Goal: Task Accomplishment & Management: Use online tool/utility

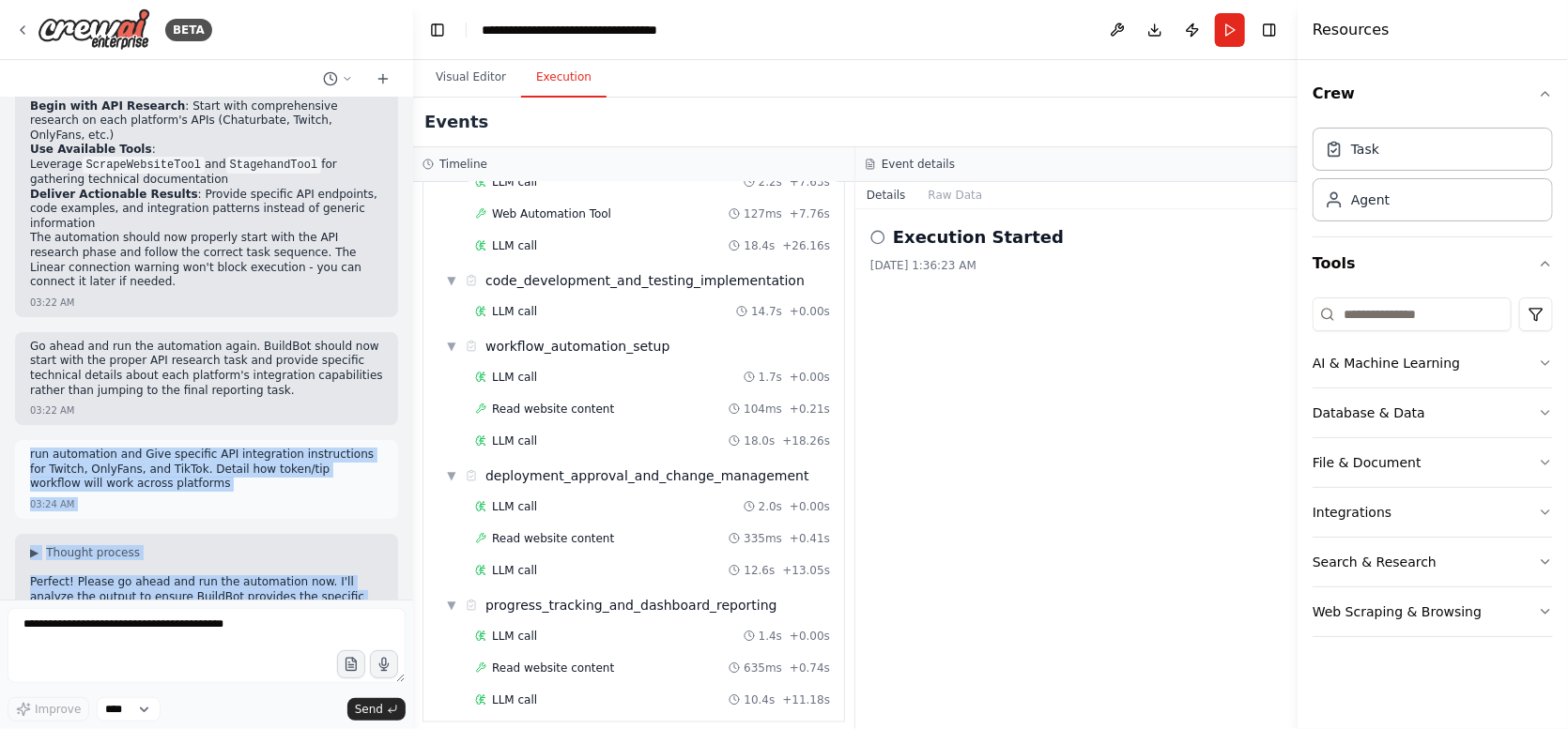
scroll to position [6949, 0]
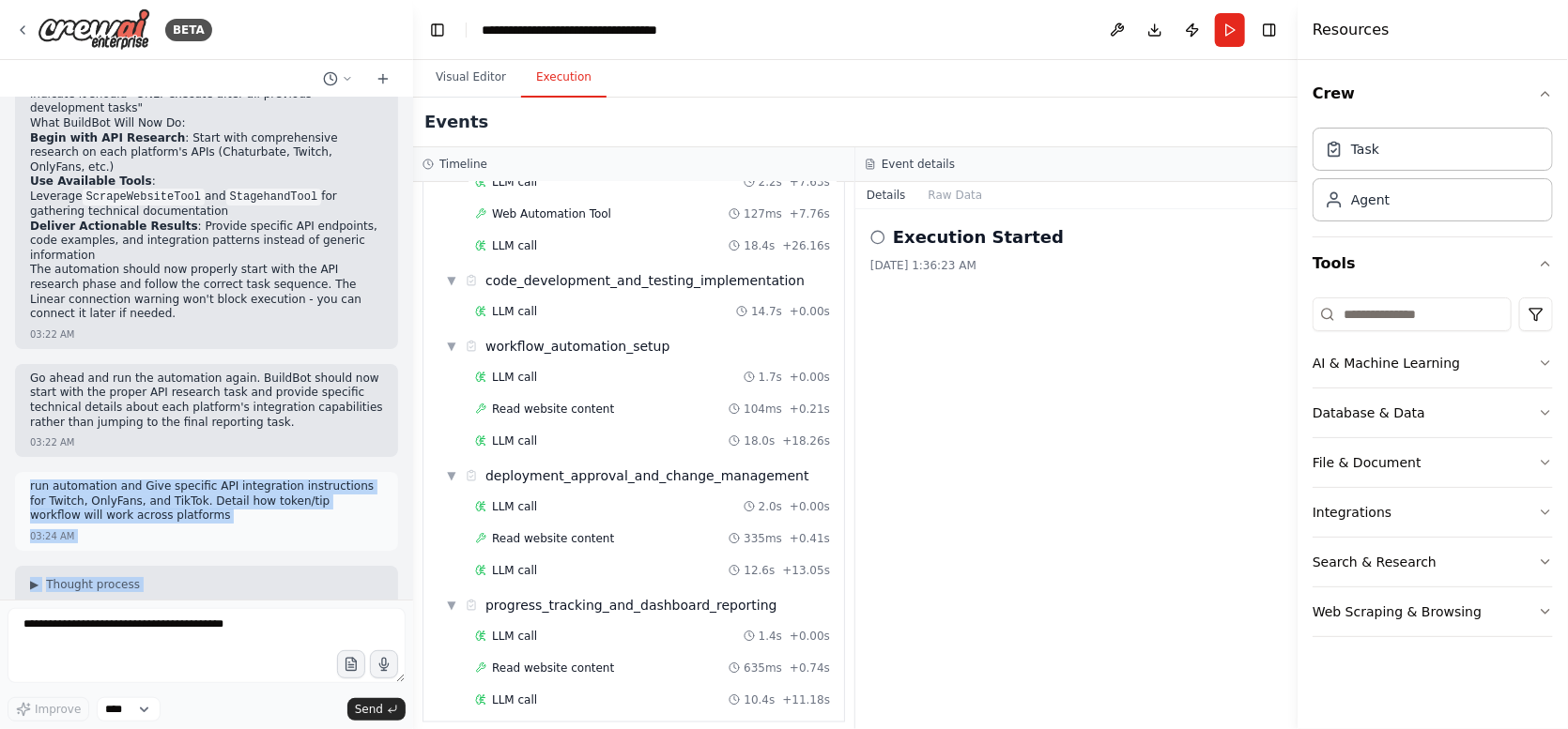
drag, startPoint x: 172, startPoint y: 550, endPoint x: 26, endPoint y: 126, distance: 448.4
click at [26, 126] on div "Create an agent called BuildBot to plan, code, and automate the development of …" at bounding box center [206, 348] width 413 height 502
copy div "run automation and Give specific API integration instructions for Twitch, OnlyF…"
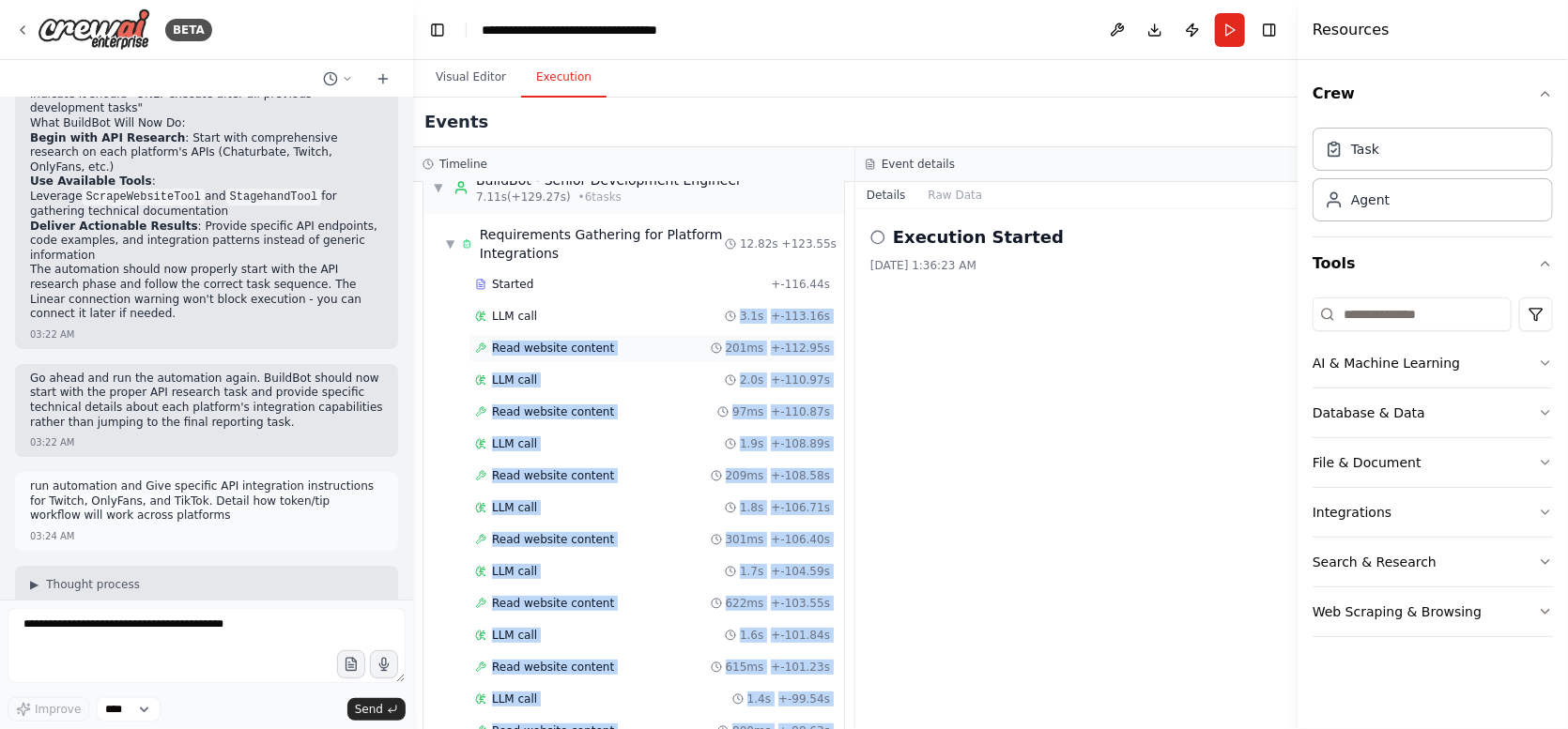
scroll to position [0, 0]
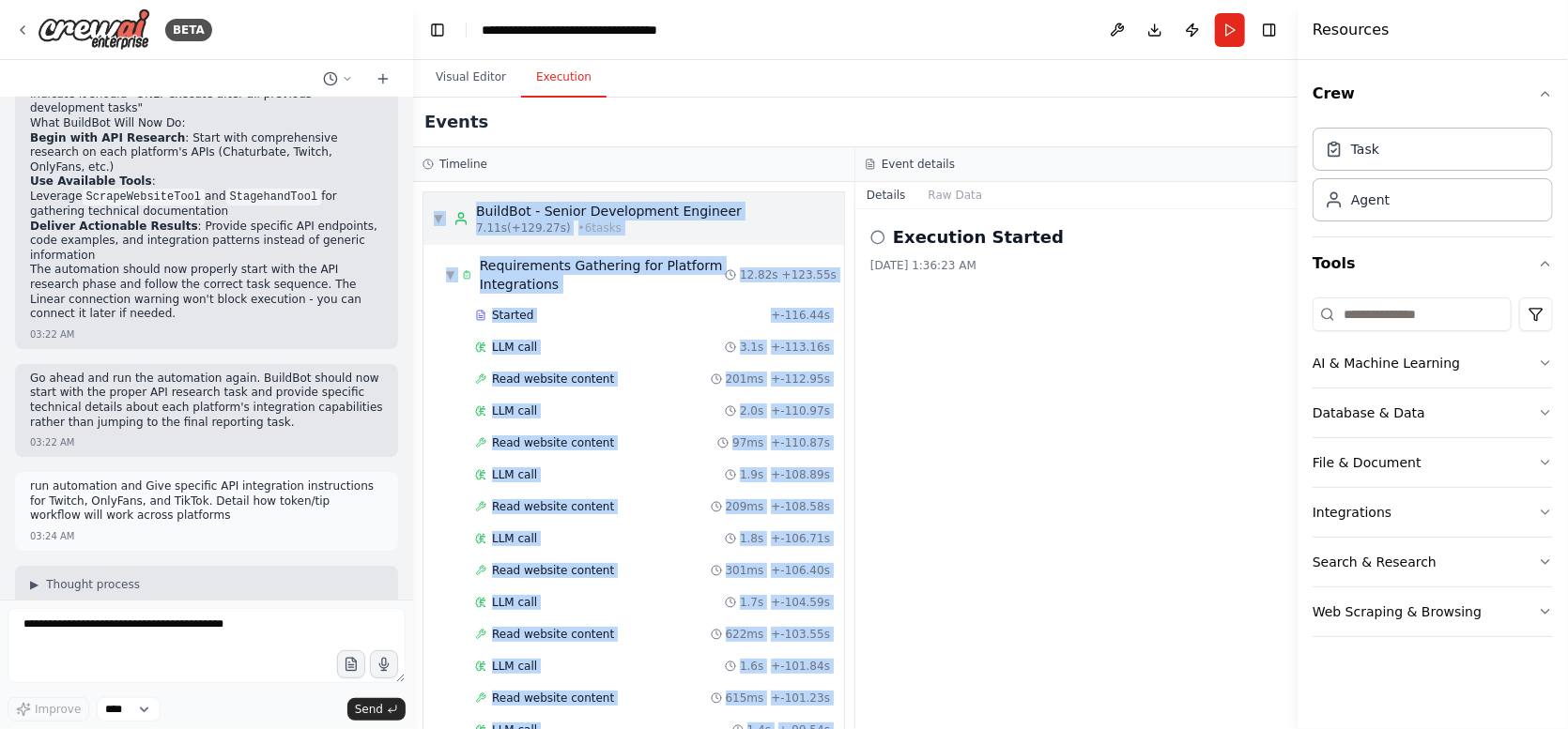
drag, startPoint x: 817, startPoint y: 698, endPoint x: 432, endPoint y: 202, distance: 627.9
copy div "▼ BuildBot - Senior Development Engineer 7.11s (+129.27s) • 6 task s ▼ Requirem…"
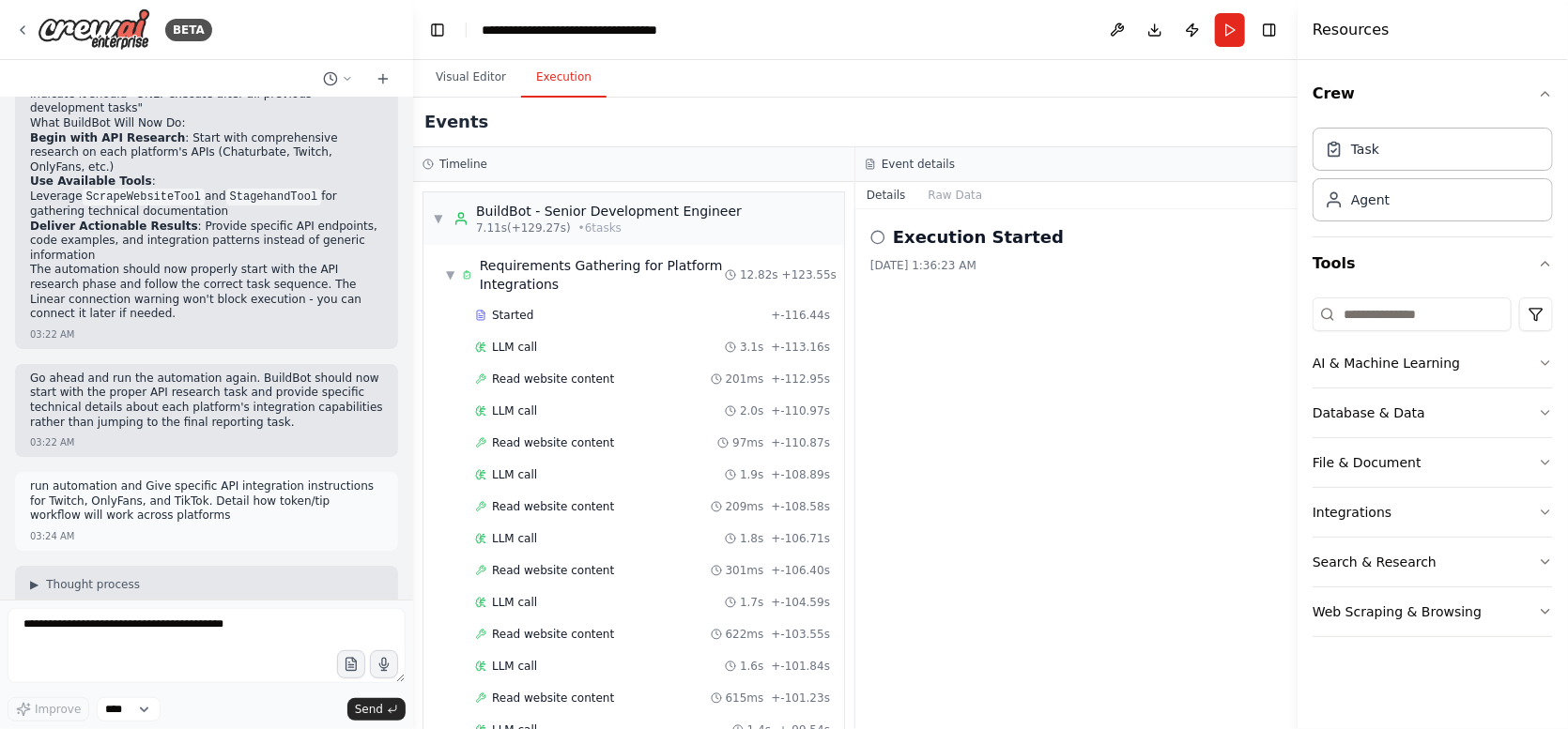
click at [996, 408] on div "Execution Started 9/23/2025, 1:36:23 AM" at bounding box center [1076, 469] width 442 height 520
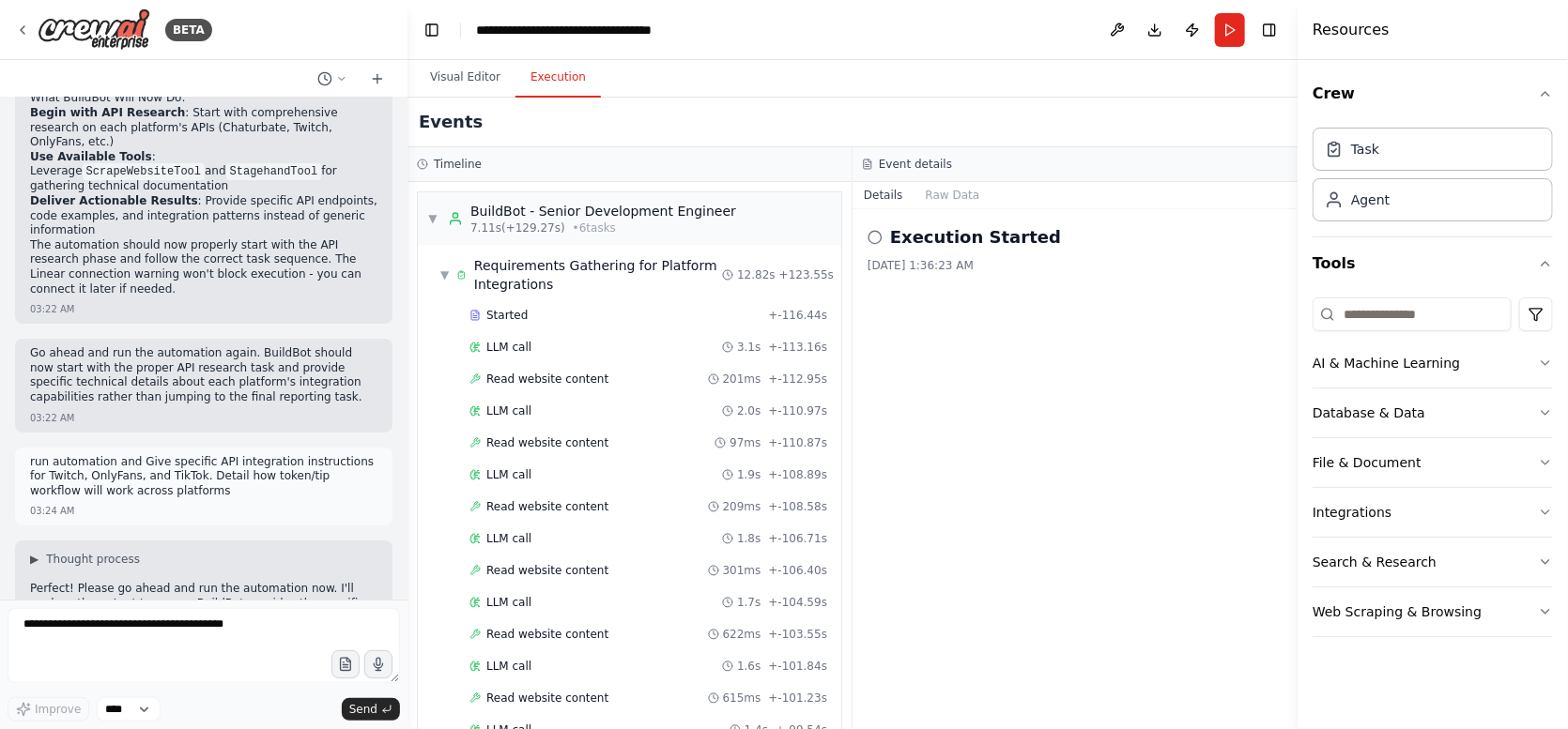
scroll to position [7062, 0]
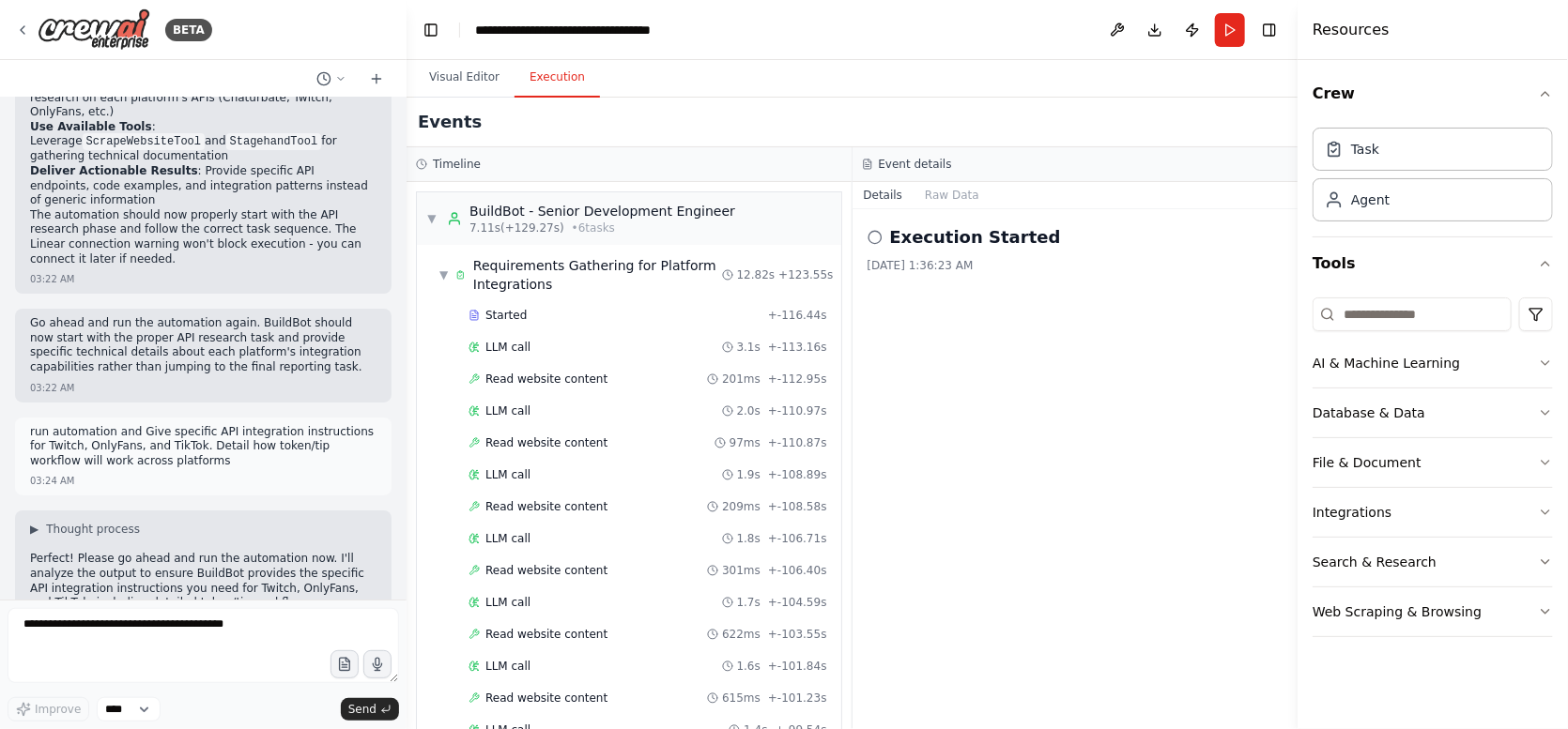
drag, startPoint x: 406, startPoint y: 559, endPoint x: 406, endPoint y: 578, distance: 19.0
click at [406, 578] on div "BETA Create an agent called BuildBot to plan, code, and automate the developmen…" at bounding box center [784, 364] width 1568 height 729
click at [400, 593] on div at bounding box center [403, 364] width 8 height 729
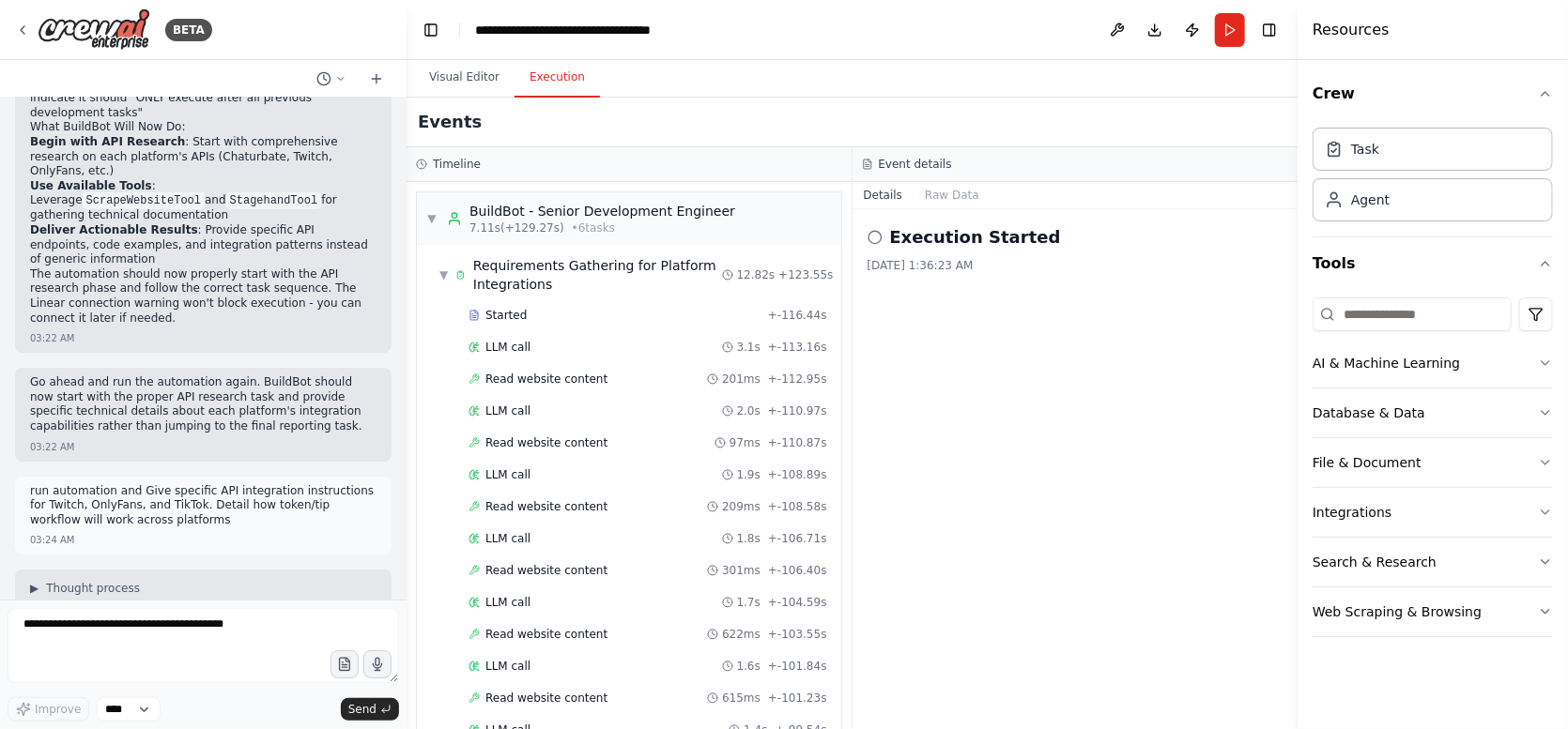
scroll to position [7190, 0]
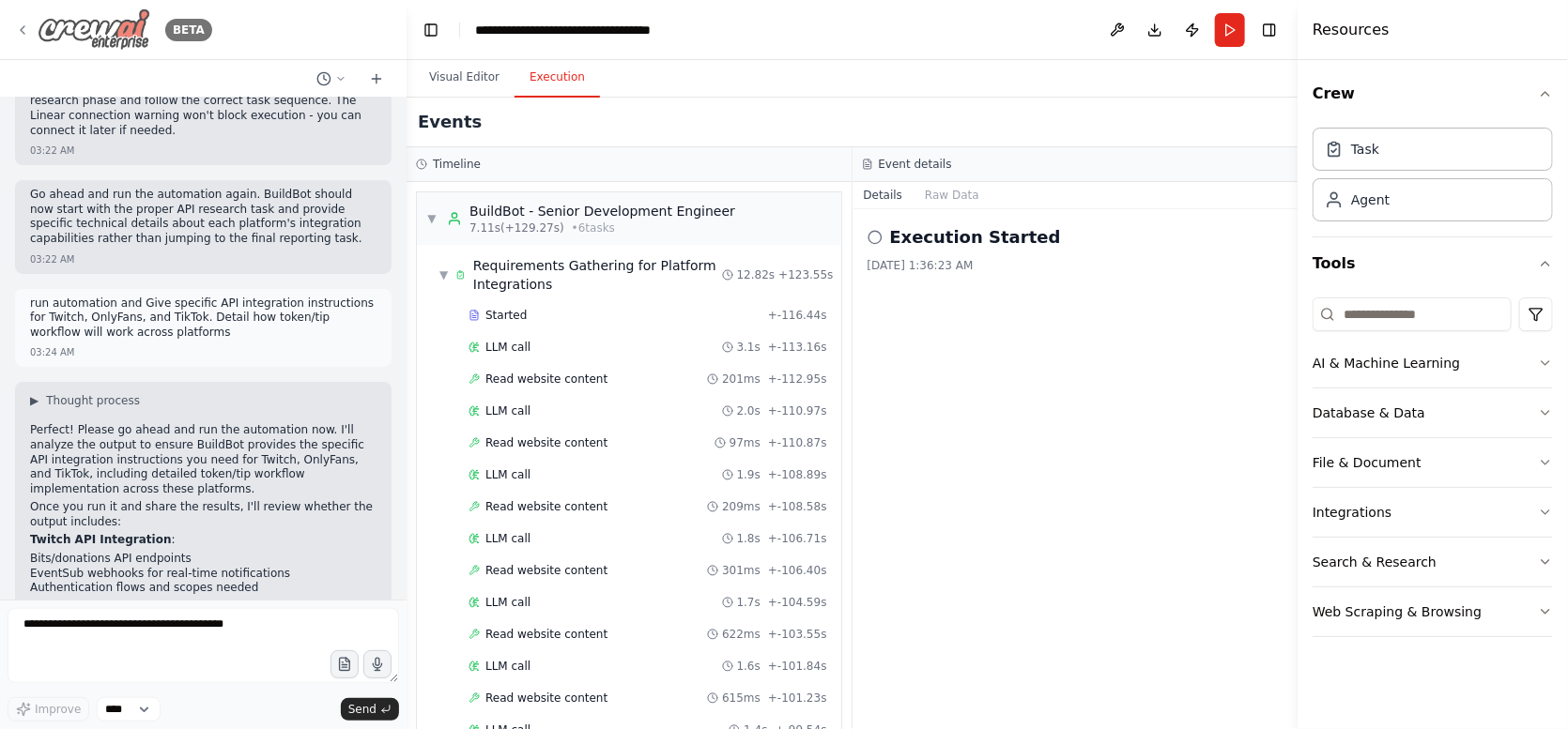
click at [16, 19] on div "BETA" at bounding box center [114, 30] width 197 height 43
click at [150, 711] on select "****" at bounding box center [129, 709] width 64 height 24
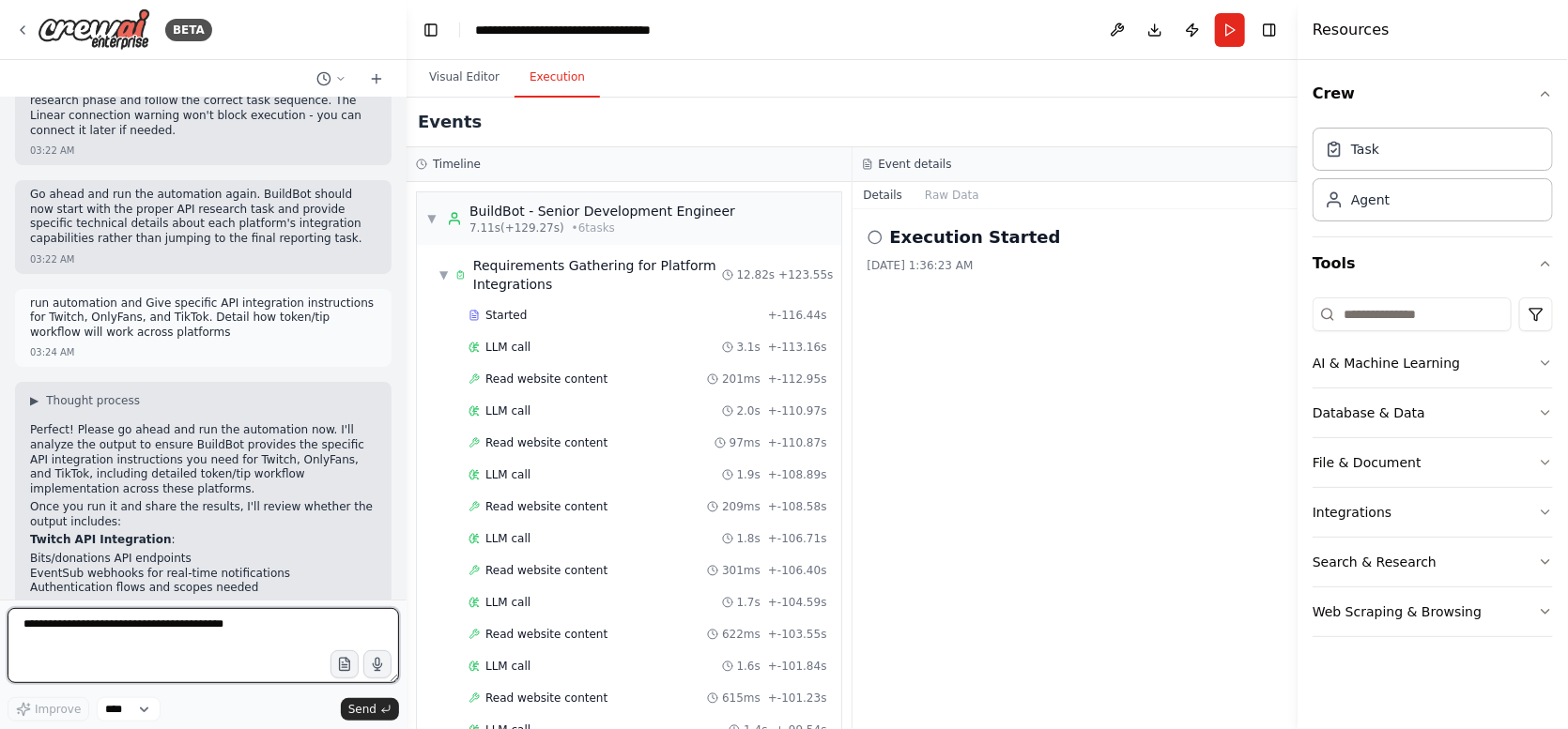
click at [262, 624] on textarea at bounding box center [203, 646] width 392 height 75
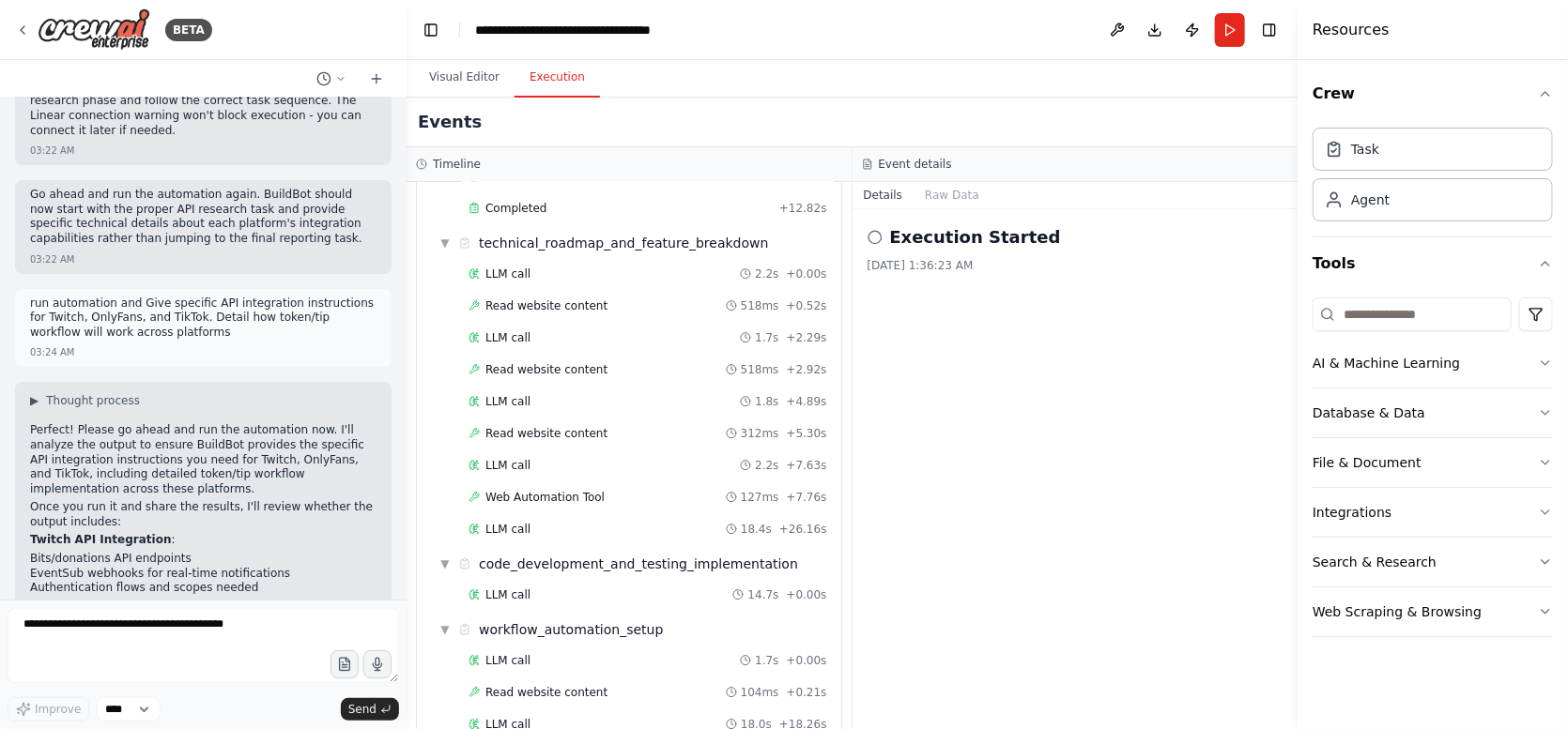
scroll to position [1220, 0]
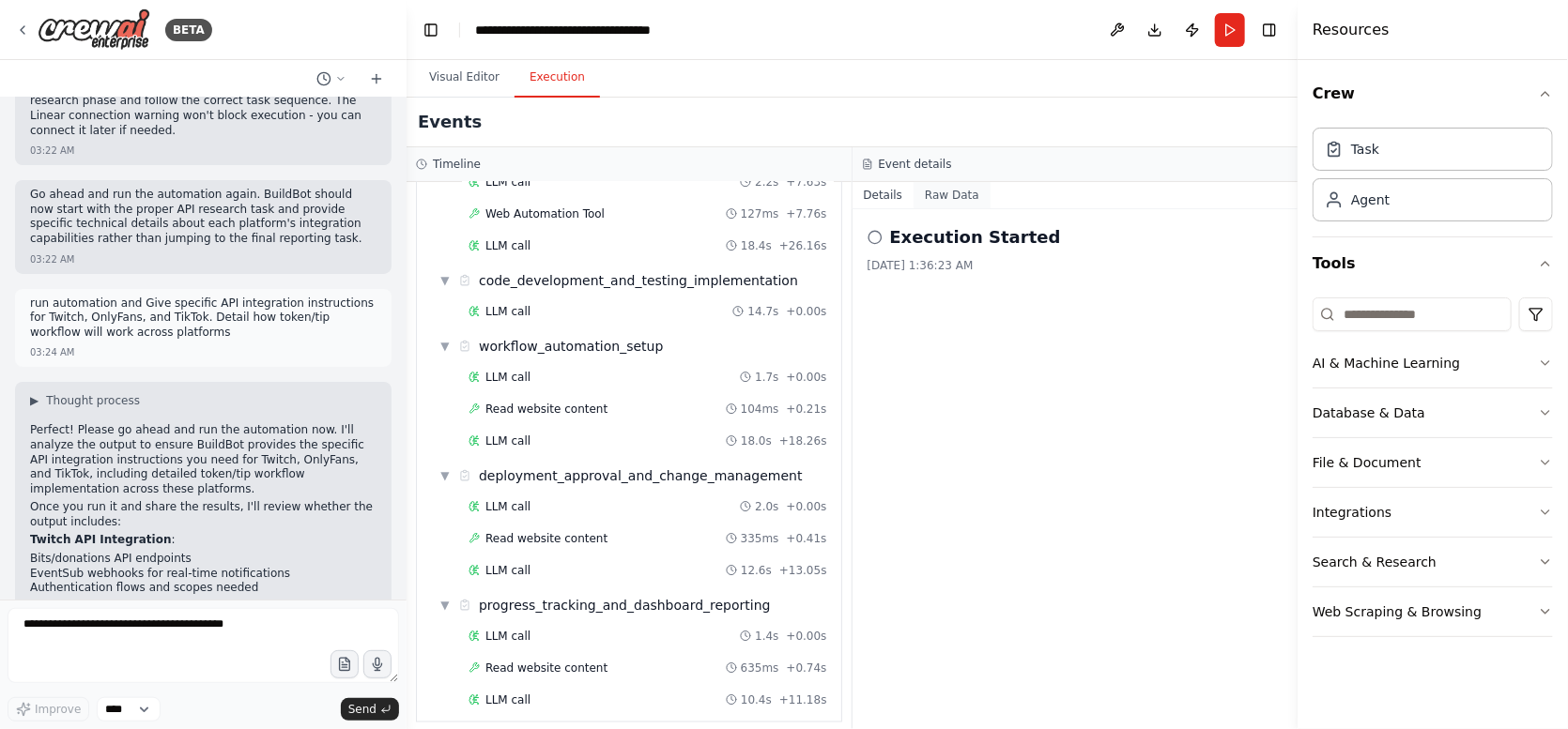
click at [958, 199] on button "Raw Data" at bounding box center [952, 194] width 77 height 26
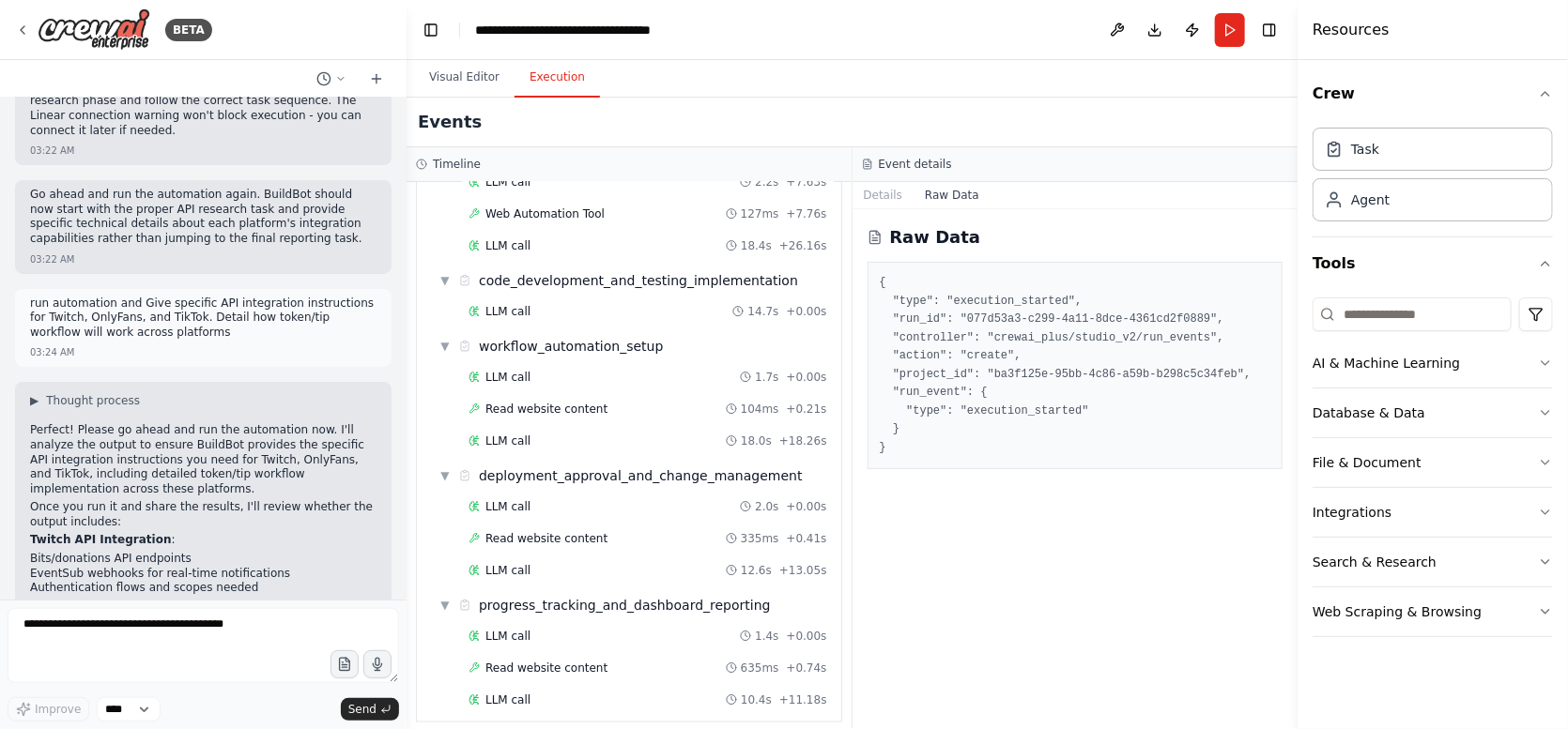
click at [920, 165] on h3 "Event details" at bounding box center [916, 164] width 74 height 15
click at [884, 186] on button "Details" at bounding box center [883, 194] width 62 height 26
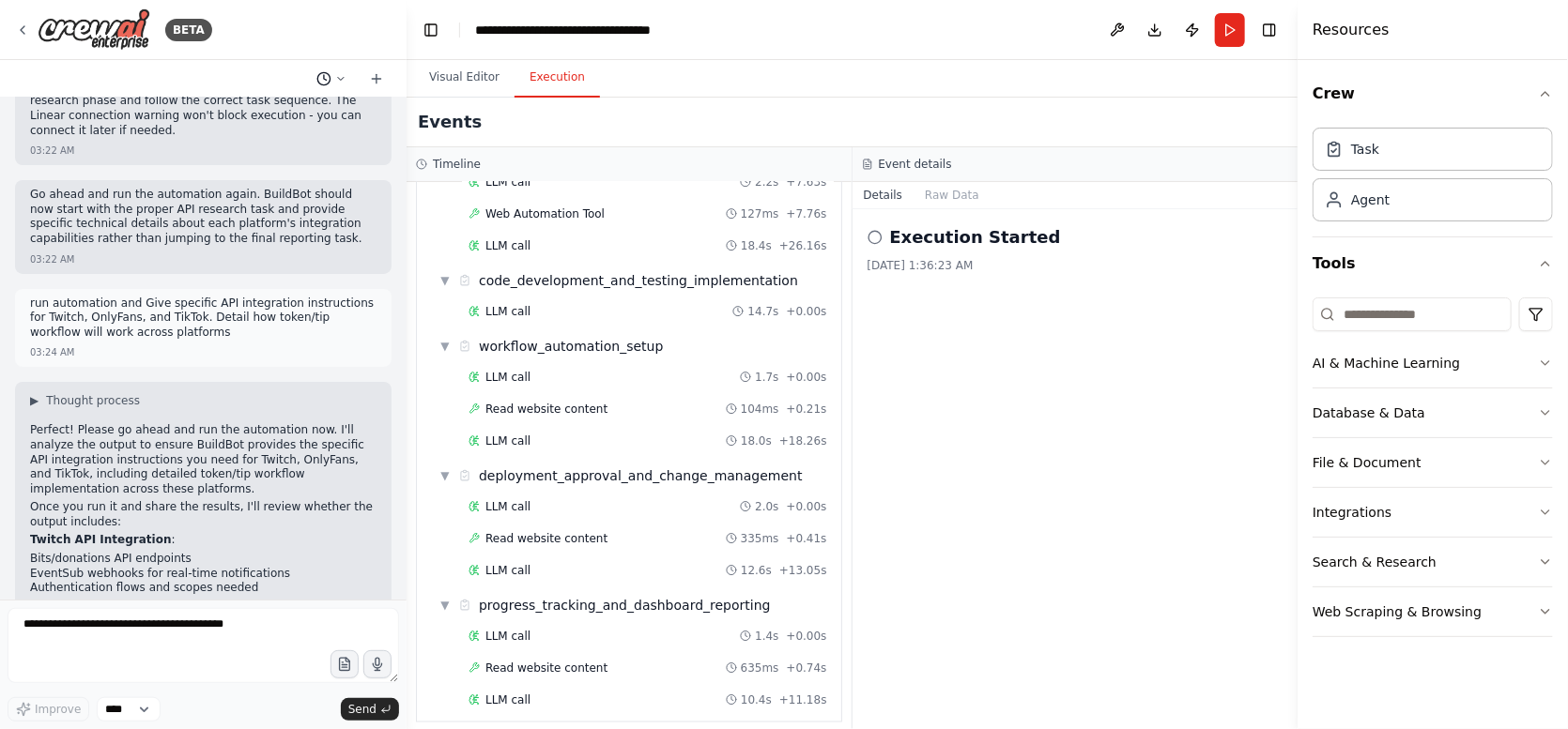
click at [338, 80] on icon at bounding box center [341, 79] width 12 height 12
click at [372, 356] on div at bounding box center [203, 364] width 406 height 729
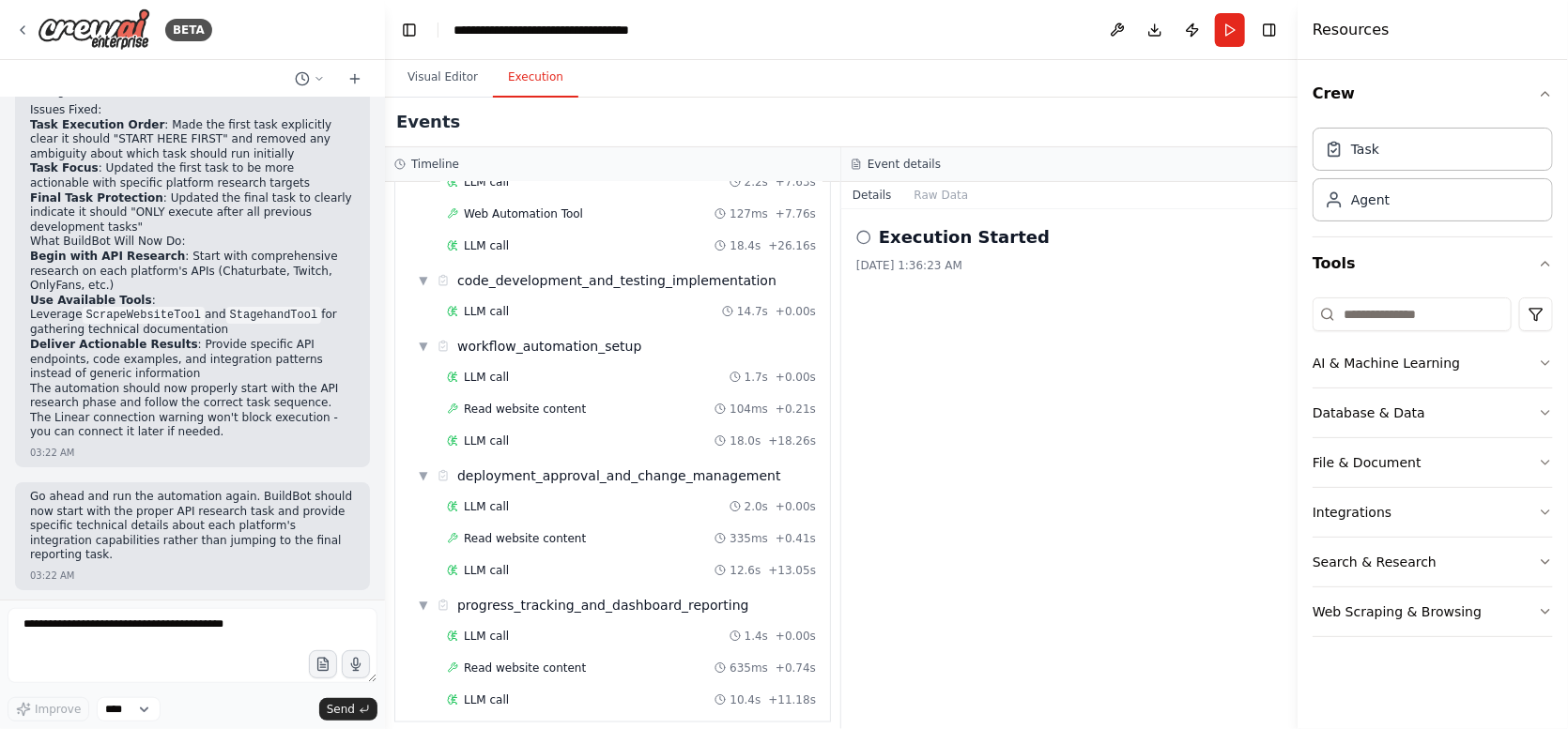
scroll to position [7389, 0]
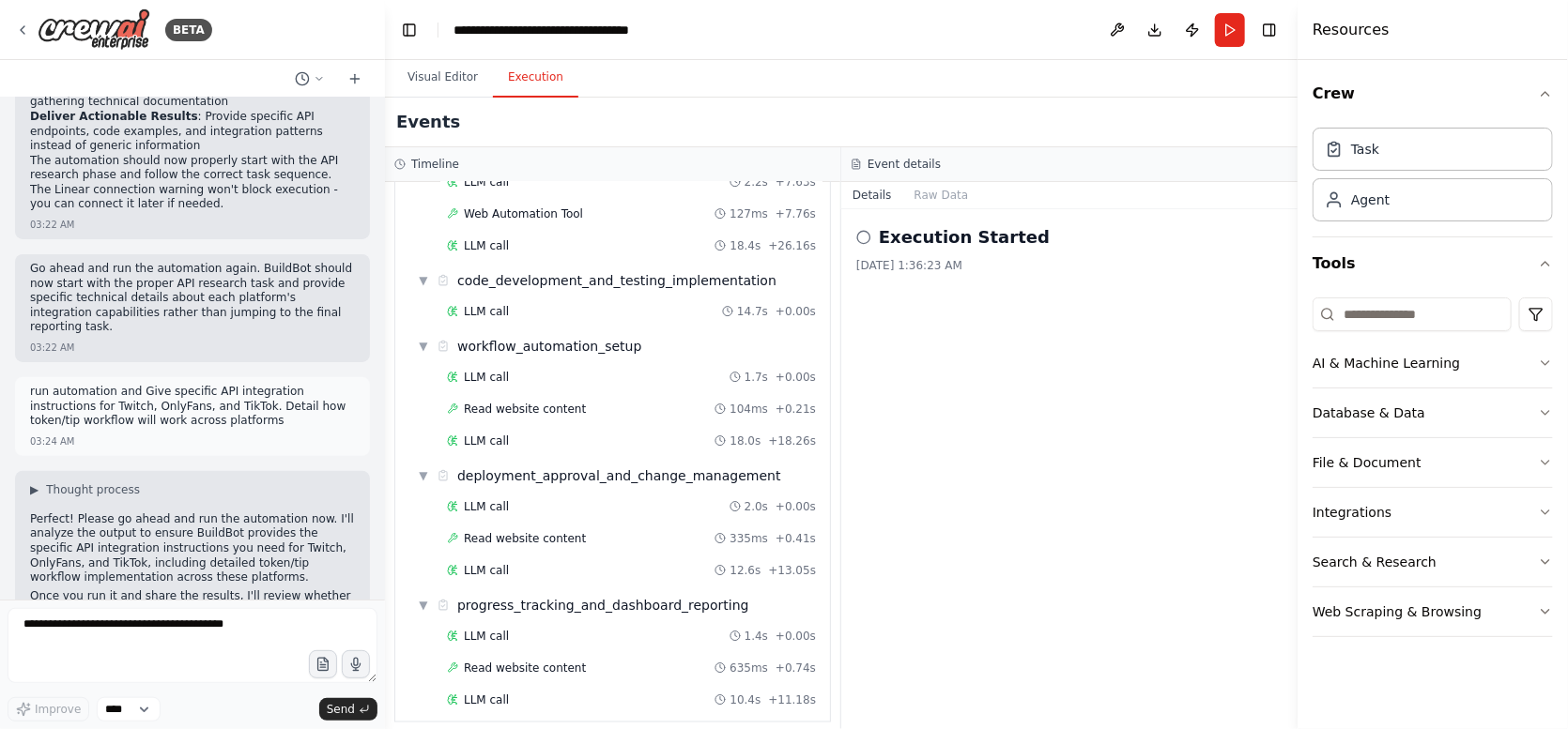
drag, startPoint x: 404, startPoint y: 358, endPoint x: 385, endPoint y: 355, distance: 19.2
click at [385, 355] on div "BETA Create an agent called BuildBot to plan, code, and automate the developmen…" at bounding box center [784, 364] width 1568 height 729
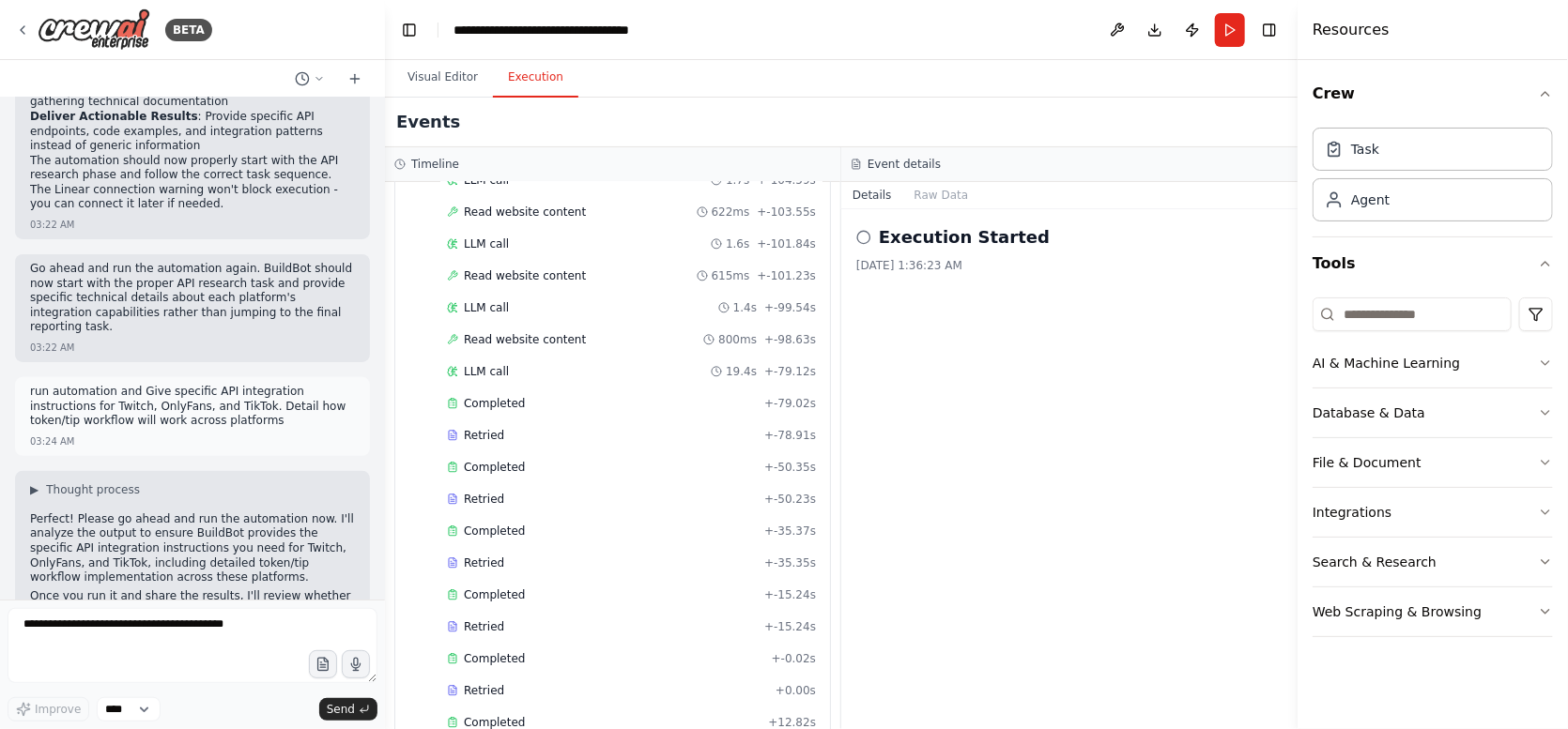
scroll to position [0, 0]
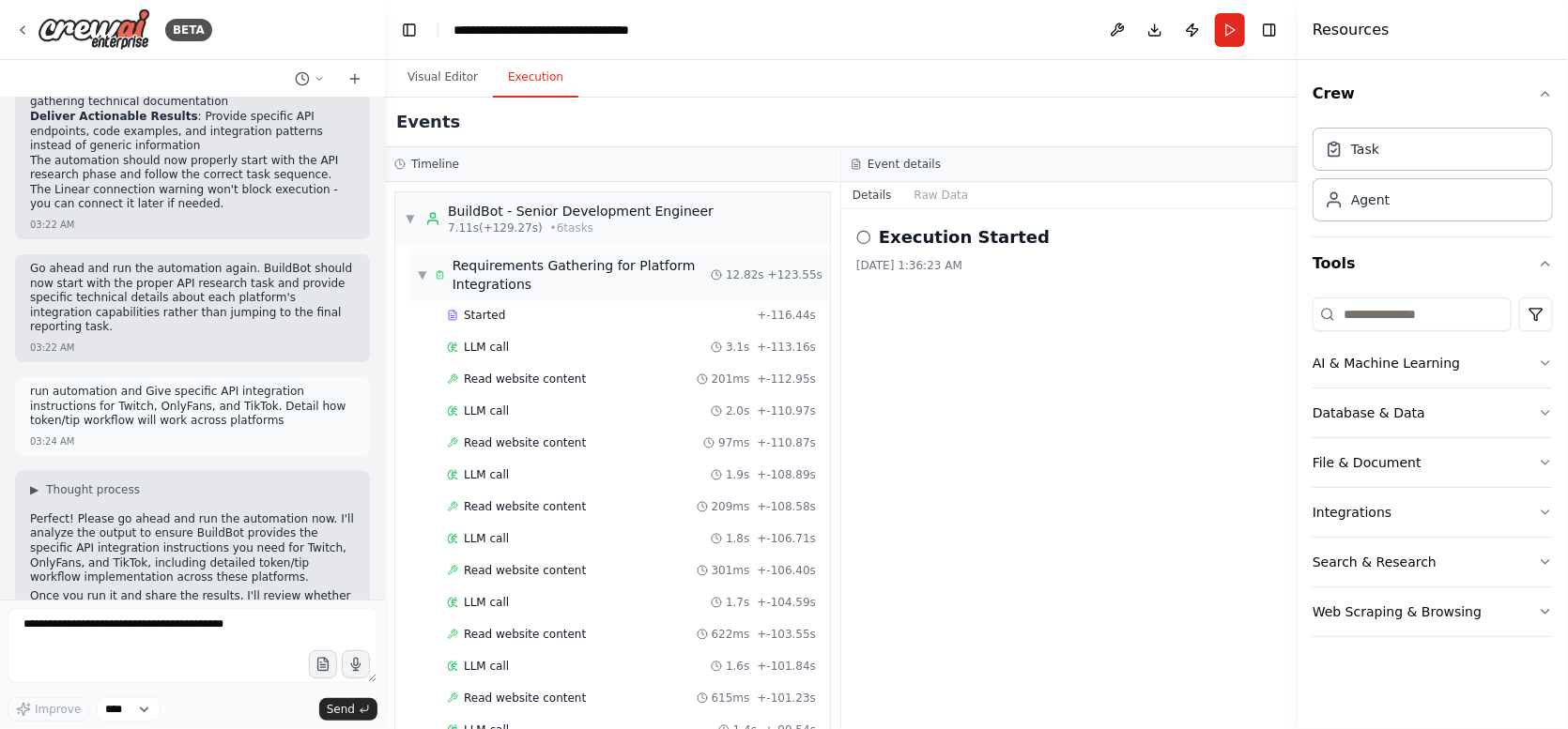
click at [424, 277] on span "▼" at bounding box center [423, 276] width 10 height 15
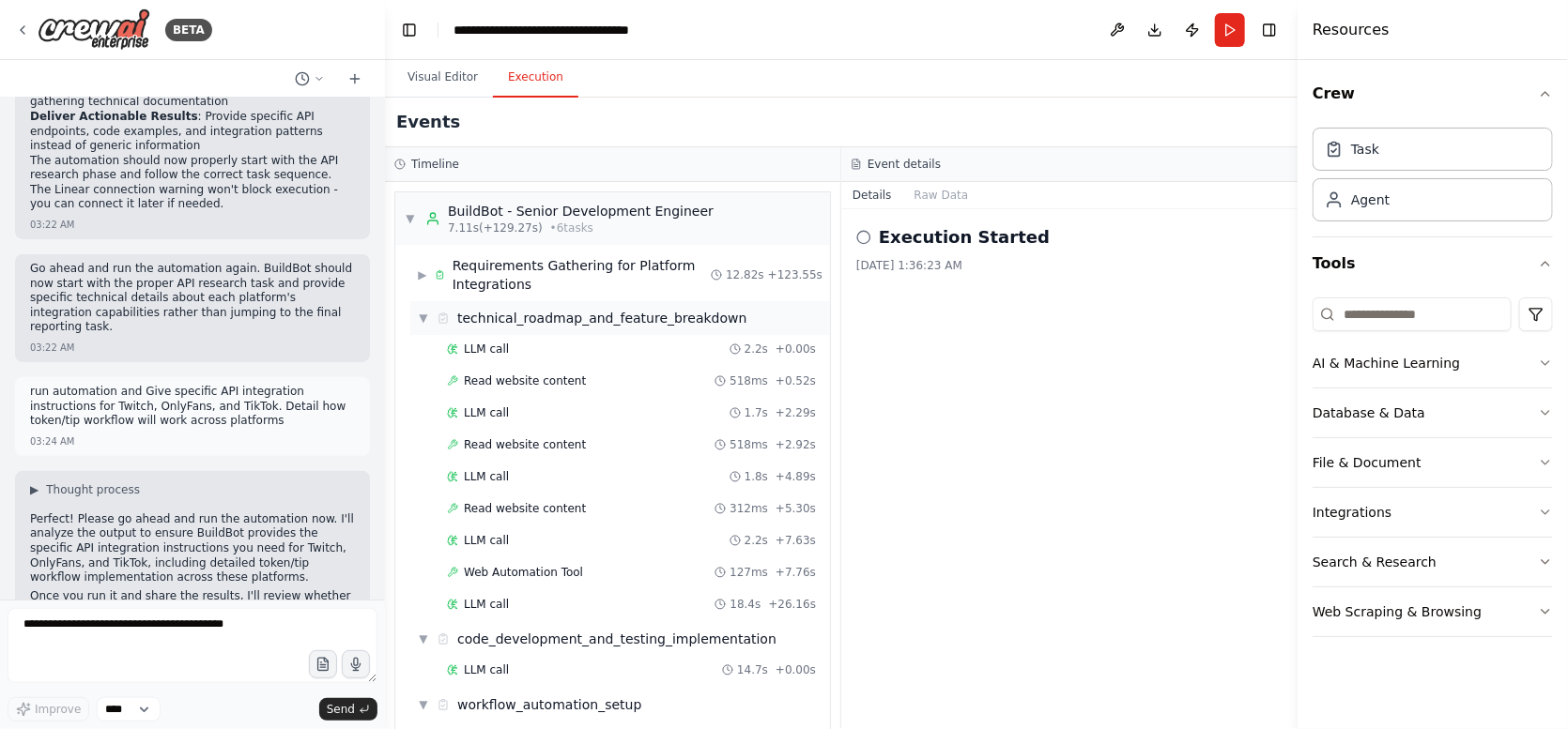
click at [421, 317] on span "▼" at bounding box center [424, 318] width 12 height 15
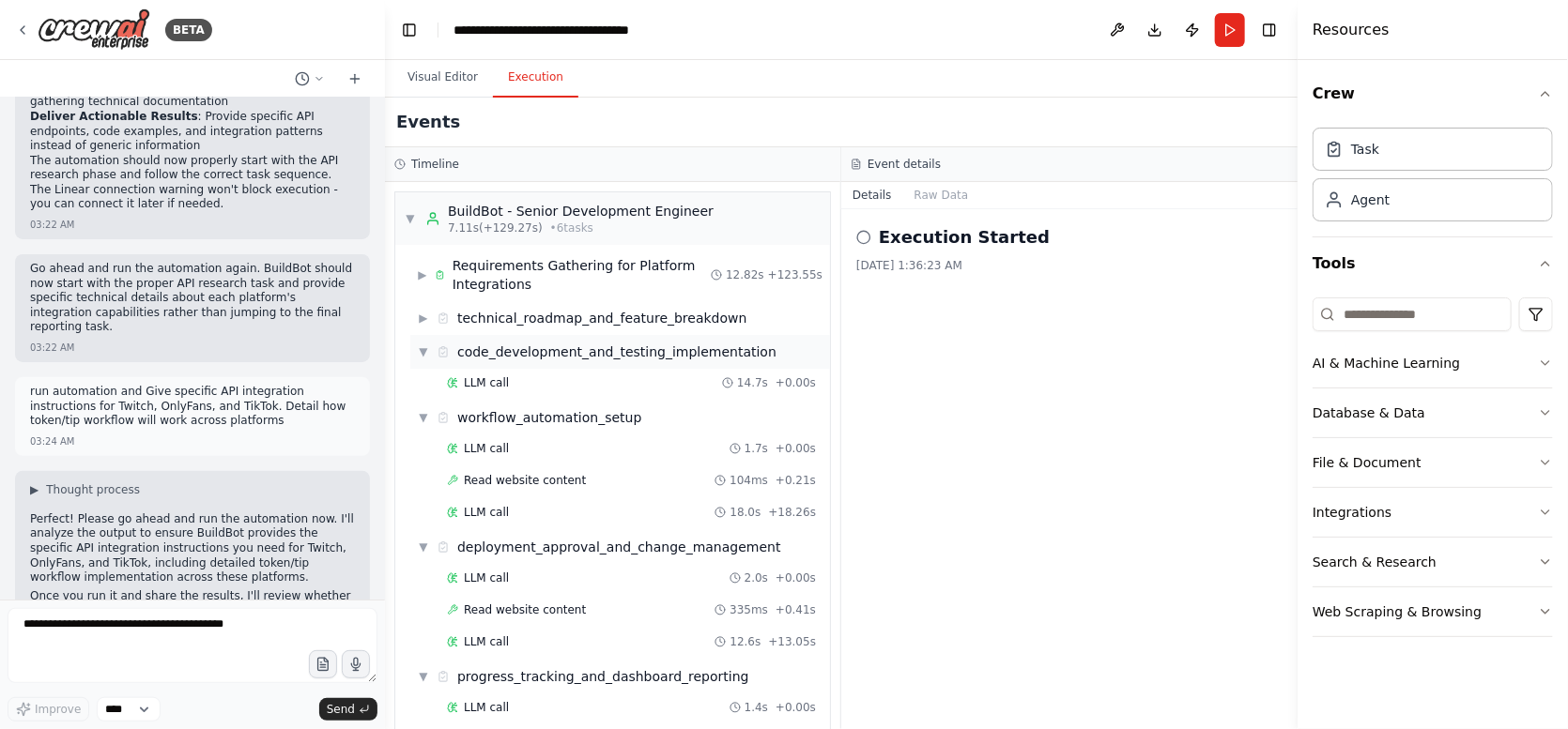
click at [423, 346] on span "▼" at bounding box center [424, 352] width 12 height 15
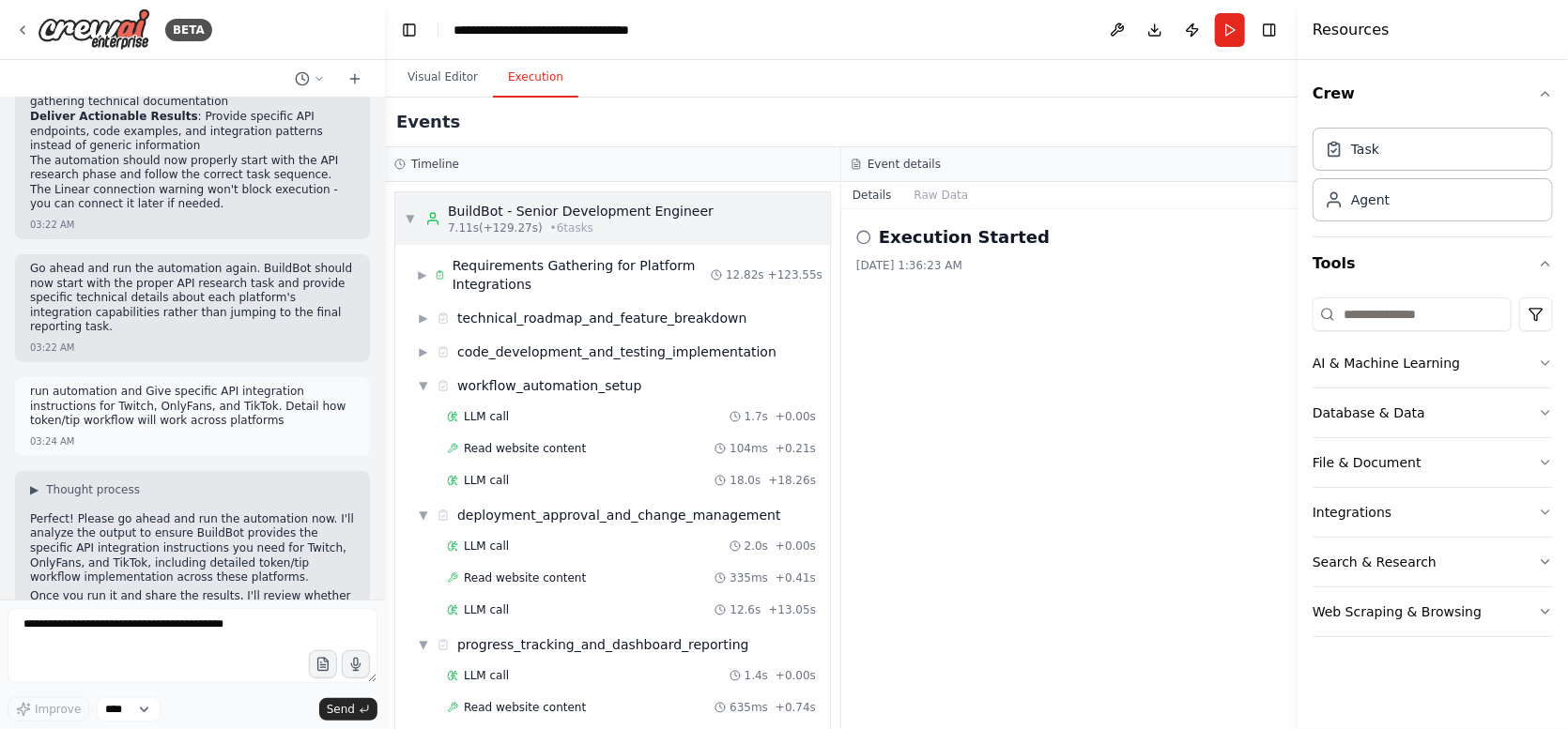
click at [407, 218] on span "▼" at bounding box center [410, 219] width 12 height 15
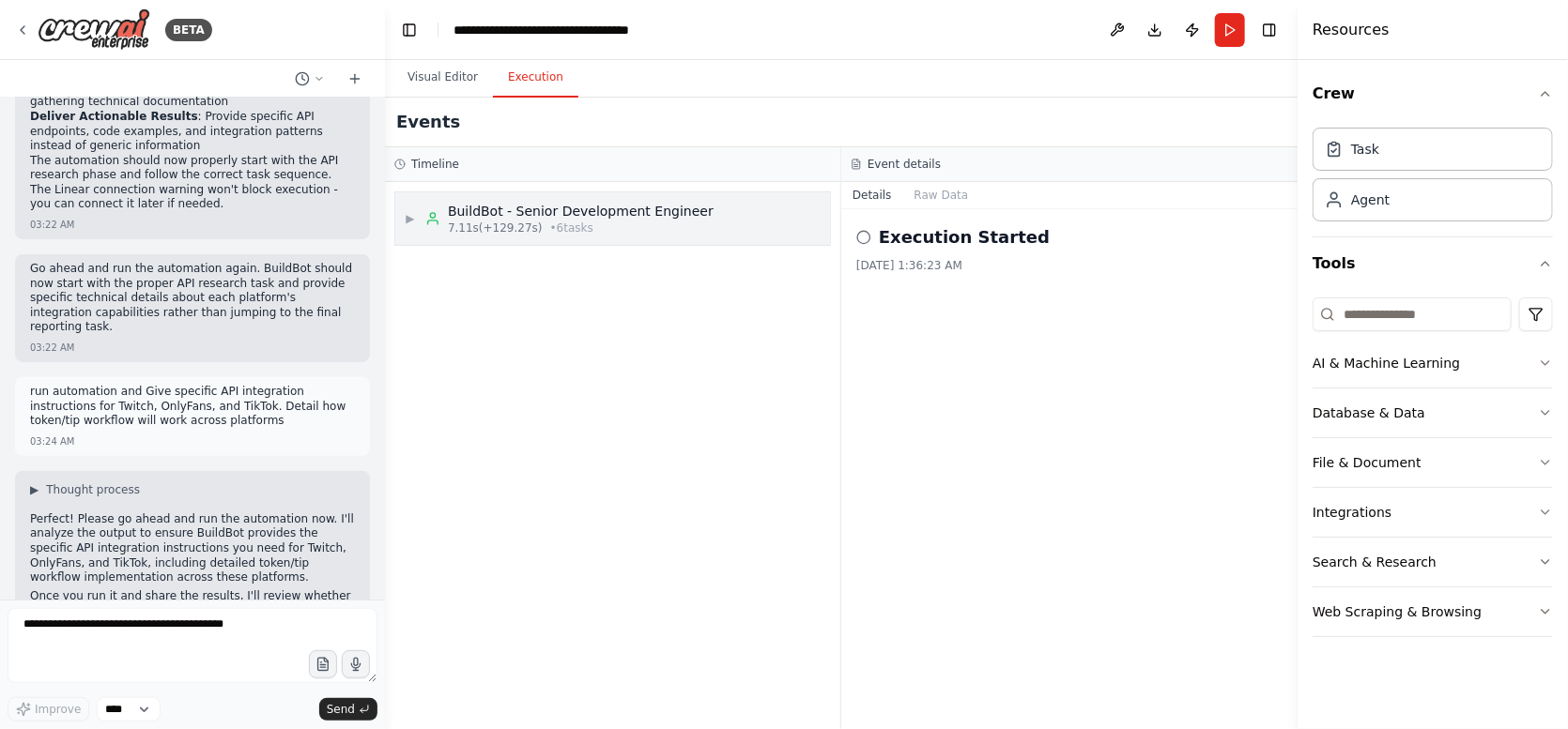
drag, startPoint x: 654, startPoint y: 208, endPoint x: 638, endPoint y: 210, distance: 16.1
click at [638, 210] on div "BuildBot - Senior Development Engineer" at bounding box center [580, 211] width 266 height 18
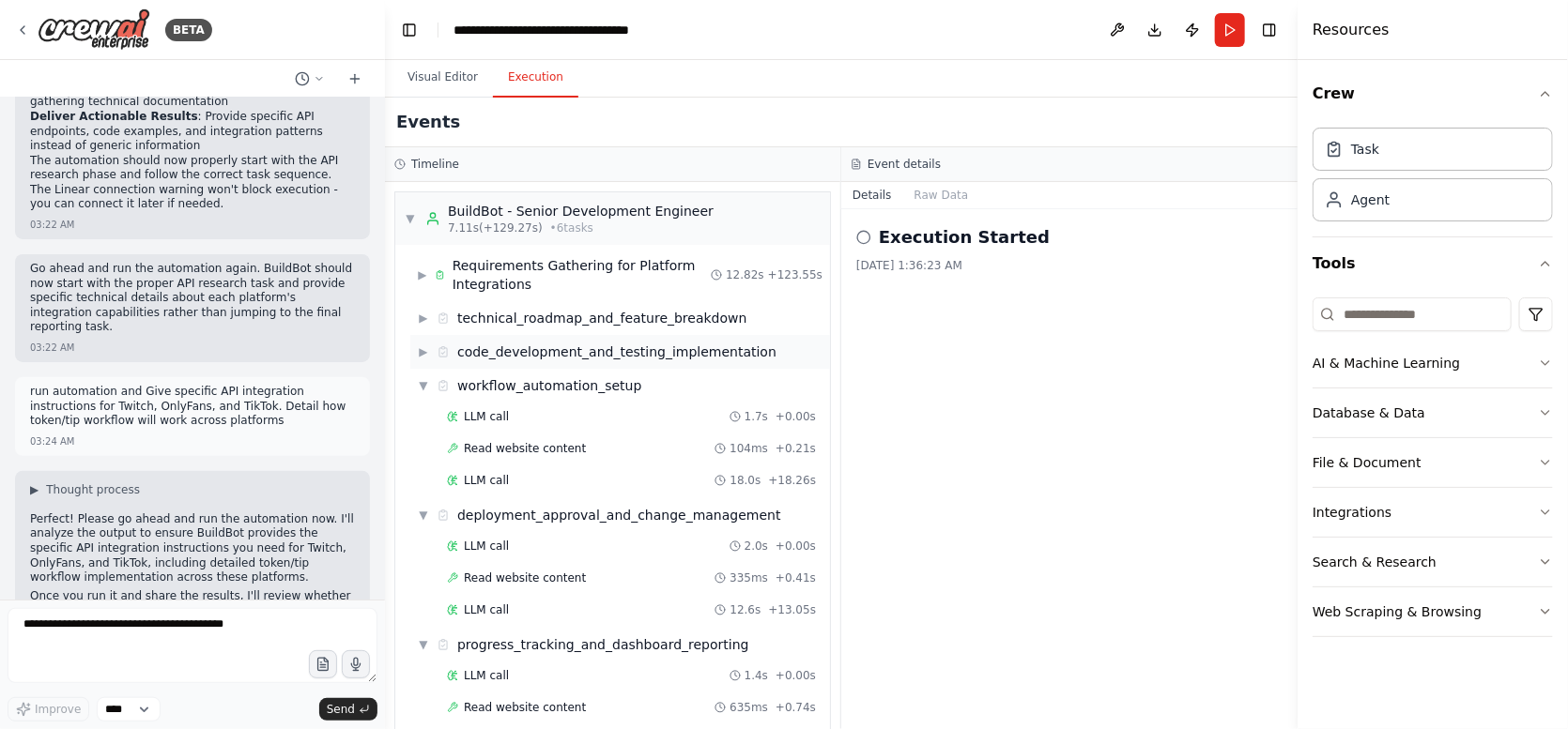
click at [425, 356] on span "▶" at bounding box center [424, 352] width 12 height 15
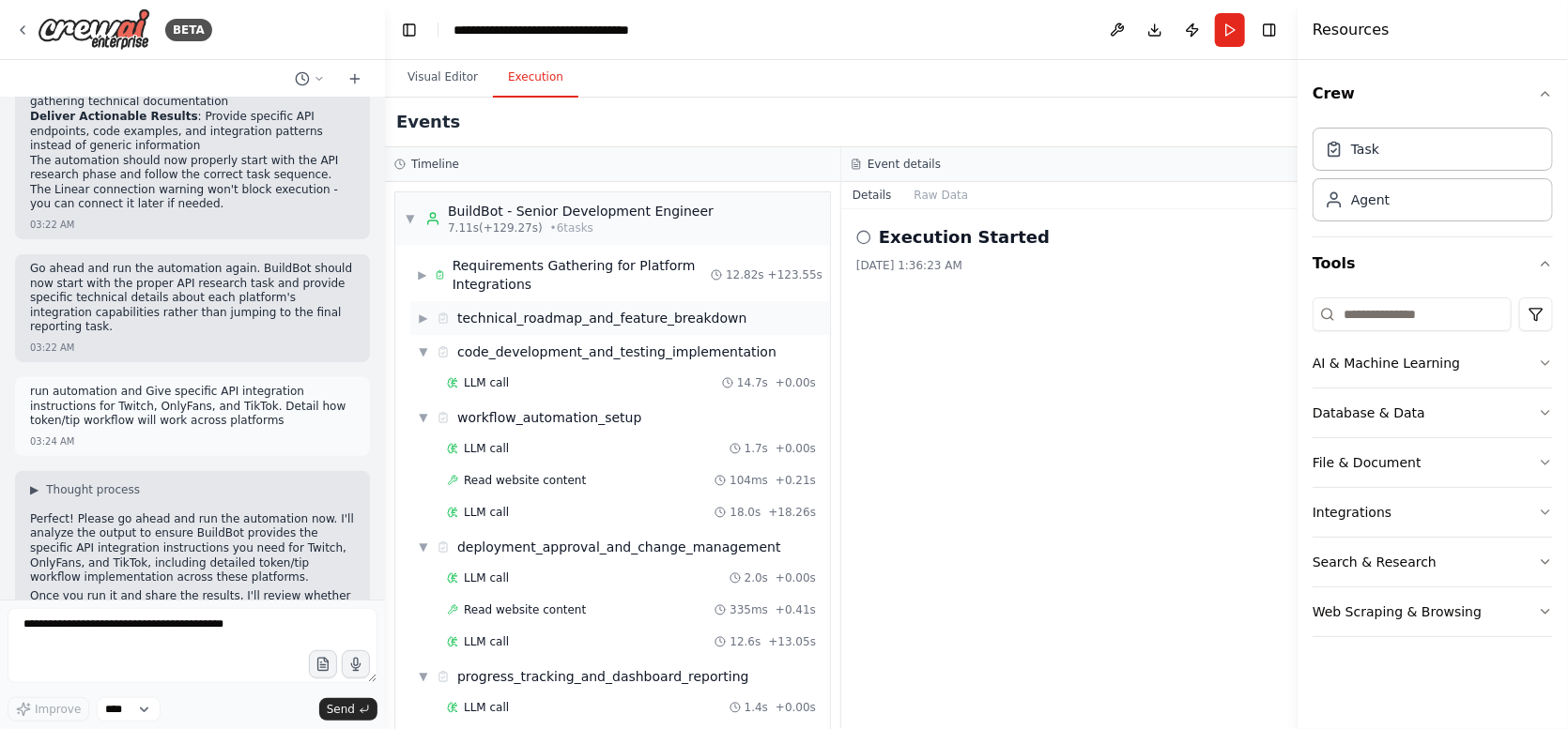
click at [429, 317] on span "▶" at bounding box center [424, 318] width 12 height 15
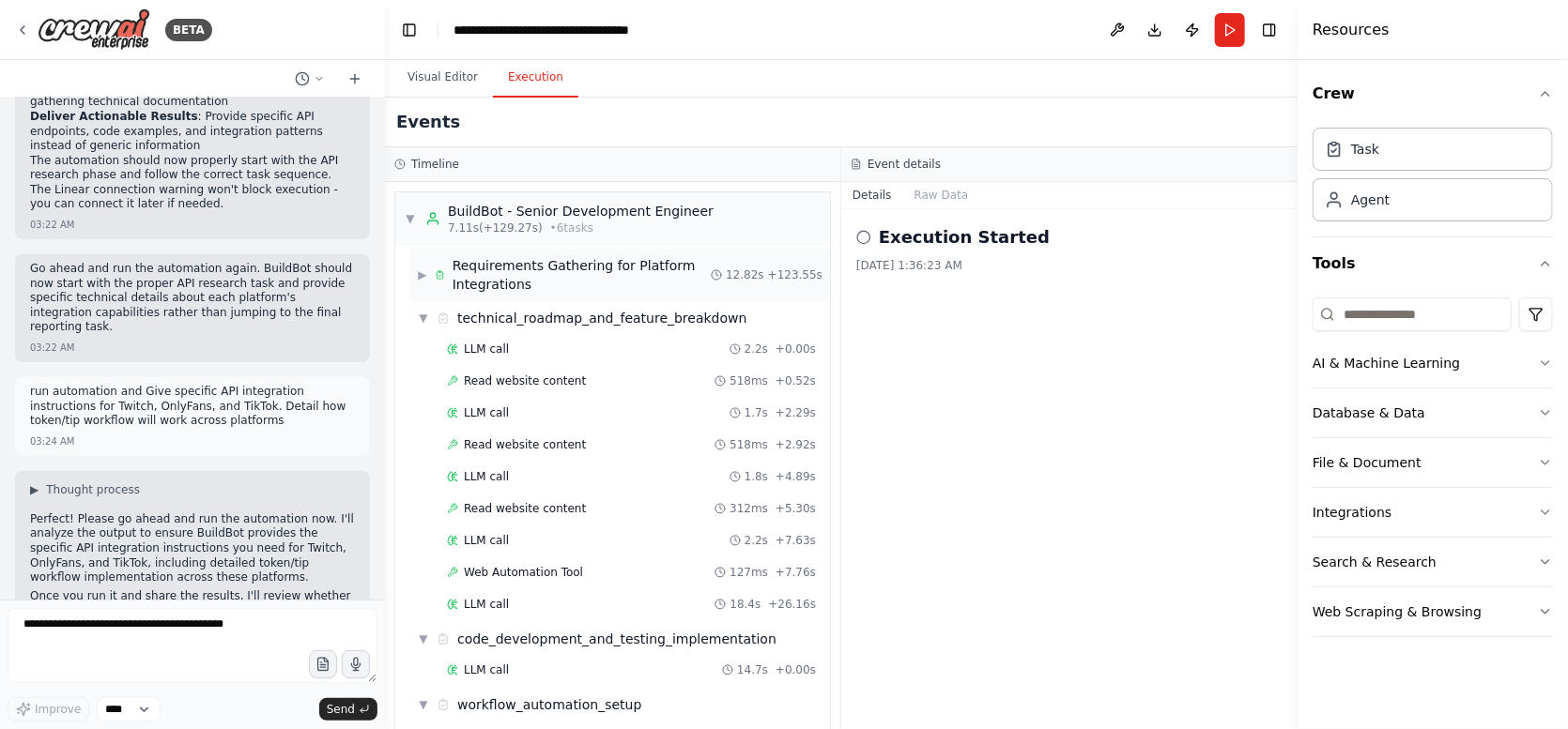
click at [426, 277] on span "▶" at bounding box center [423, 276] width 10 height 15
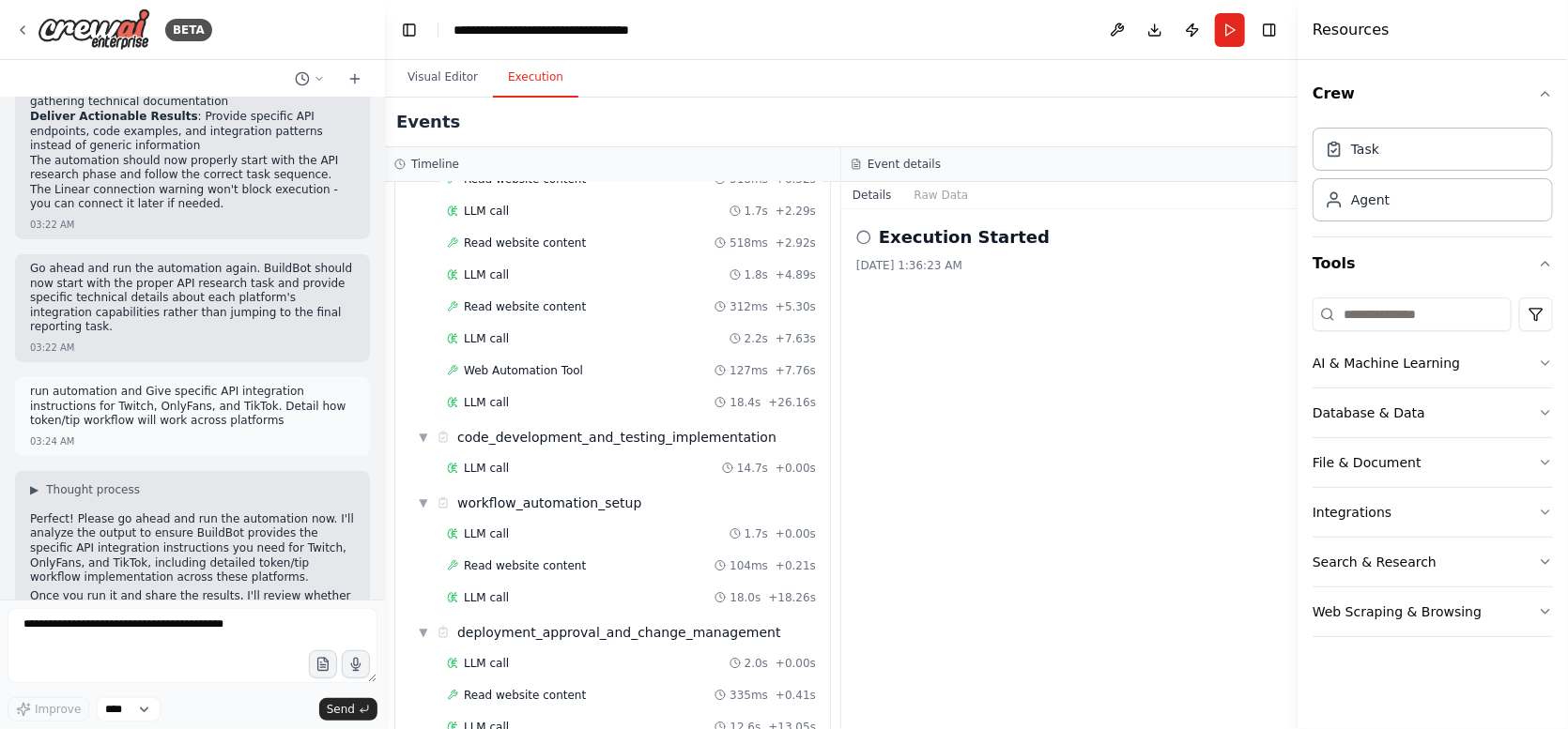
scroll to position [876, 0]
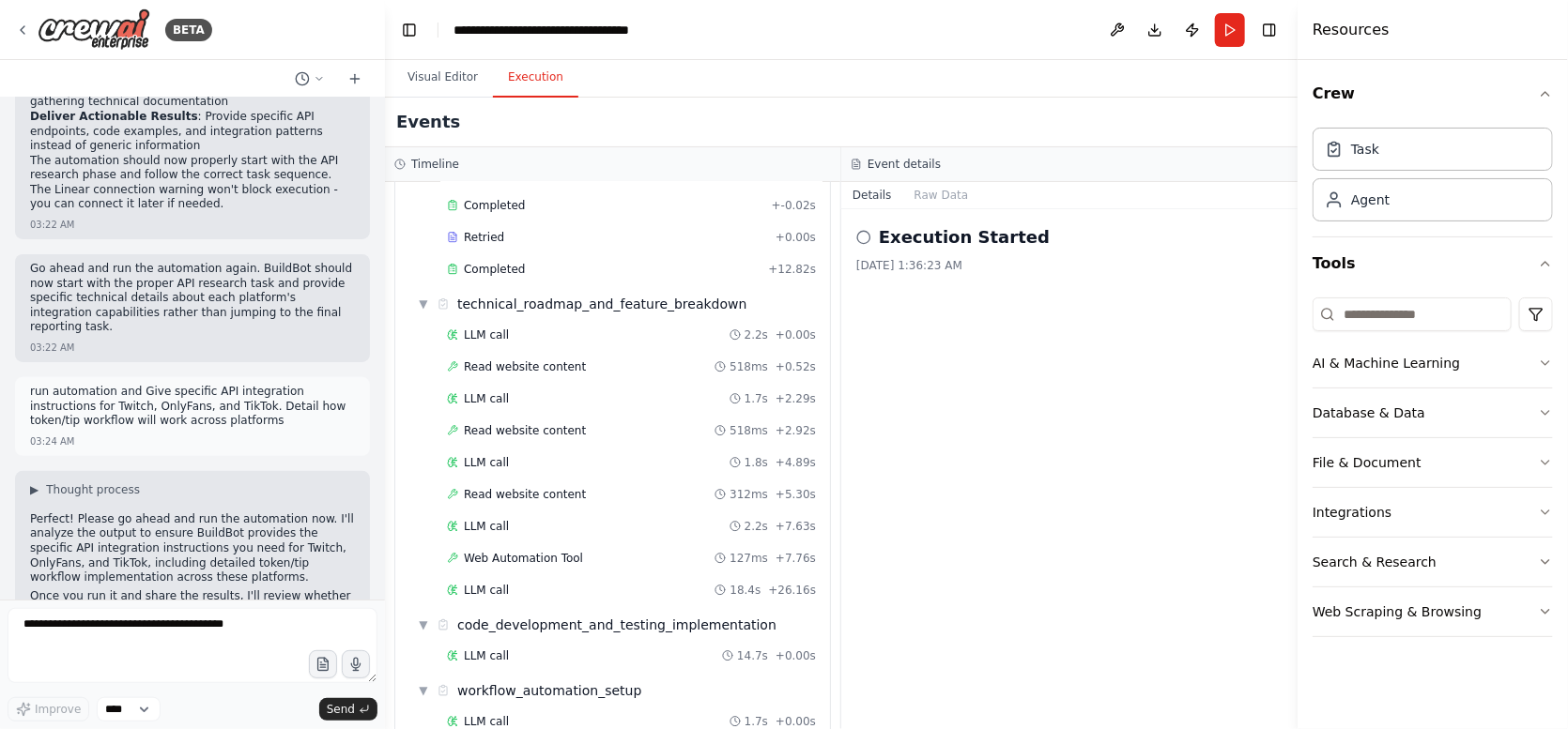
click at [866, 237] on icon at bounding box center [864, 238] width 15 height 15
click at [938, 196] on button "Raw Data" at bounding box center [942, 194] width 77 height 26
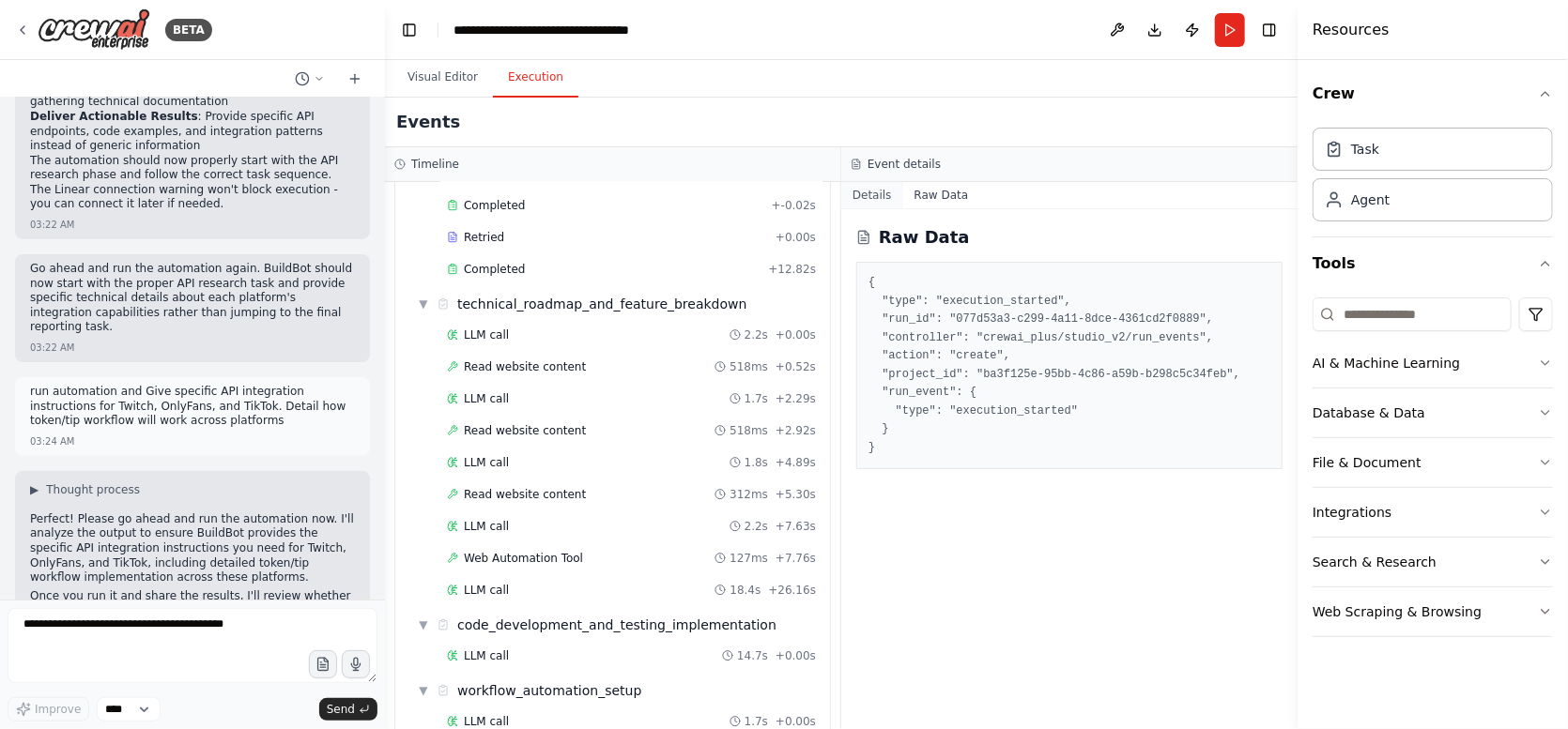
click at [877, 193] on button "Details" at bounding box center [873, 194] width 62 height 26
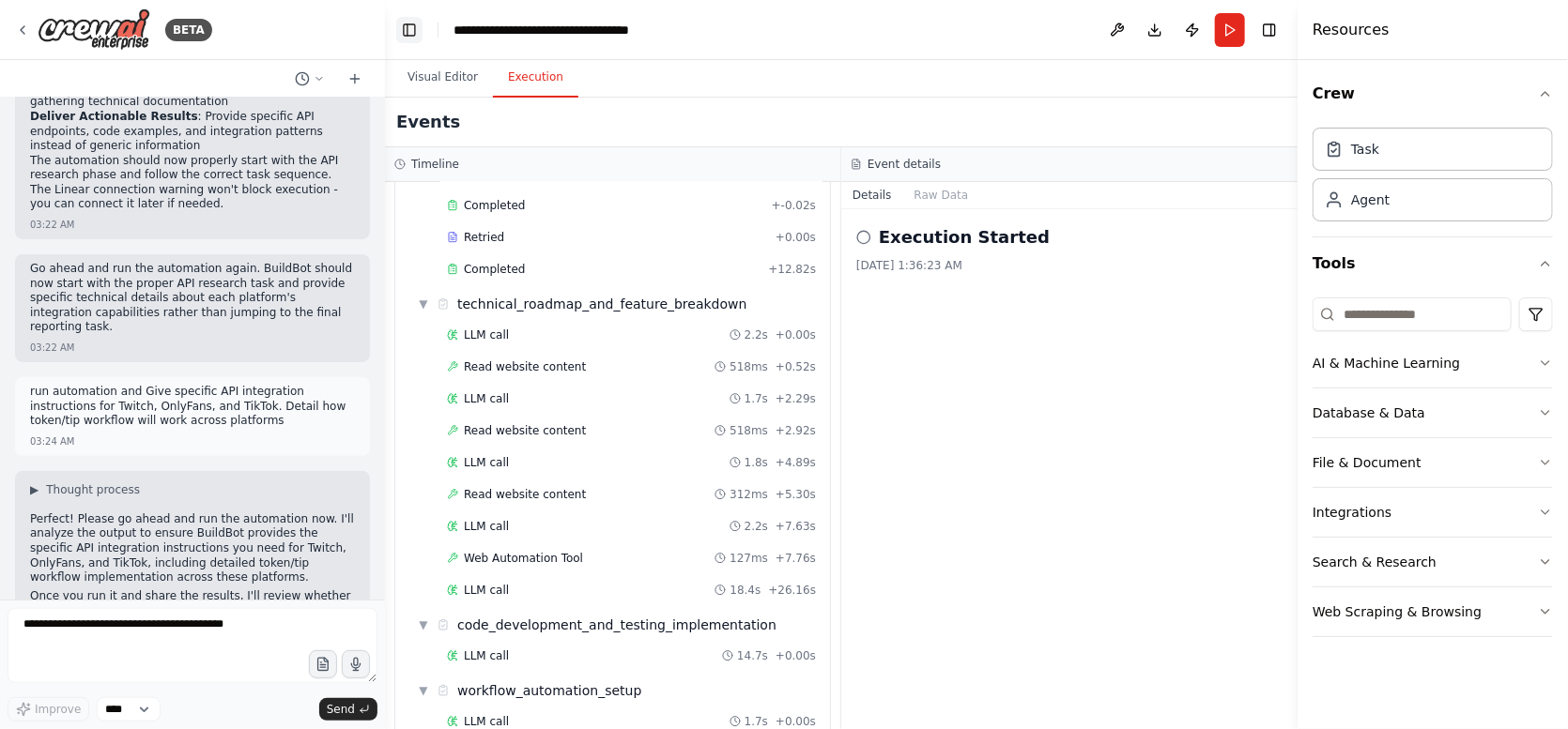
click at [406, 33] on button "Toggle Left Sidebar" at bounding box center [409, 29] width 26 height 26
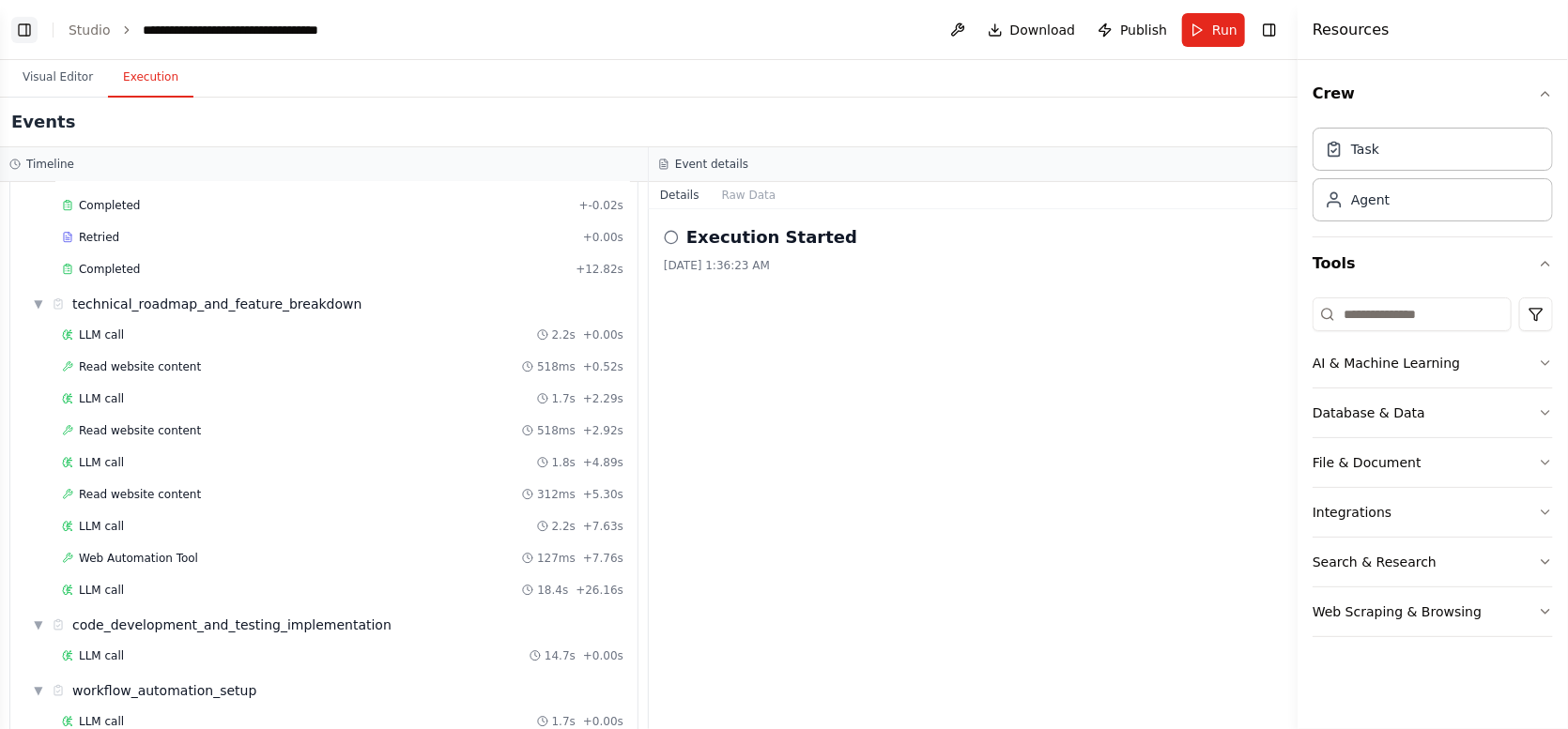
click at [17, 27] on button "Toggle Left Sidebar" at bounding box center [24, 29] width 26 height 26
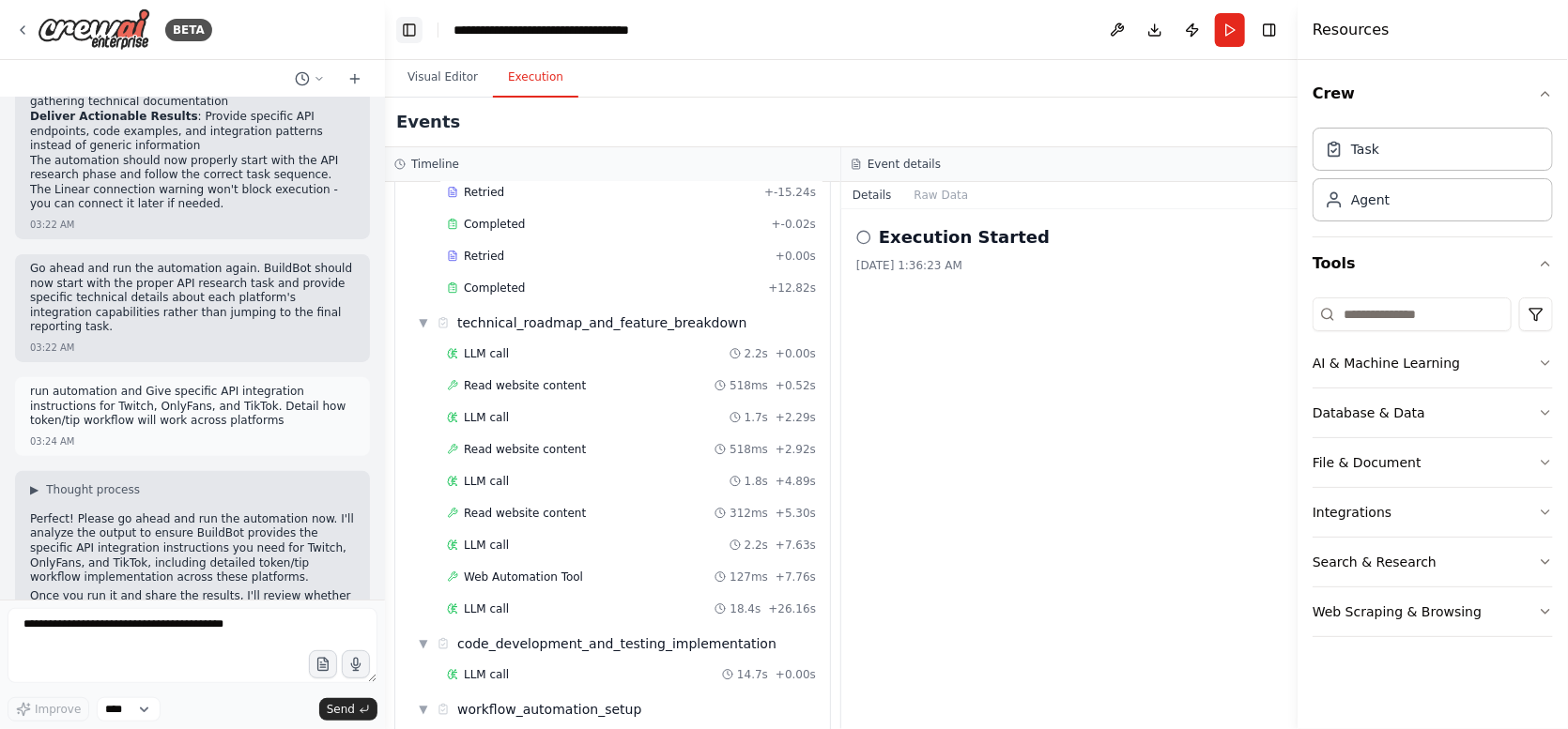
scroll to position [876, 0]
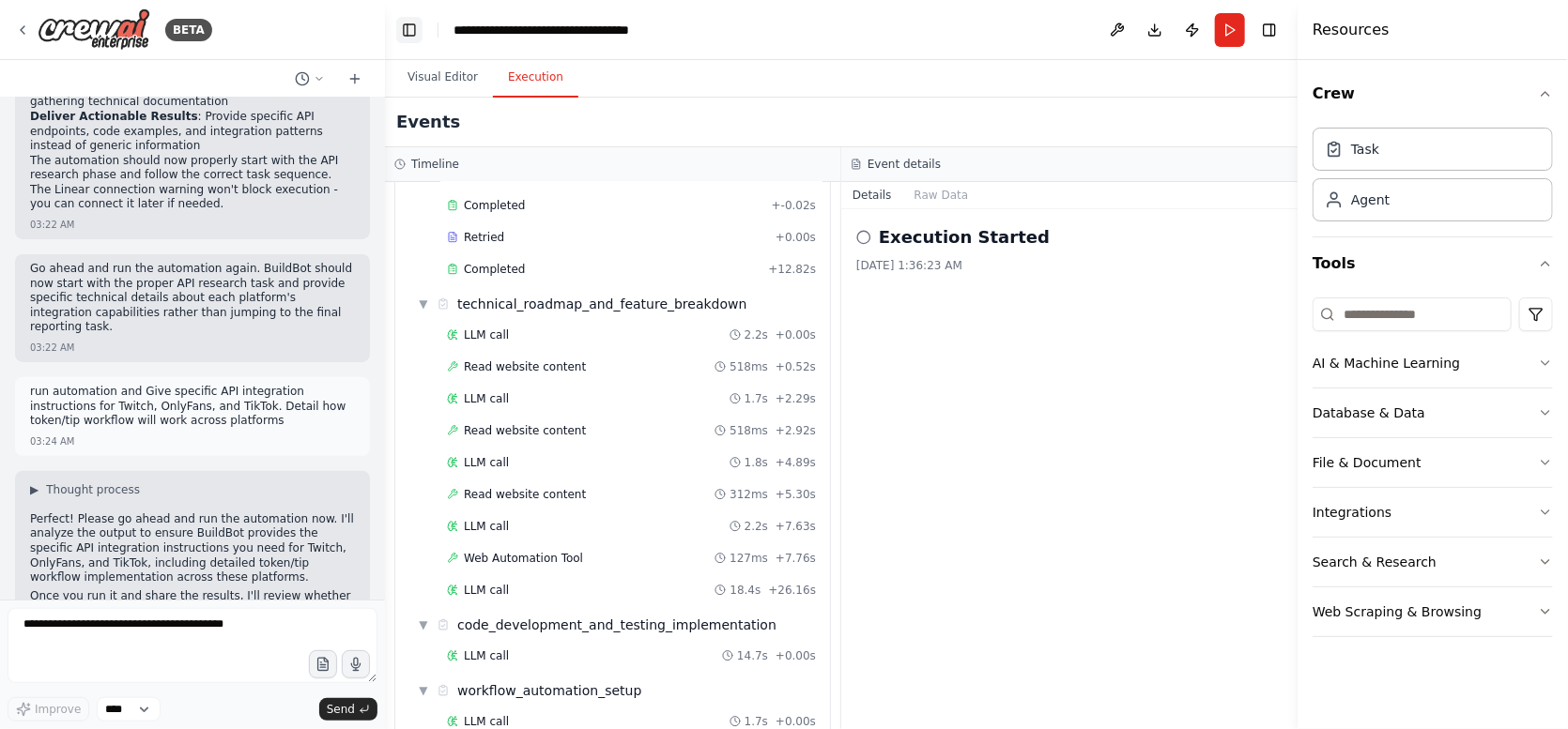
click at [413, 29] on button "Toggle Left Sidebar" at bounding box center [409, 29] width 26 height 26
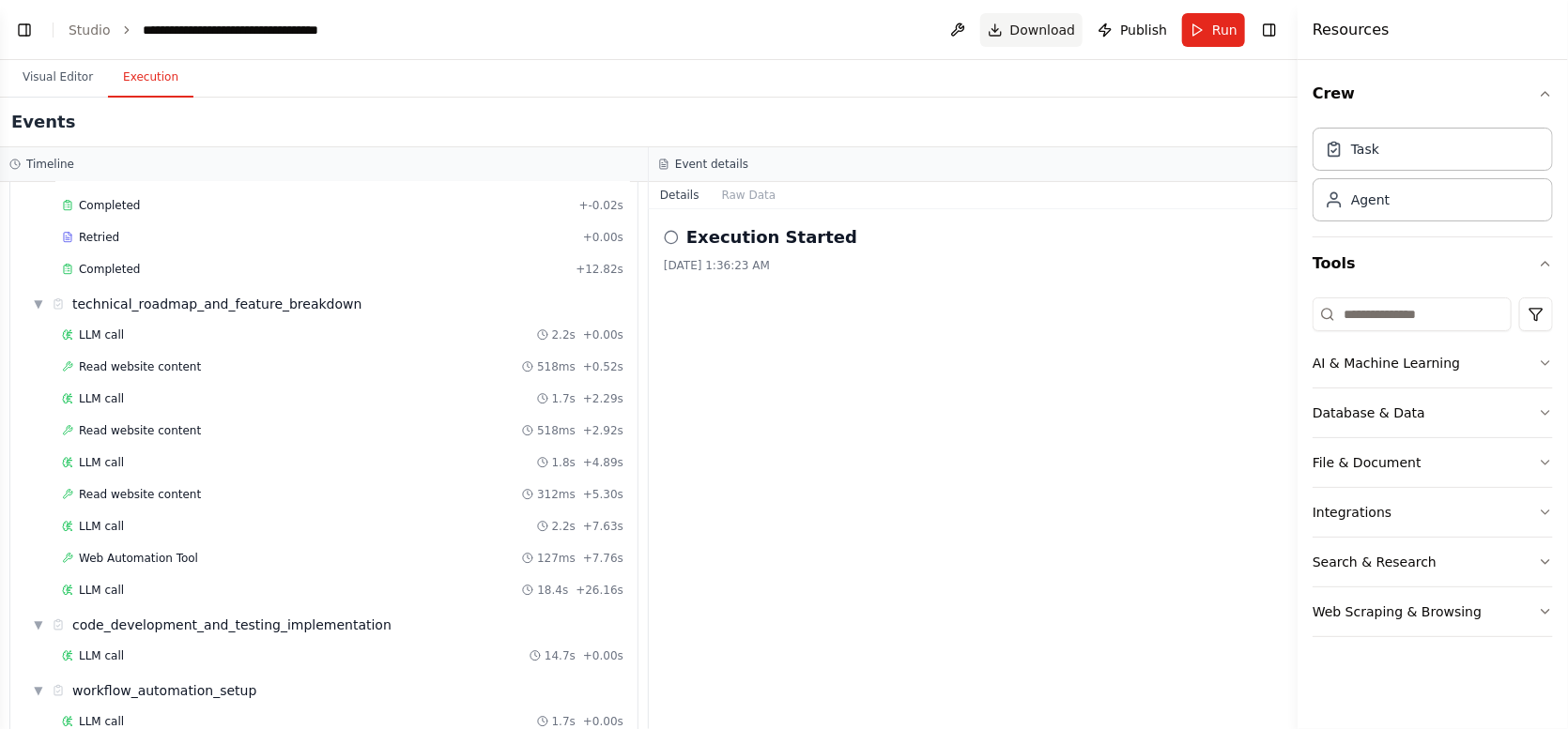
click at [1026, 32] on span "Download" at bounding box center [1043, 29] width 66 height 18
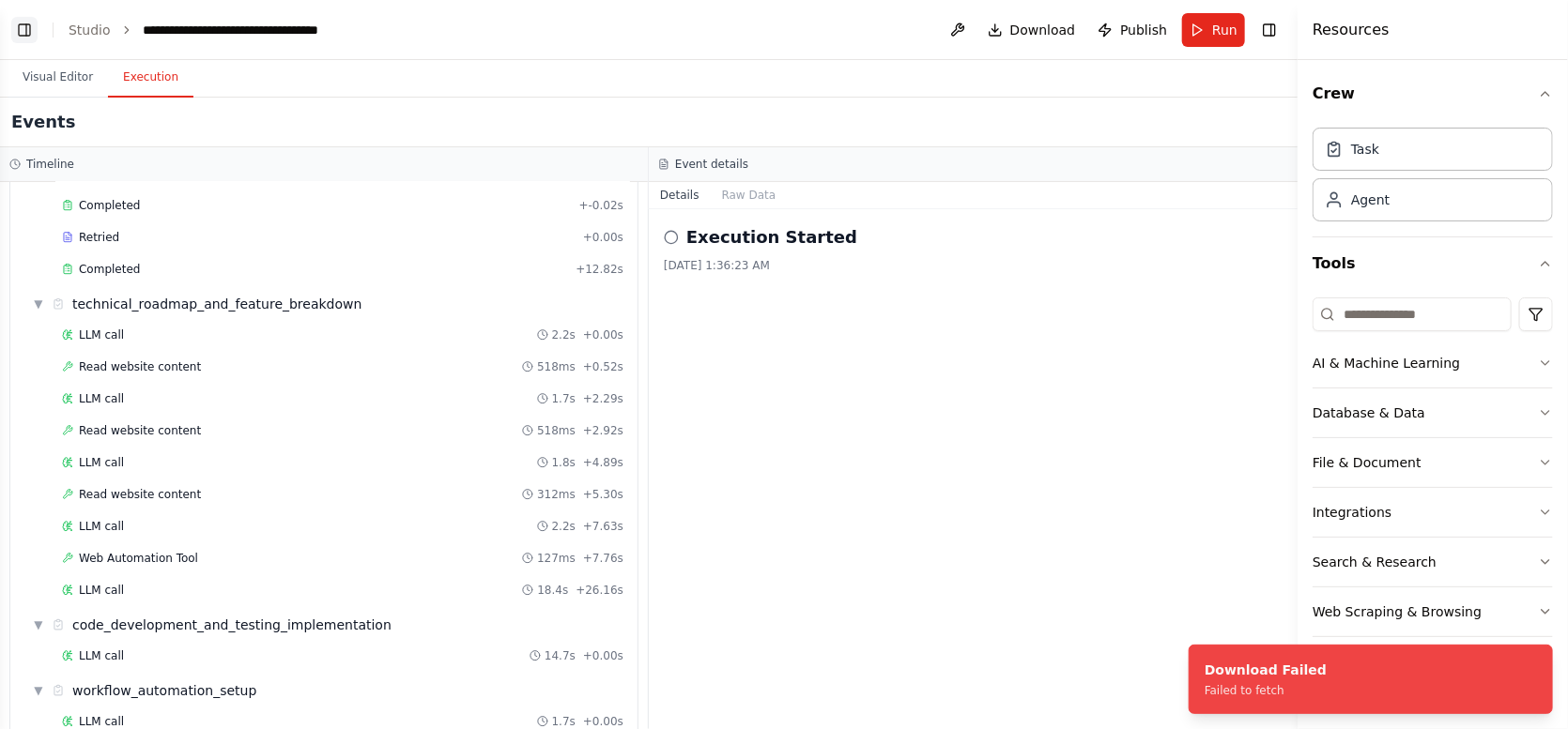
click at [23, 32] on button "Toggle Left Sidebar" at bounding box center [24, 29] width 26 height 26
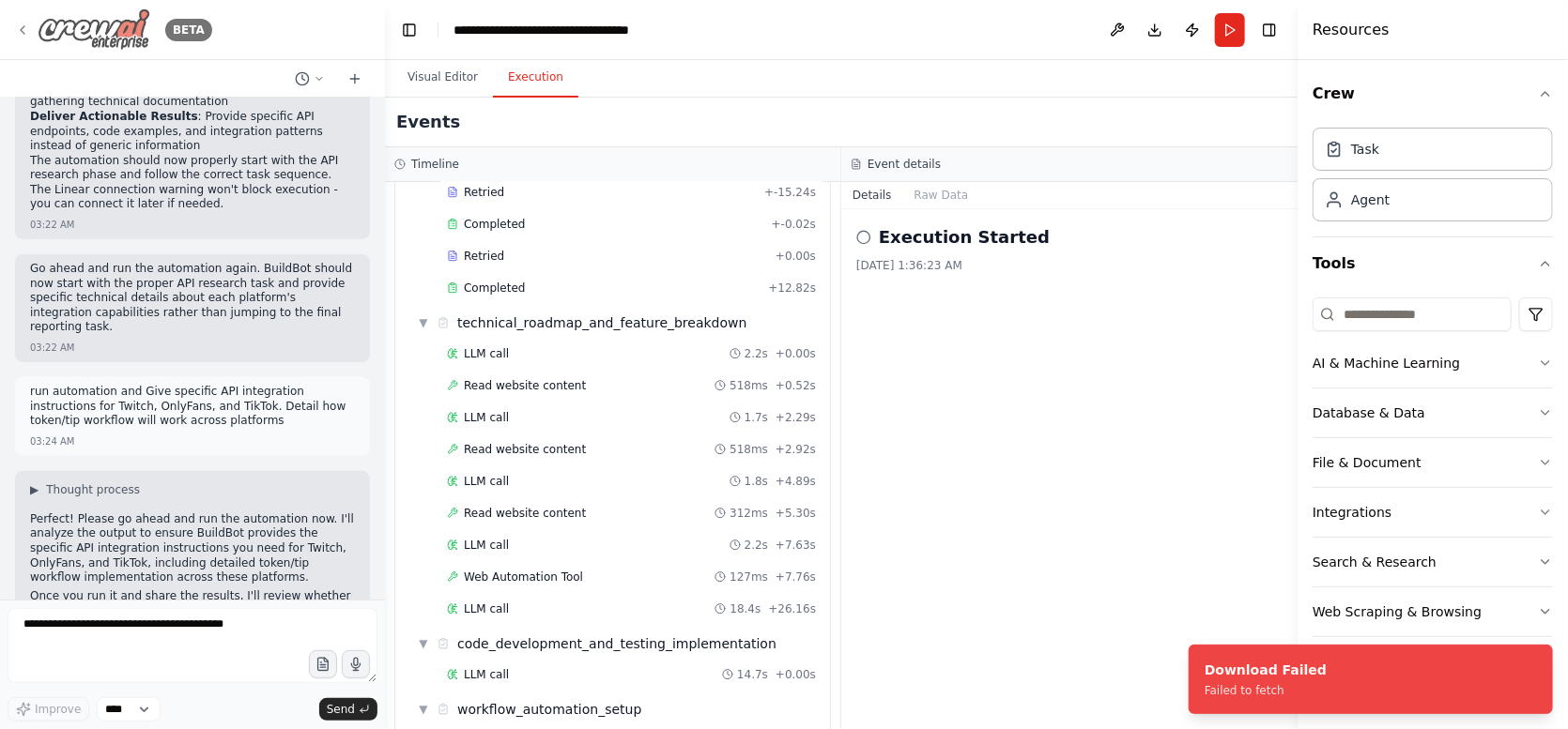
scroll to position [876, 0]
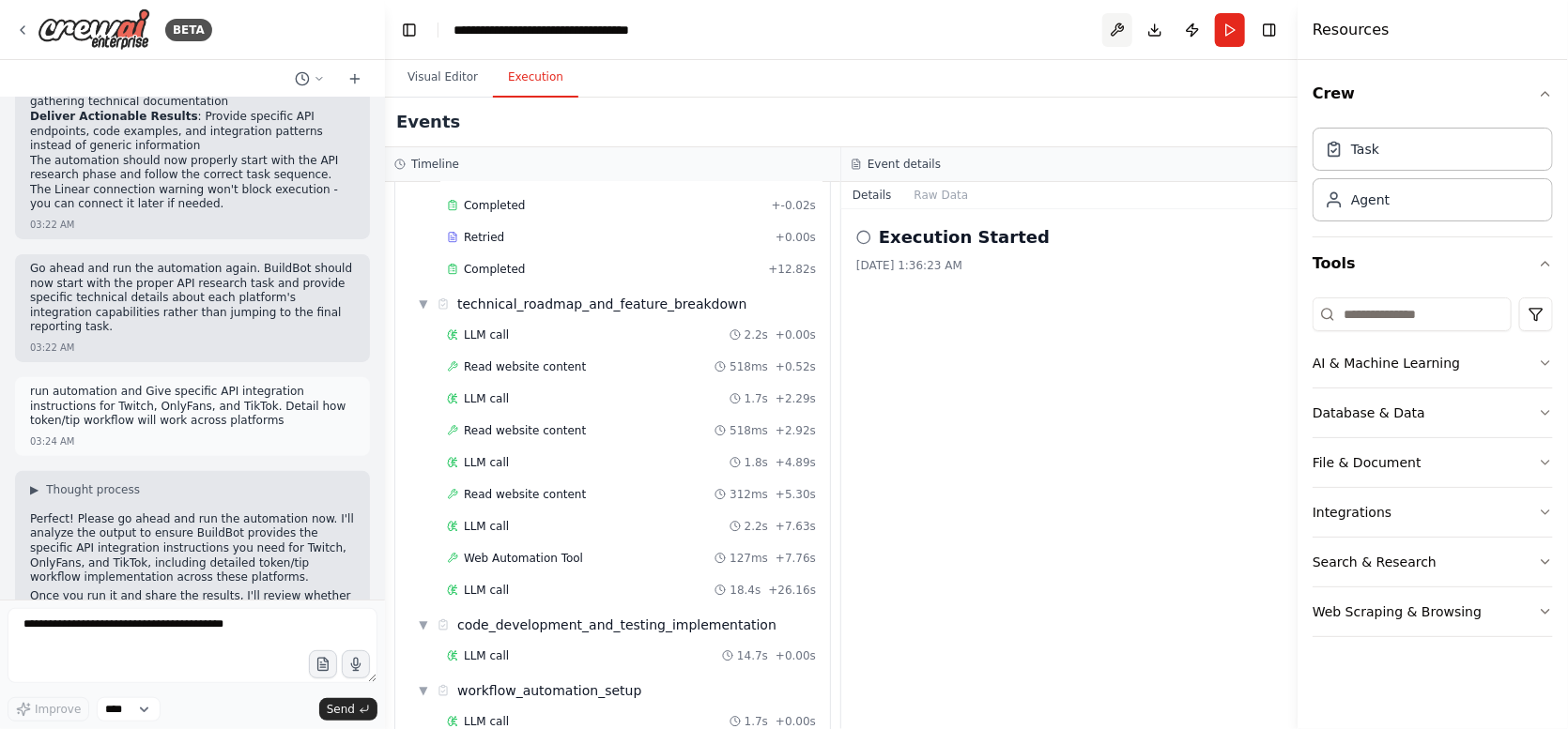
click at [1110, 31] on button at bounding box center [1117, 30] width 30 height 34
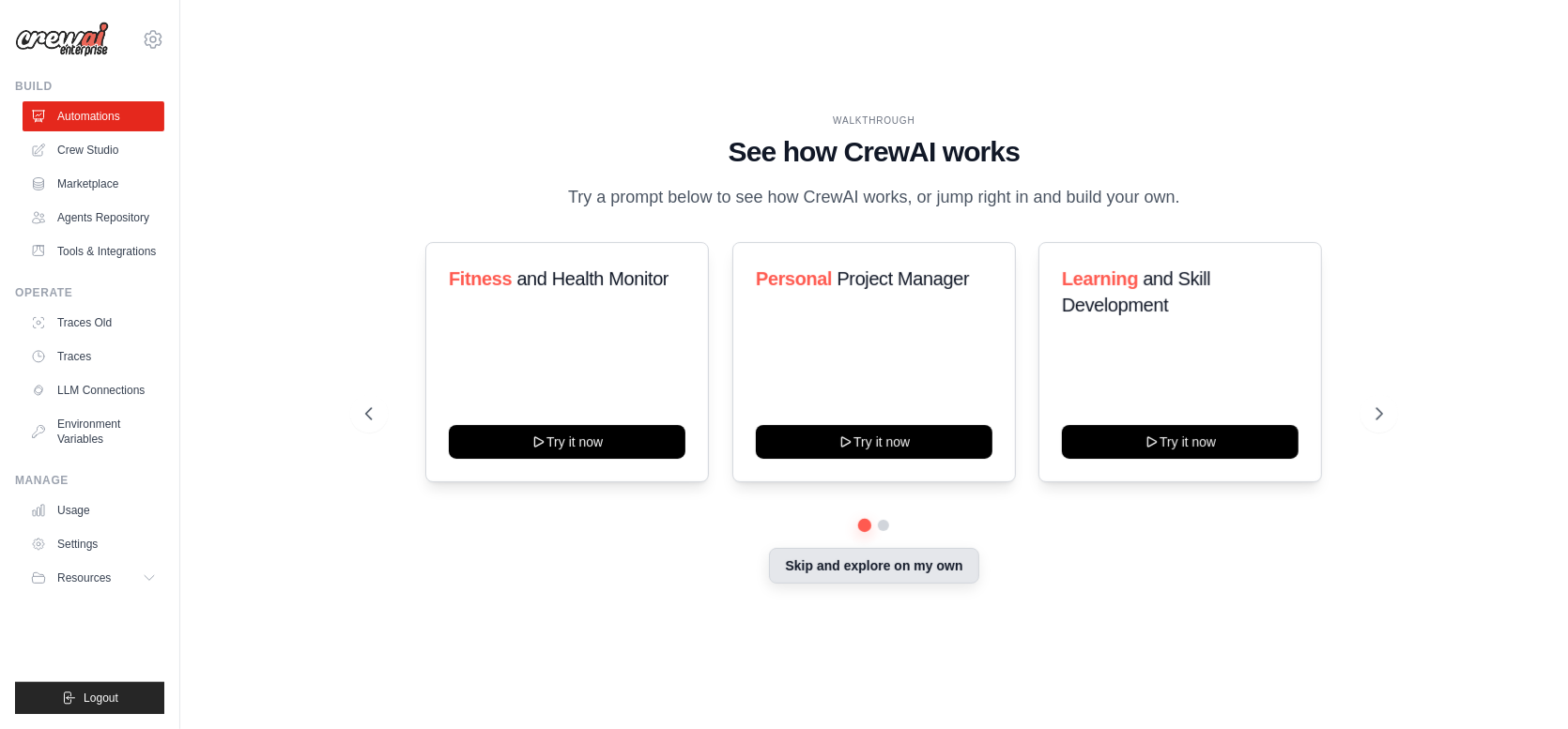
click at [883, 569] on button "Skip and explore on my own" at bounding box center [873, 566] width 209 height 36
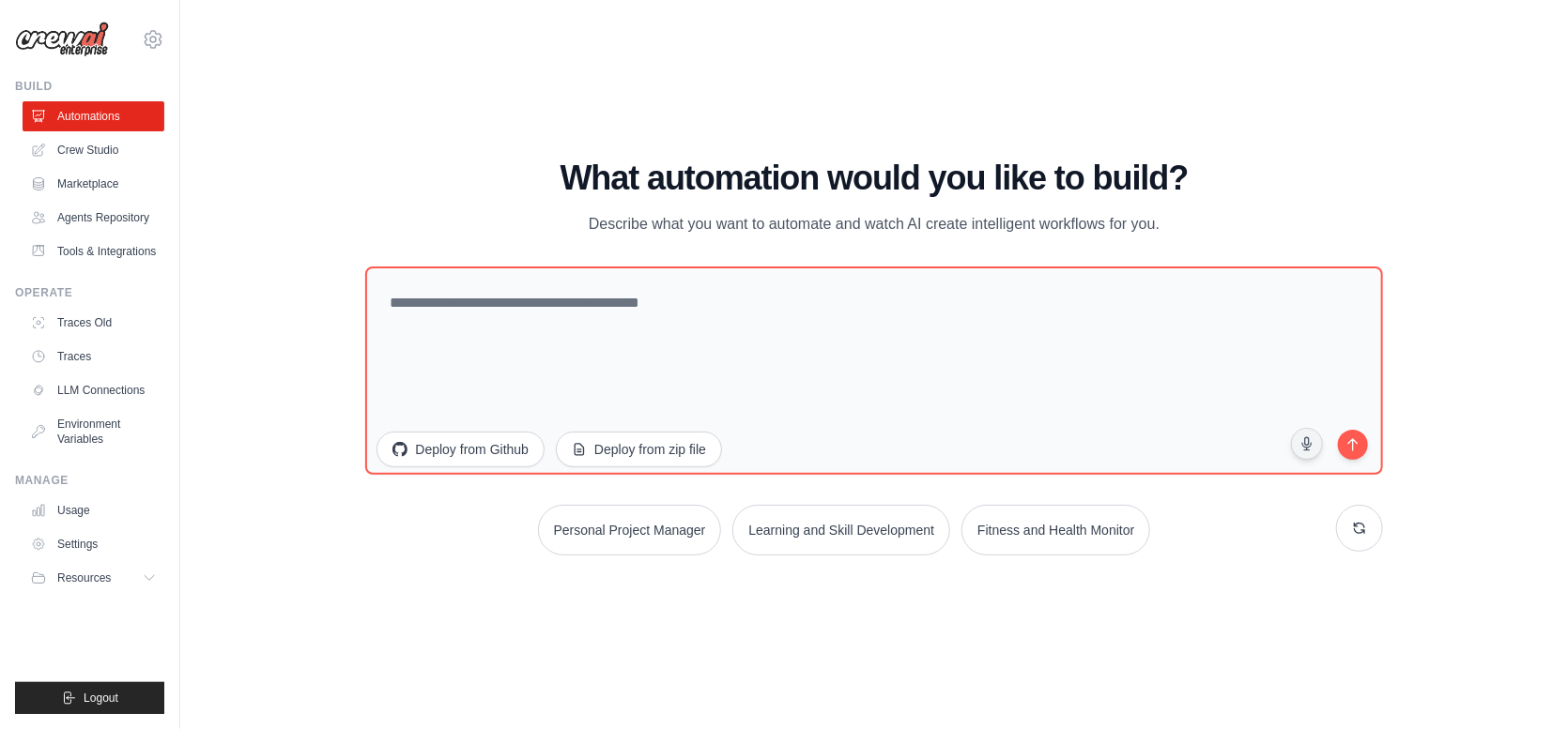
click at [883, 569] on div "WALKTHROUGH See how CrewAI works Try a prompt below to see how CrewAI works, or…" at bounding box center [873, 364] width 1328 height 691
click at [75, 124] on link "Automations" at bounding box center [95, 116] width 142 height 30
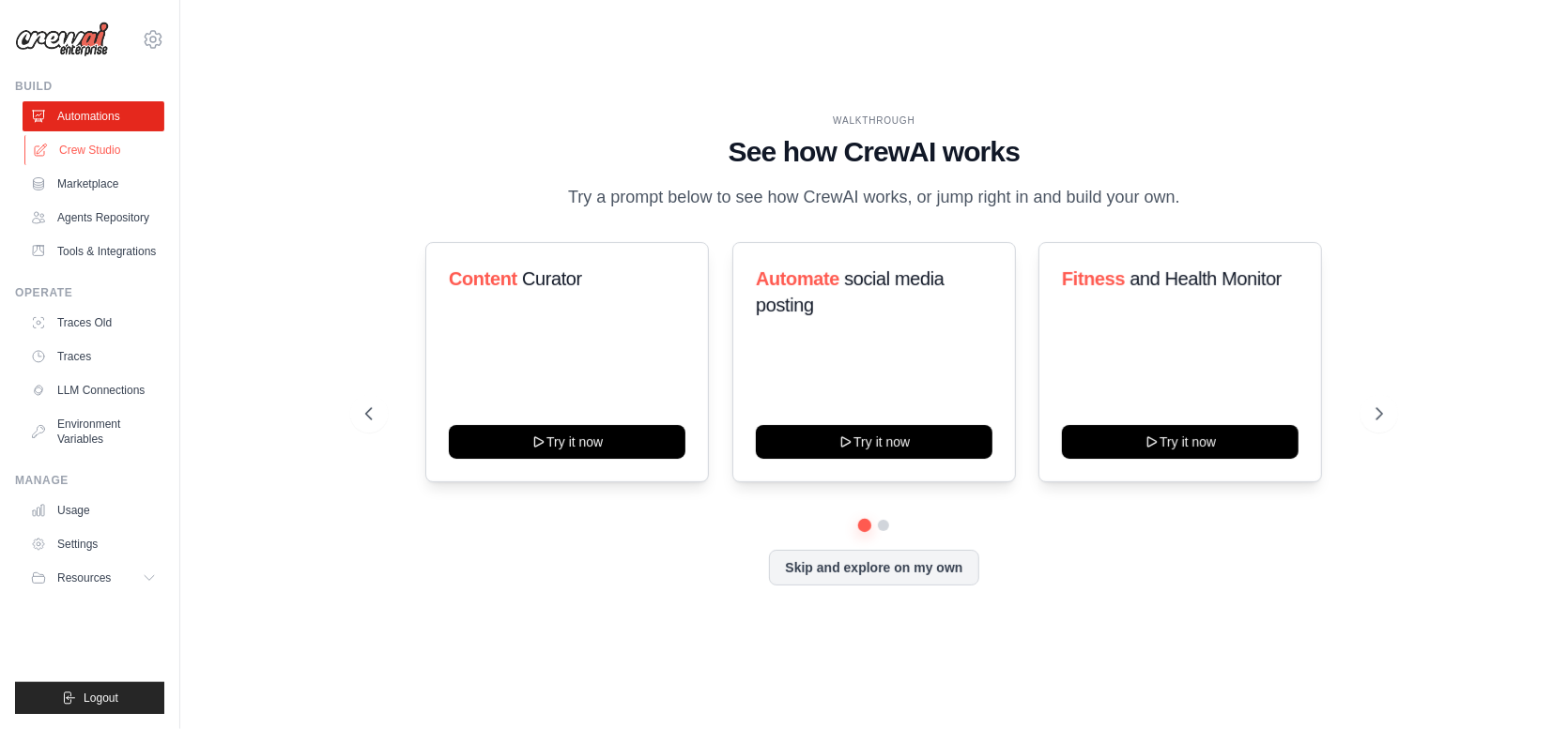
click at [81, 148] on link "Crew Studio" at bounding box center [95, 150] width 142 height 30
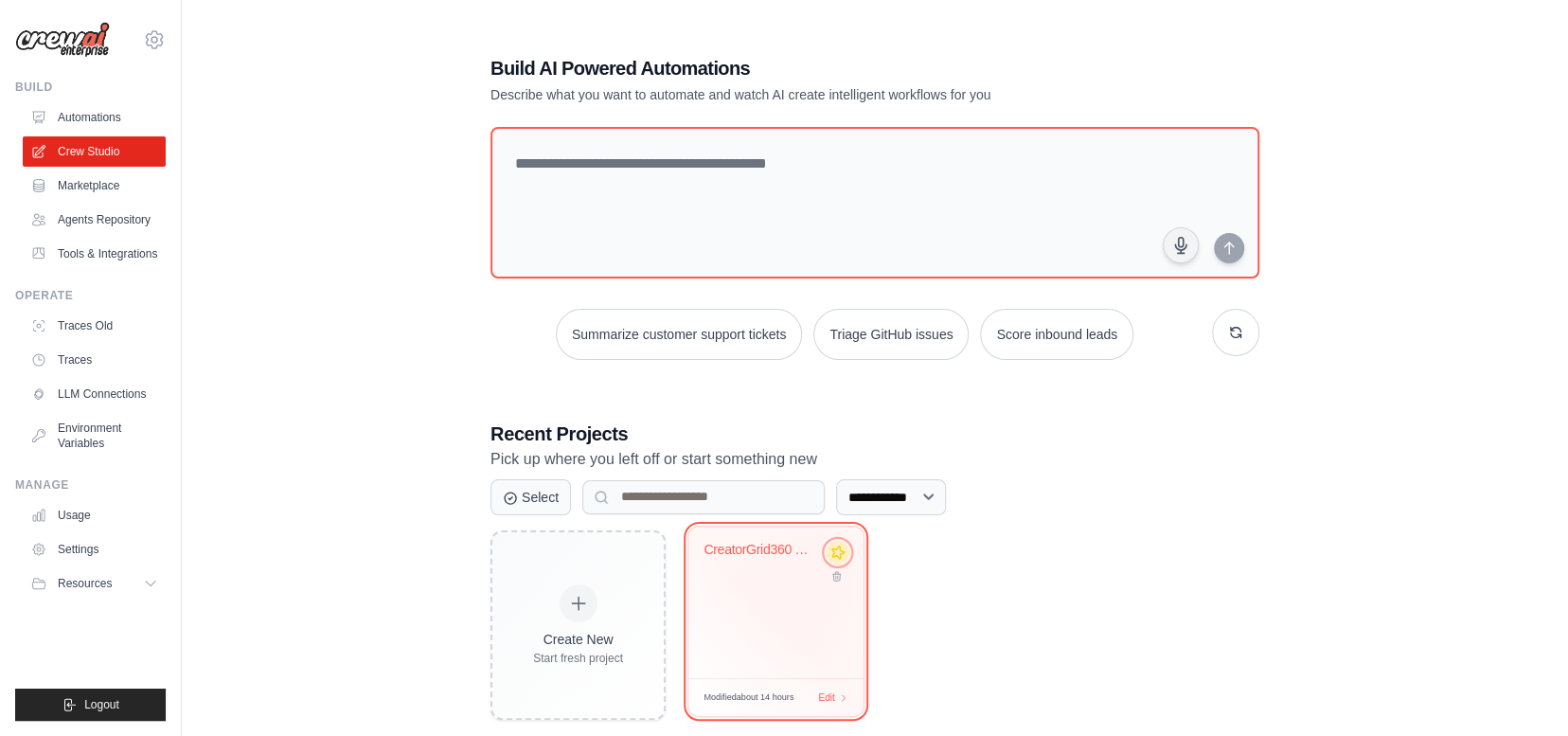
click at [839, 551] on icon at bounding box center [837, 552] width 20 height 20
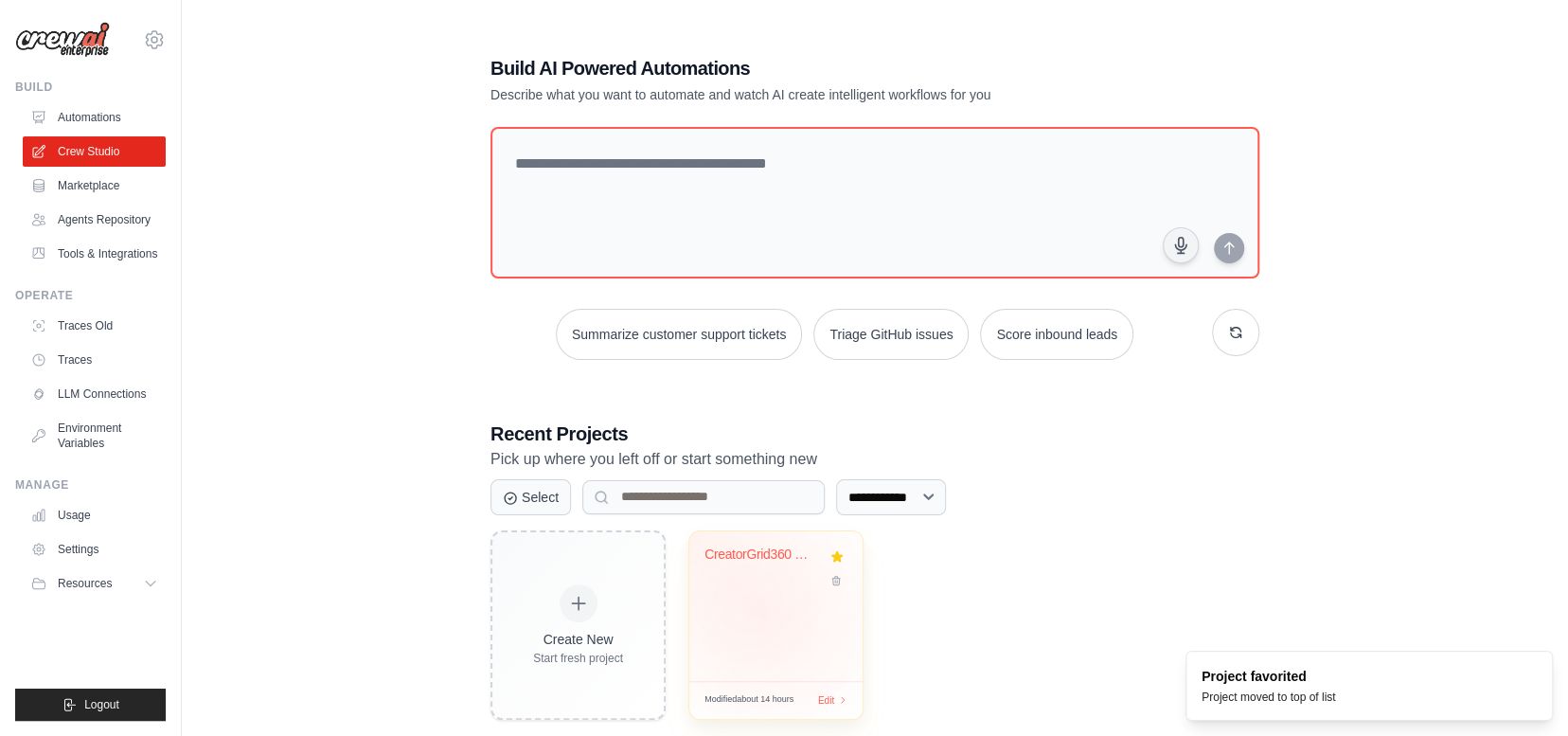
click at [764, 611] on div "CreatorGrid360 Development Automati..." at bounding box center [777, 606] width 174 height 149
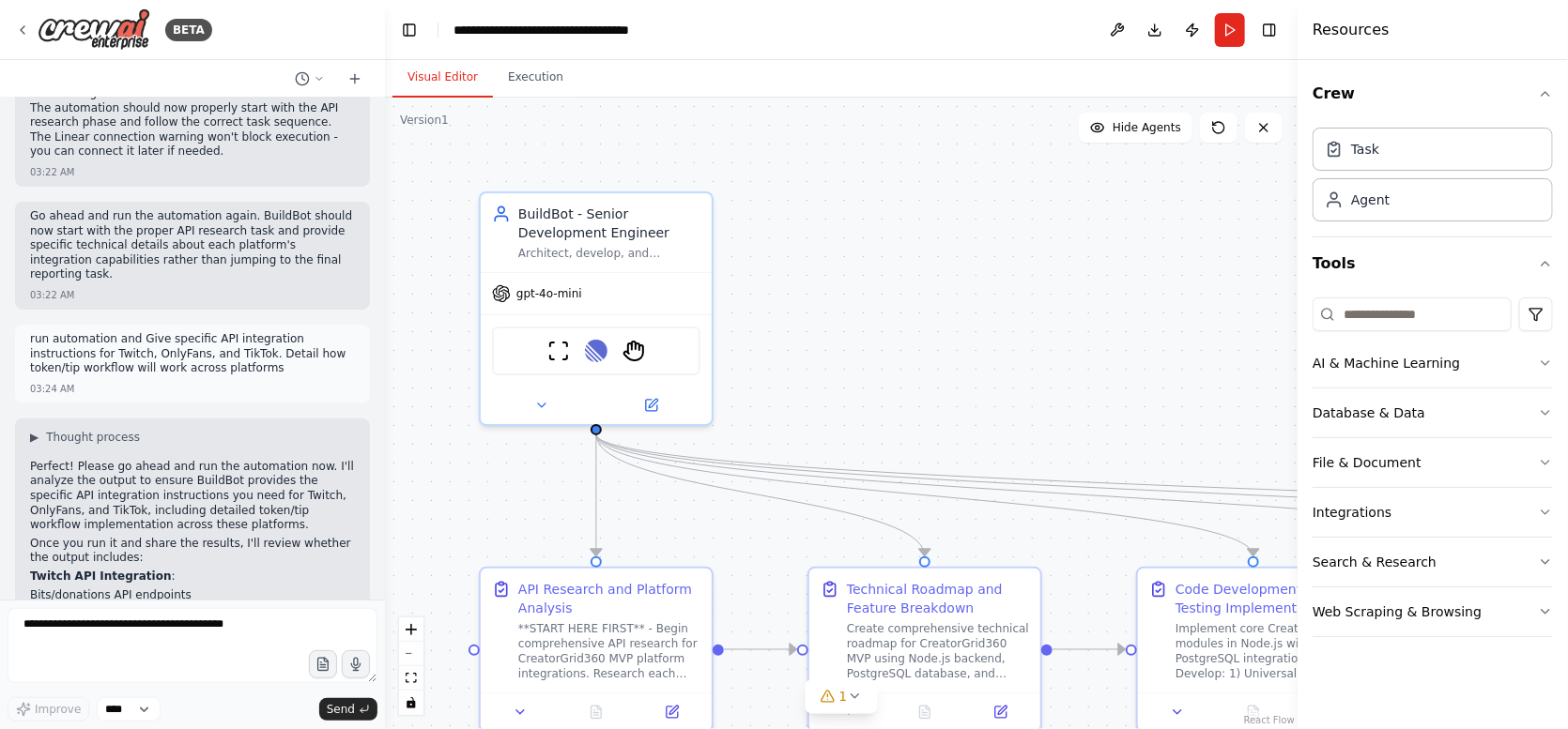
scroll to position [7389, 0]
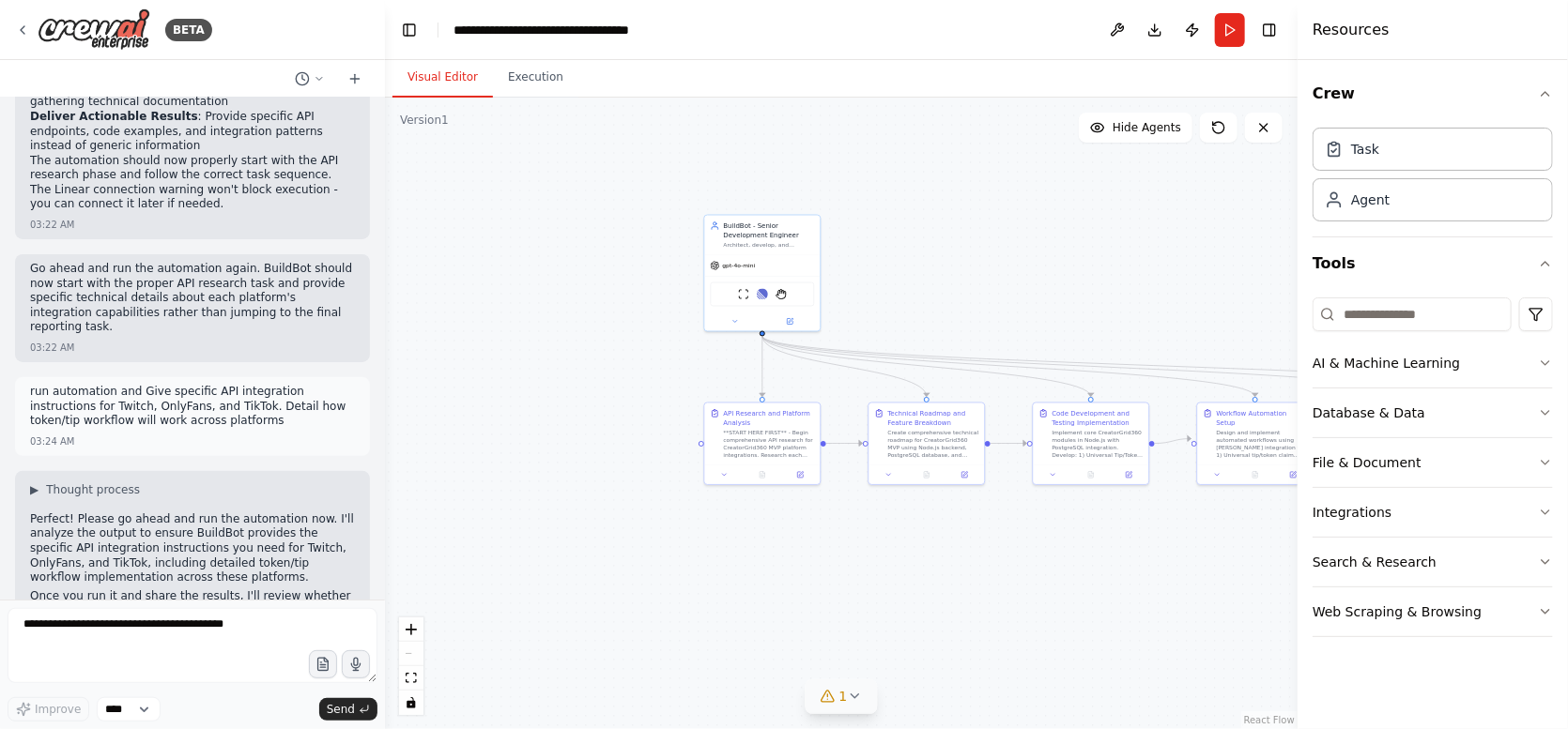
click at [848, 699] on icon at bounding box center [855, 696] width 15 height 15
click at [1139, 539] on div ".deletable-edge-delete-btn { width: 20px; height: 20px; border: 0px solid #ffff…" at bounding box center [841, 413] width 912 height 631
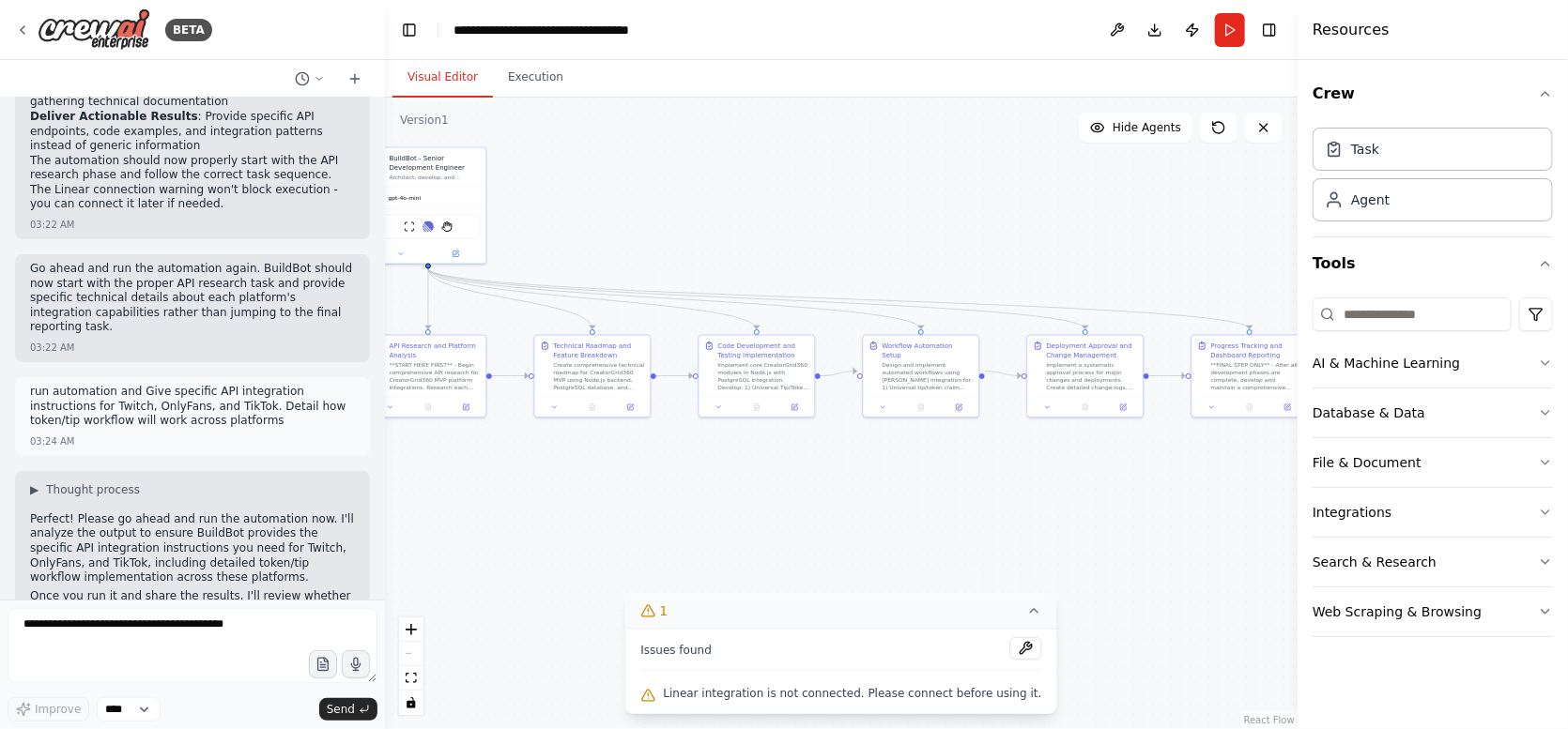
drag, startPoint x: 1195, startPoint y: 535, endPoint x: 860, endPoint y: 467, distance: 341.8
click at [860, 467] on div ".deletable-edge-delete-btn { width: 20px; height: 20px; border: 0px solid #ffff…" at bounding box center [841, 413] width 912 height 631
click at [1027, 606] on icon at bounding box center [1035, 611] width 15 height 15
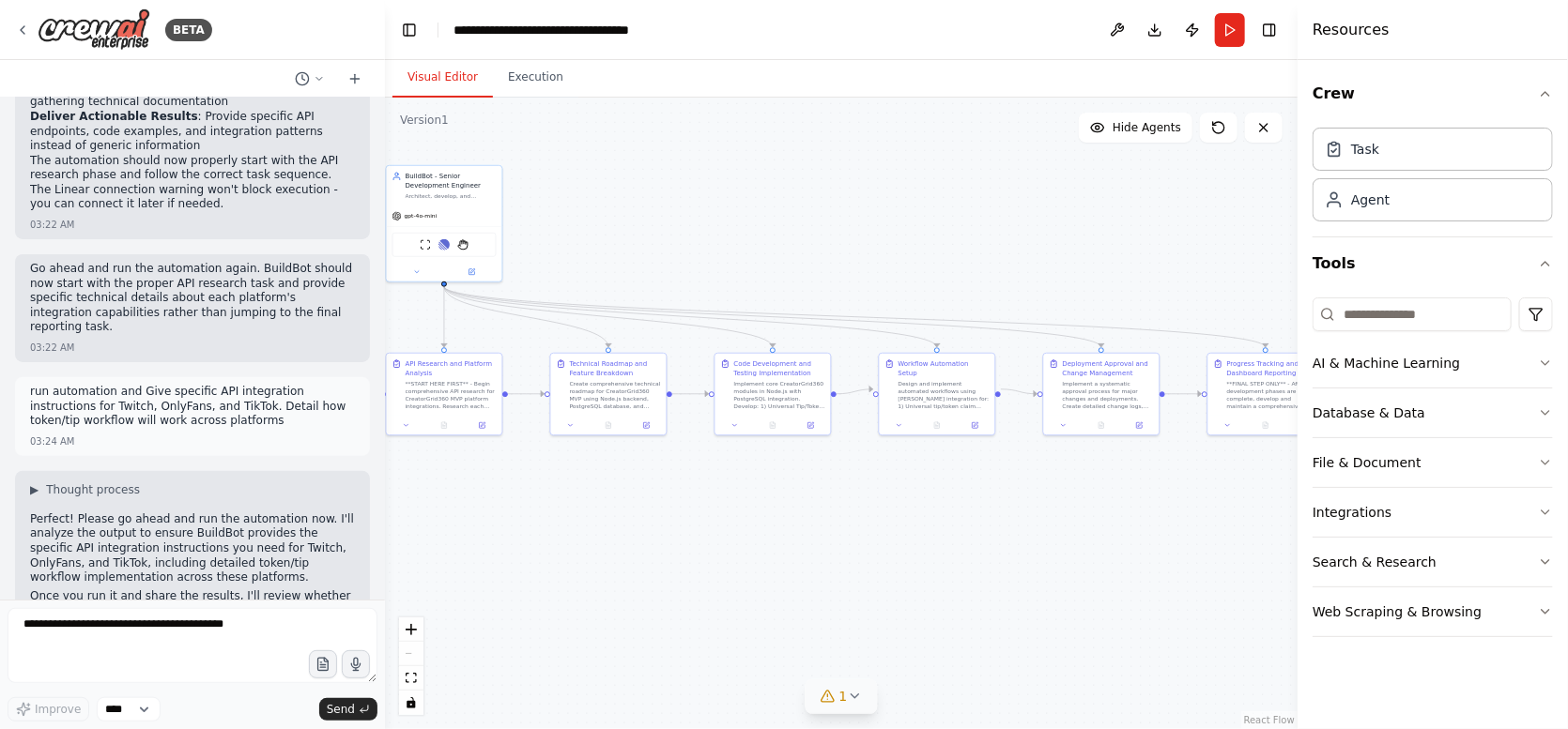
drag, startPoint x: 1163, startPoint y: 520, endPoint x: 1172, endPoint y: 532, distance: 15.0
click at [1172, 532] on div ".deletable-edge-delete-btn { width: 20px; height: 20px; border: 0px solid #ffff…" at bounding box center [841, 413] width 912 height 631
click at [546, 90] on button "Execution" at bounding box center [536, 77] width 85 height 40
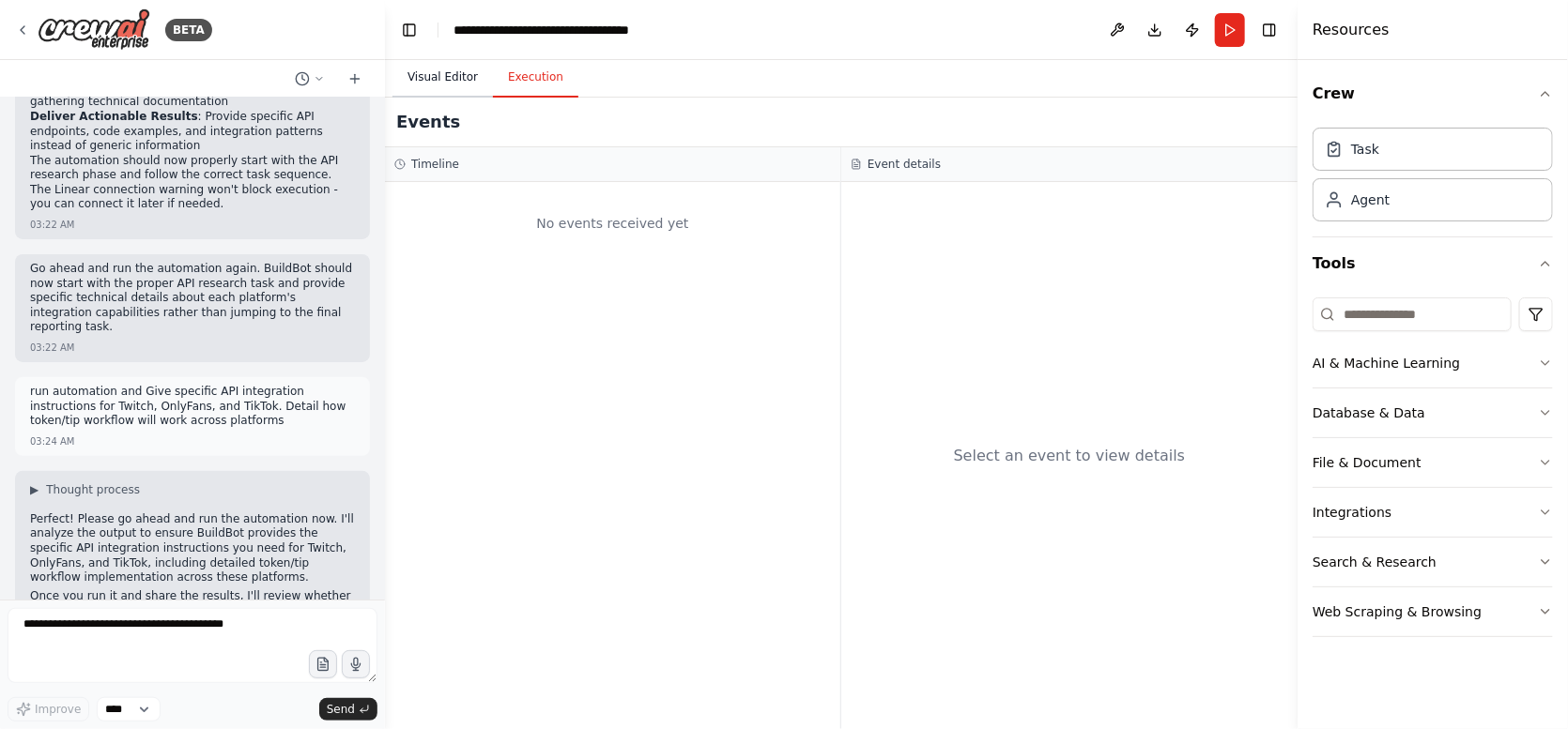
click at [419, 89] on button "Visual Editor" at bounding box center [443, 77] width 101 height 40
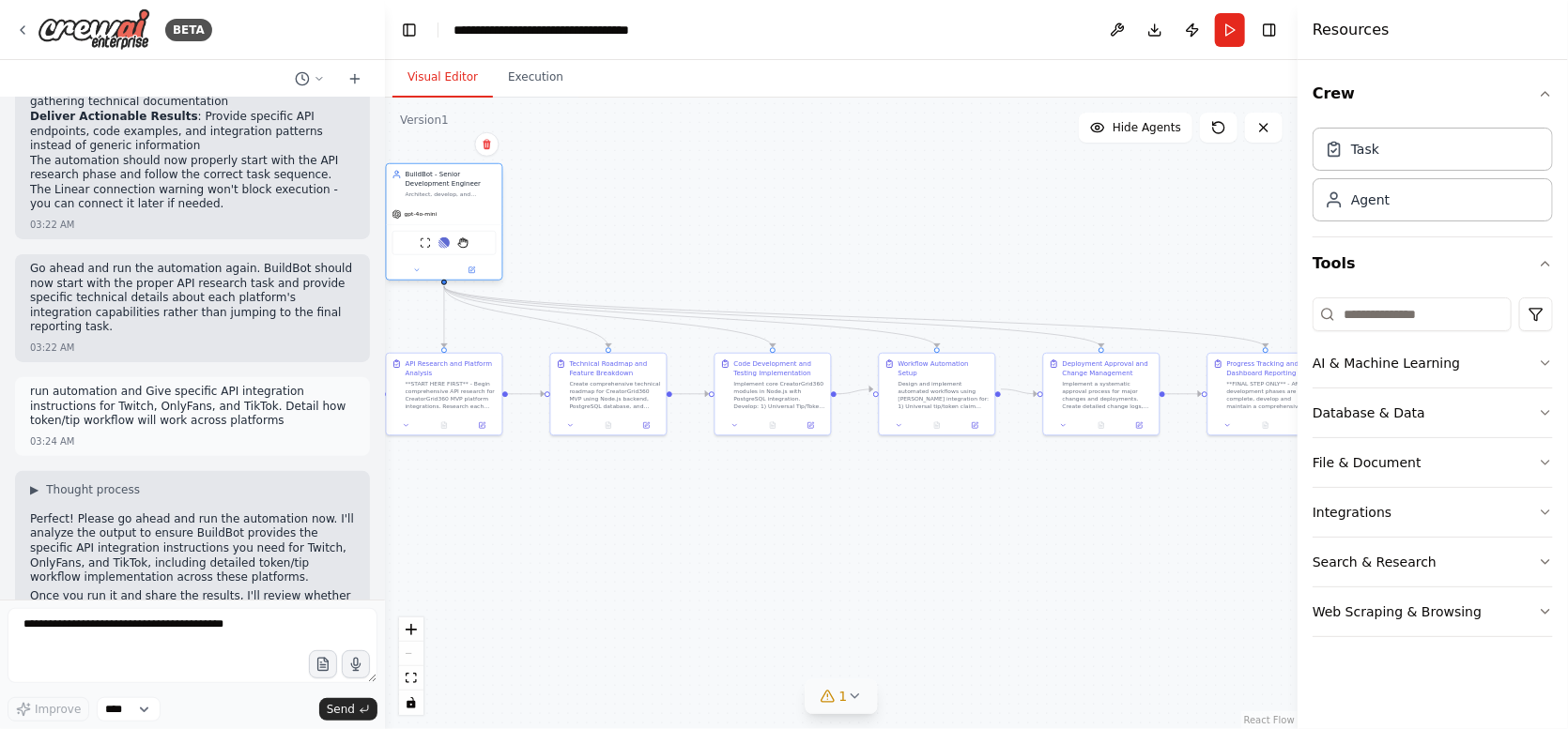
click at [439, 190] on div "Architect, develop, and automate CreatorGrid360 MVP focusing on universal tip/t…" at bounding box center [451, 194] width 91 height 8
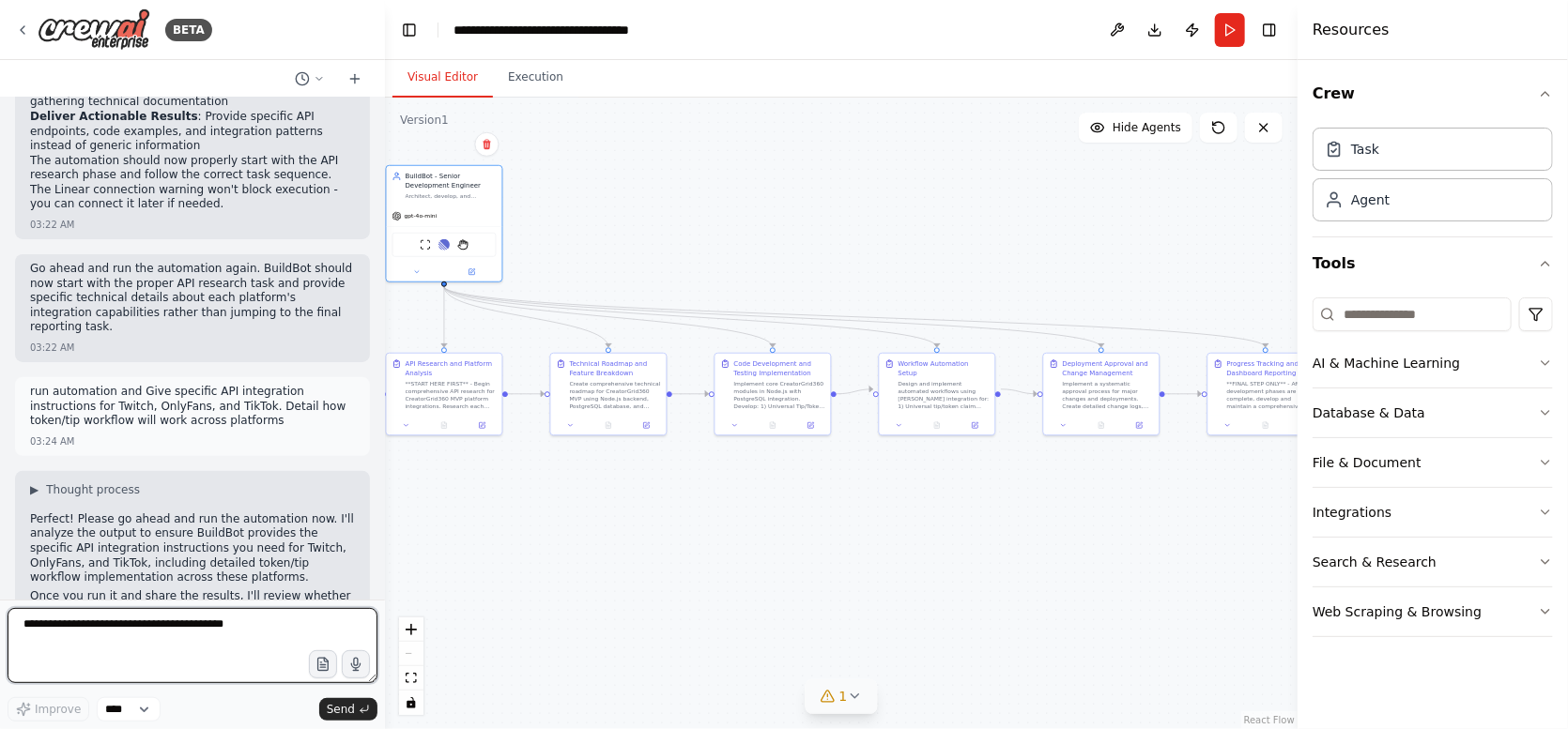
click at [142, 632] on textarea at bounding box center [192, 646] width 370 height 75
paste textarea "**********"
type textarea "**********"
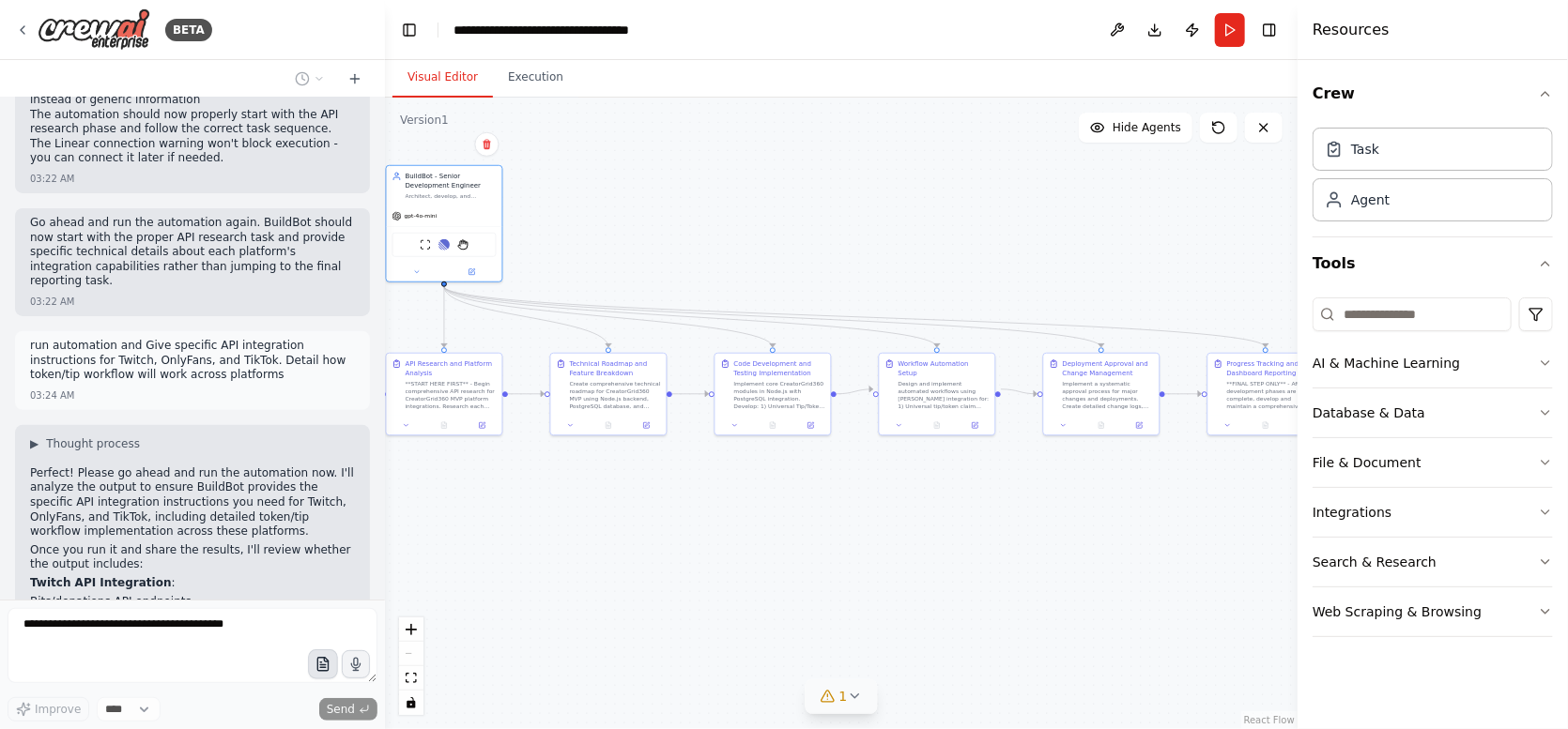
scroll to position [7545, 0]
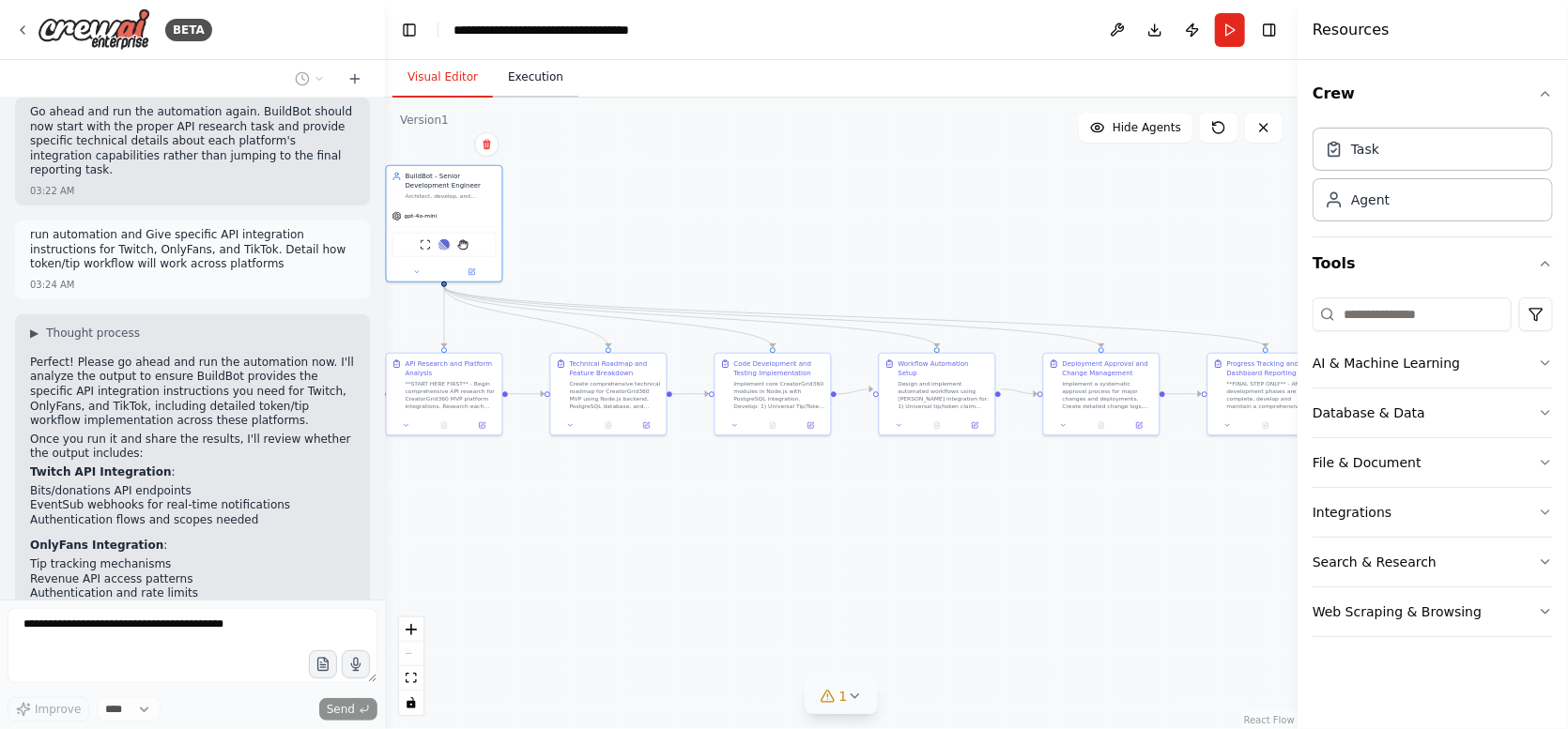
click at [538, 80] on button "Execution" at bounding box center [536, 77] width 85 height 40
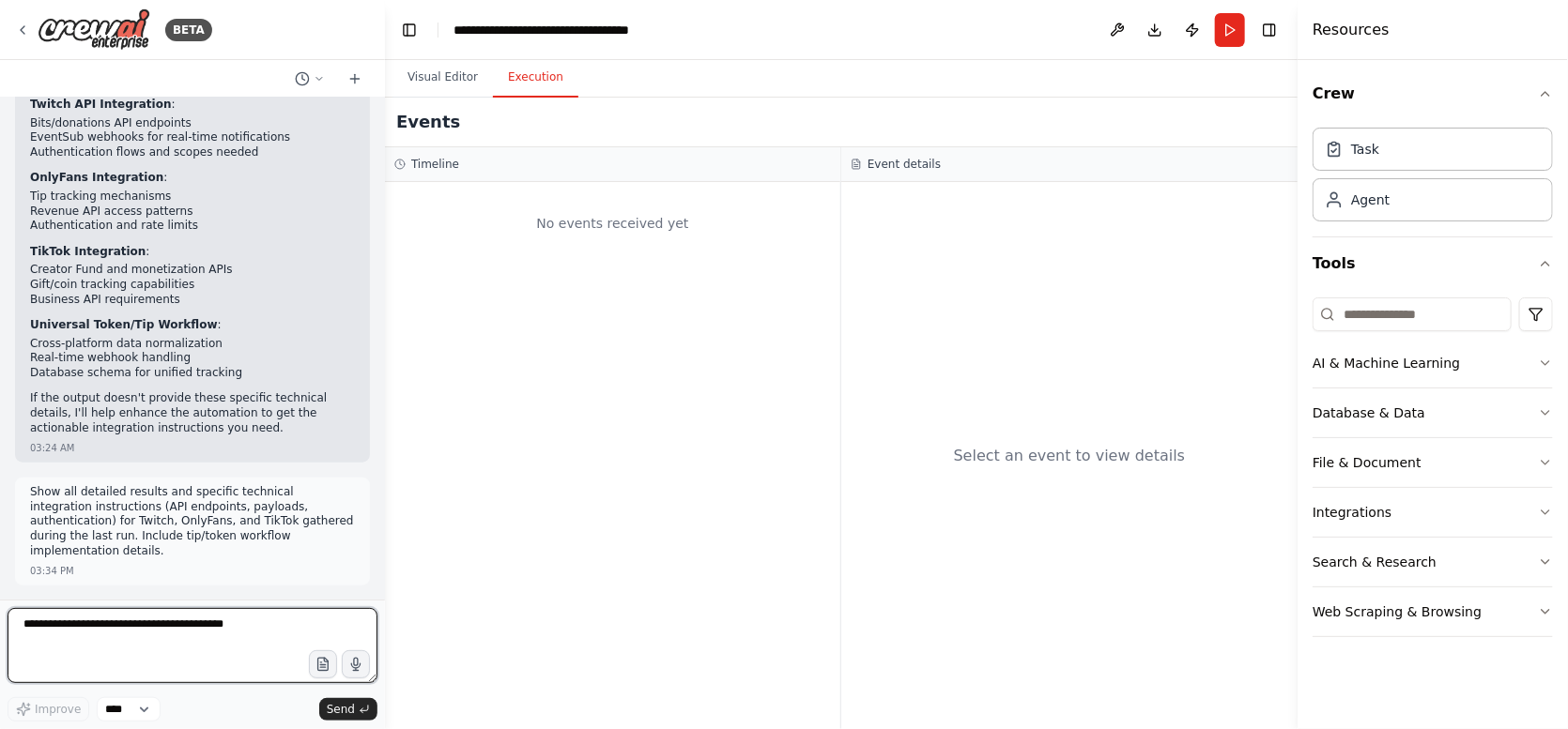
scroll to position [7927, 0]
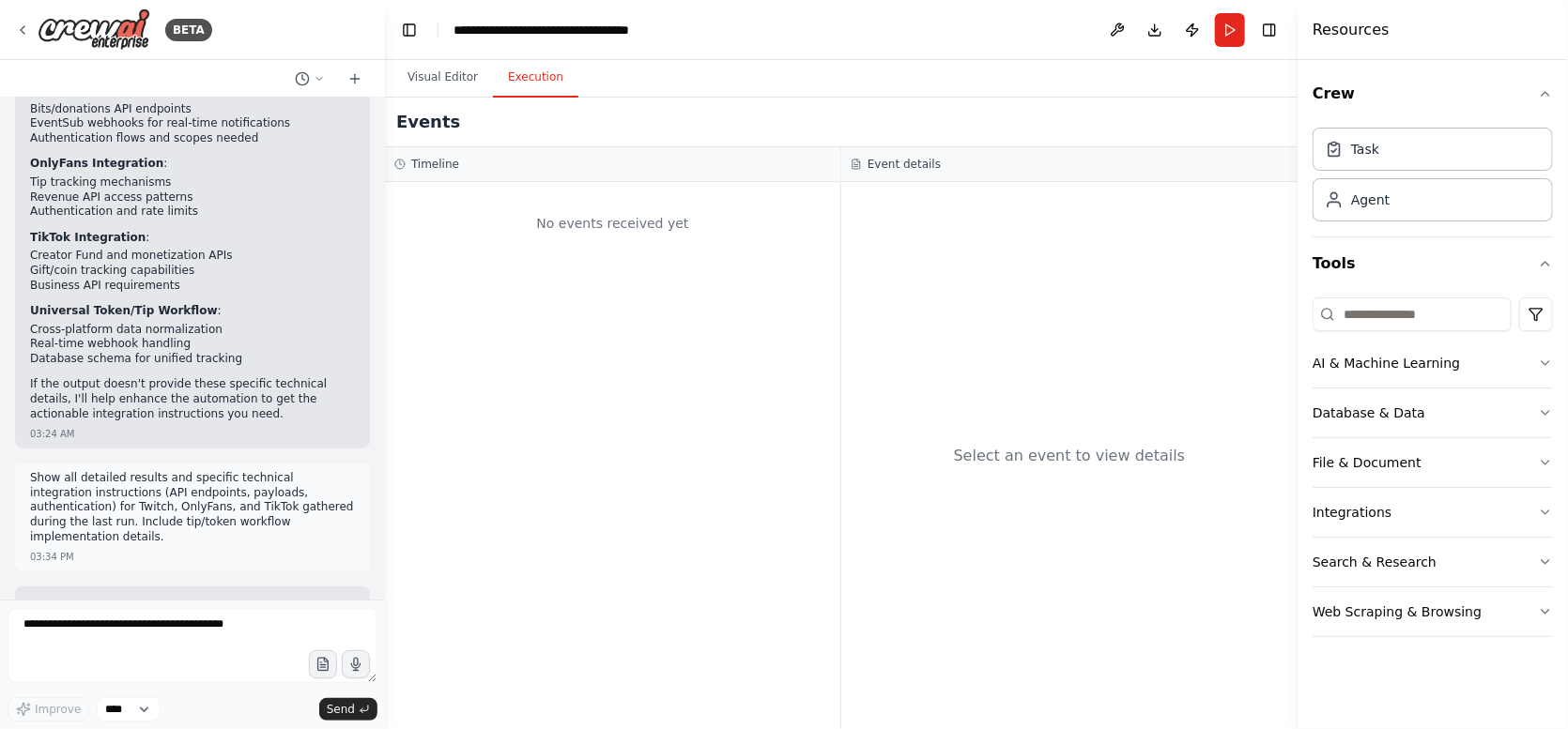
drag, startPoint x: 164, startPoint y: 549, endPoint x: 24, endPoint y: 222, distance: 355.7
copy div "I don't have any new automation results to show you yet. After I made the impro…"
click at [1227, 34] on button "Run" at bounding box center [1229, 30] width 30 height 34
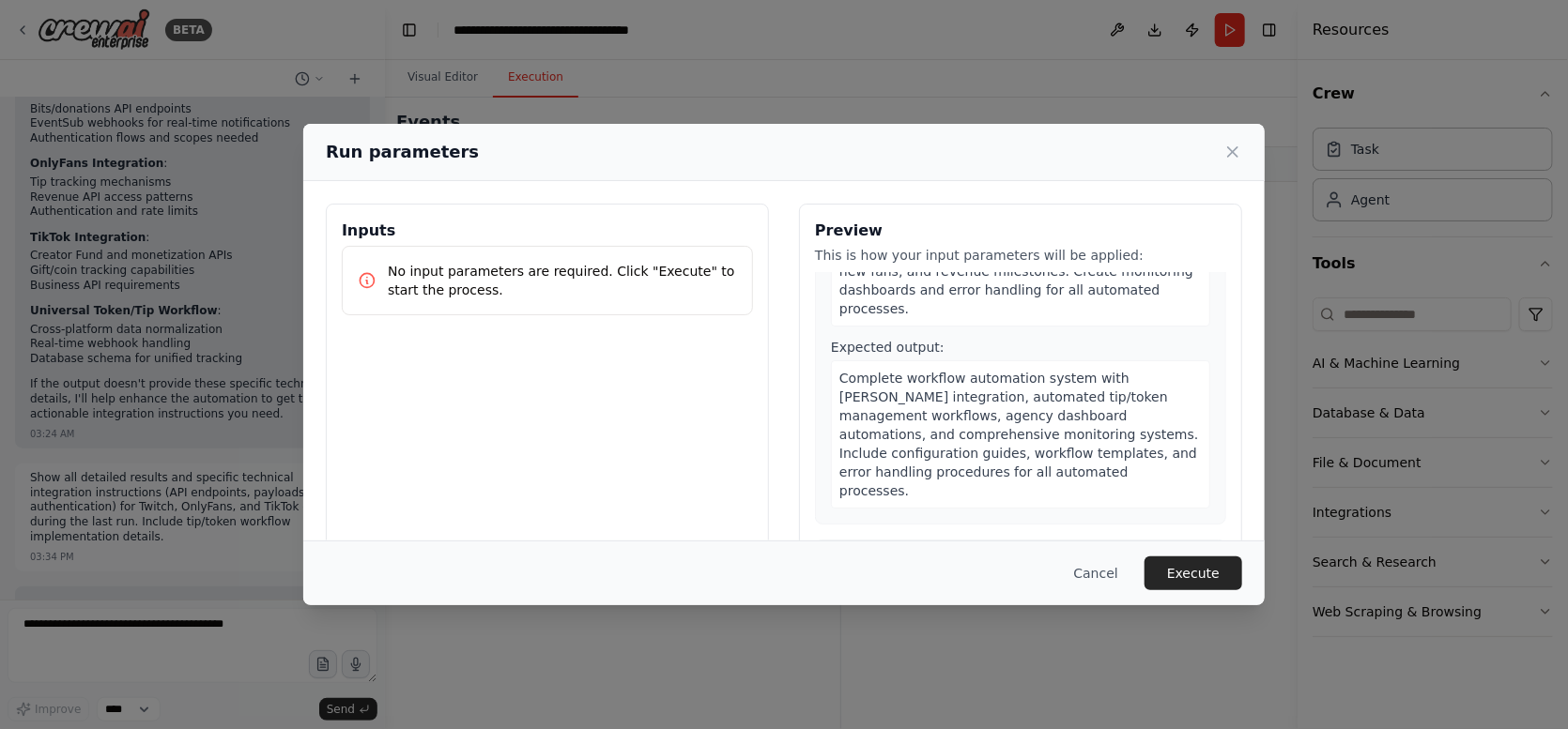
scroll to position [1887, 0]
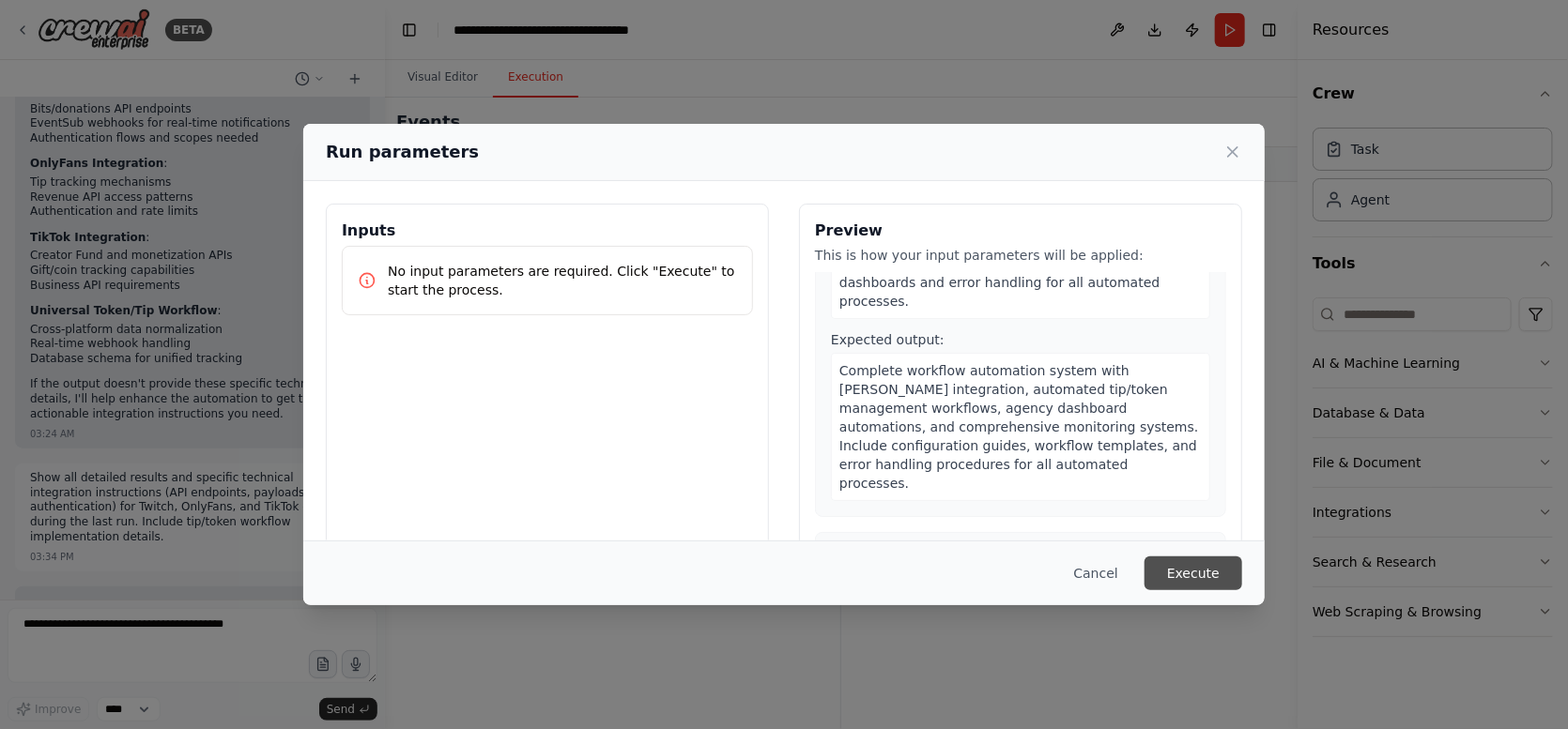
click at [1201, 577] on button "Execute" at bounding box center [1193, 573] width 98 height 34
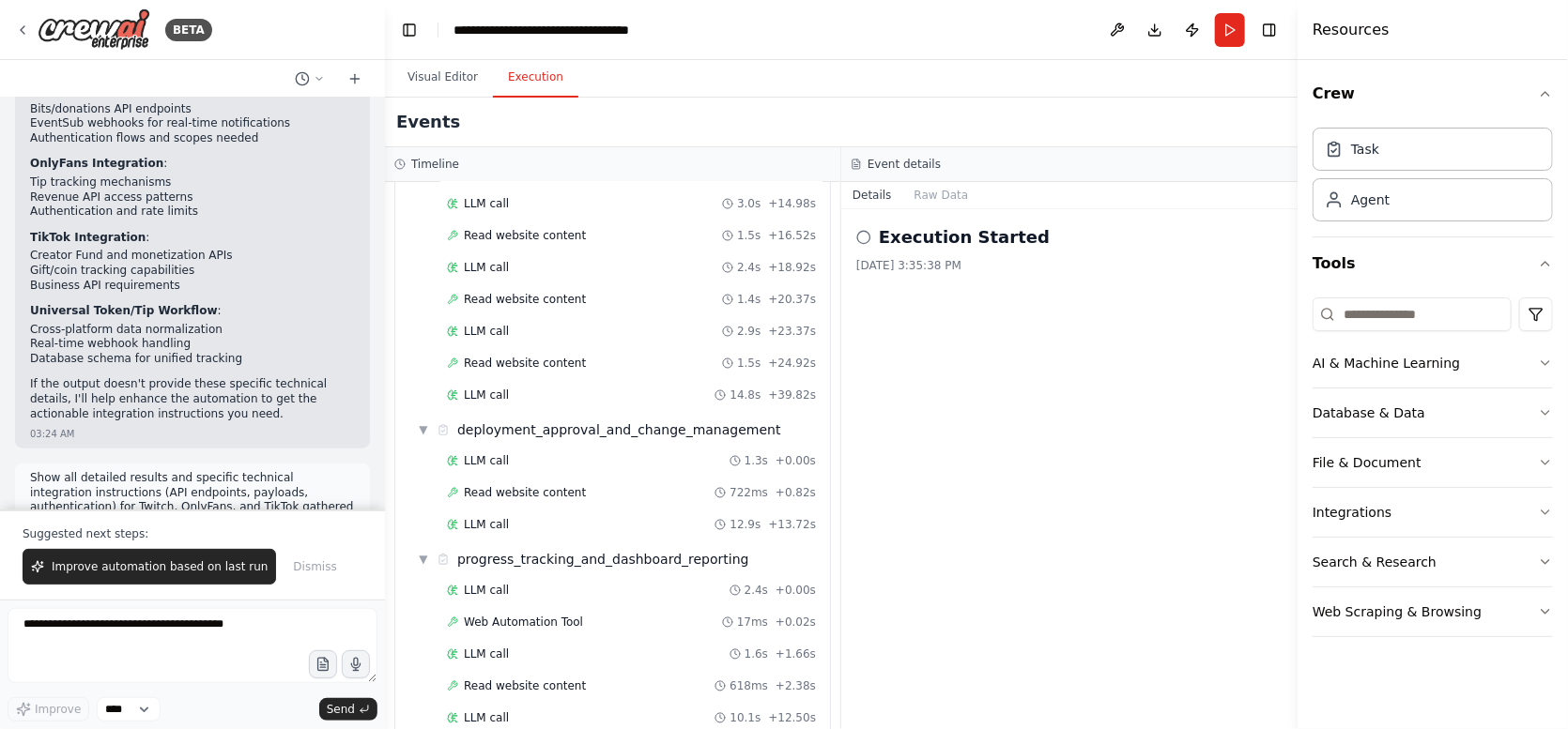
scroll to position [8017, 0]
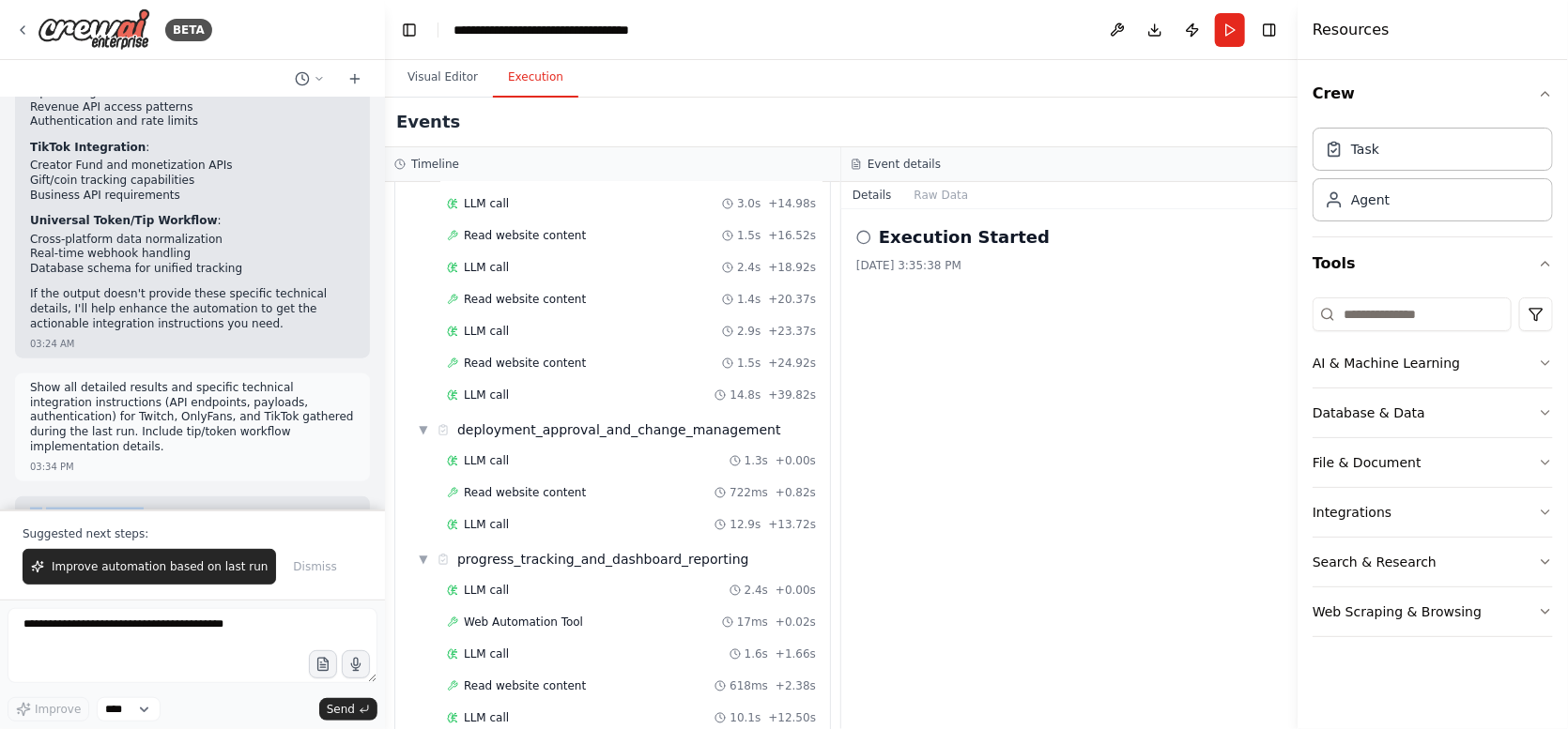
drag, startPoint x: 29, startPoint y: 180, endPoint x: 144, endPoint y: 471, distance: 312.9
click at [144, 496] on div "▶ Thought process I don't have any new automation results to show you yet. Afte…" at bounding box center [192, 704] width 355 height 417
copy div "▶ Loremip dolorsi A con'a elit sed doe temporinci utlabor et dolo mag ali. Enim…"
click at [564, 127] on div "Events" at bounding box center [841, 122] width 912 height 49
click at [1538, 462] on button "File & Document" at bounding box center [1433, 462] width 240 height 48
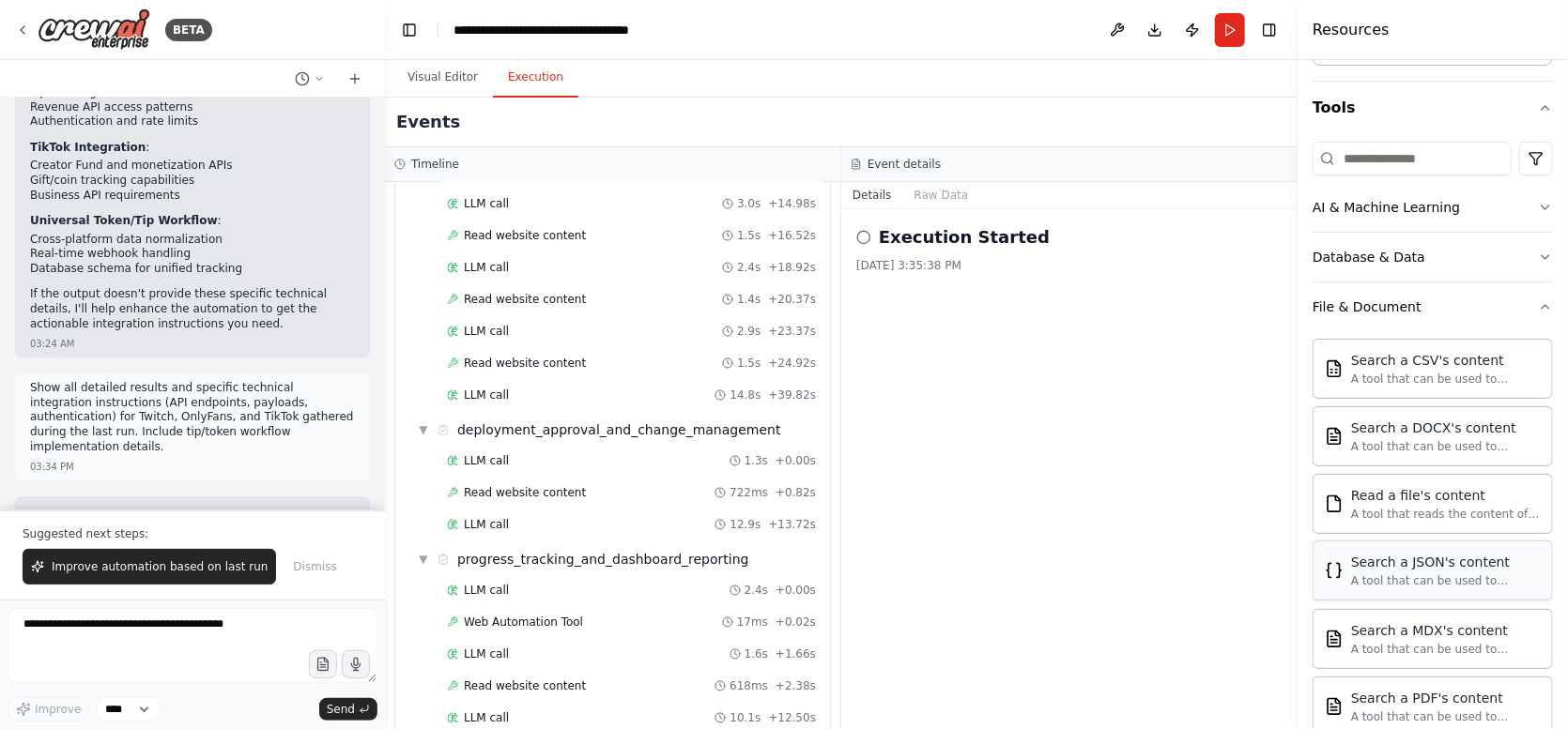
scroll to position [31, 0]
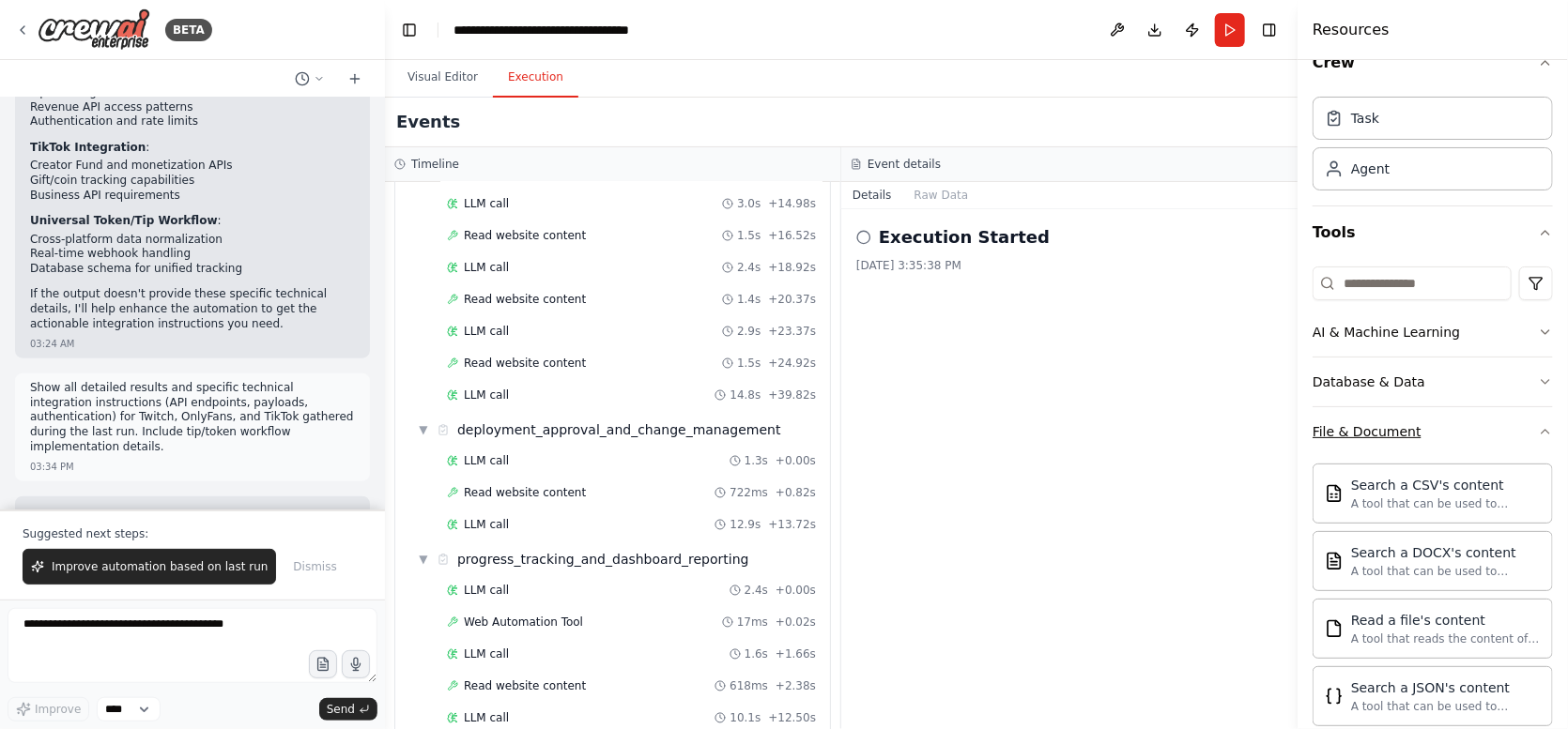
click at [1538, 430] on icon "button" at bounding box center [1546, 432] width 15 height 15
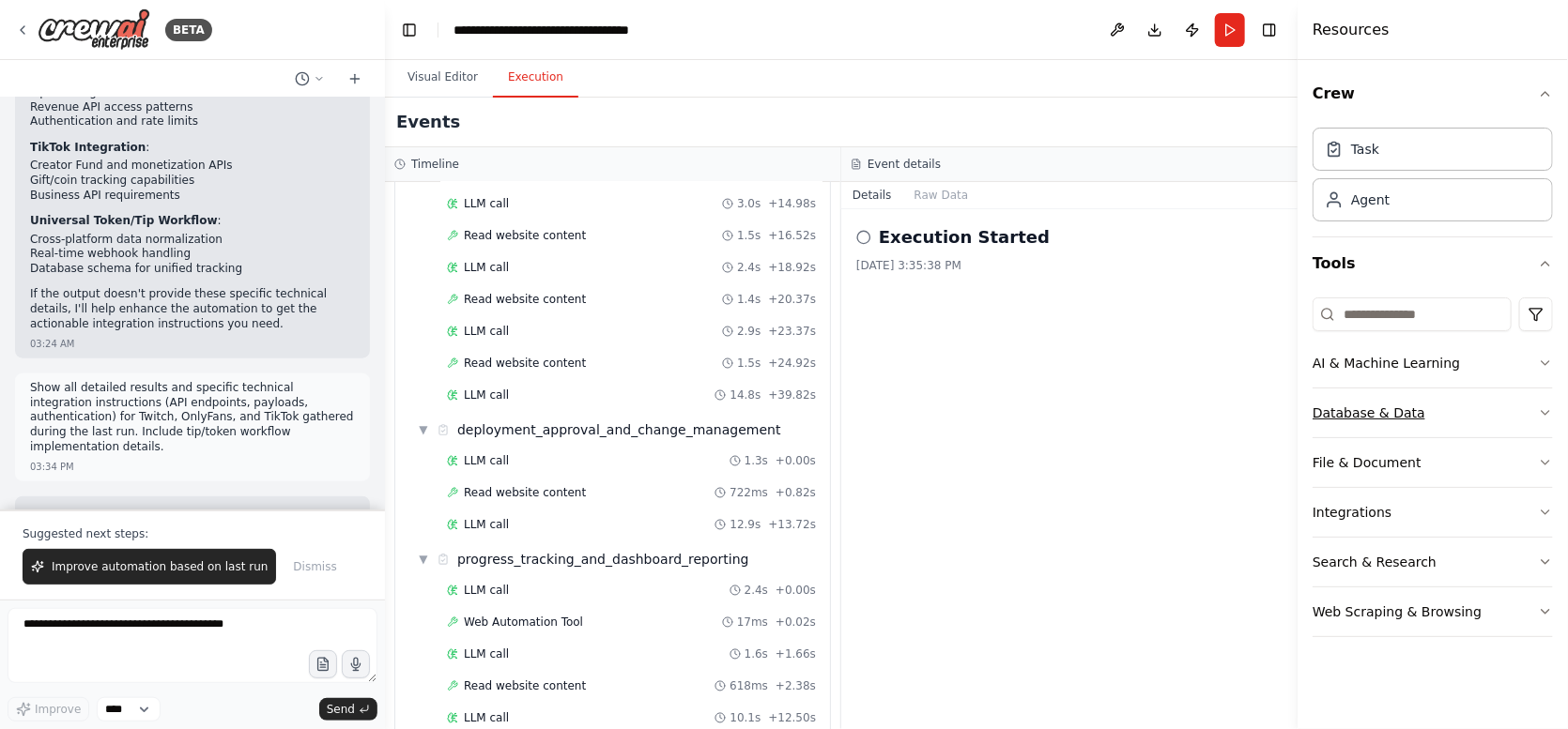
click at [1543, 405] on icon "button" at bounding box center [1546, 413] width 15 height 15
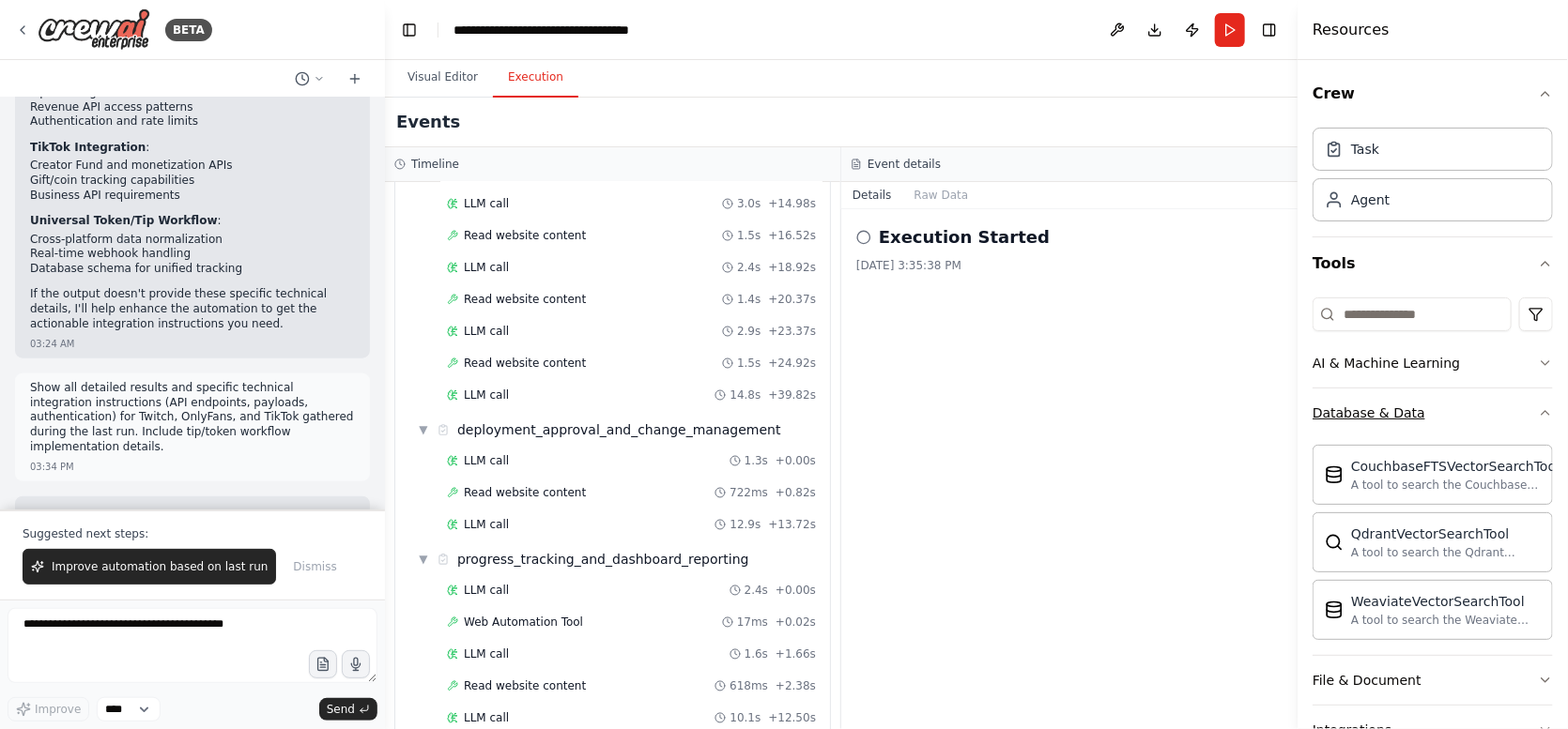
click at [1538, 414] on icon "button" at bounding box center [1546, 413] width 15 height 15
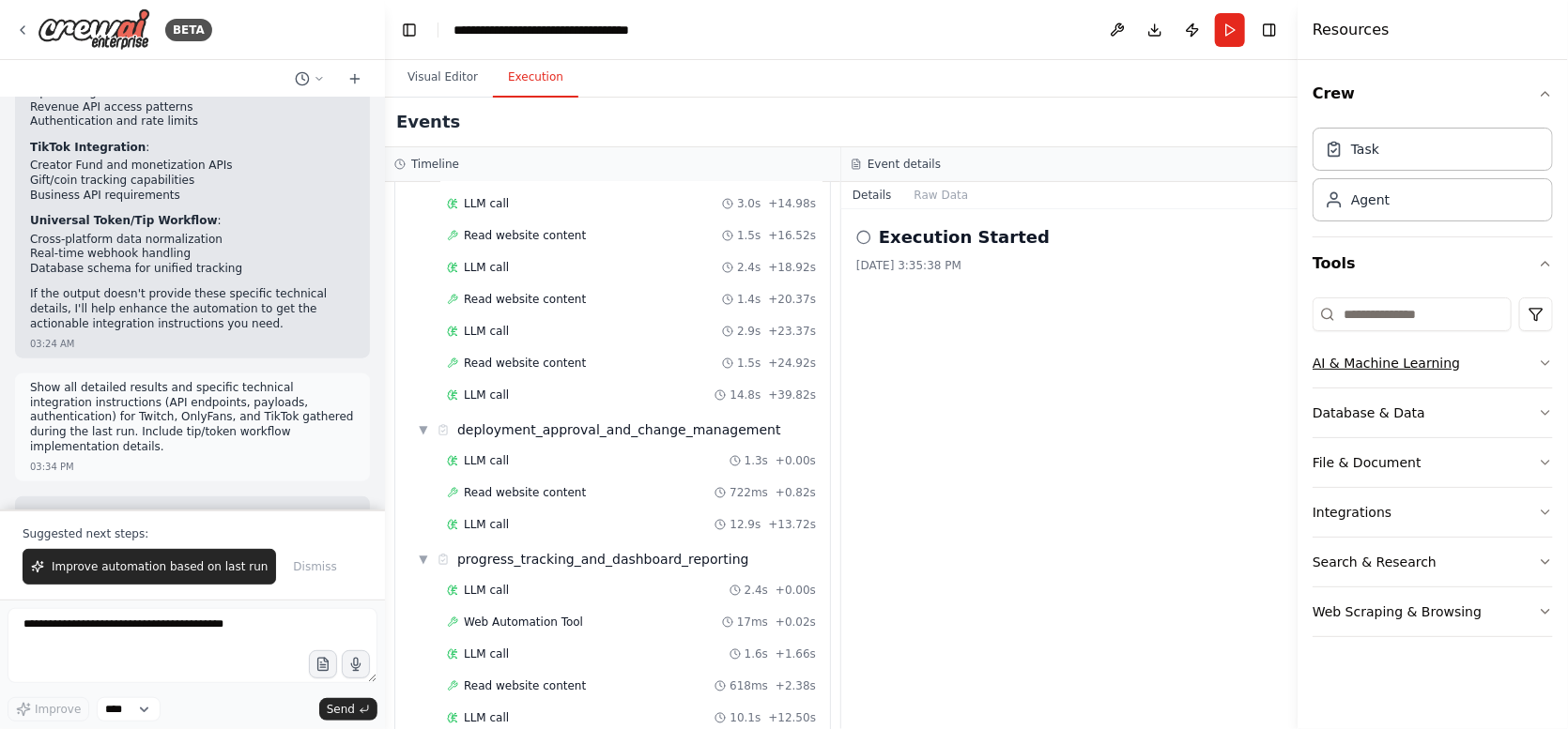
click at [1539, 366] on icon "button" at bounding box center [1546, 364] width 15 height 15
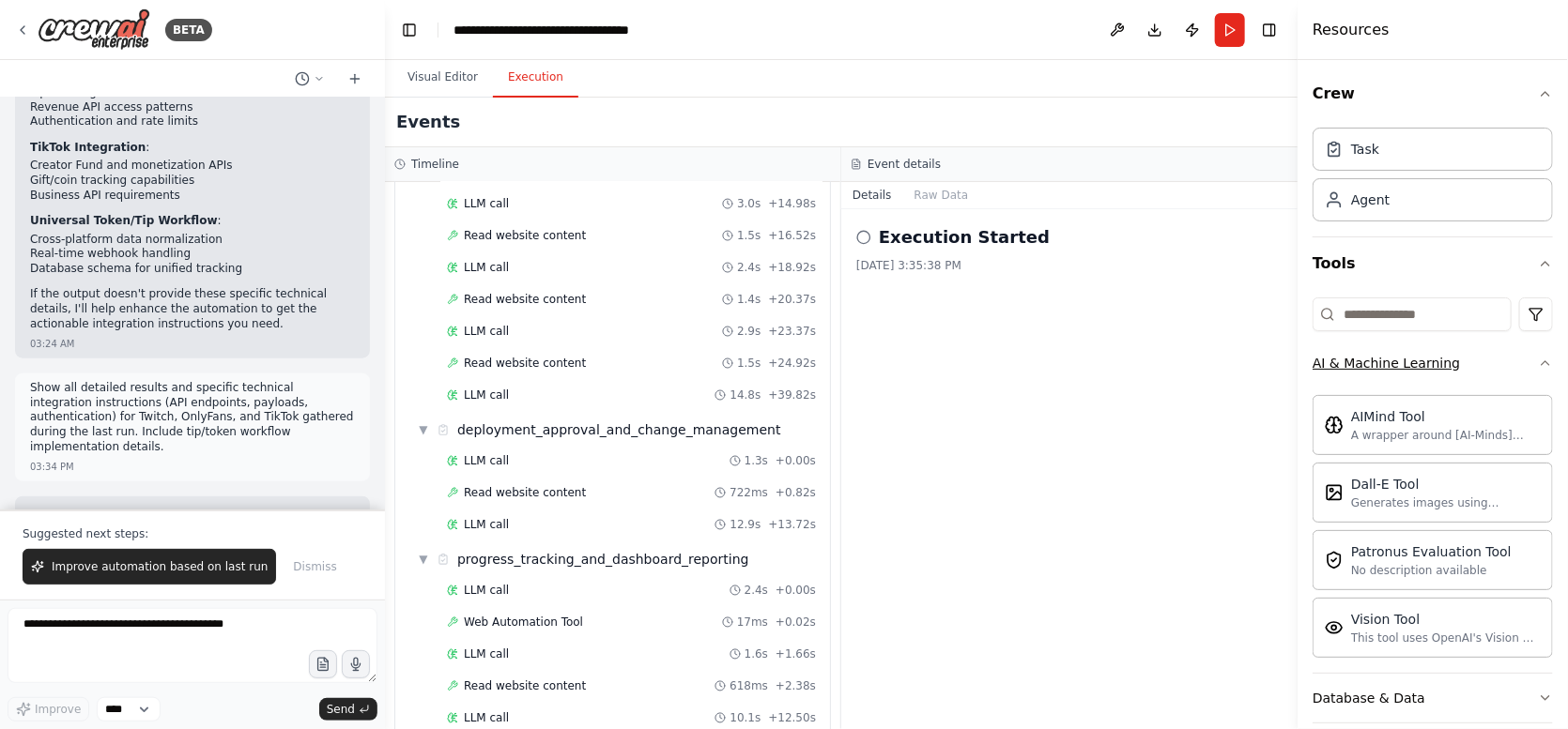
click at [1539, 366] on icon "button" at bounding box center [1546, 364] width 15 height 15
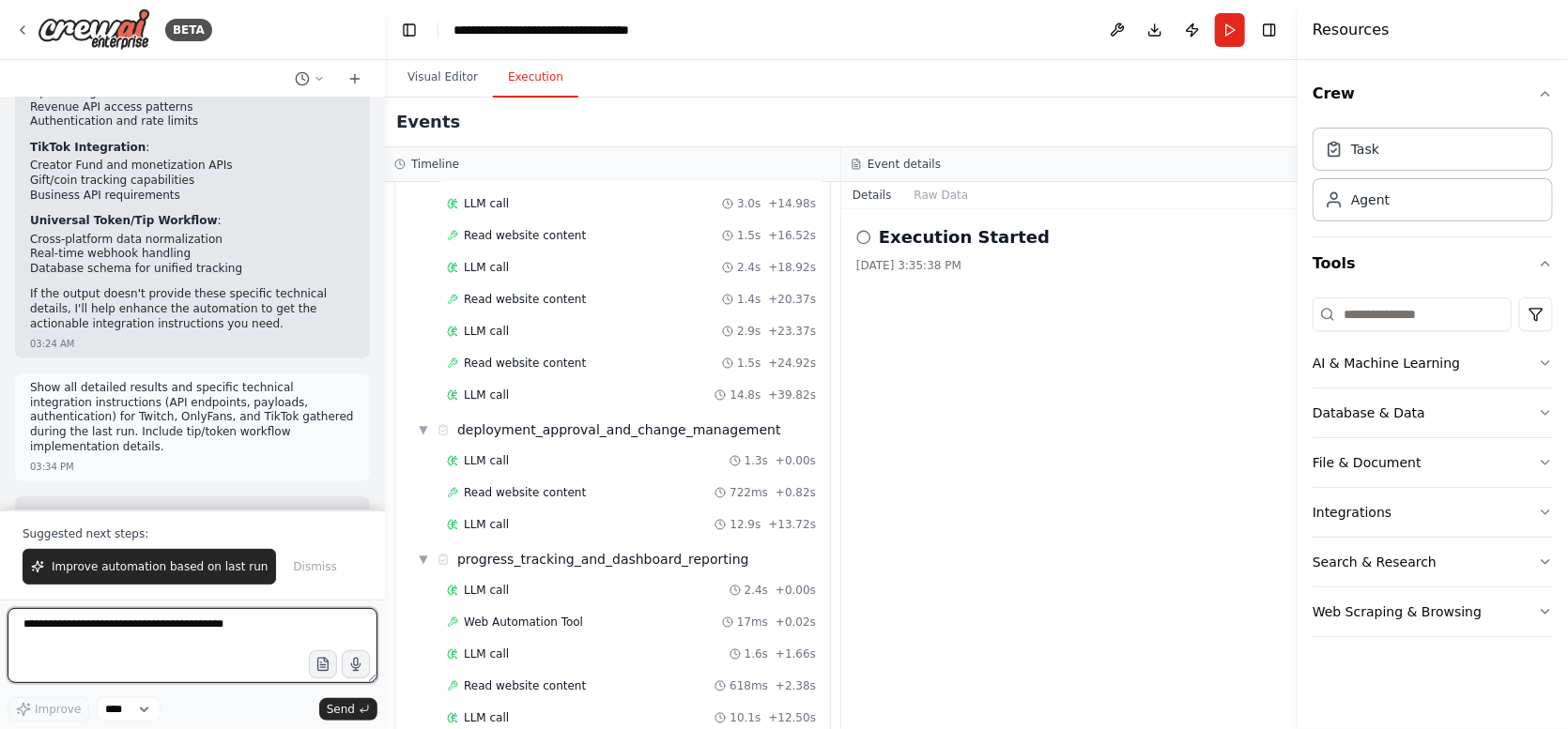
click at [99, 625] on textarea at bounding box center [192, 646] width 370 height 75
paste textarea "**********"
type textarea "**********"
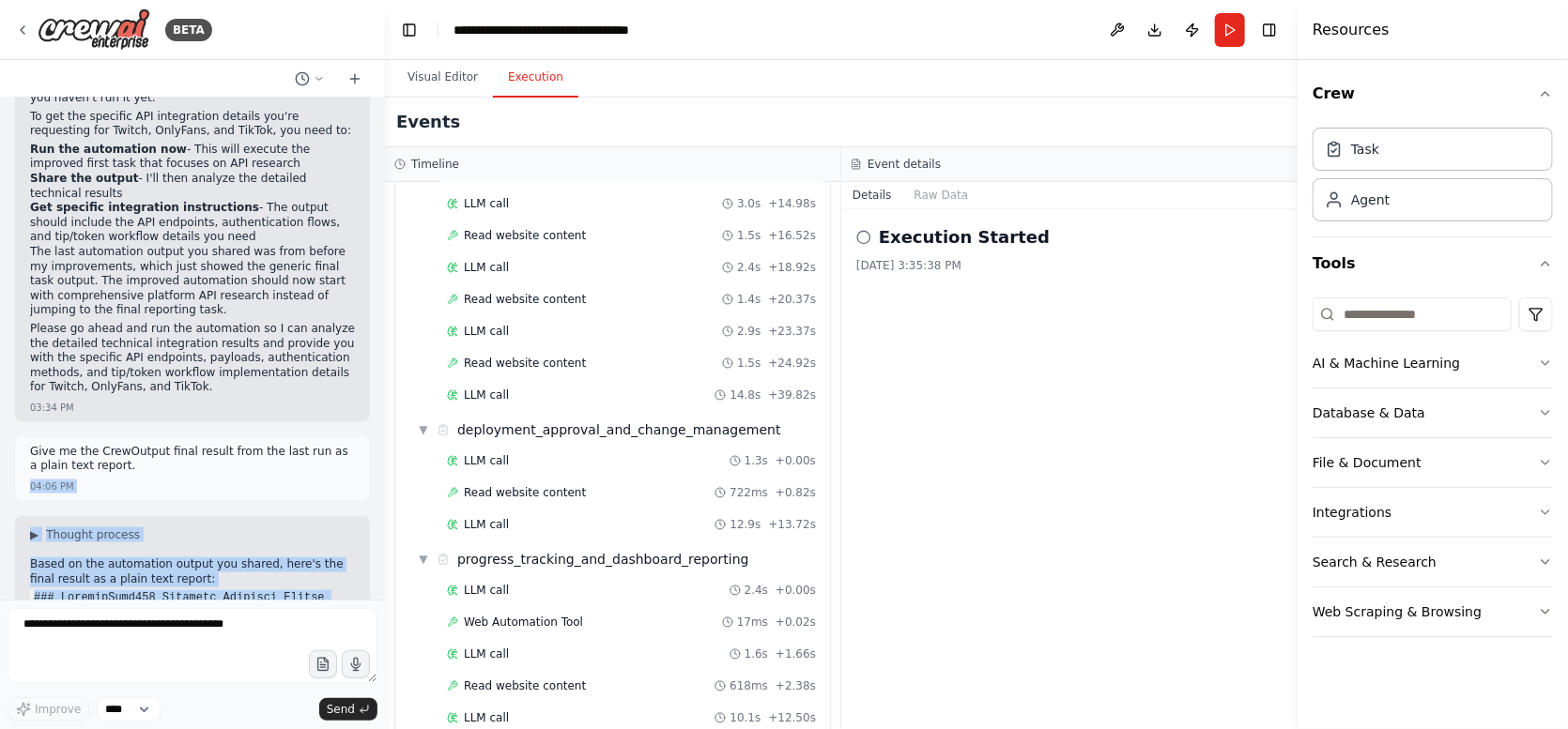
scroll to position [8414, 0]
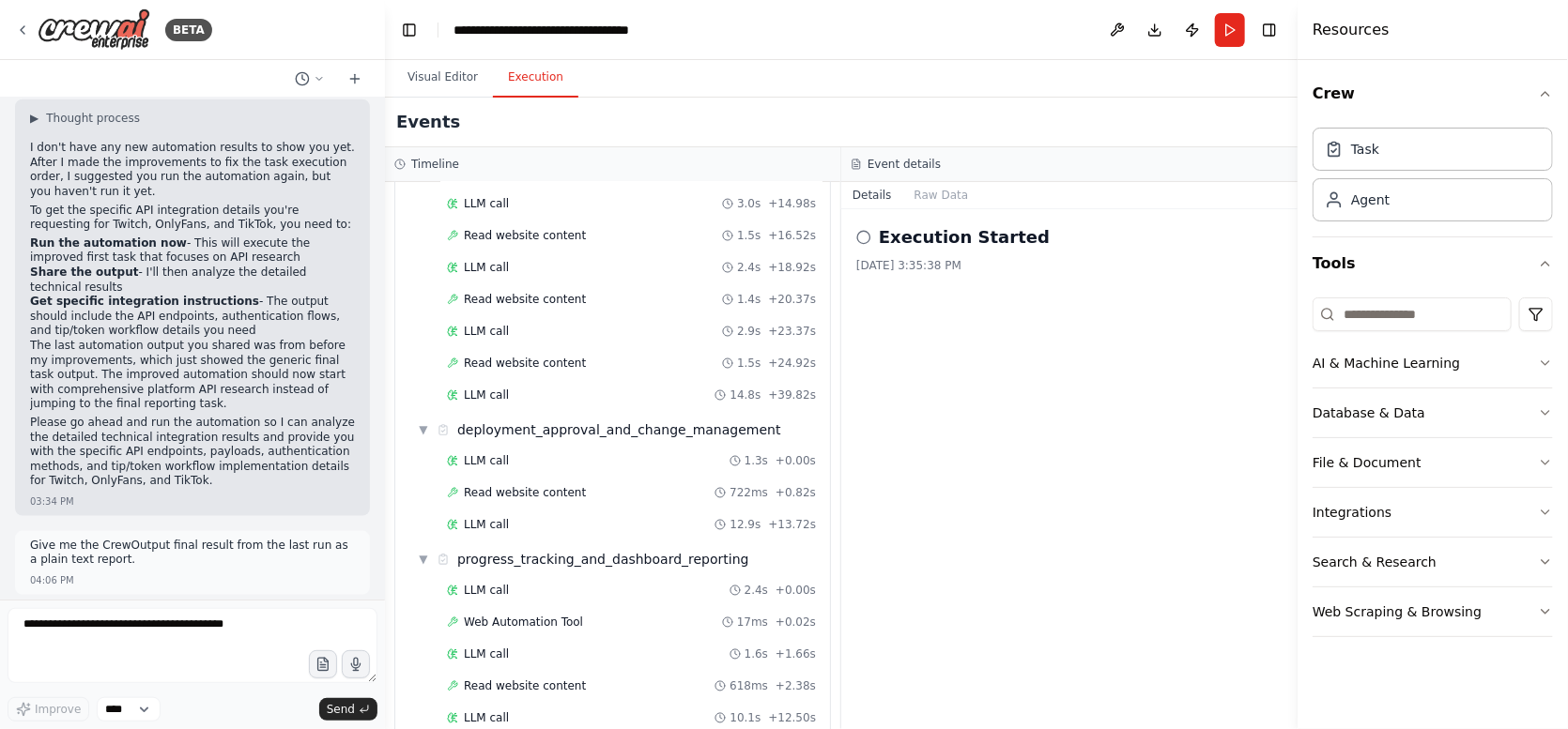
drag, startPoint x: 263, startPoint y: 554, endPoint x: 22, endPoint y: 240, distance: 395.8
copy div "Based on the automation output you shared, here's the final result as a plain t…"
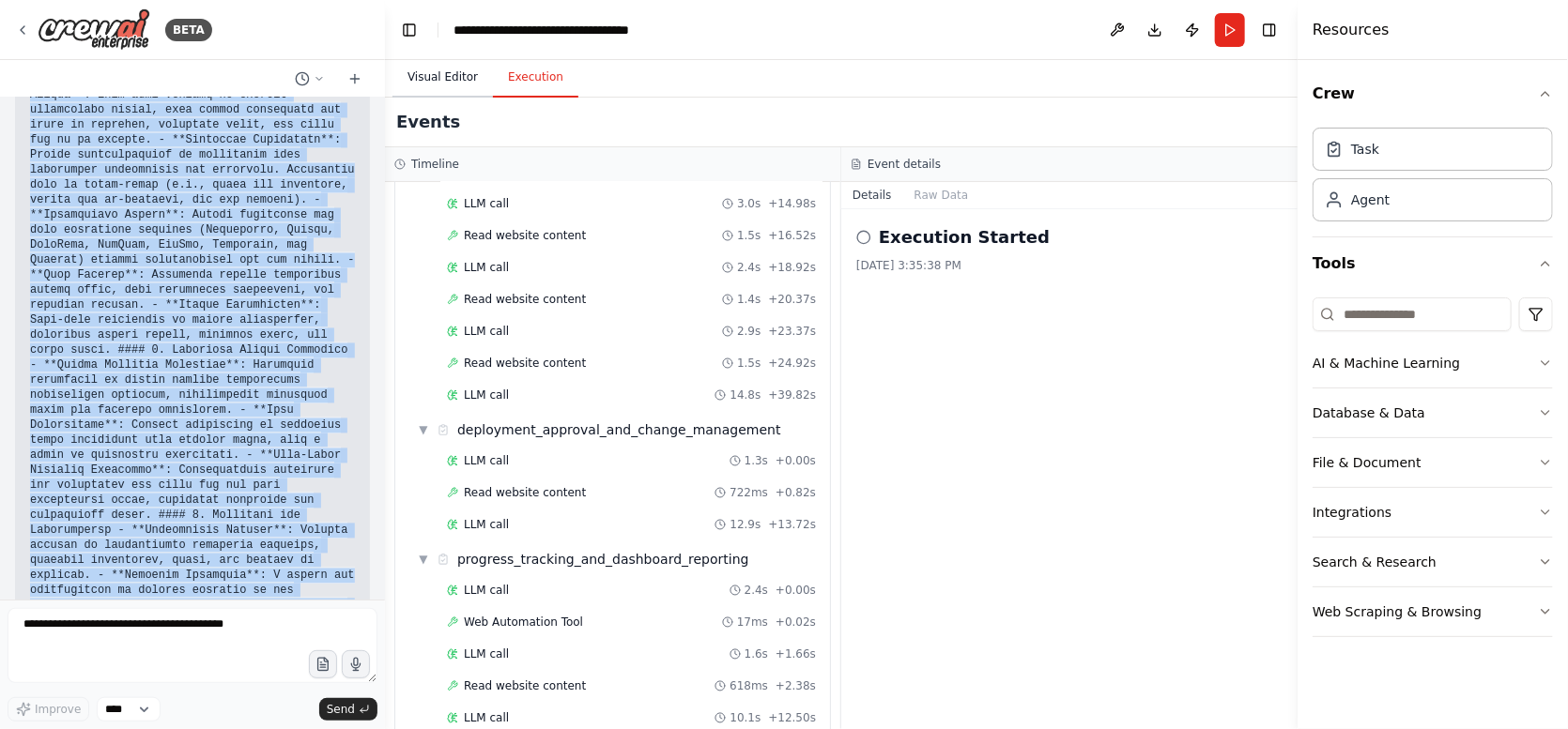
click at [445, 76] on button "Visual Editor" at bounding box center [443, 77] width 101 height 40
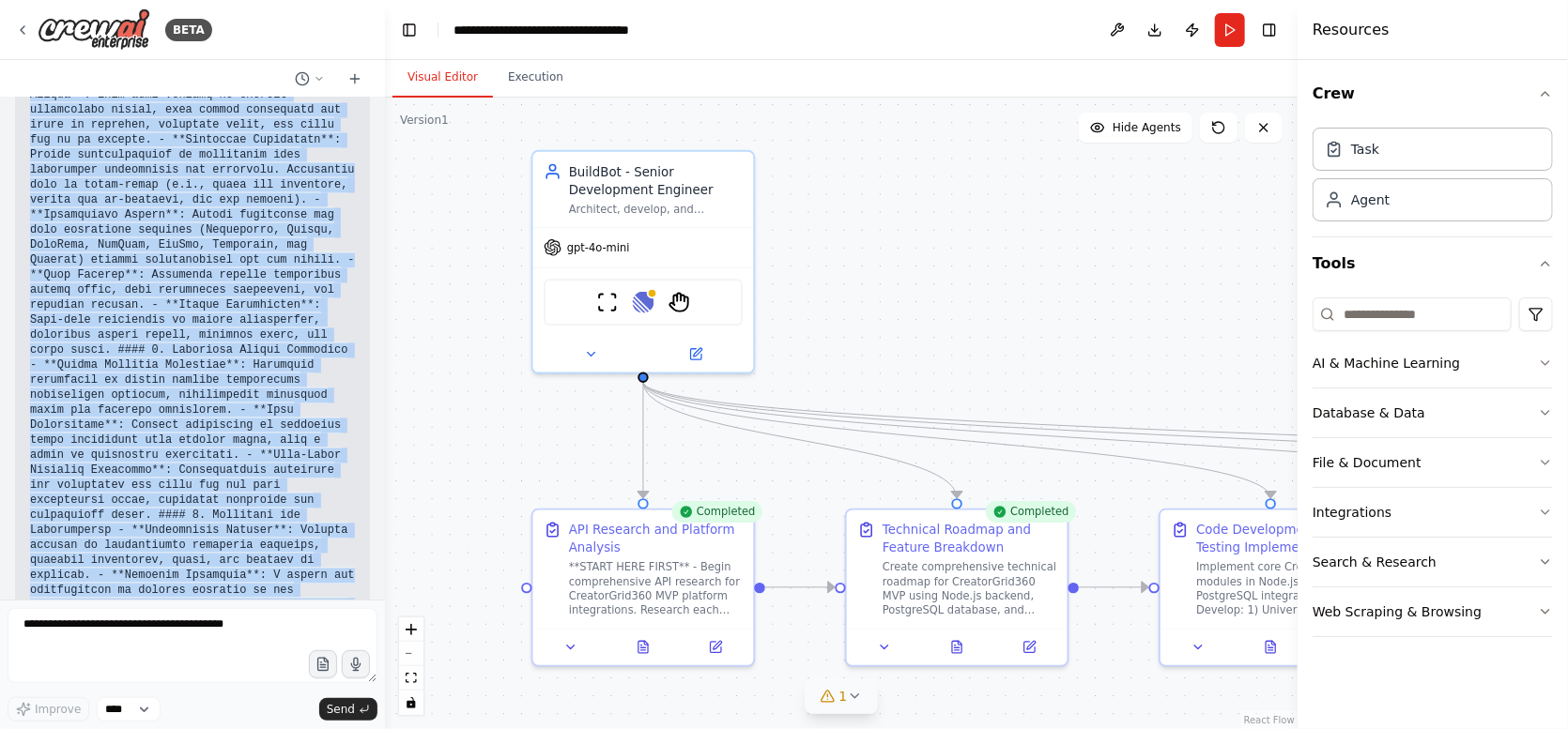
drag, startPoint x: 657, startPoint y: 411, endPoint x: 1237, endPoint y: 757, distance: 675.4
click at [1237, 728] on html "BETA Create an agent called BuildBot to plan, code, and automate the developmen…" at bounding box center [784, 364] width 1568 height 729
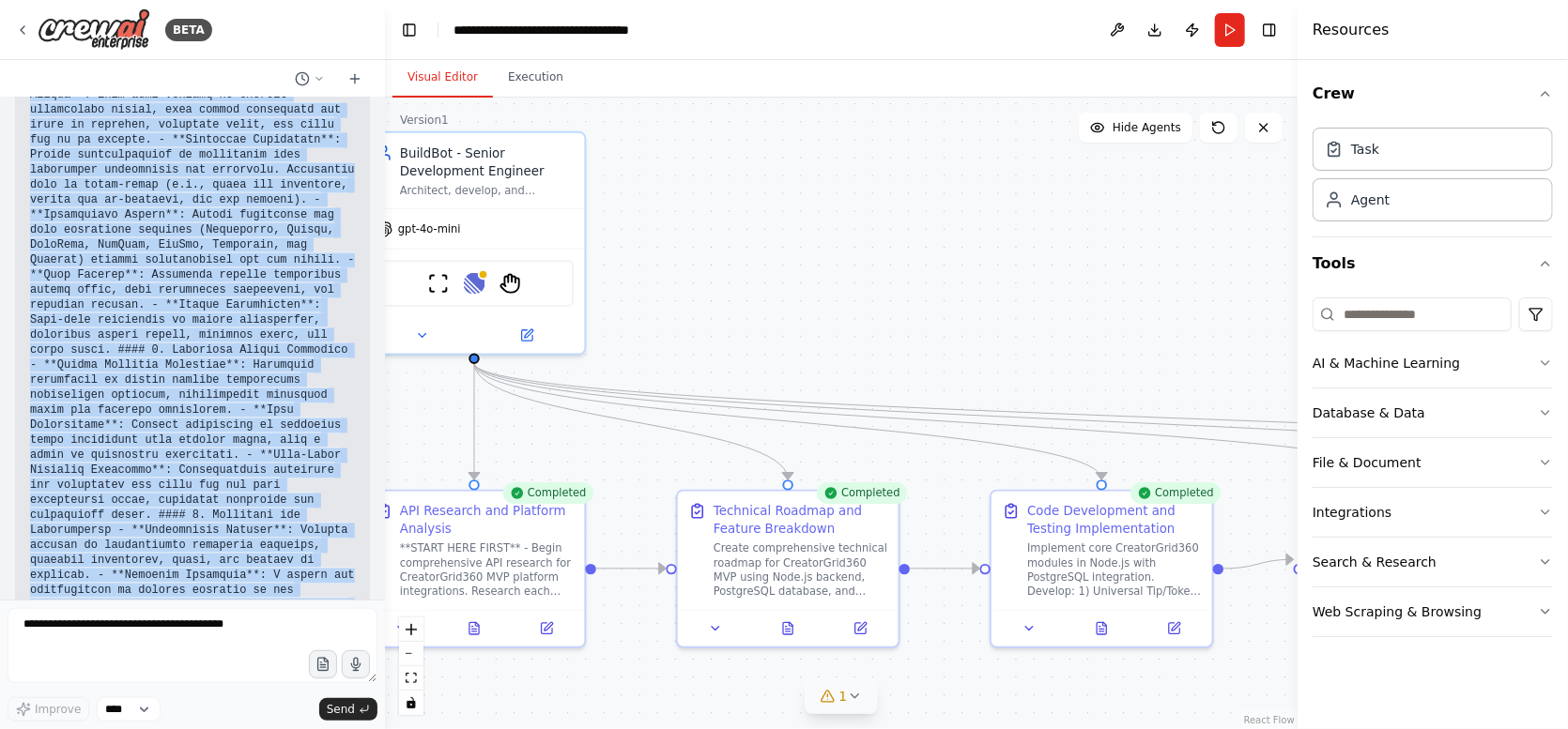
drag, startPoint x: 1050, startPoint y: 303, endPoint x: 768, endPoint y: 272, distance: 283.7
click at [768, 272] on div ".deletable-edge-delete-btn { width: 20px; height: 20px; border: 0px solid #ffff…" at bounding box center [841, 413] width 912 height 631
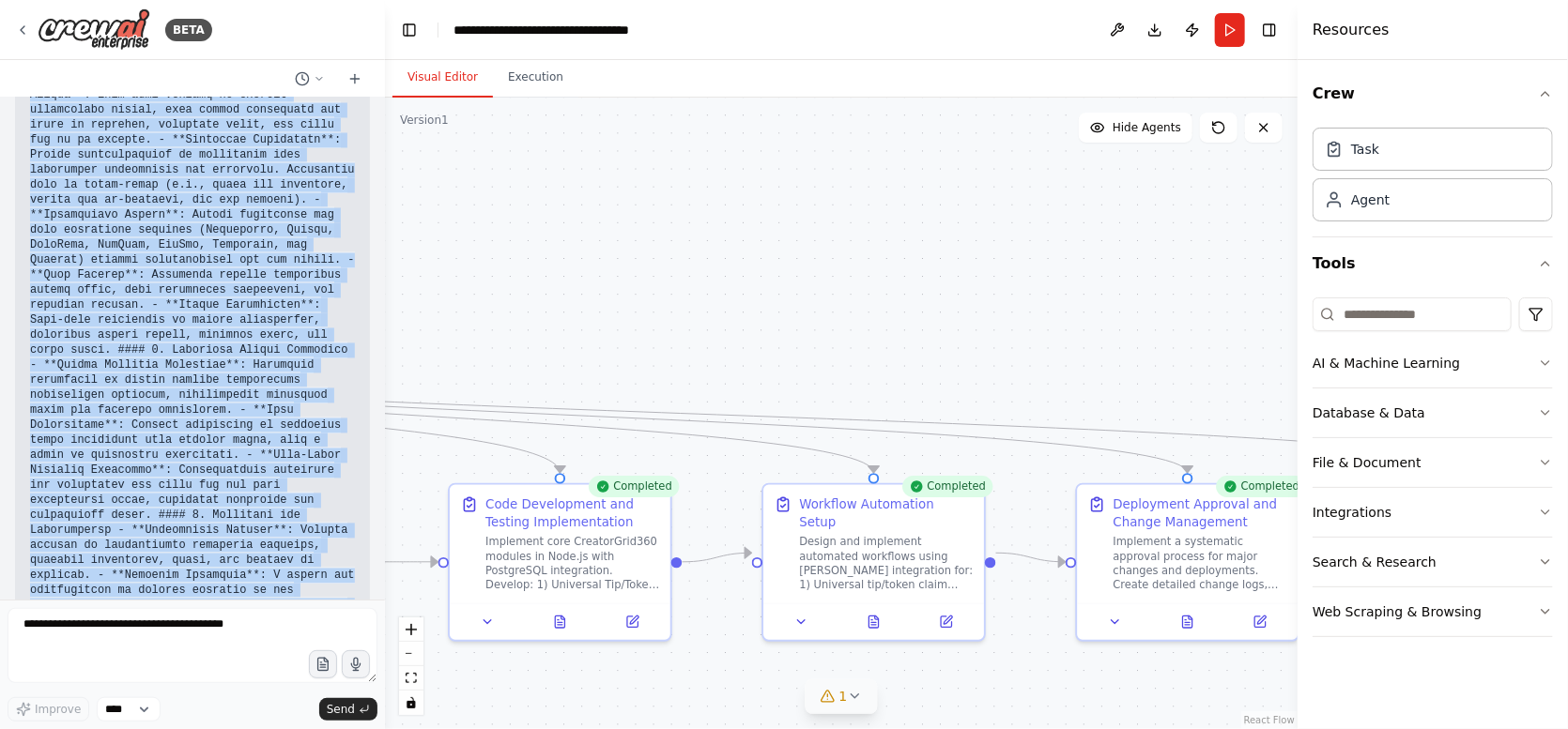
drag, startPoint x: 1219, startPoint y: 283, endPoint x: 751, endPoint y: 291, distance: 468.1
click at [741, 290] on div ".deletable-edge-delete-btn { width: 20px; height: 20px; border: 0px solid #ffff…" at bounding box center [841, 413] width 912 height 631
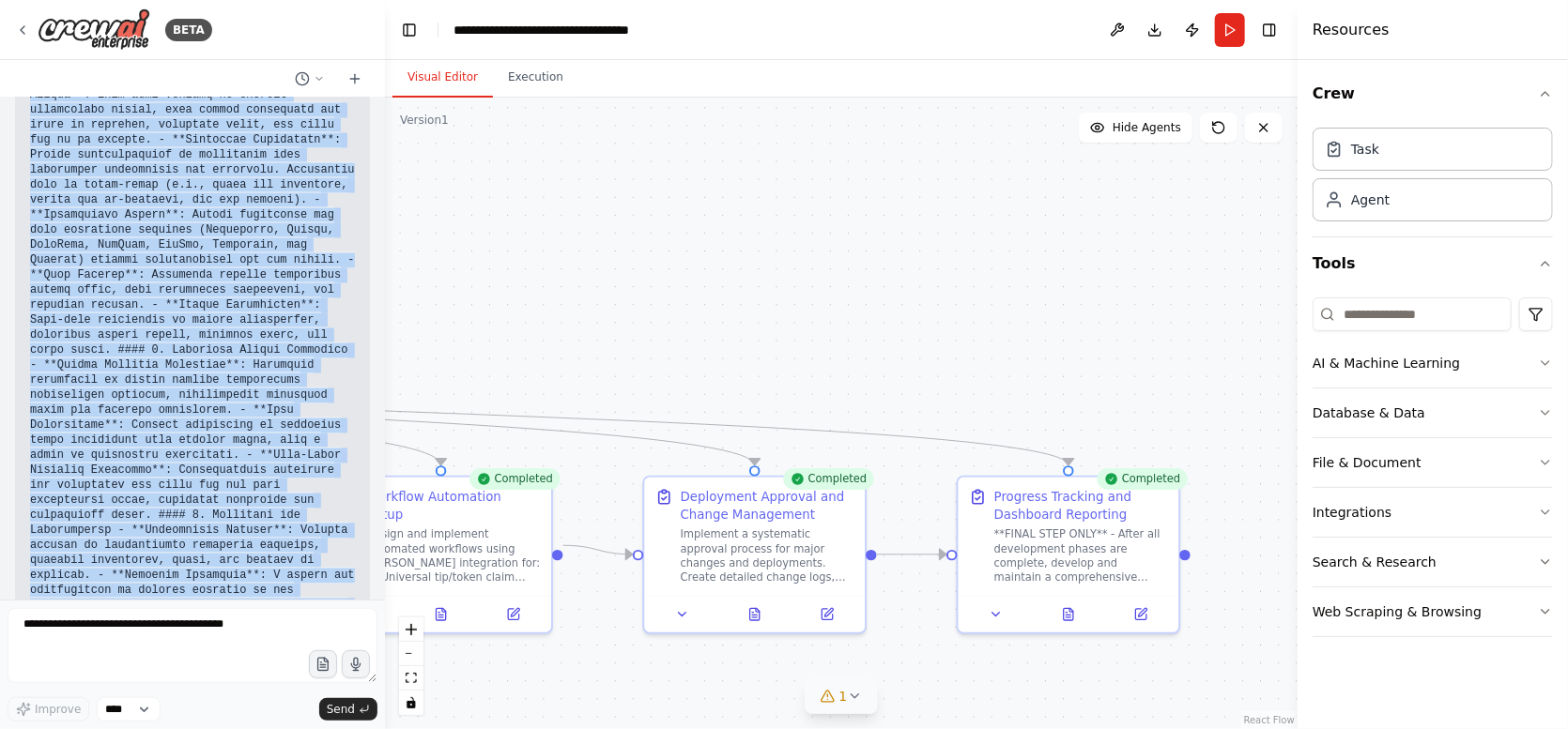
drag, startPoint x: 1182, startPoint y: 280, endPoint x: 689, endPoint y: 268, distance: 493.1
click at [689, 268] on div ".deletable-edge-delete-btn { width: 20px; height: 20px; border: 0px solid #ffff…" at bounding box center [841, 413] width 912 height 631
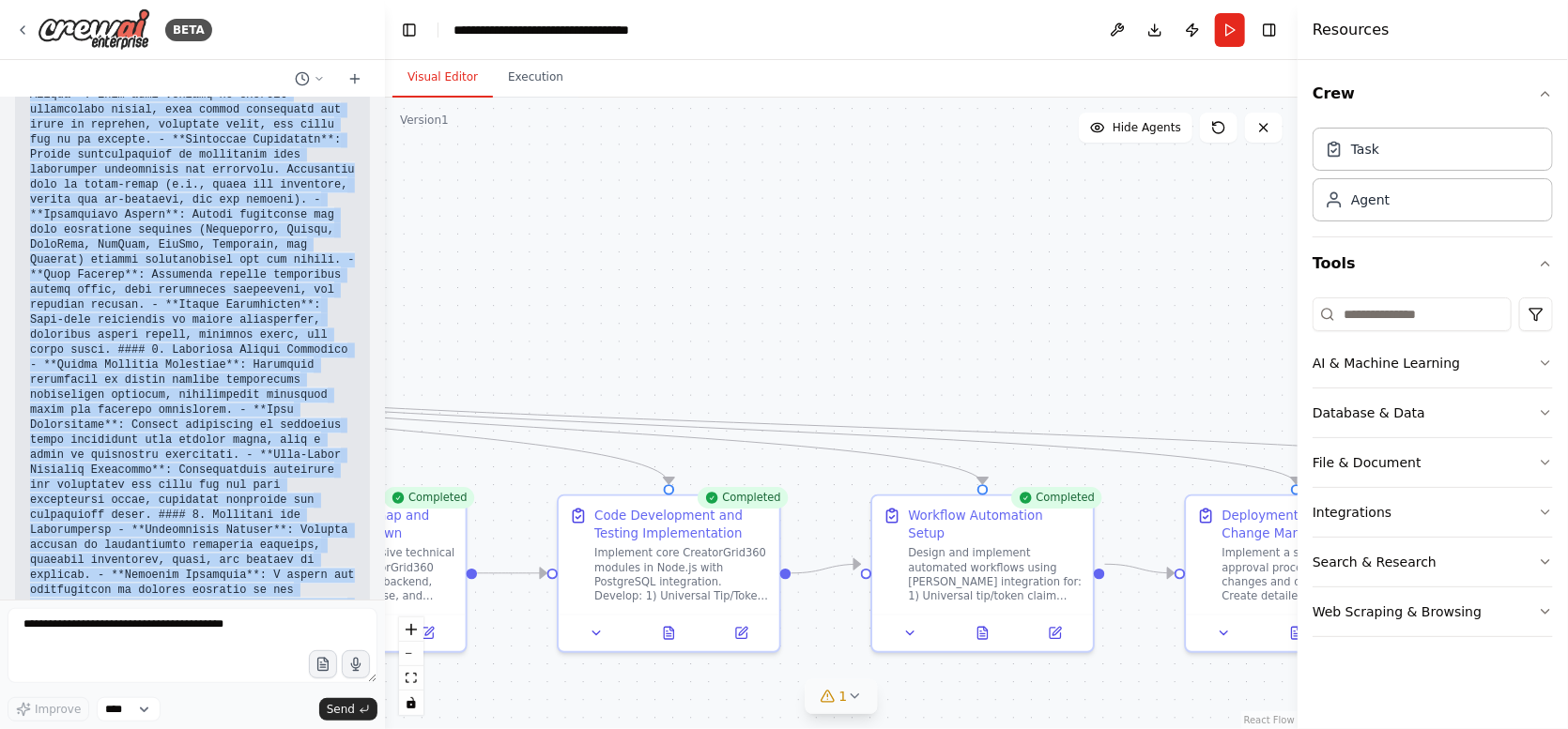
drag, startPoint x: 719, startPoint y: 295, endPoint x: 1395, endPoint y: 317, distance: 676.4
click at [1394, 317] on div "BETA Create an agent called BuildBot to plan, code, and automate the developmen…" at bounding box center [784, 364] width 1568 height 729
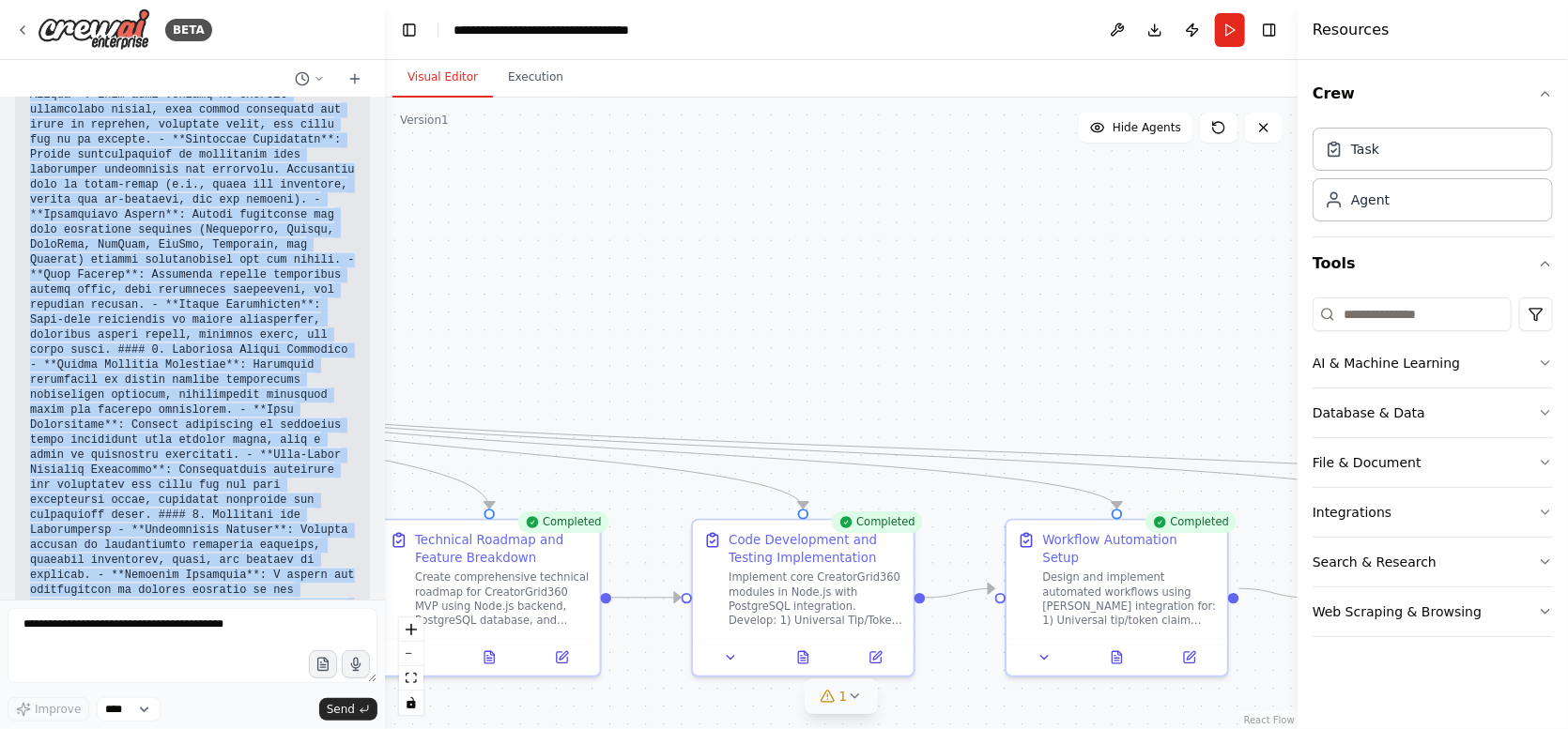
drag, startPoint x: 793, startPoint y: 267, endPoint x: 1165, endPoint y: 300, distance: 373.5
click at [1224, 311] on div ".deletable-edge-delete-btn { width: 20px; height: 20px; border: 0px solid #ffff…" at bounding box center [841, 413] width 912 height 631
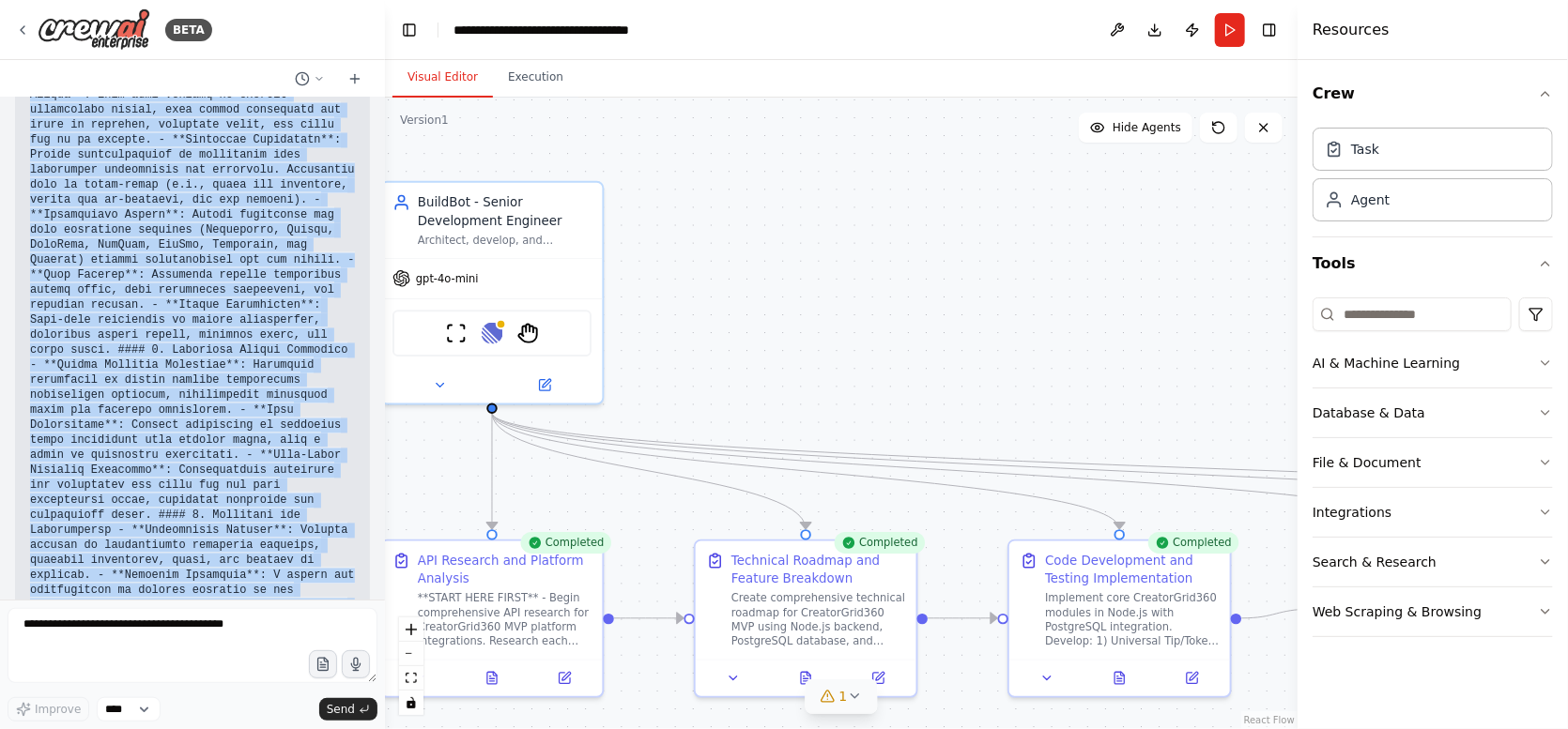
drag, startPoint x: 1034, startPoint y: 291, endPoint x: 1119, endPoint y: 292, distance: 85.0
click at [1119, 292] on div ".deletable-edge-delete-btn { width: 20px; height: 20px; border: 0px solid #ffff…" at bounding box center [841, 413] width 912 height 631
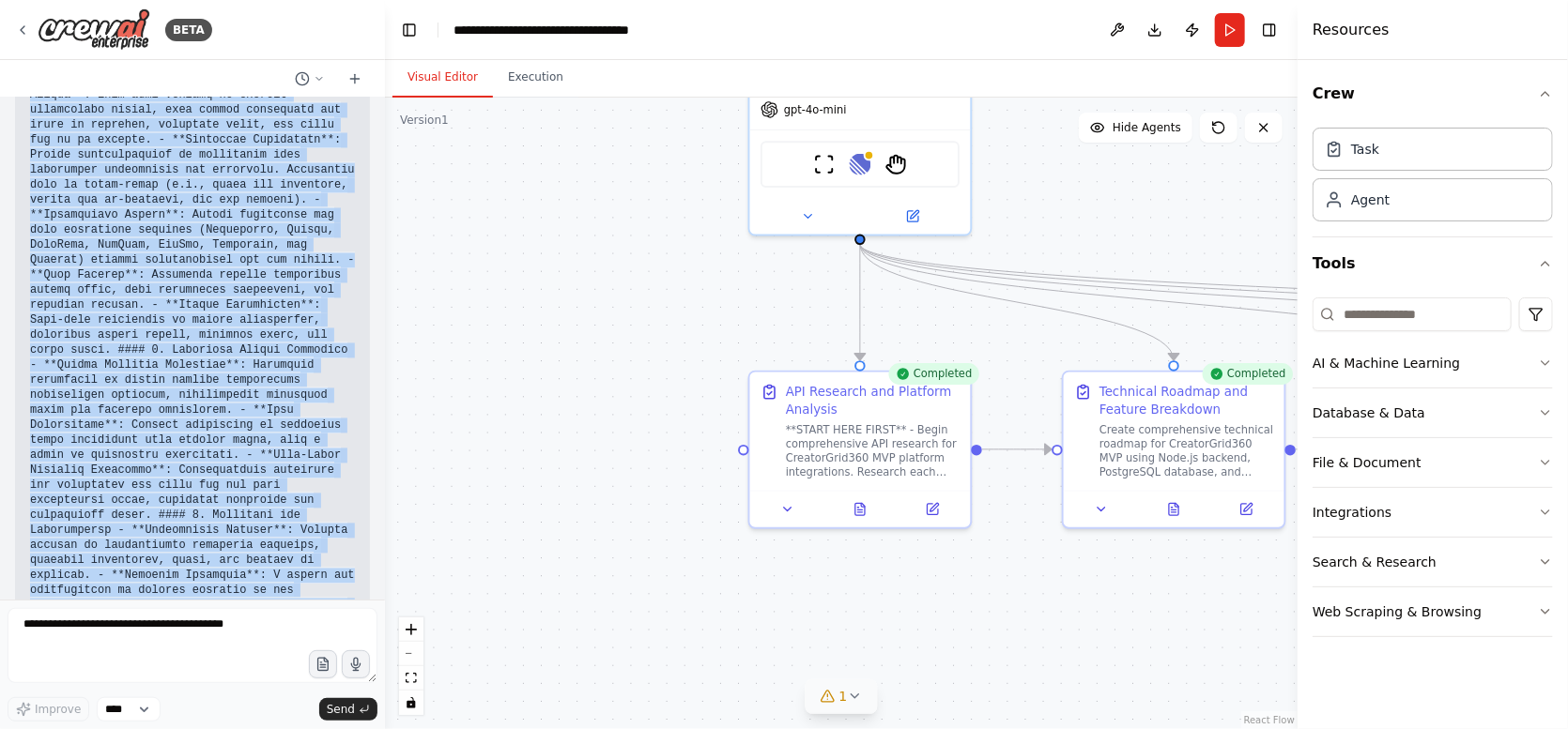
drag, startPoint x: 678, startPoint y: 511, endPoint x: 544, endPoint y: 300, distance: 250.0
click at [544, 300] on div ".deletable-edge-delete-btn { width: 20px; height: 20px; border: 0px solid #ffff…" at bounding box center [841, 413] width 912 height 631
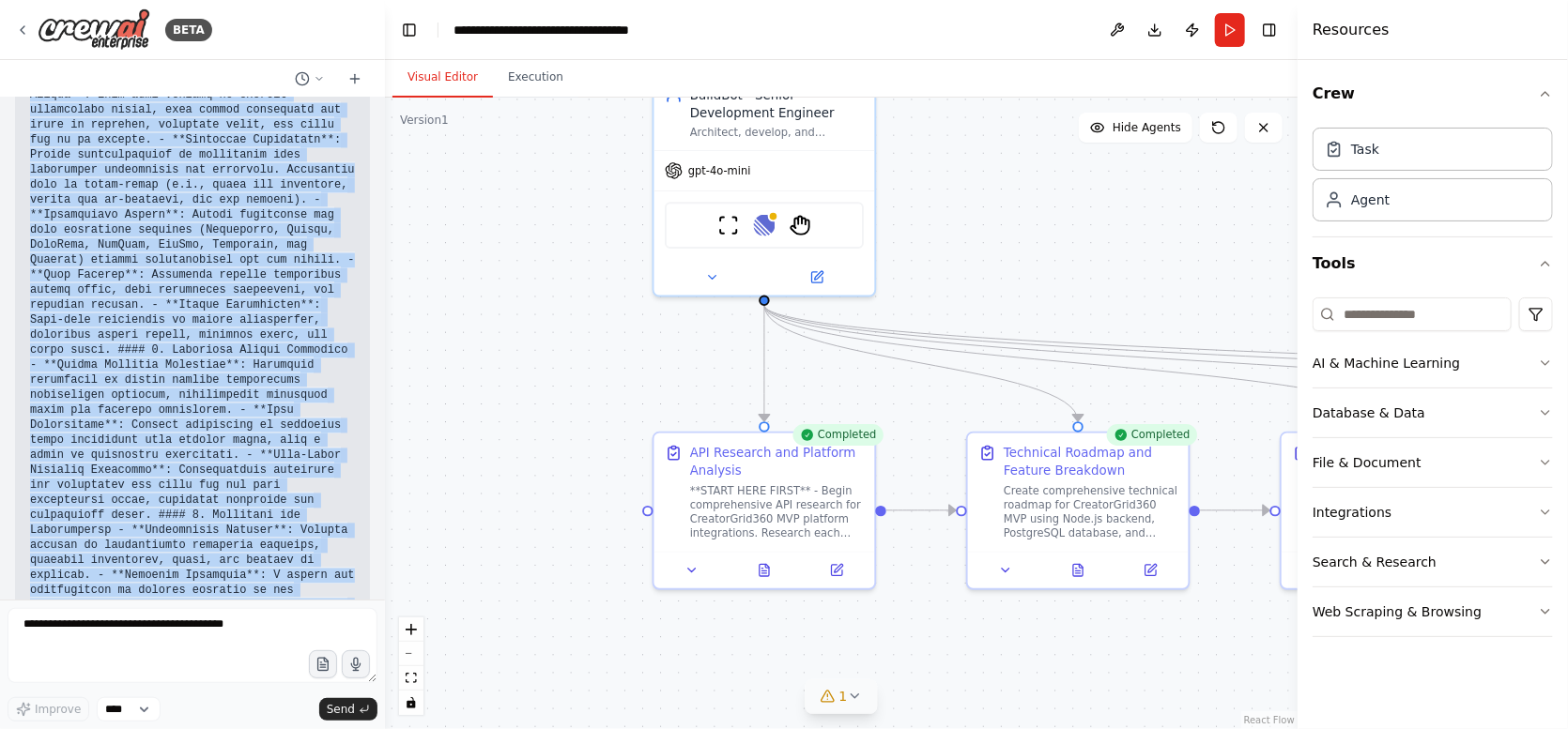
drag, startPoint x: 1166, startPoint y: 249, endPoint x: 1101, endPoint y: 311, distance: 89.8
click at [1101, 311] on div ".deletable-edge-delete-btn { width: 20px; height: 20px; border: 0px solid #ffff…" at bounding box center [841, 413] width 912 height 631
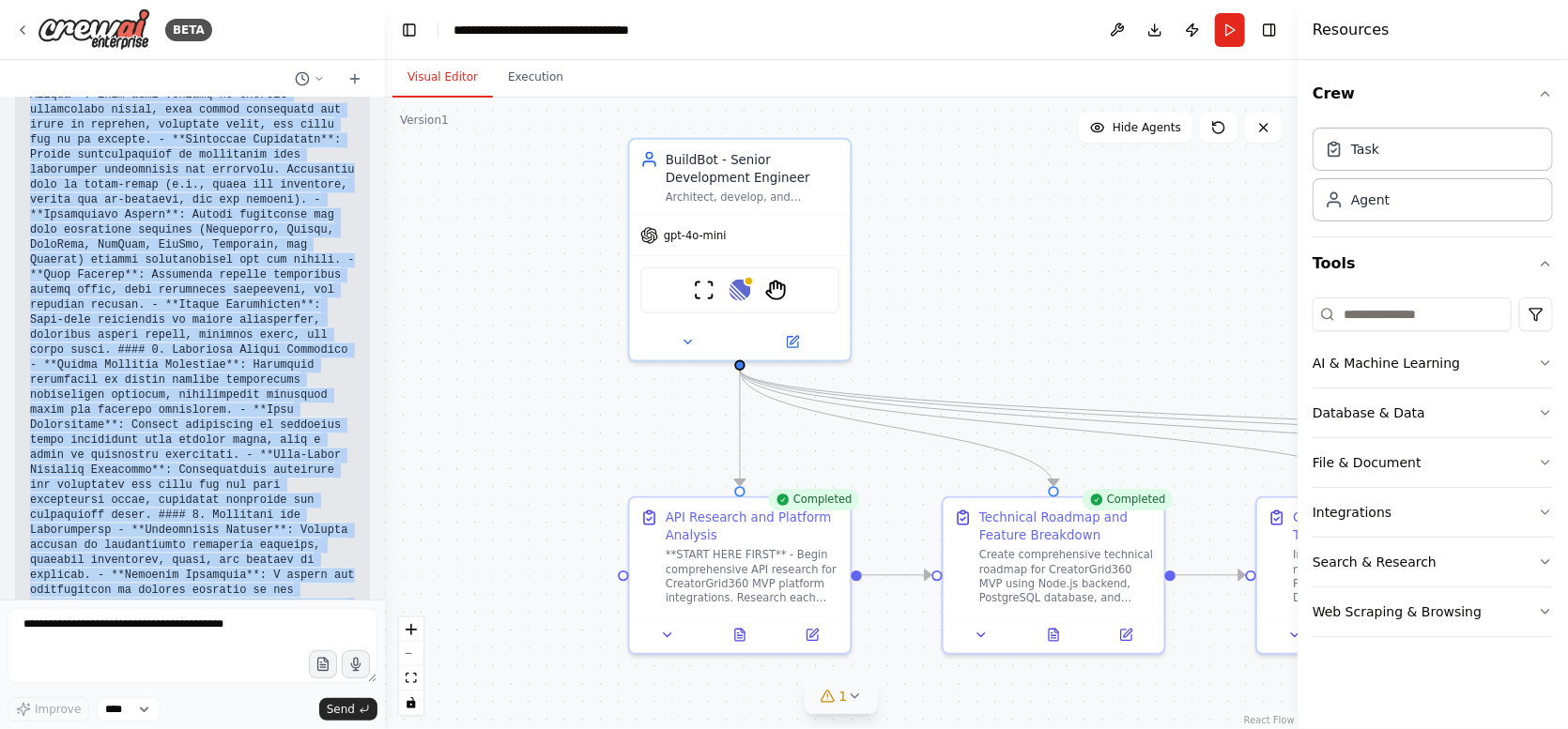
drag, startPoint x: 1113, startPoint y: 271, endPoint x: 1091, endPoint y: 329, distance: 62.0
click at [1091, 329] on div ".deletable-edge-delete-btn { width: 20px; height: 20px; border: 0px solid #ffff…" at bounding box center [841, 413] width 912 height 631
click at [855, 699] on icon at bounding box center [855, 696] width 15 height 15
click at [1049, 323] on div ".deletable-edge-delete-btn { width: 20px; height: 20px; border: 0px solid #ffff…" at bounding box center [841, 413] width 912 height 631
click at [1027, 614] on icon at bounding box center [1035, 611] width 15 height 15
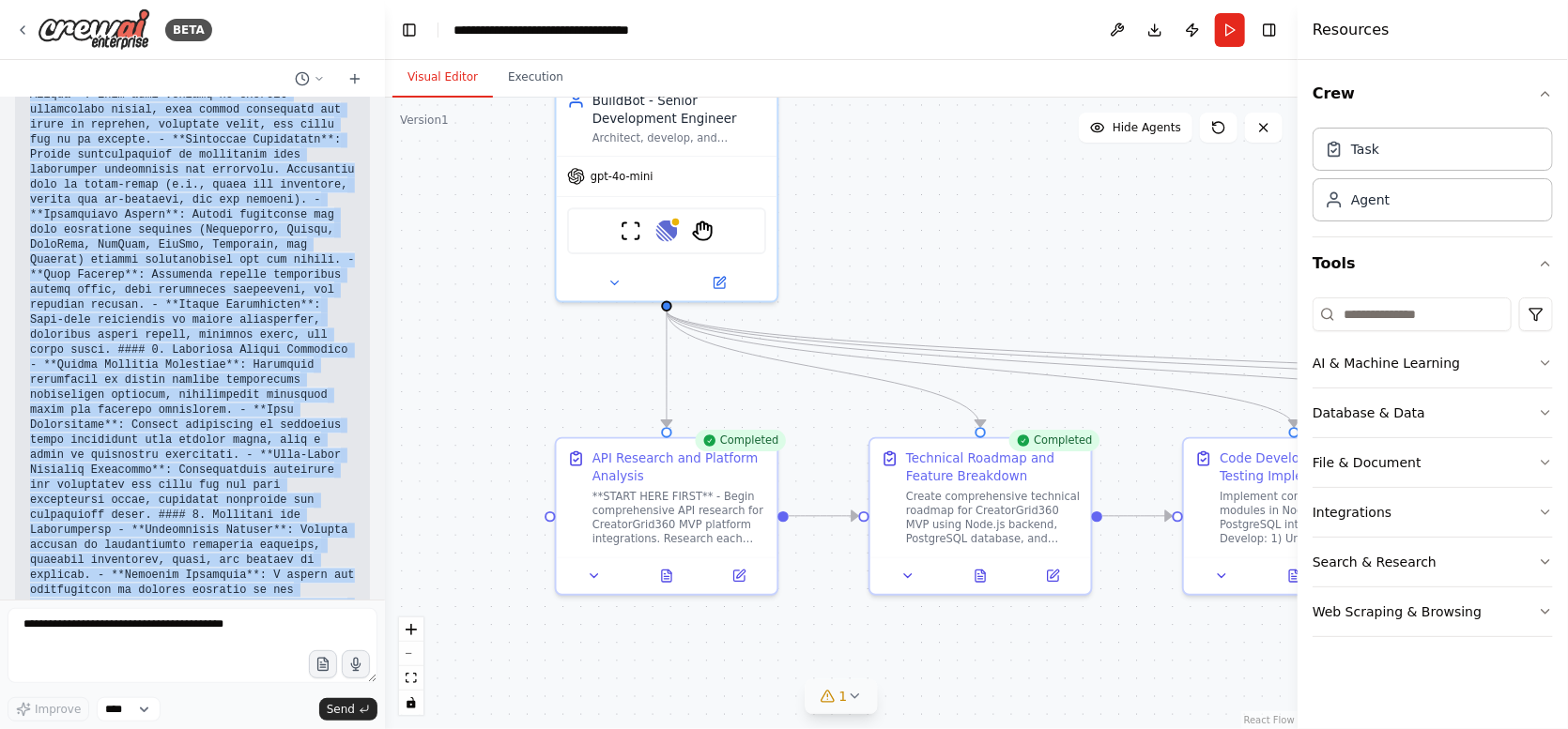
drag, startPoint x: 1085, startPoint y: 328, endPoint x: 1012, endPoint y: 269, distance: 93.9
click at [1012, 269] on div ".deletable-edge-delete-btn { width: 20px; height: 20px; border: 0px solid #ffff…" at bounding box center [841, 413] width 912 height 631
click at [667, 227] on img at bounding box center [666, 227] width 21 height 21
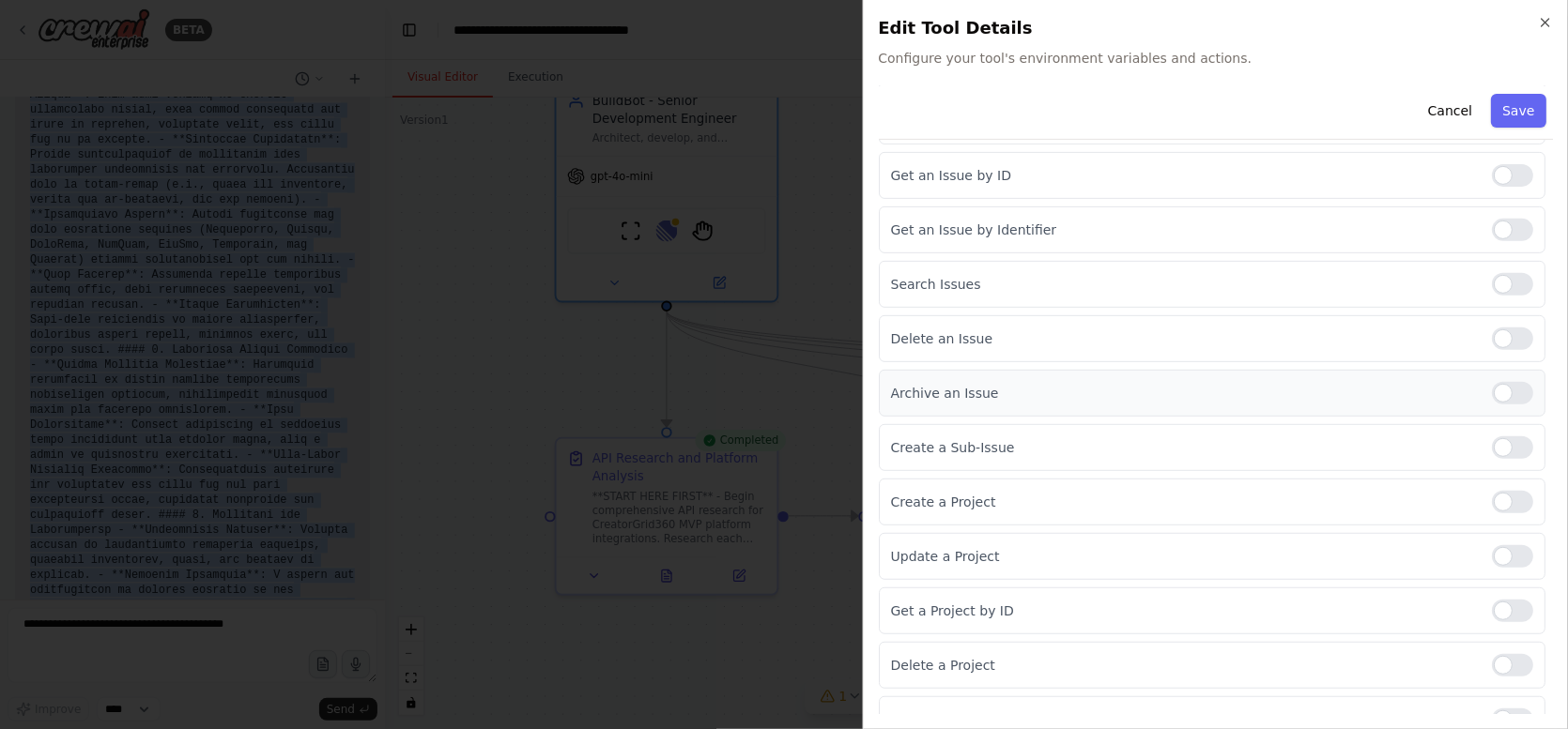
scroll to position [368, 0]
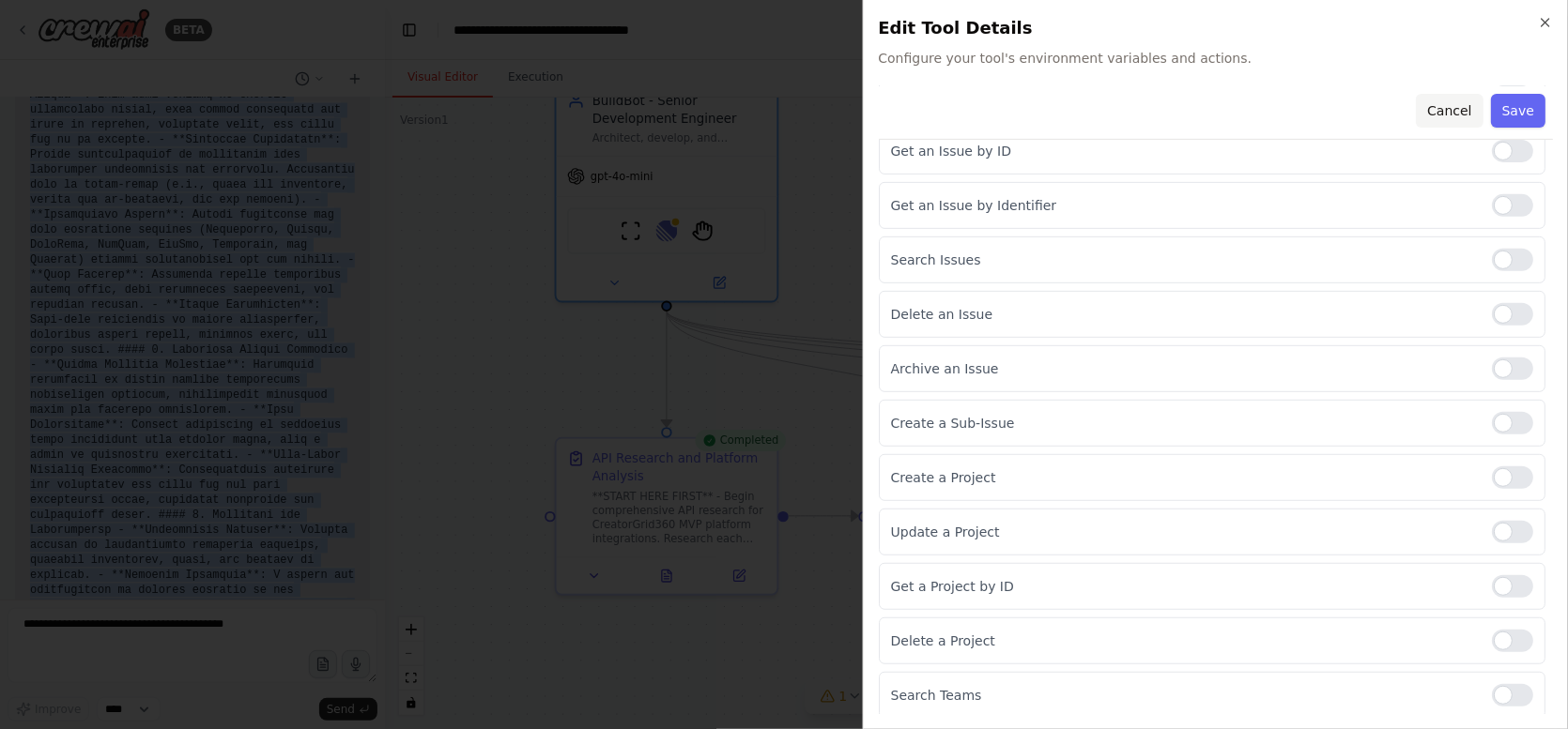
click at [1435, 100] on button "Cancel" at bounding box center [1449, 110] width 67 height 34
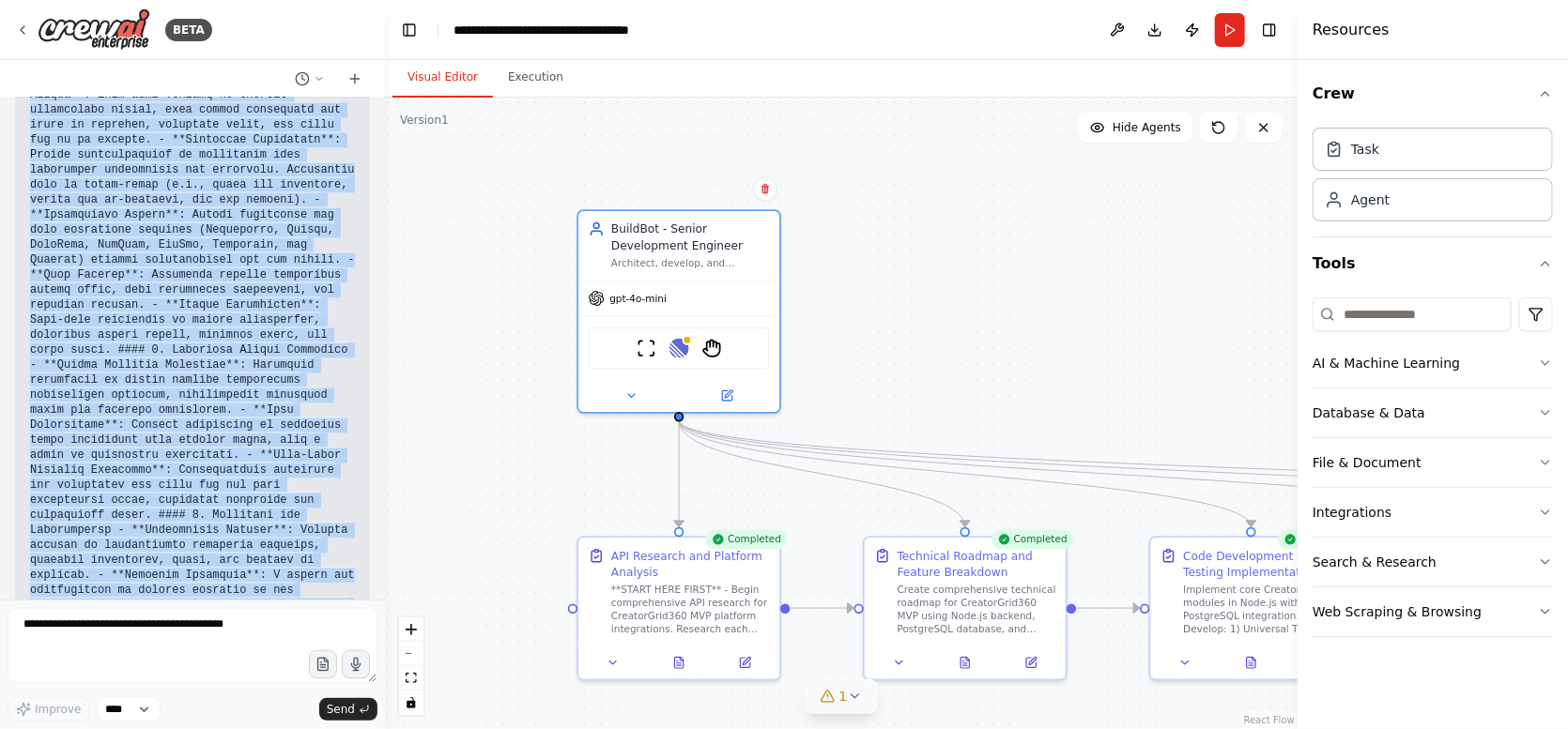
drag, startPoint x: 933, startPoint y: 225, endPoint x: 916, endPoint y: 331, distance: 107.4
click at [916, 331] on div ".deletable-edge-delete-btn { width: 20px; height: 20px; border: 0px solid #ffff…" at bounding box center [841, 413] width 912 height 631
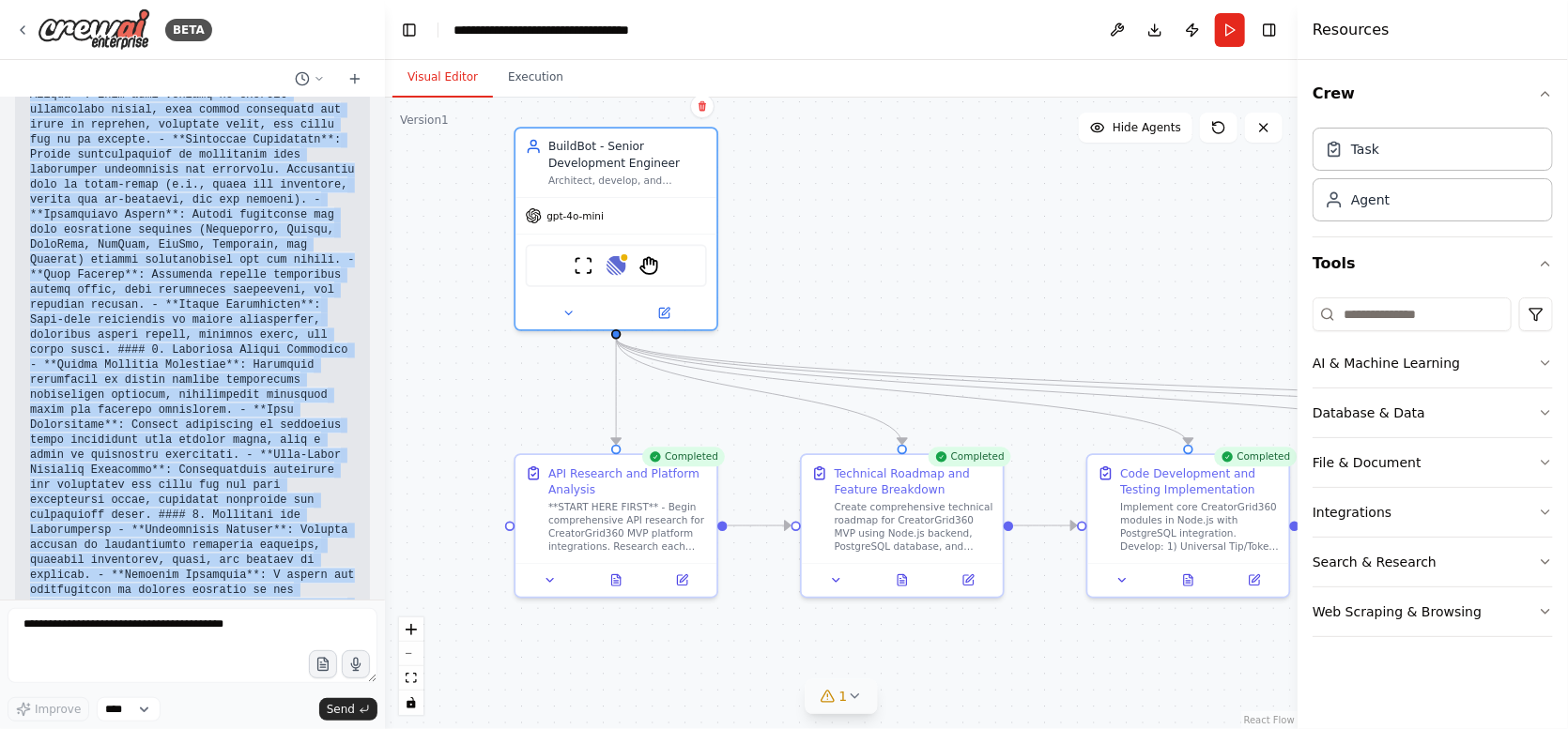
drag, startPoint x: 1046, startPoint y: 417, endPoint x: 982, endPoint y: 329, distance: 108.8
click at [982, 329] on div ".deletable-edge-delete-btn { width: 20px; height: 20px; border: 0px solid #ffff…" at bounding box center [841, 413] width 912 height 631
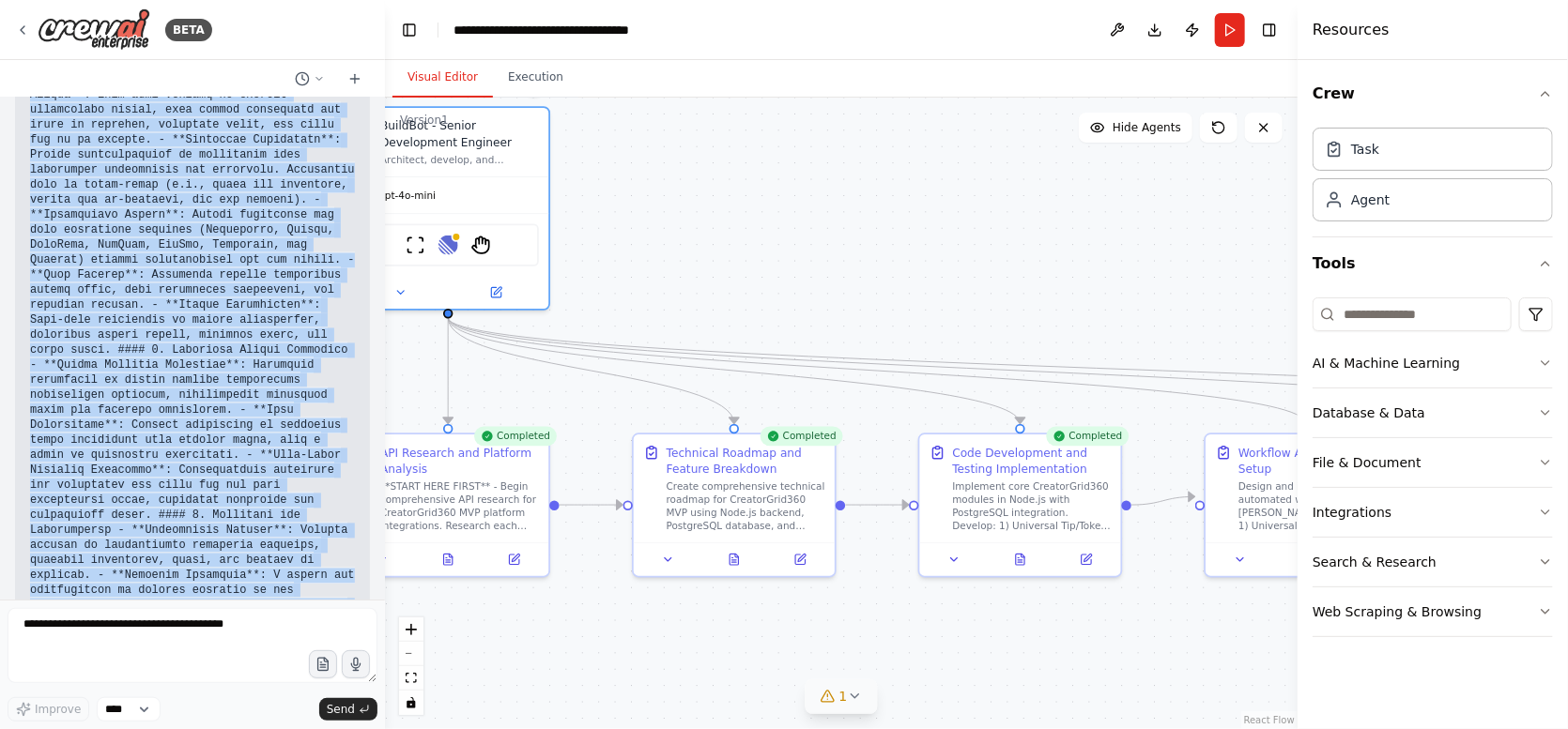
drag, startPoint x: 1071, startPoint y: 314, endPoint x: 903, endPoint y: 300, distance: 168.6
click at [903, 300] on div ".deletable-edge-delete-btn { width: 20px; height: 20px; border: 0px solid #ffff…" at bounding box center [841, 413] width 912 height 631
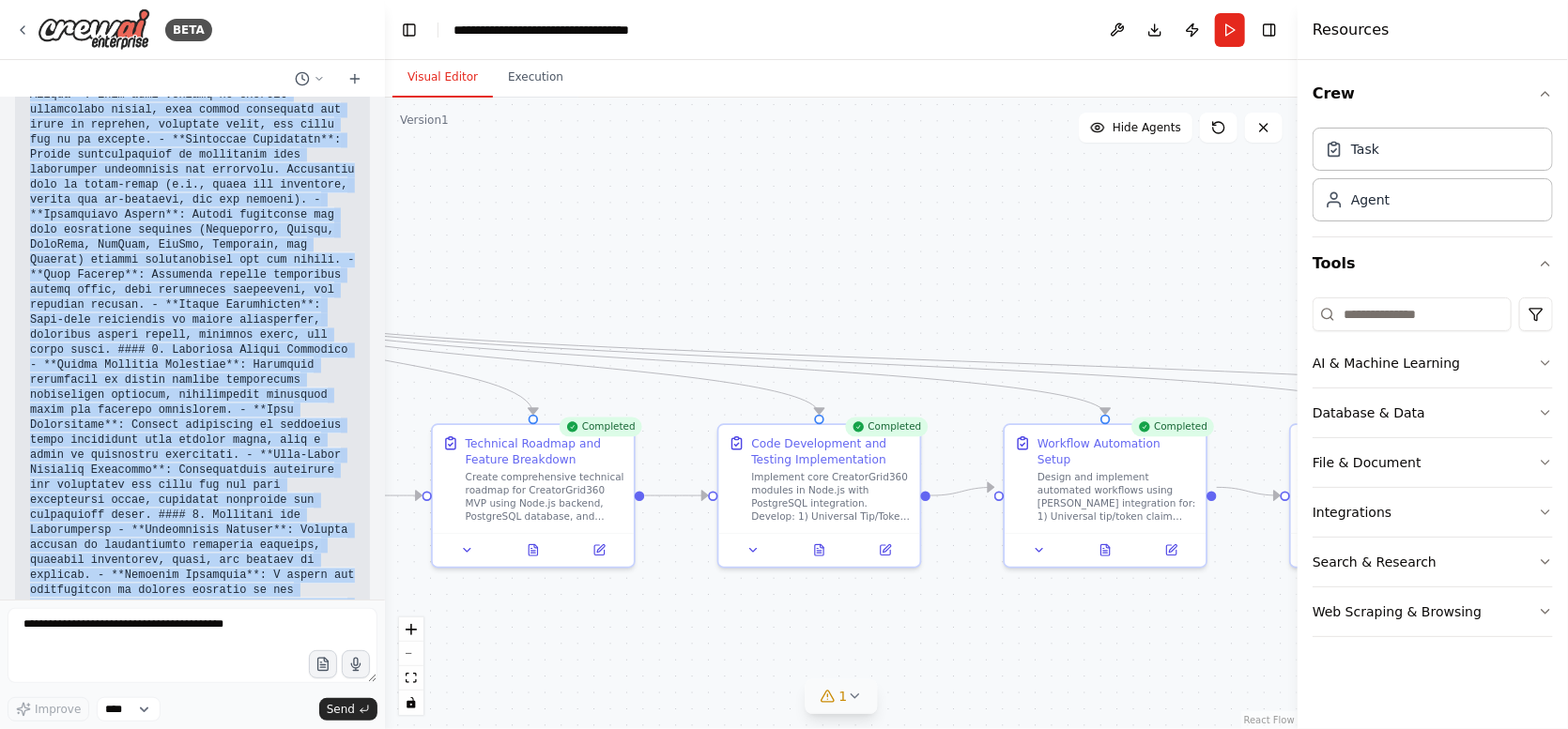
drag, startPoint x: 1143, startPoint y: 305, endPoint x: 947, endPoint y: 296, distance: 196.2
click at [944, 296] on div ".deletable-edge-delete-btn { width: 20px; height: 20px; border: 0px solid #ffff…" at bounding box center [841, 413] width 912 height 631
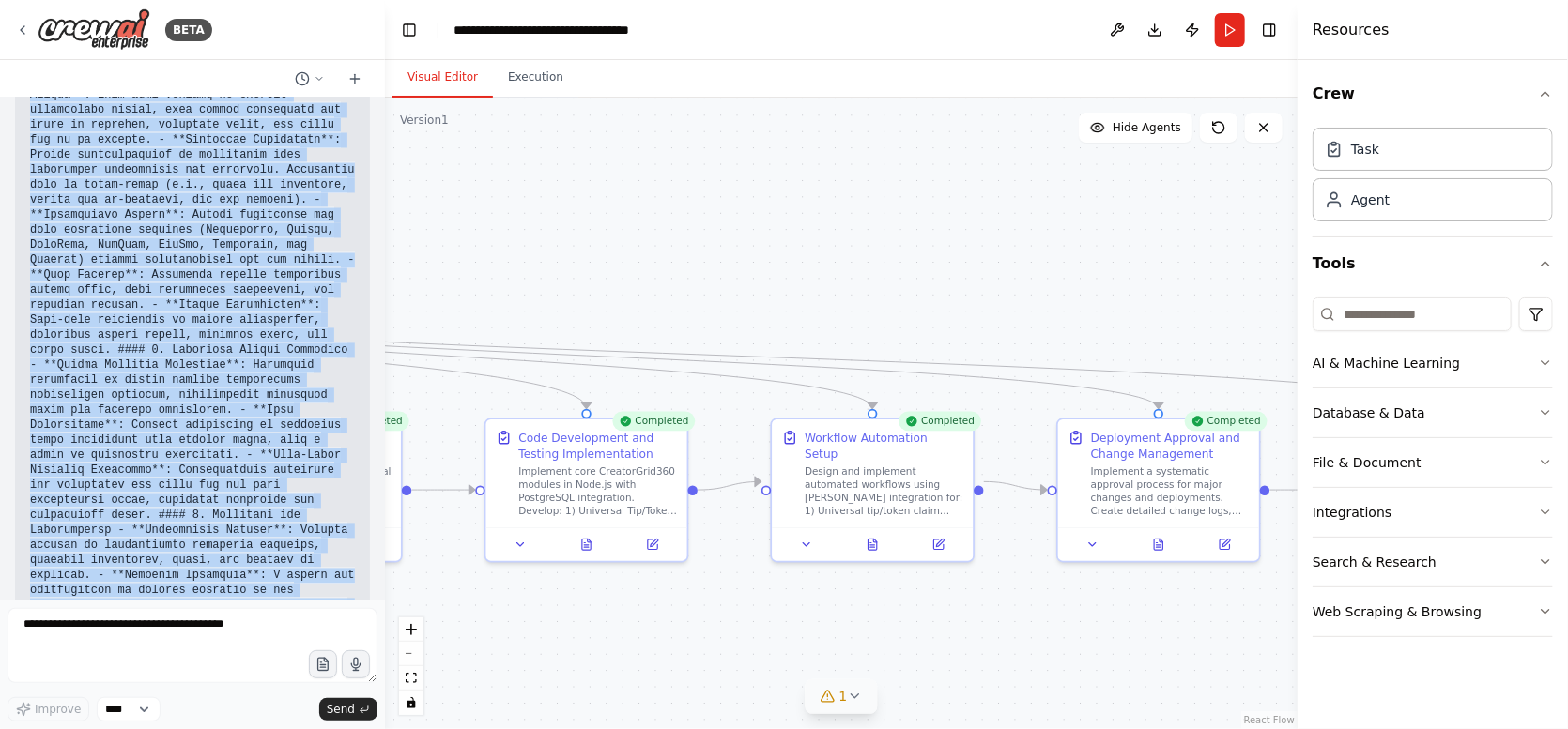
drag, startPoint x: 1112, startPoint y: 290, endPoint x: 873, endPoint y: 283, distance: 239.1
click at [872, 283] on div ".deletable-edge-delete-btn { width: 20px; height: 20px; border: 0px solid #ffff…" at bounding box center [841, 413] width 912 height 631
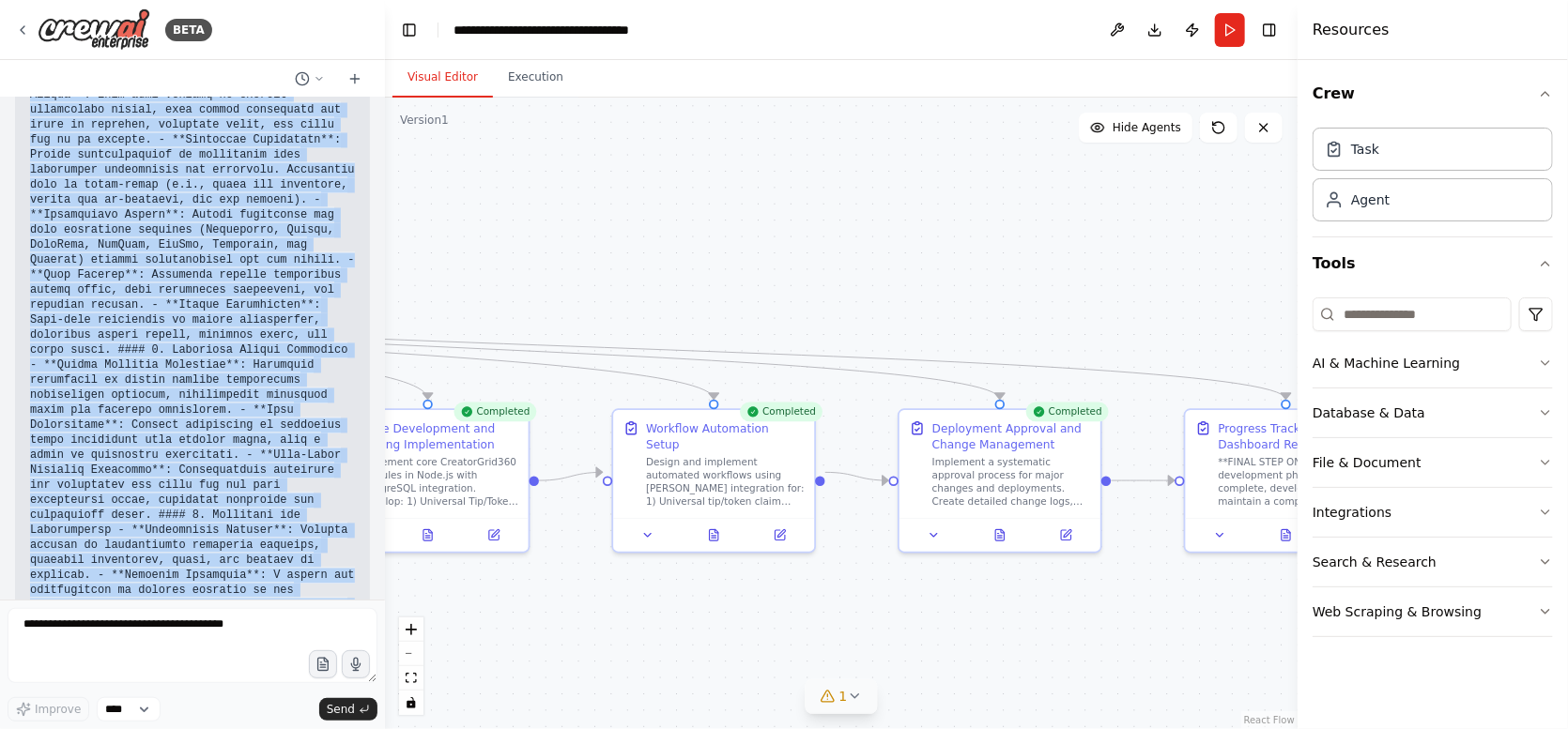
drag, startPoint x: 1140, startPoint y: 280, endPoint x: 948, endPoint y: 272, distance: 192.2
click at [948, 272] on div ".deletable-edge-delete-btn { width: 20px; height: 20px; border: 0px solid #ffff…" at bounding box center [841, 413] width 912 height 631
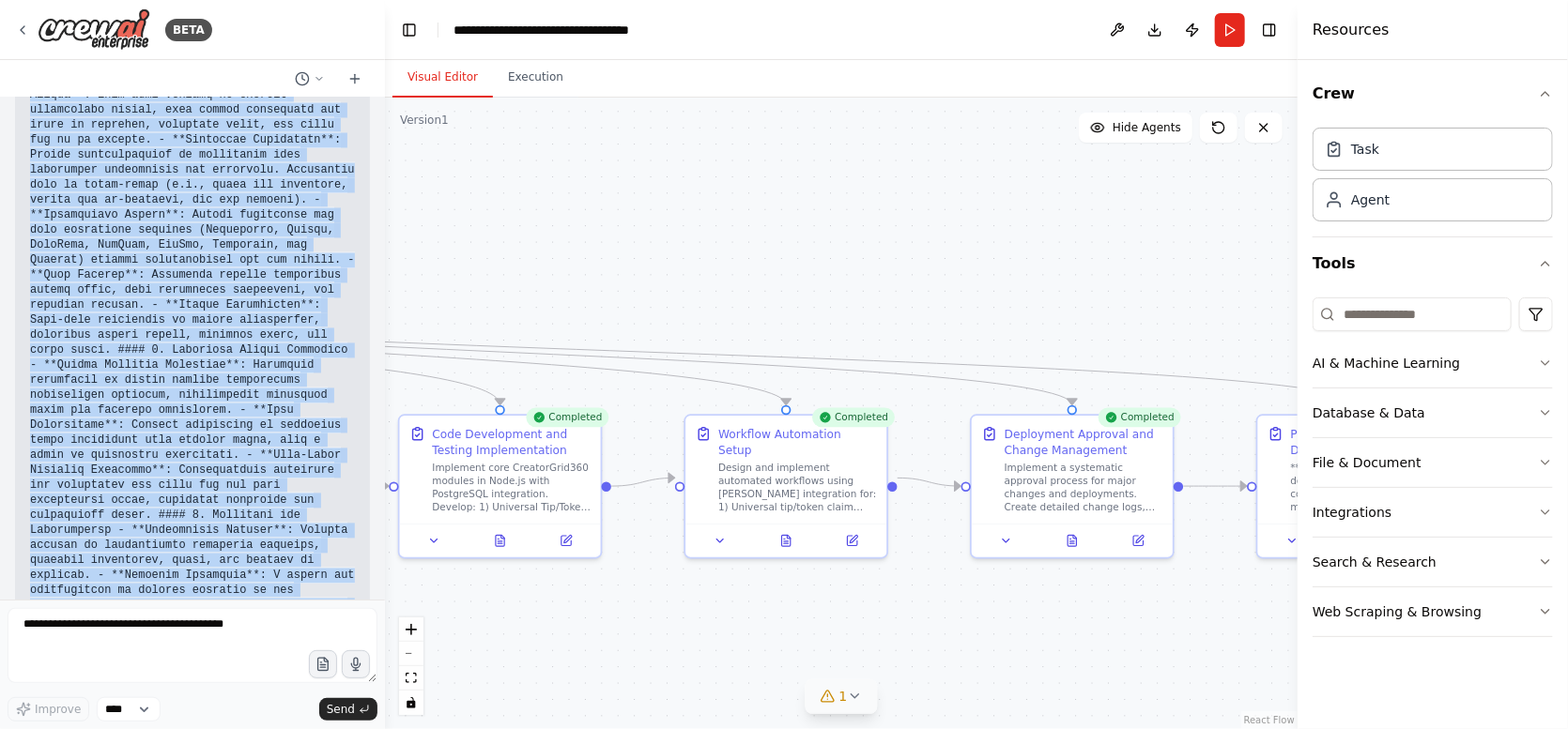
drag, startPoint x: 818, startPoint y: 288, endPoint x: 1184, endPoint y: 298, distance: 366.1
click at [1184, 298] on div ".deletable-edge-delete-btn { width: 20px; height: 20px; border: 0px solid #ffff…" at bounding box center [841, 413] width 912 height 631
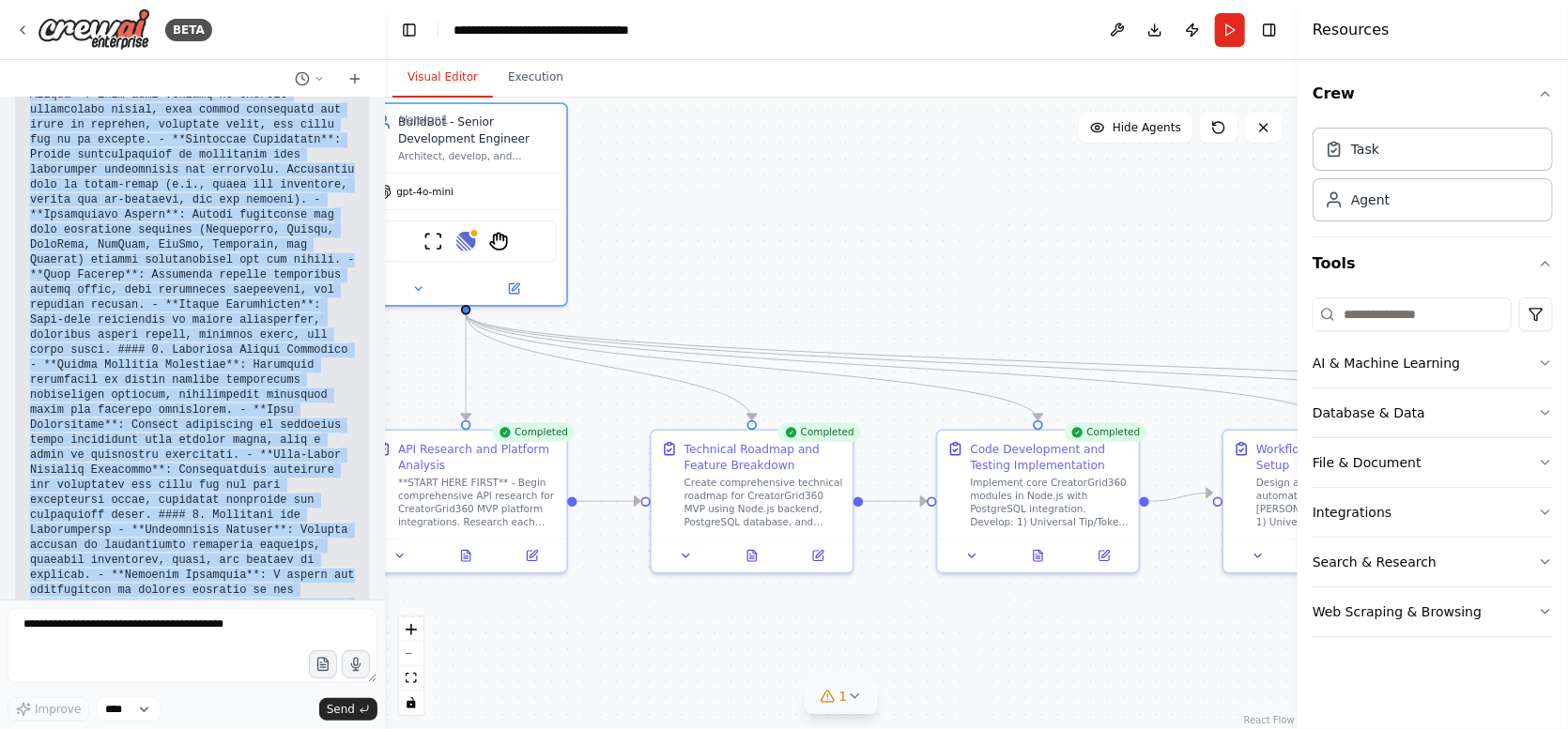
drag, startPoint x: 849, startPoint y: 289, endPoint x: 1131, endPoint y: 300, distance: 282.2
click at [1151, 300] on div ".deletable-edge-delete-btn { width: 20px; height: 20px; border: 0px solid #ffff…" at bounding box center [841, 413] width 912 height 631
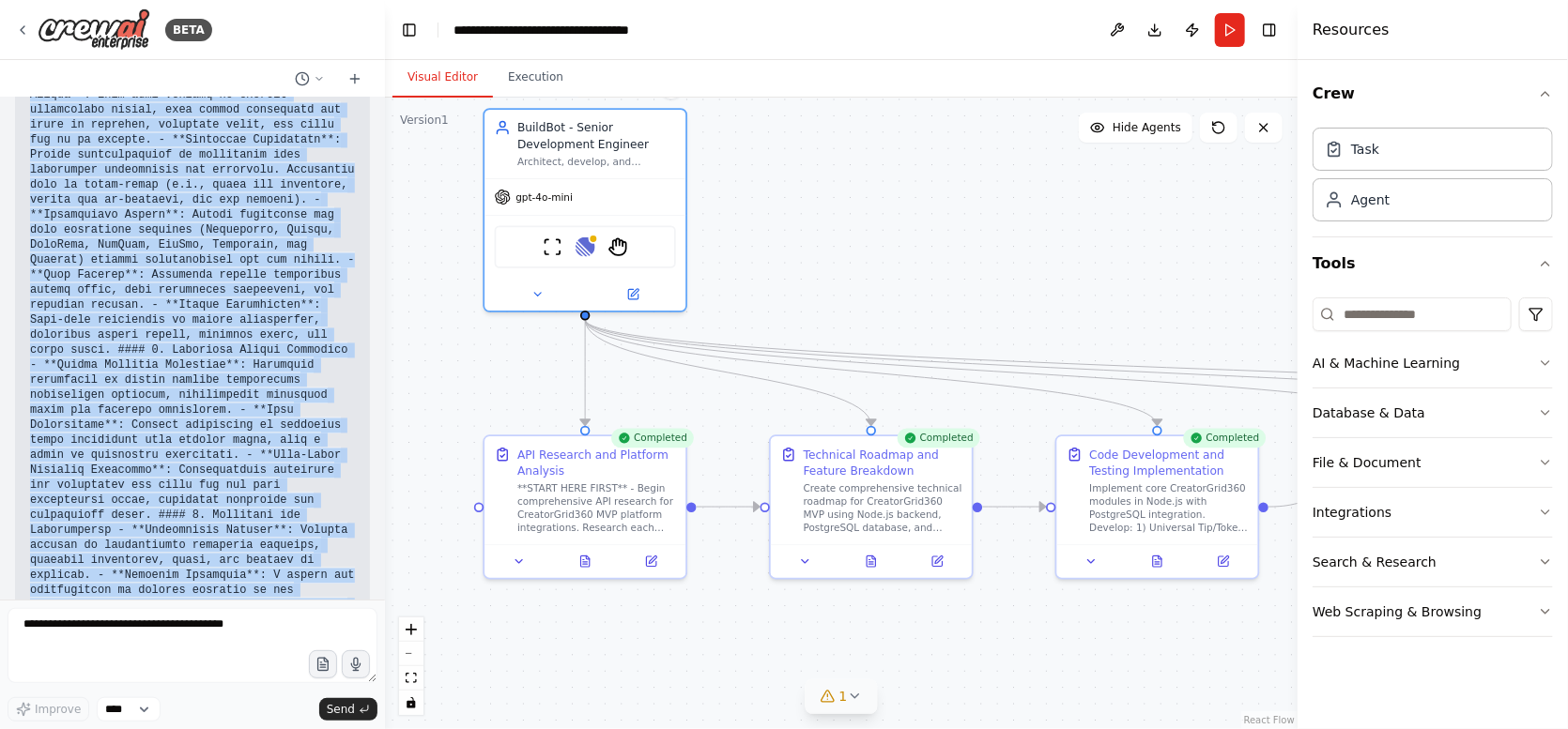
drag, startPoint x: 846, startPoint y: 294, endPoint x: 974, endPoint y: 301, distance: 128.2
click at [974, 301] on div ".deletable-edge-delete-btn { width: 20px; height: 20px; border: 0px solid #ffff…" at bounding box center [841, 413] width 912 height 631
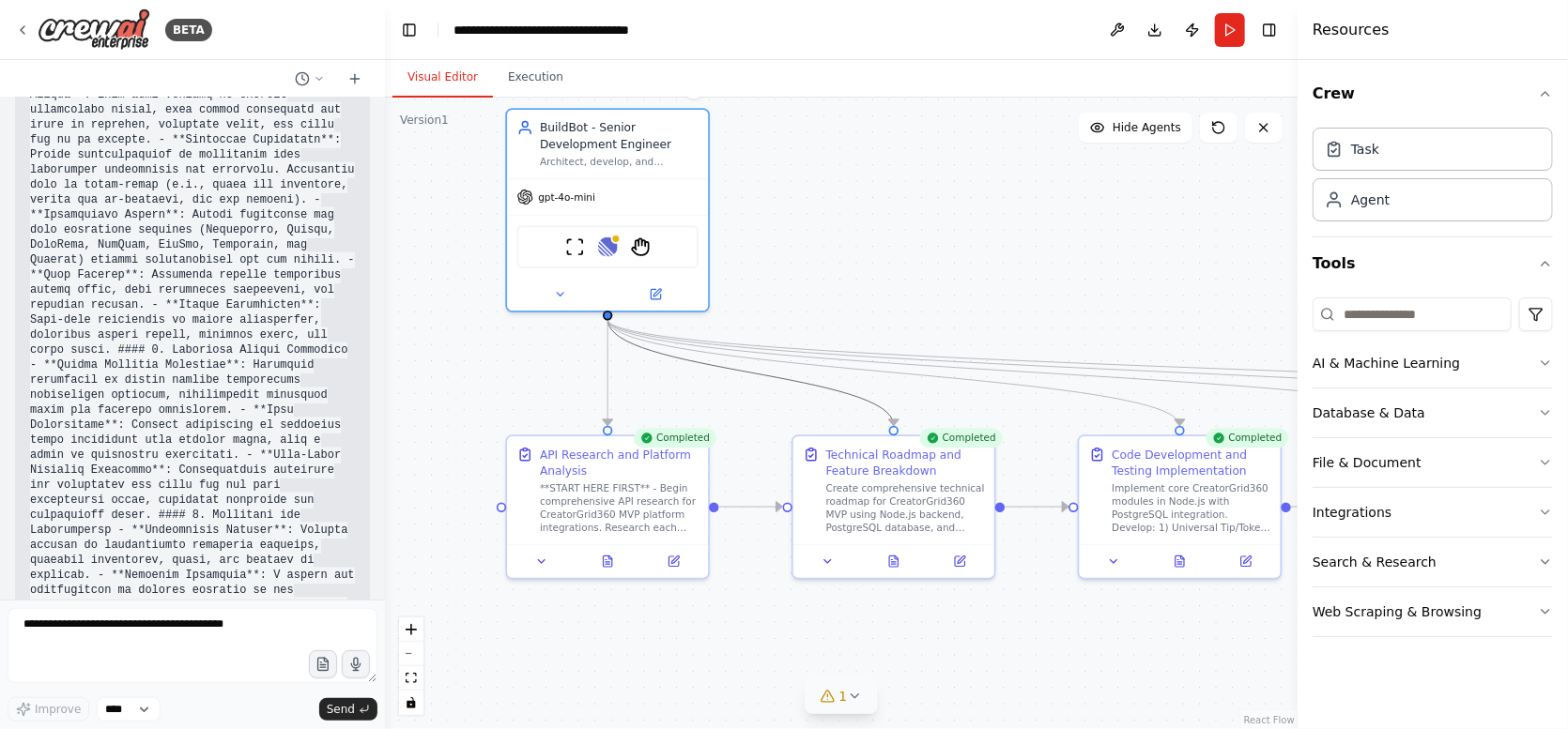
click at [817, 383] on icon "Edge from a6121943-9533-495b-92a1-8cbc52cd2275 to ca13abd1-ae6f-4b18-aa2b-b3403…" at bounding box center [751, 373] width 286 height 106
click at [752, 374] on icon at bounding box center [751, 372] width 13 height 15
click at [834, 365] on icon "Edge from a6121943-9533-495b-92a1-8cbc52cd2275 to c5cb0f5a-dca0-45ea-b241-26f15…" at bounding box center [1036, 373] width 858 height 106
click at [1033, 370] on icon at bounding box center [1037, 372] width 13 height 15
click at [1026, 382] on icon "Edge from a6121943-9533-495b-92a1-8cbc52cd2275 to 321866e8-f431-4557-973b-0778f…" at bounding box center [893, 373] width 572 height 106
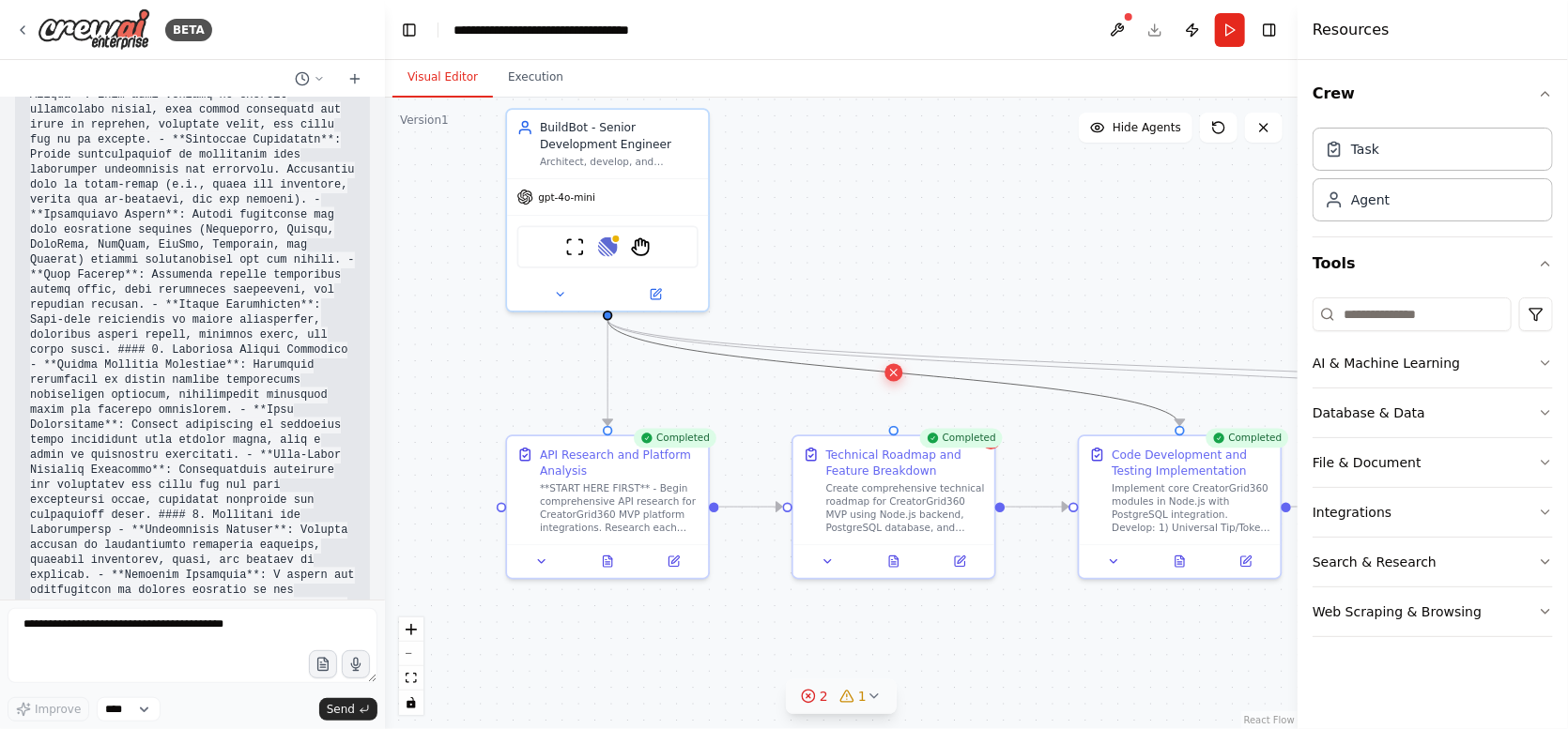
click at [894, 373] on icon at bounding box center [894, 372] width 7 height 7
click at [914, 359] on icon "Edge from a6121943-9533-495b-92a1-8cbc52cd2275 to f01aa8c6-39a8-49e0-90ff-8d494…" at bounding box center [1322, 373] width 1430 height 106
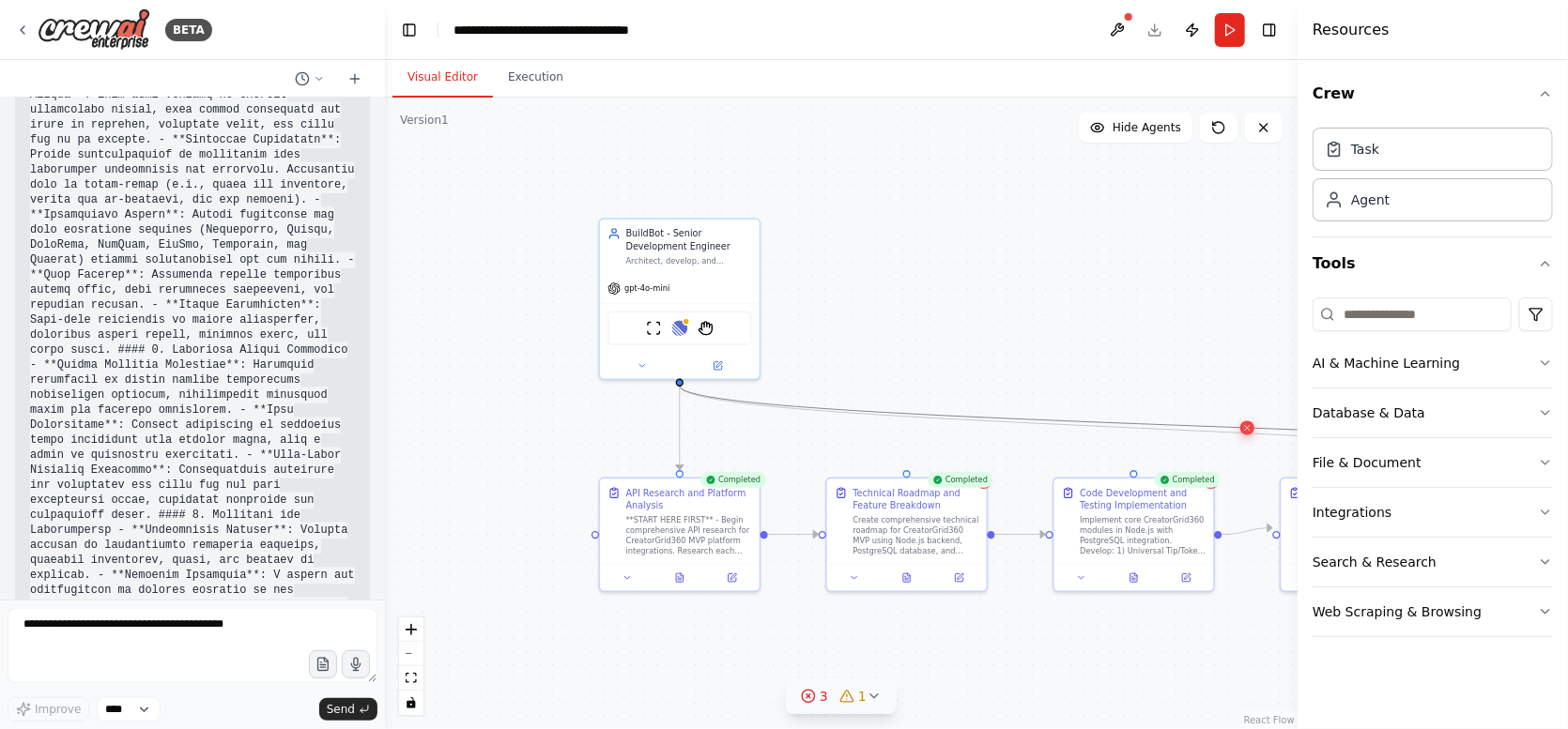
click at [1252, 431] on icon at bounding box center [1247, 428] width 11 height 12
click at [1243, 433] on icon "Edge from a6121943-9533-495b-92a1-8cbc52cd2275 to 789d9aeb-1283-4e91-878f-c2405…" at bounding box center [1134, 427] width 908 height 84
click at [1136, 427] on icon at bounding box center [1134, 427] width 5 height 5
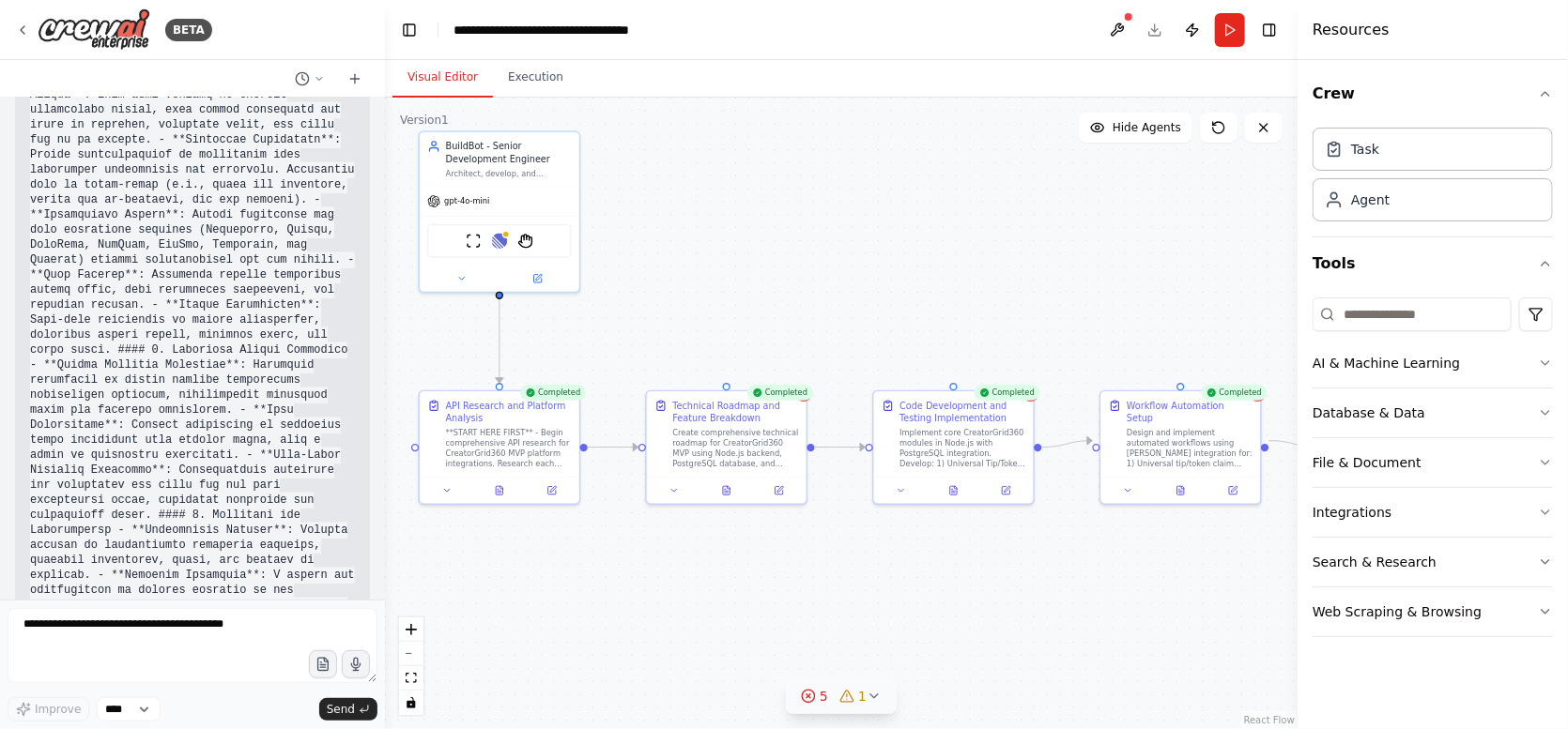
drag, startPoint x: 1031, startPoint y: 671, endPoint x: 843, endPoint y: 579, distance: 209.3
click at [843, 579] on div ".deletable-edge-delete-btn { width: 20px; height: 20px; border: 0px solid #ffff…" at bounding box center [841, 413] width 912 height 631
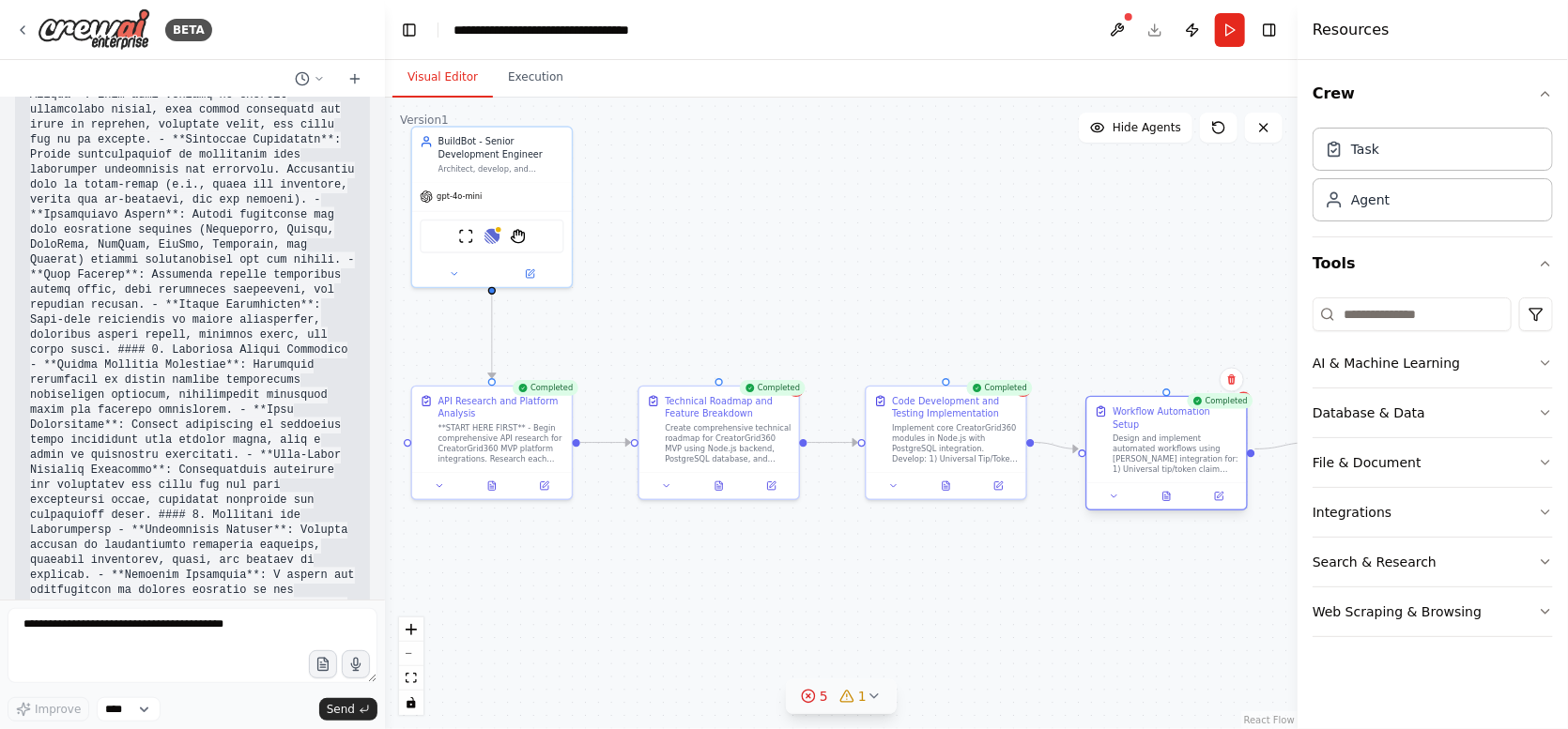
drag, startPoint x: 1161, startPoint y: 433, endPoint x: 1152, endPoint y: 440, distance: 11.4
click at [1152, 440] on div "Design and implement automated workflows using [PERSON_NAME] integration for: 1…" at bounding box center [1175, 453] width 126 height 42
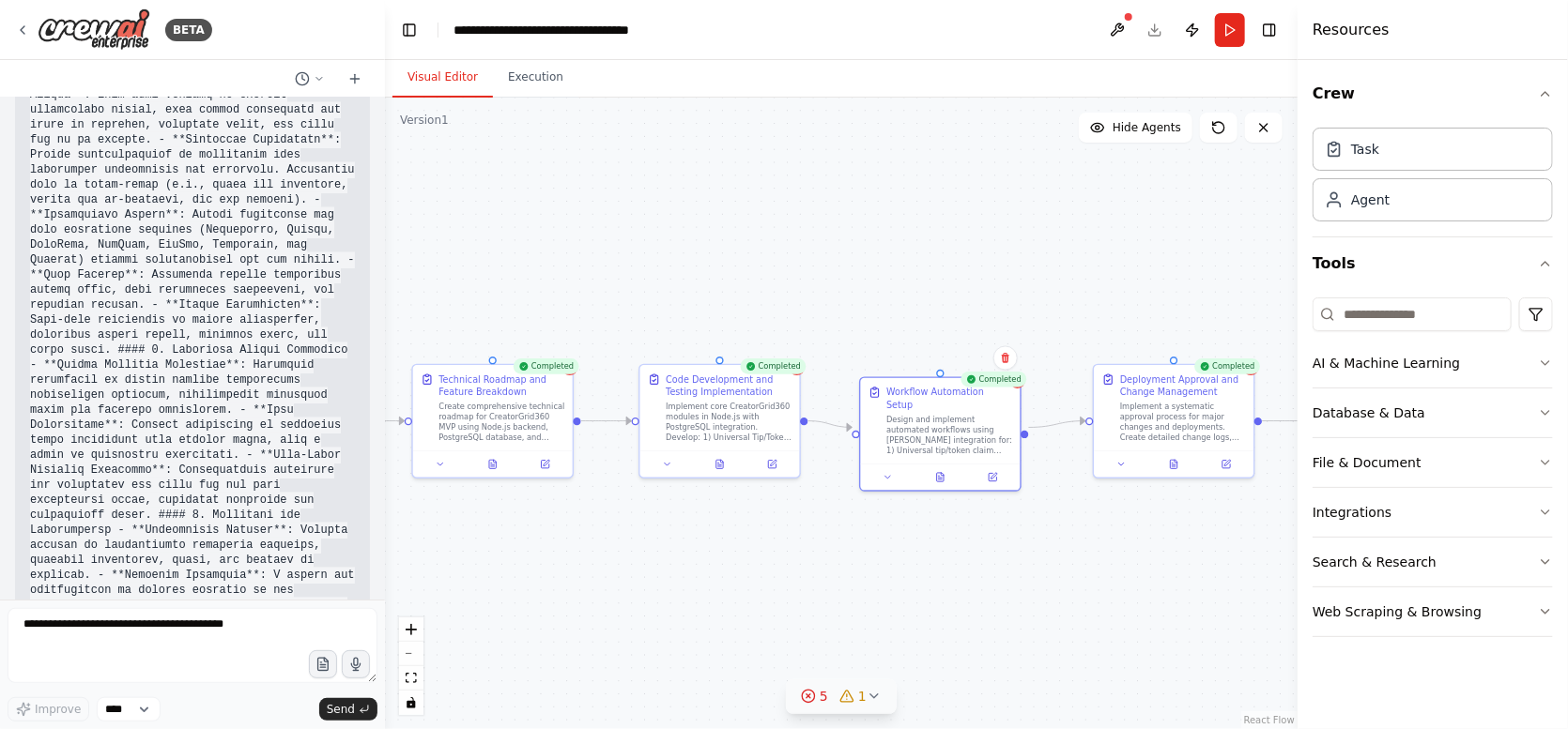
drag, startPoint x: 1233, startPoint y: 559, endPoint x: 1008, endPoint y: 537, distance: 226.1
click at [1008, 537] on div ".deletable-edge-delete-btn { width: 20px; height: 20px; border: 0px solid #ffff…" at bounding box center [841, 413] width 912 height 631
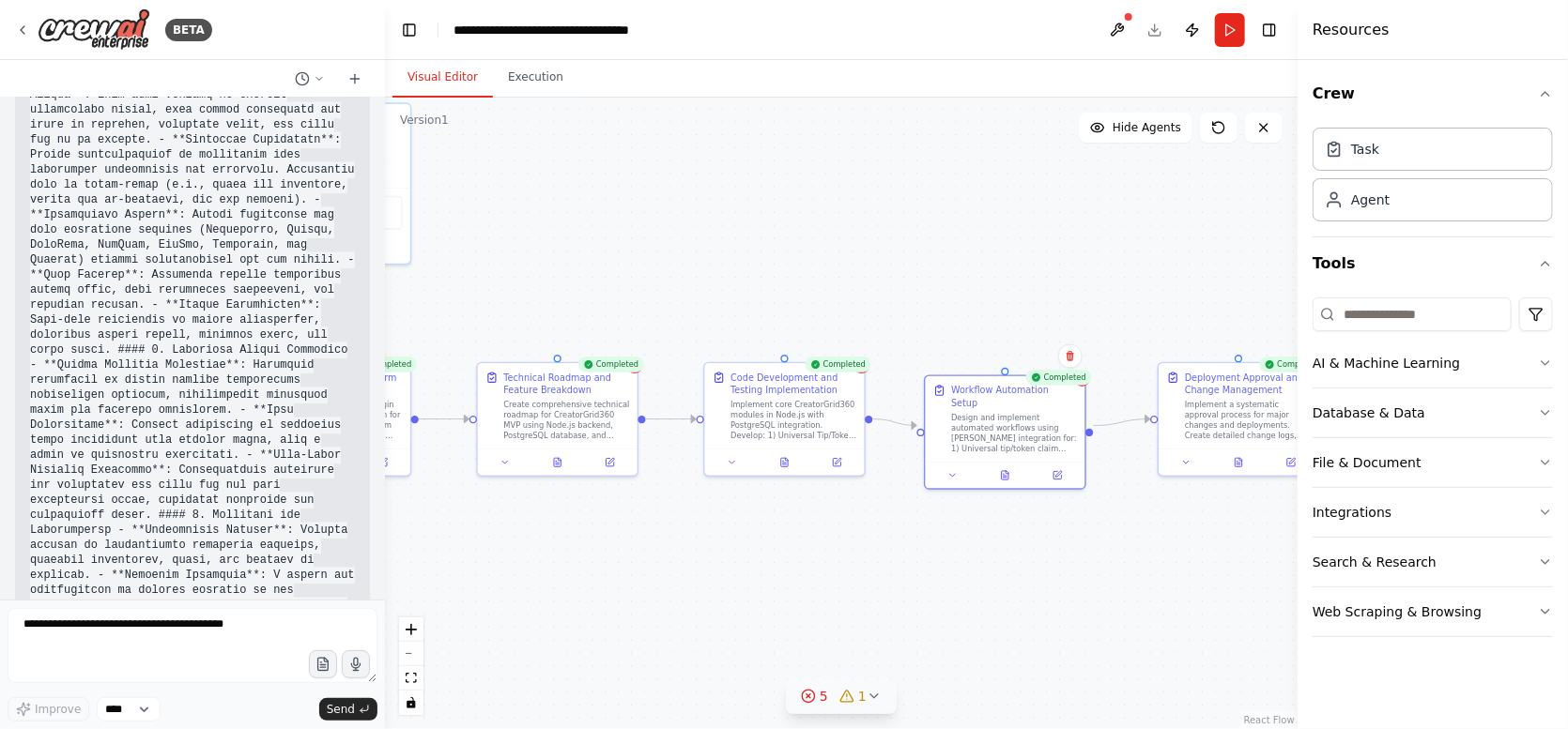
drag, startPoint x: 1151, startPoint y: 551, endPoint x: 1216, endPoint y: 549, distance: 65.0
click at [1216, 549] on div ".deletable-edge-delete-btn { width: 20px; height: 20px; border: 0px solid #ffff…" at bounding box center [841, 413] width 912 height 631
click at [819, 694] on div "5" at bounding box center [814, 696] width 27 height 18
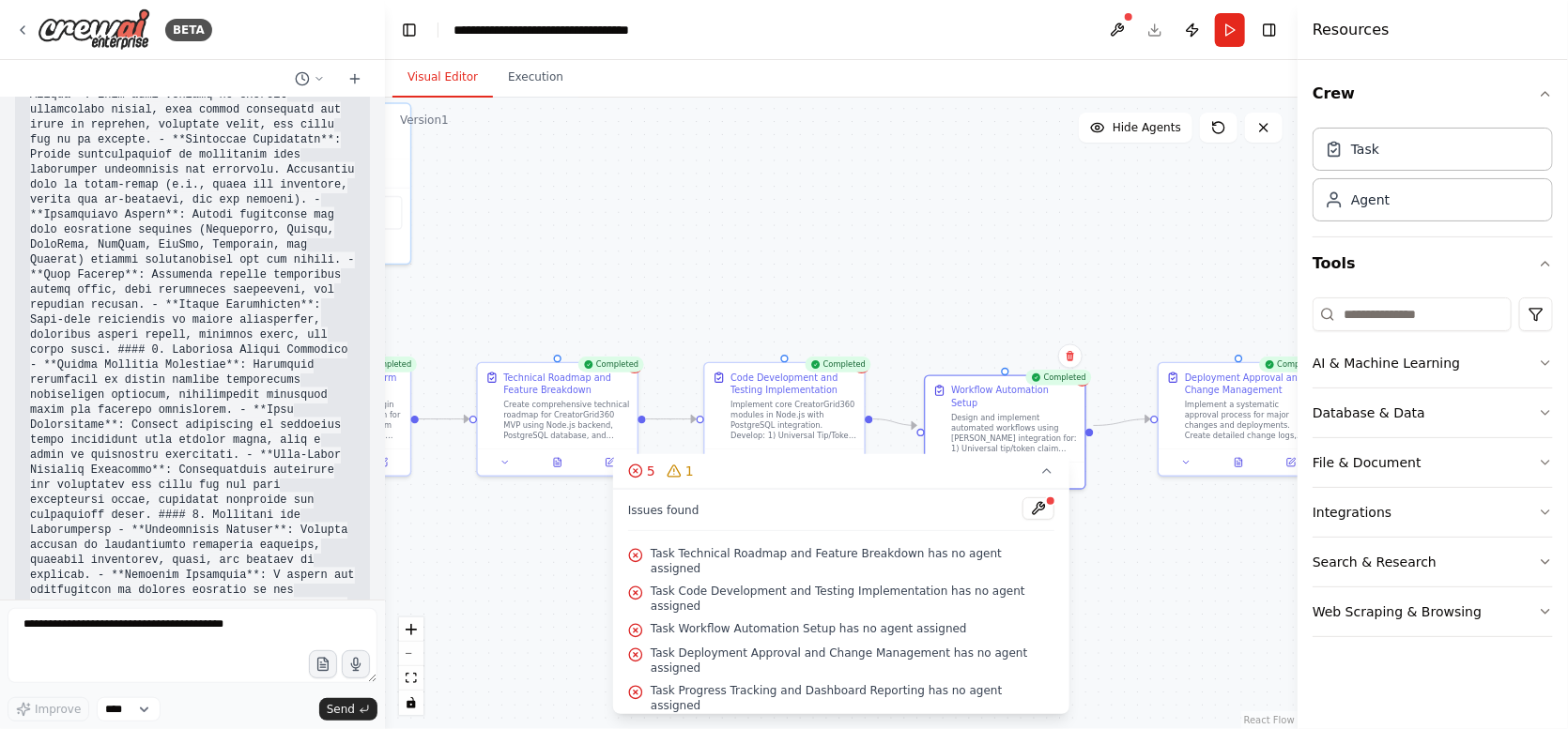
drag, startPoint x: 636, startPoint y: 488, endPoint x: 827, endPoint y: 668, distance: 262.5
click at [817, 661] on div "5 1 Issues found Task Technical Roadmap and Feature Breakdown has no agent assi…" at bounding box center [842, 584] width 457 height 260
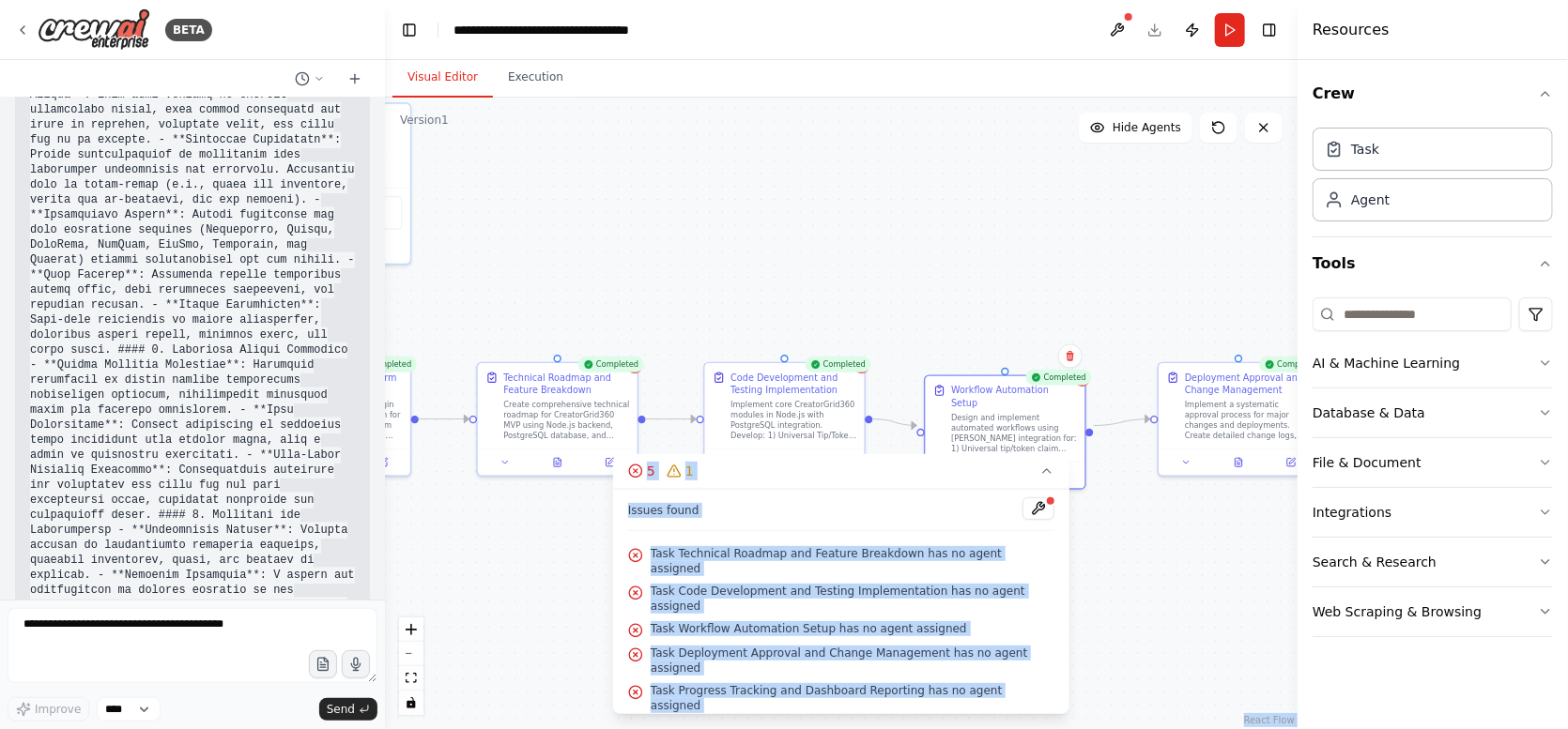
drag, startPoint x: 1021, startPoint y: 694, endPoint x: 622, endPoint y: 487, distance: 449.5
click at [622, 487] on div "Version 1 Show Tools Hide Agents .deletable-edge-delete-btn { width: 20px; heig…" at bounding box center [841, 413] width 912 height 631
copy div "Confirm React Flow Press enter or space to select a node. You can then use the …"
click at [710, 273] on div ".deletable-edge-delete-btn { width: 20px; height: 20px; border: 0px solid #ffff…" at bounding box center [841, 413] width 912 height 631
click at [558, 420] on div "Create comprehensive technical roadmap for CreatorGrid360 MVP using Node.js bac…" at bounding box center [566, 418] width 126 height 42
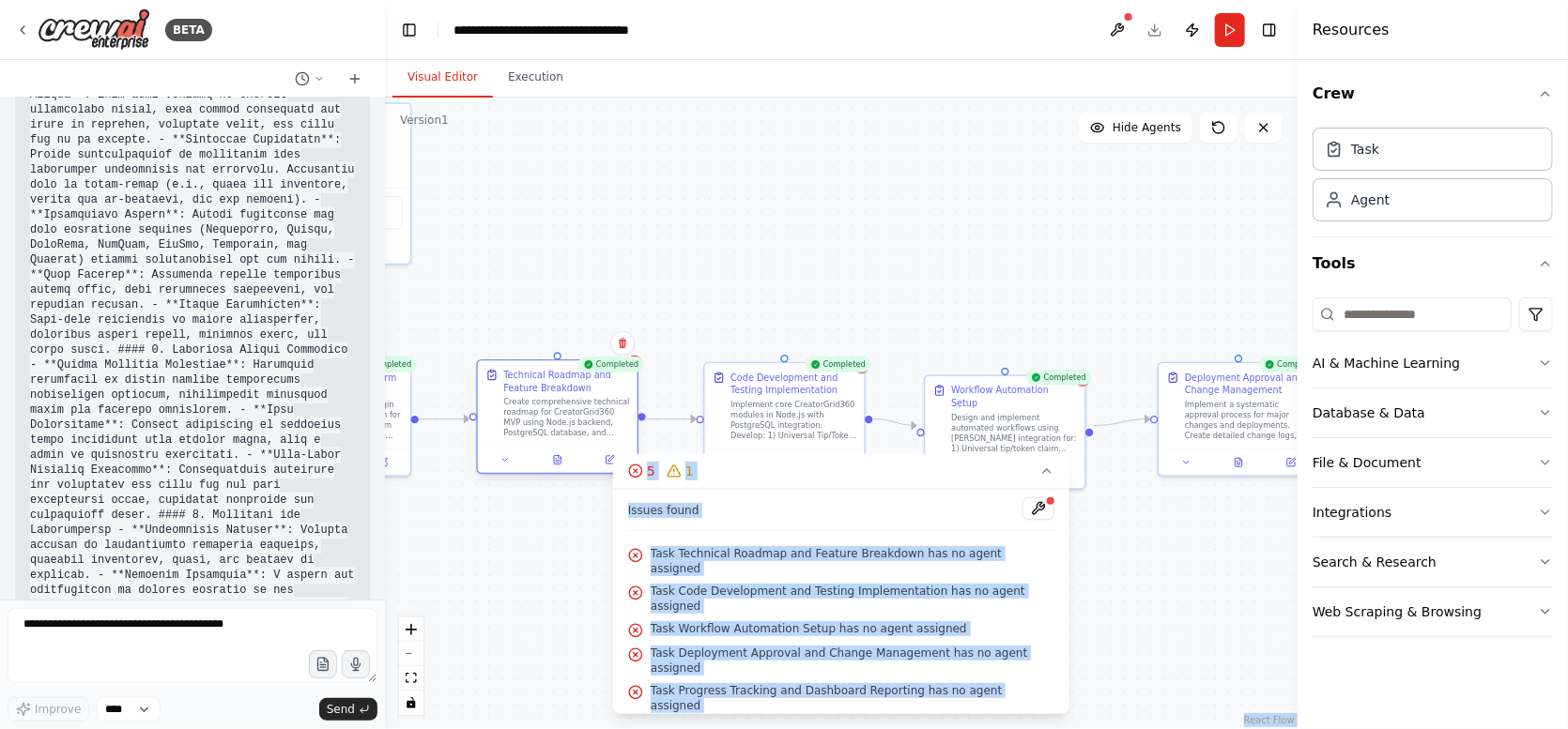
click at [558, 420] on div "Create comprehensive technical roadmap for CreatorGrid360 MVP using Node.js bac…" at bounding box center [566, 418] width 126 height 42
click at [1129, 551] on div ".deletable-edge-delete-btn { width: 20px; height: 20px; border: 0px solid #ffff…" at bounding box center [841, 413] width 912 height 631
click at [1042, 479] on icon at bounding box center [1048, 472] width 15 height 15
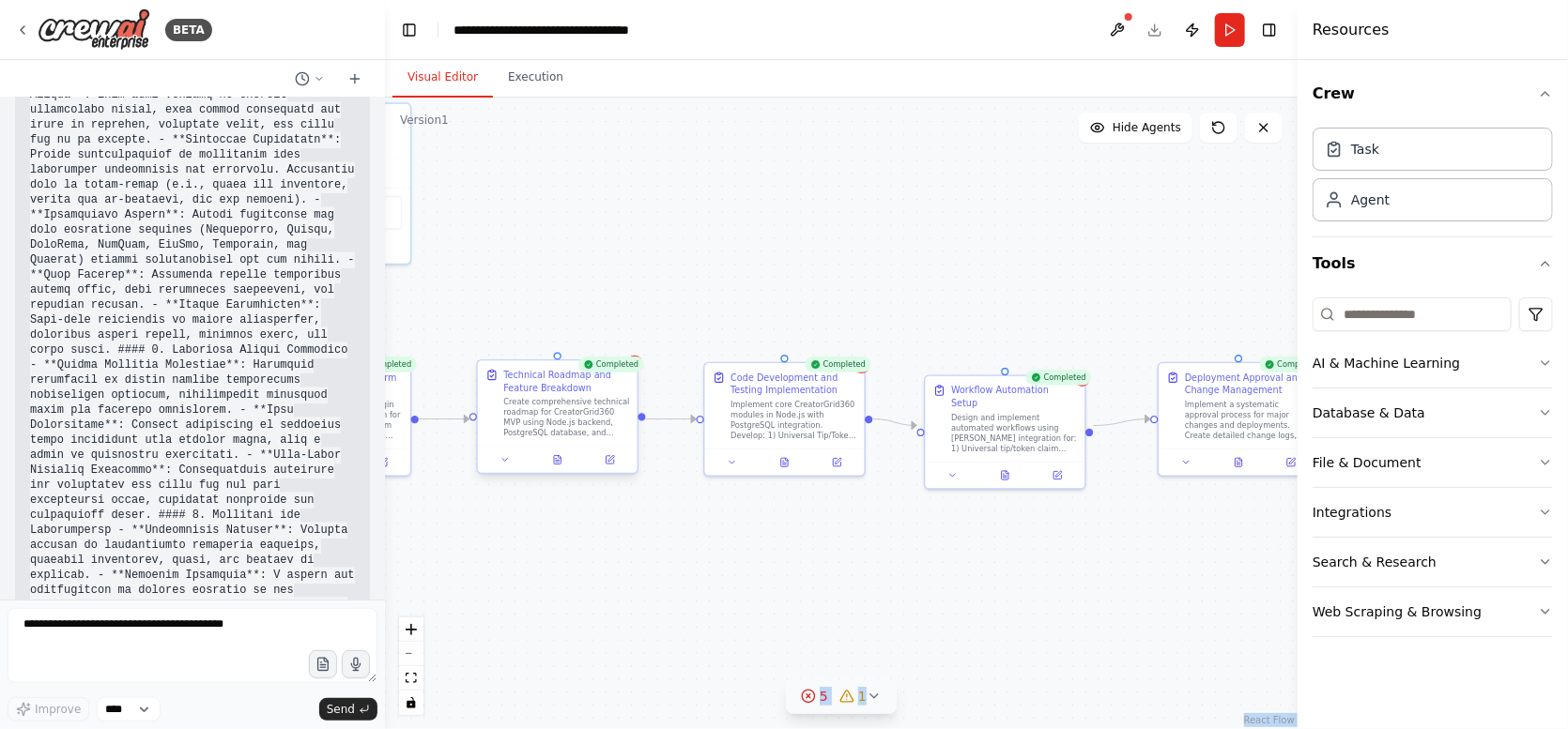
click at [560, 400] on div "Create comprehensive technical roadmap for CreatorGrid360 MVP using Node.js bac…" at bounding box center [566, 418] width 126 height 42
click at [507, 467] on button at bounding box center [505, 460] width 44 height 16
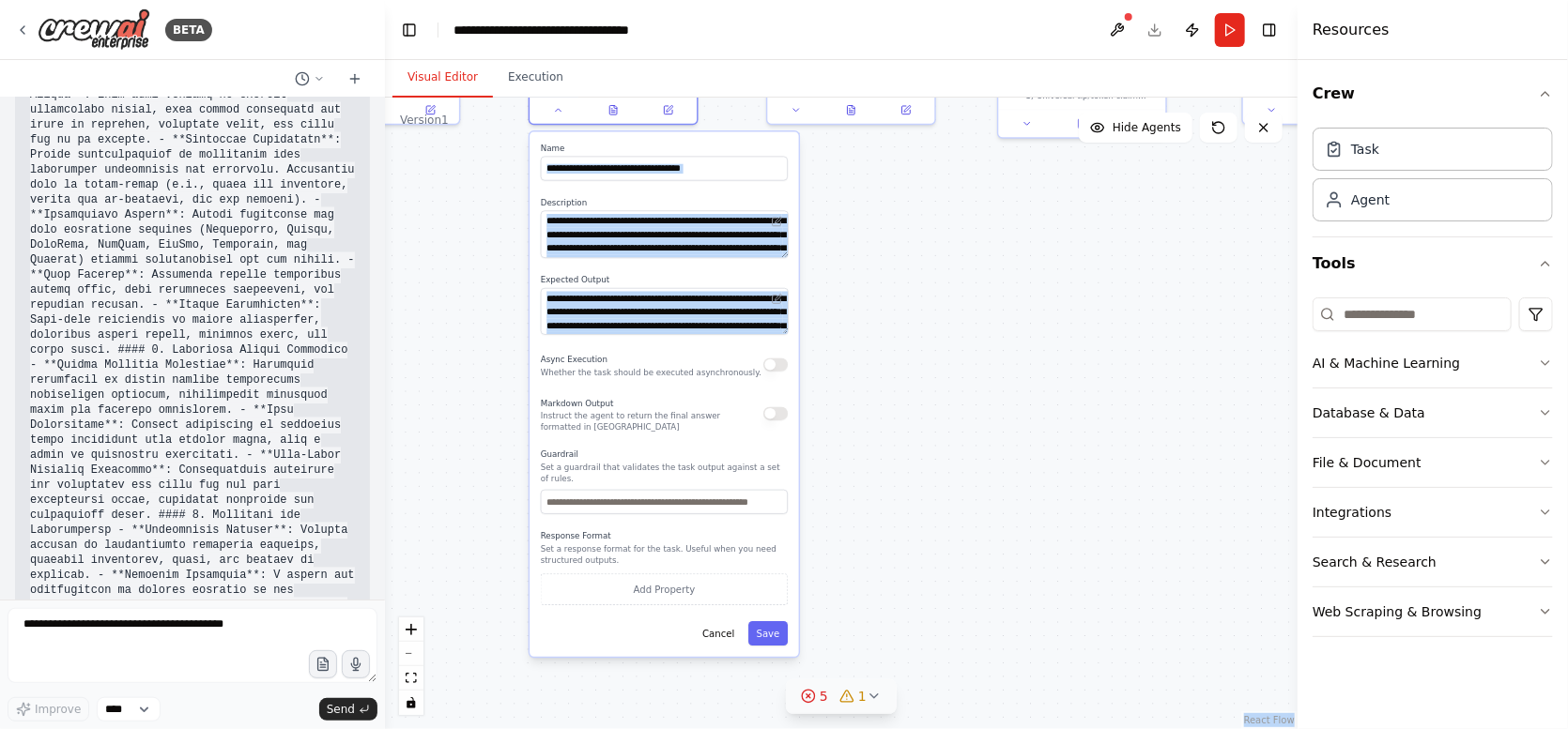
drag, startPoint x: 1005, startPoint y: 648, endPoint x: 1076, endPoint y: 304, distance: 351.3
click at [1076, 304] on div ".deletable-edge-delete-btn { width: 20px; height: 20px; border: 0px solid #ffff…" at bounding box center [841, 413] width 912 height 631
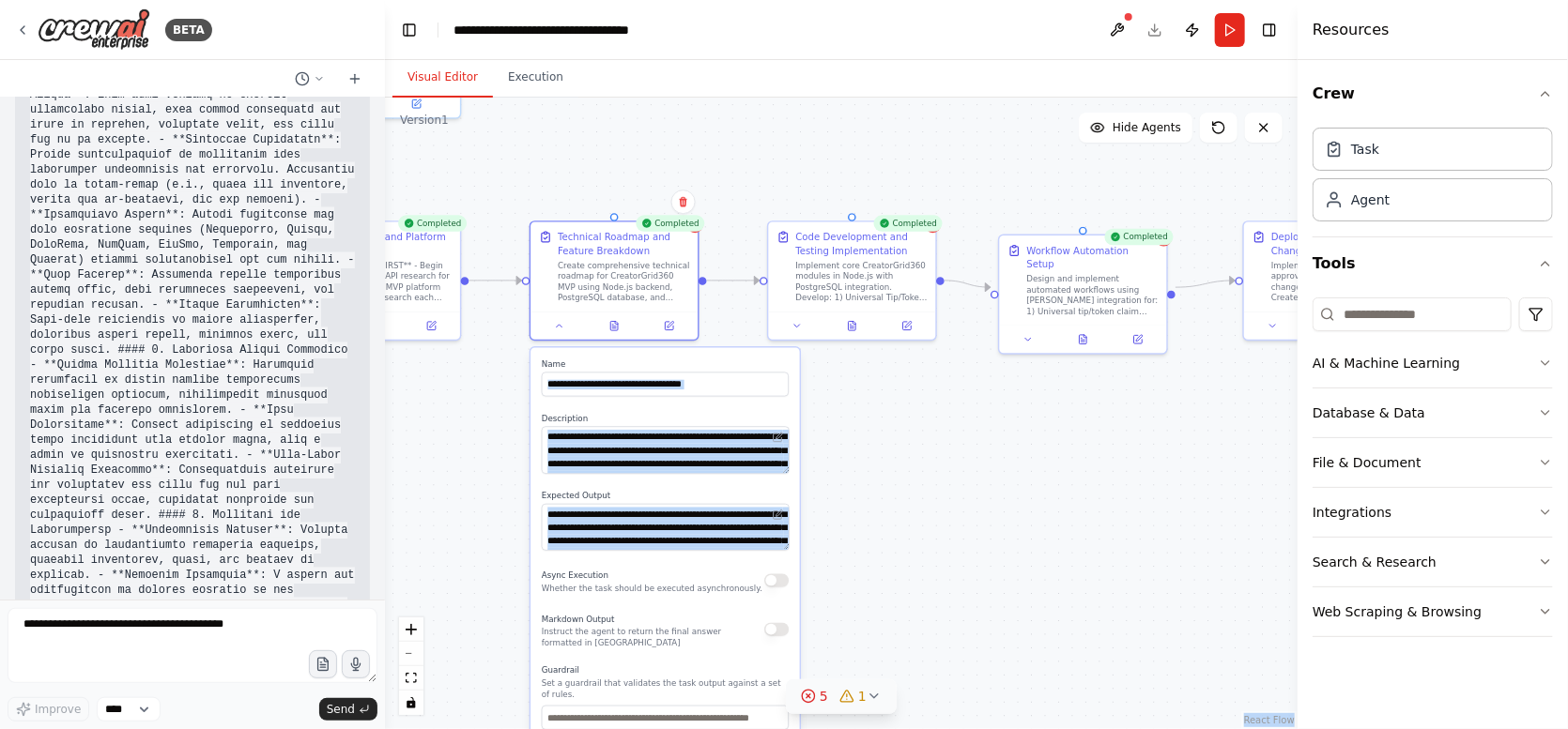
drag, startPoint x: 988, startPoint y: 354, endPoint x: 968, endPoint y: 544, distance: 191.0
click at [990, 576] on div ".deletable-edge-delete-btn { width: 20px; height: 20px; border: 0px solid #ffff…" at bounding box center [841, 413] width 912 height 631
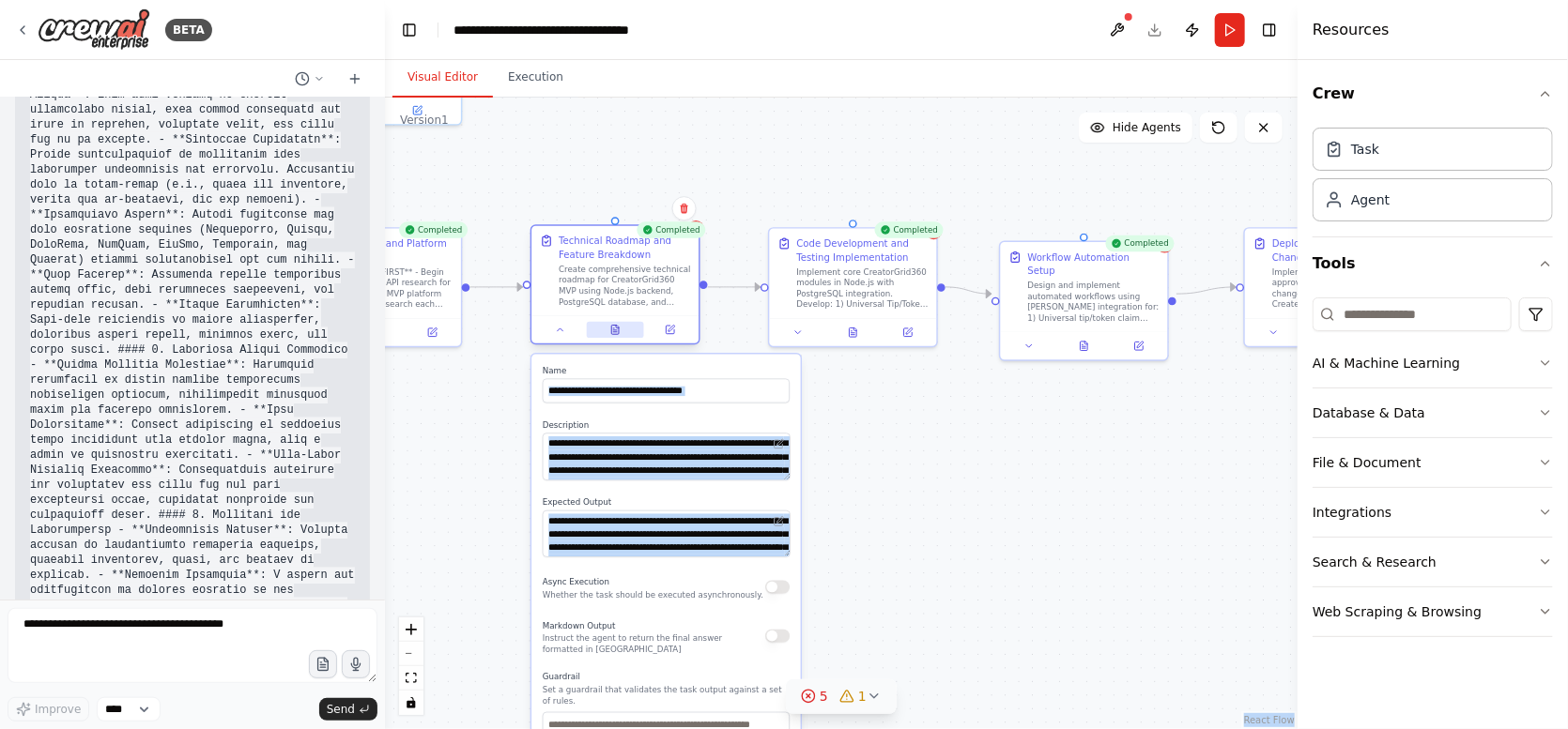
click at [616, 328] on icon at bounding box center [617, 327] width 3 height 3
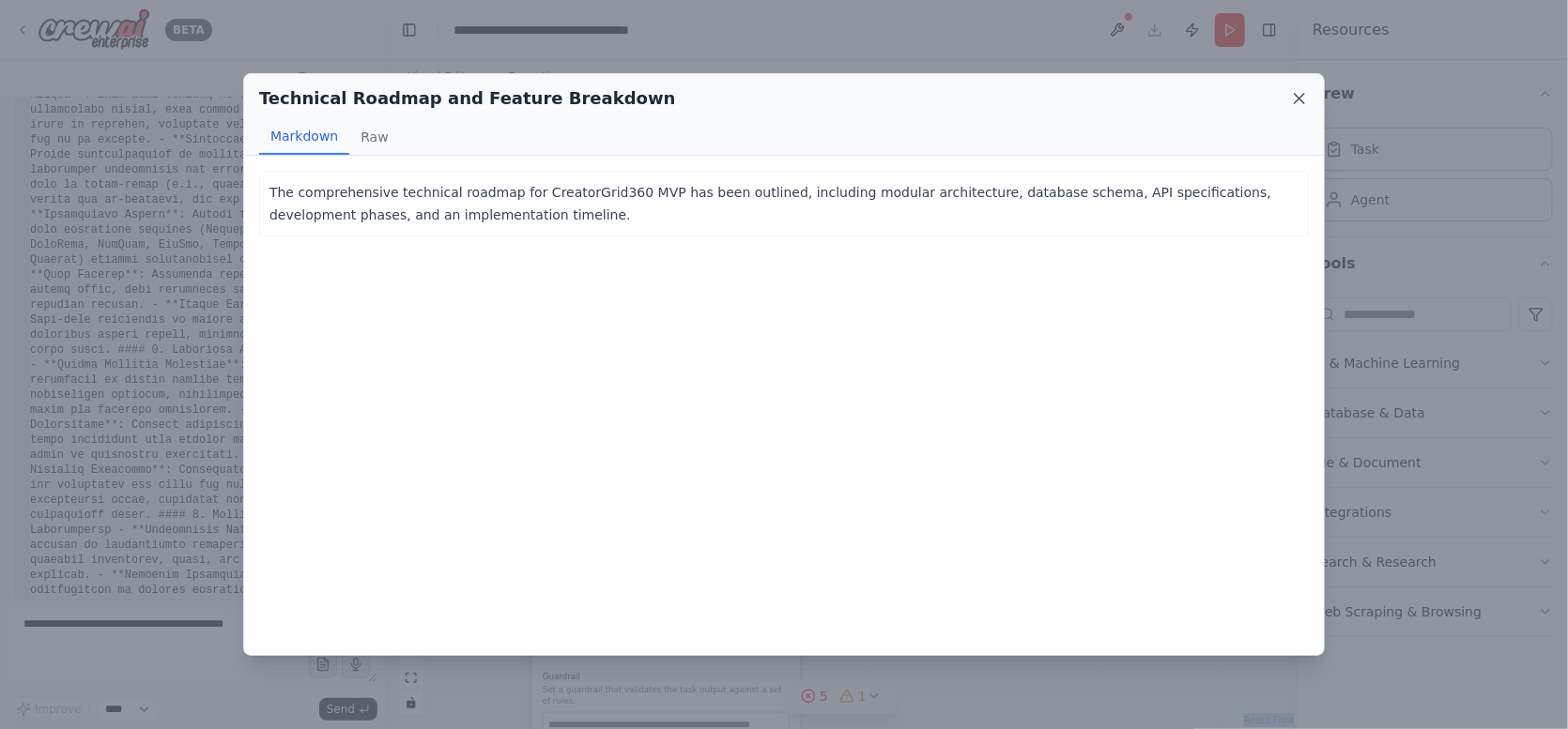
click at [1290, 96] on icon at bounding box center [1299, 98] width 18 height 18
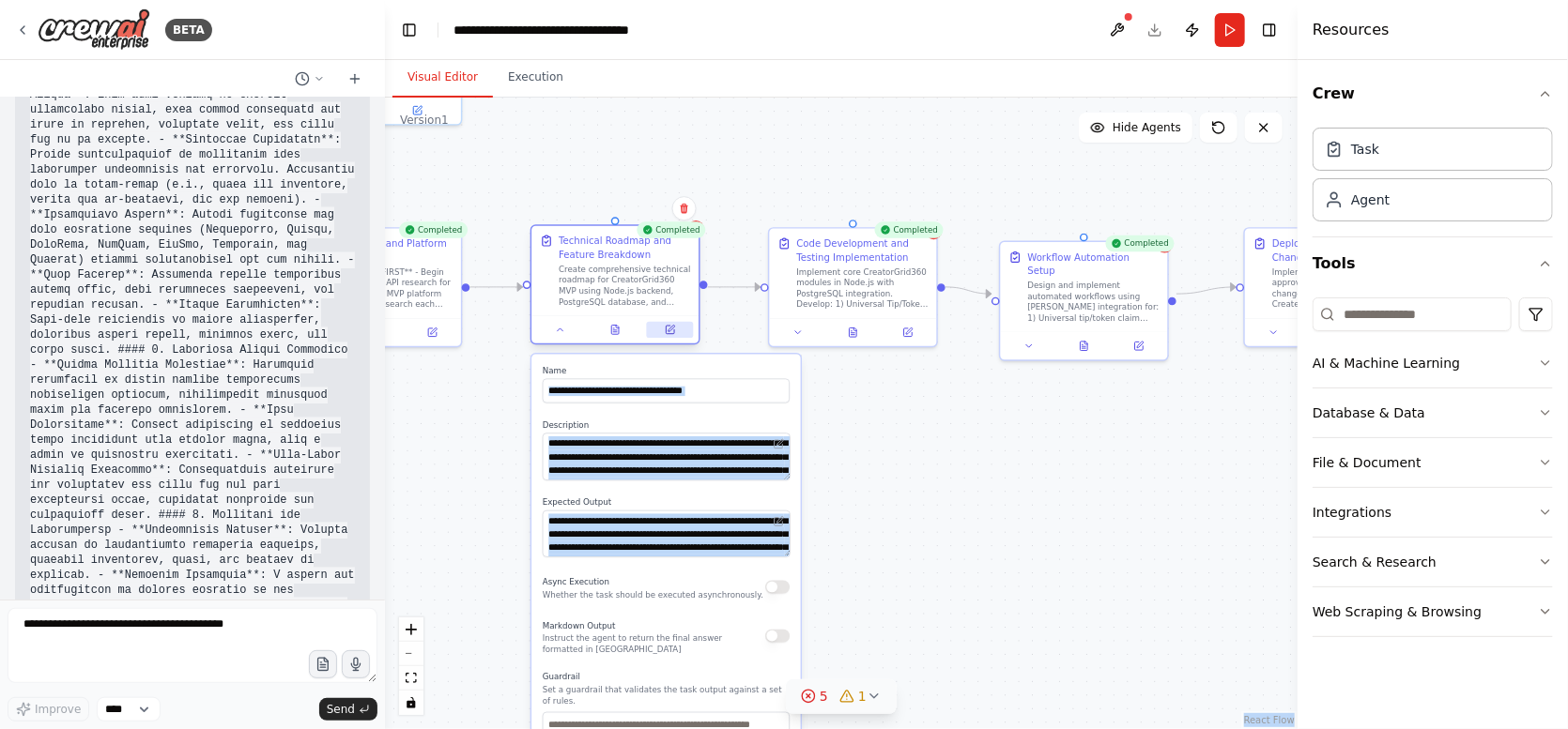
click at [673, 333] on icon at bounding box center [669, 330] width 9 height 9
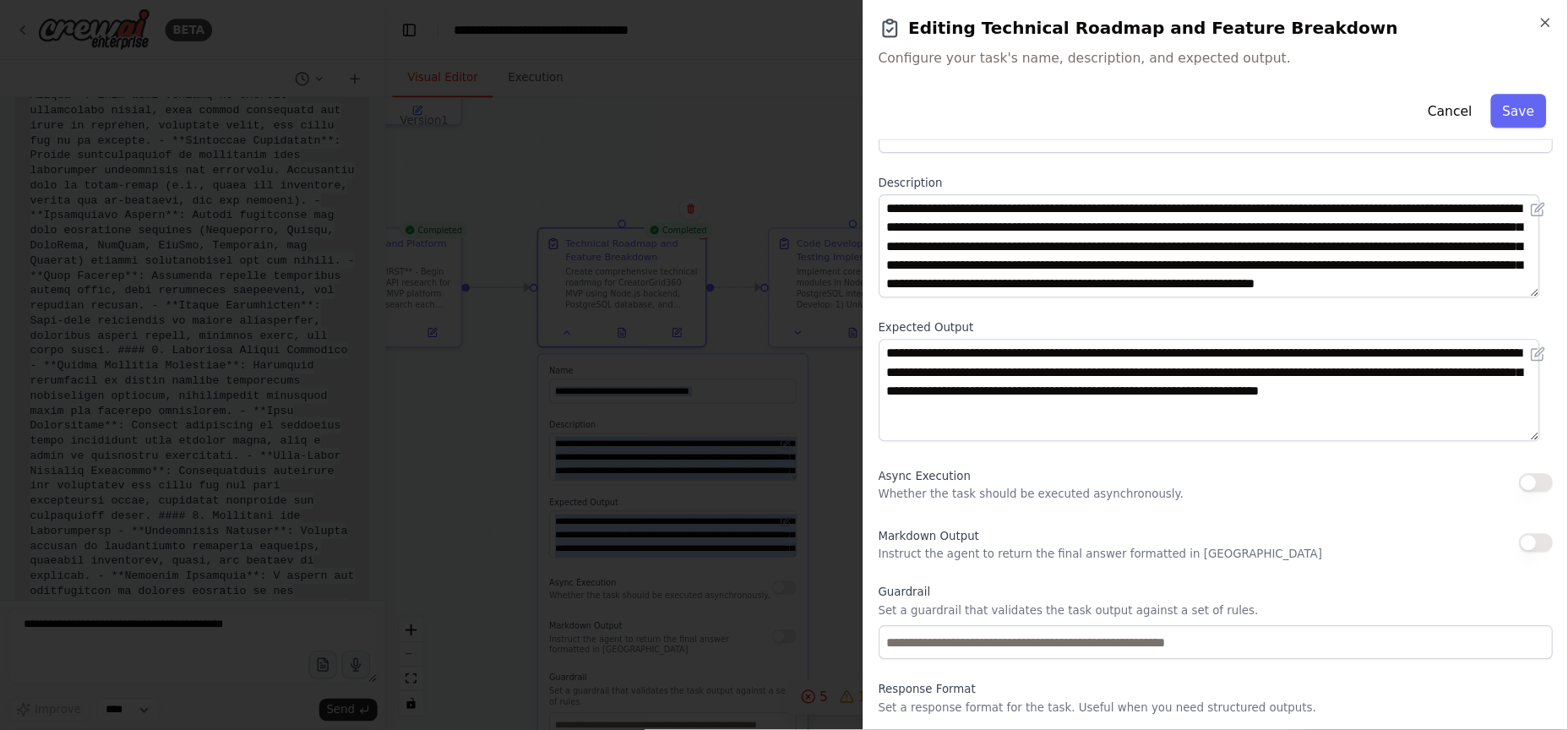
scroll to position [104, 0]
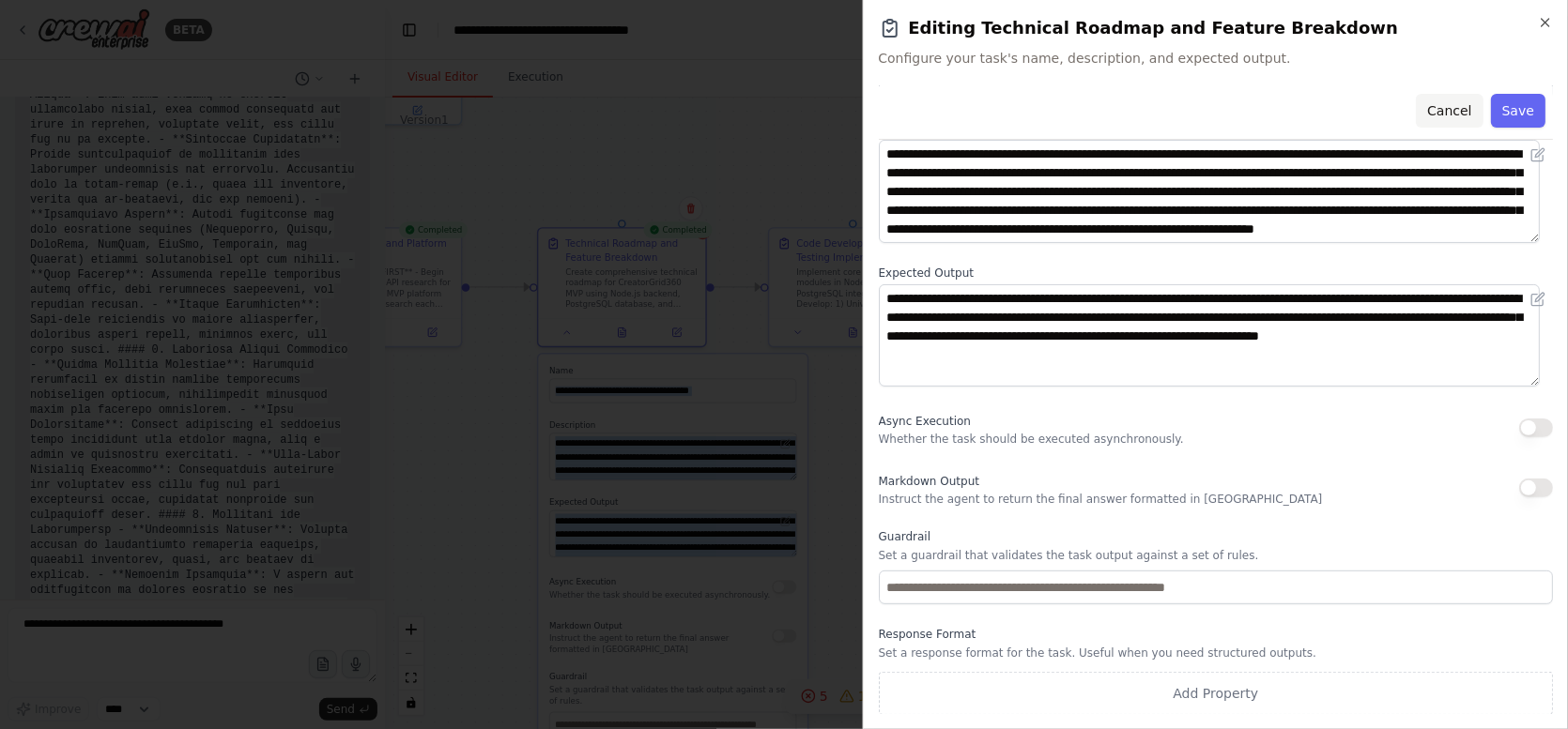
click at [1446, 108] on button "Cancel" at bounding box center [1449, 110] width 67 height 34
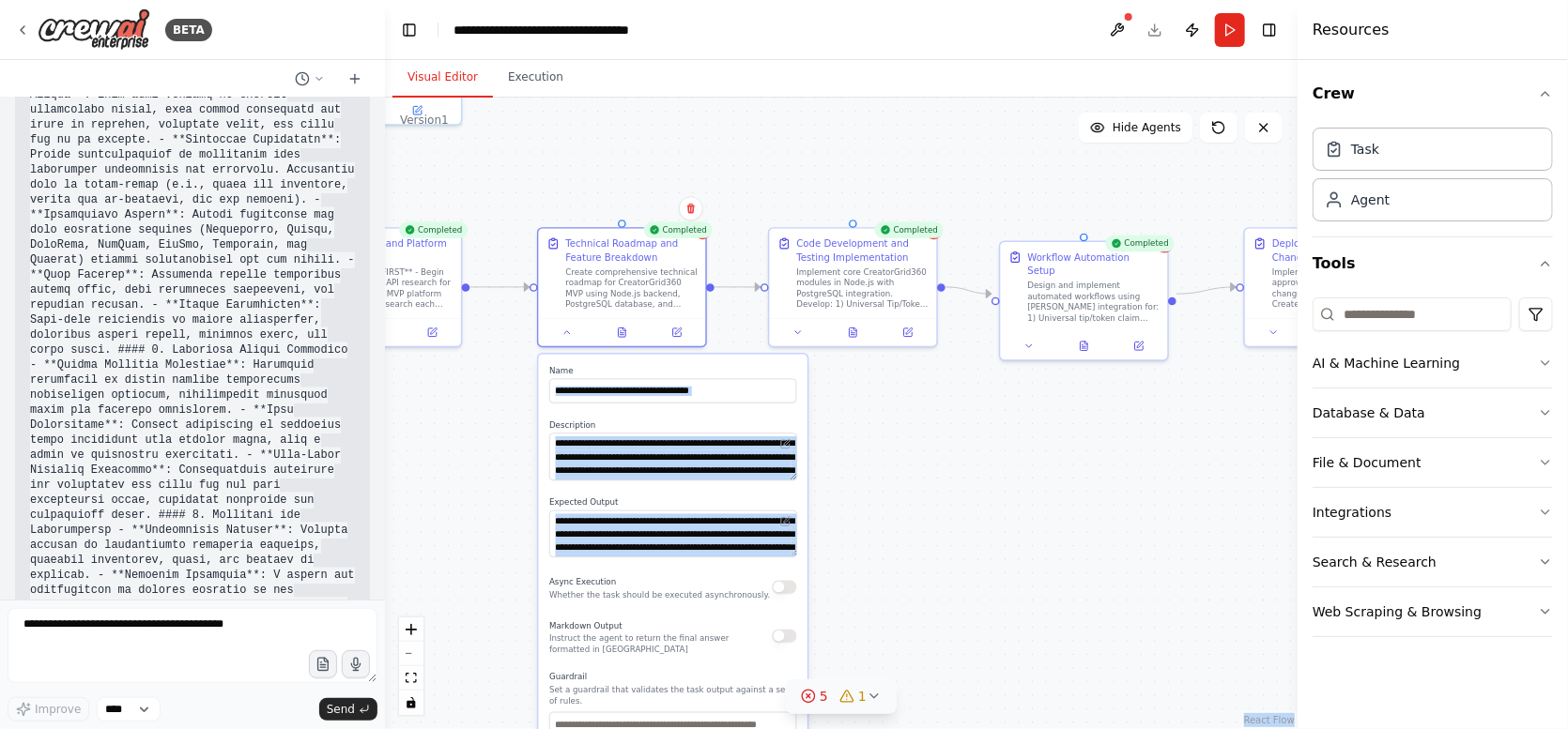
click at [834, 180] on div ".deletable-edge-delete-btn { width: 20px; height: 20px; border: 0px solid #ffff…" at bounding box center [841, 413] width 912 height 631
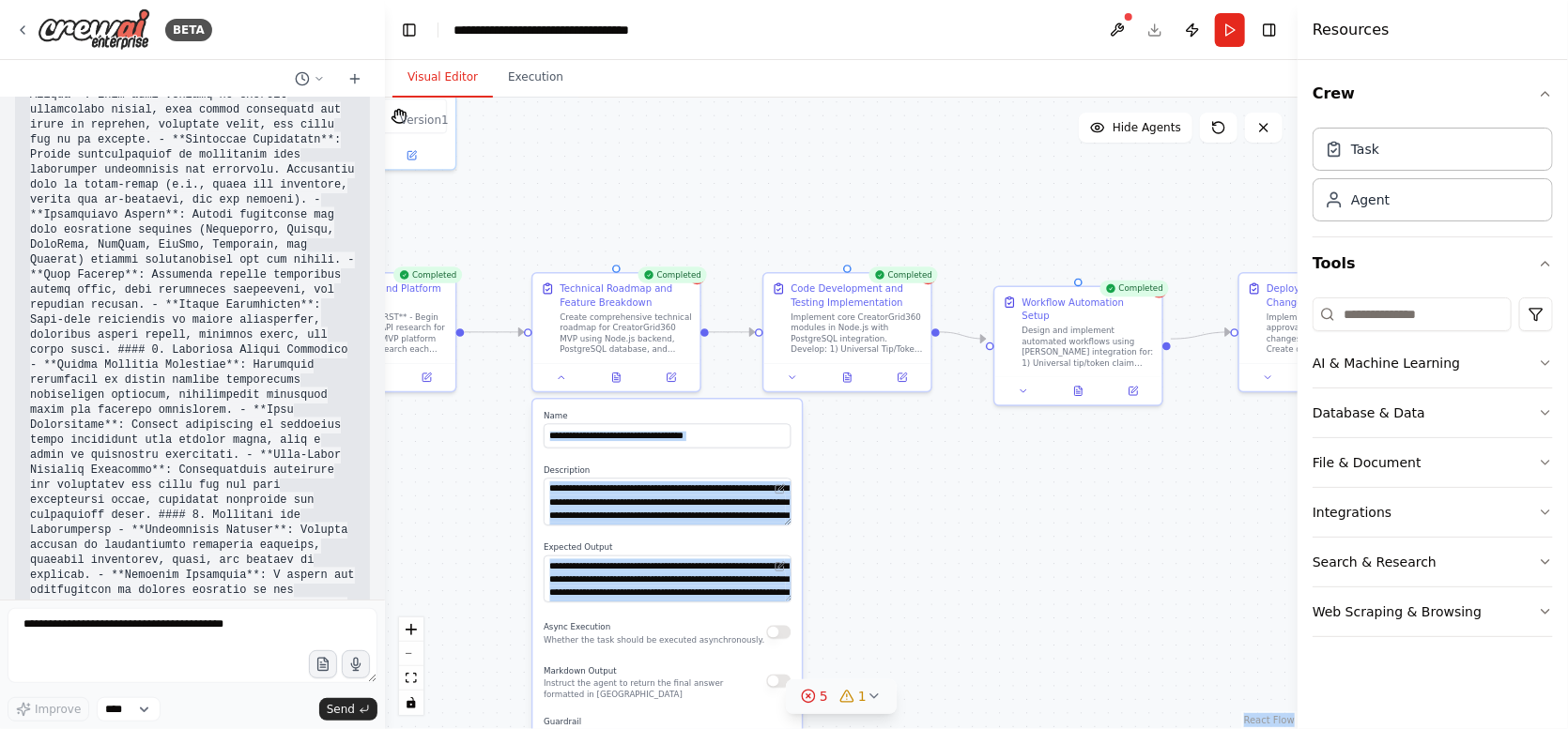
drag, startPoint x: 740, startPoint y: 248, endPoint x: 734, endPoint y: 293, distance: 45.4
click at [734, 293] on div ".deletable-edge-delete-btn { width: 20px; height: 20px; border: 0px solid #ffff…" at bounding box center [841, 413] width 912 height 631
click at [555, 384] on div at bounding box center [616, 374] width 167 height 28
click at [561, 379] on icon at bounding box center [562, 375] width 12 height 12
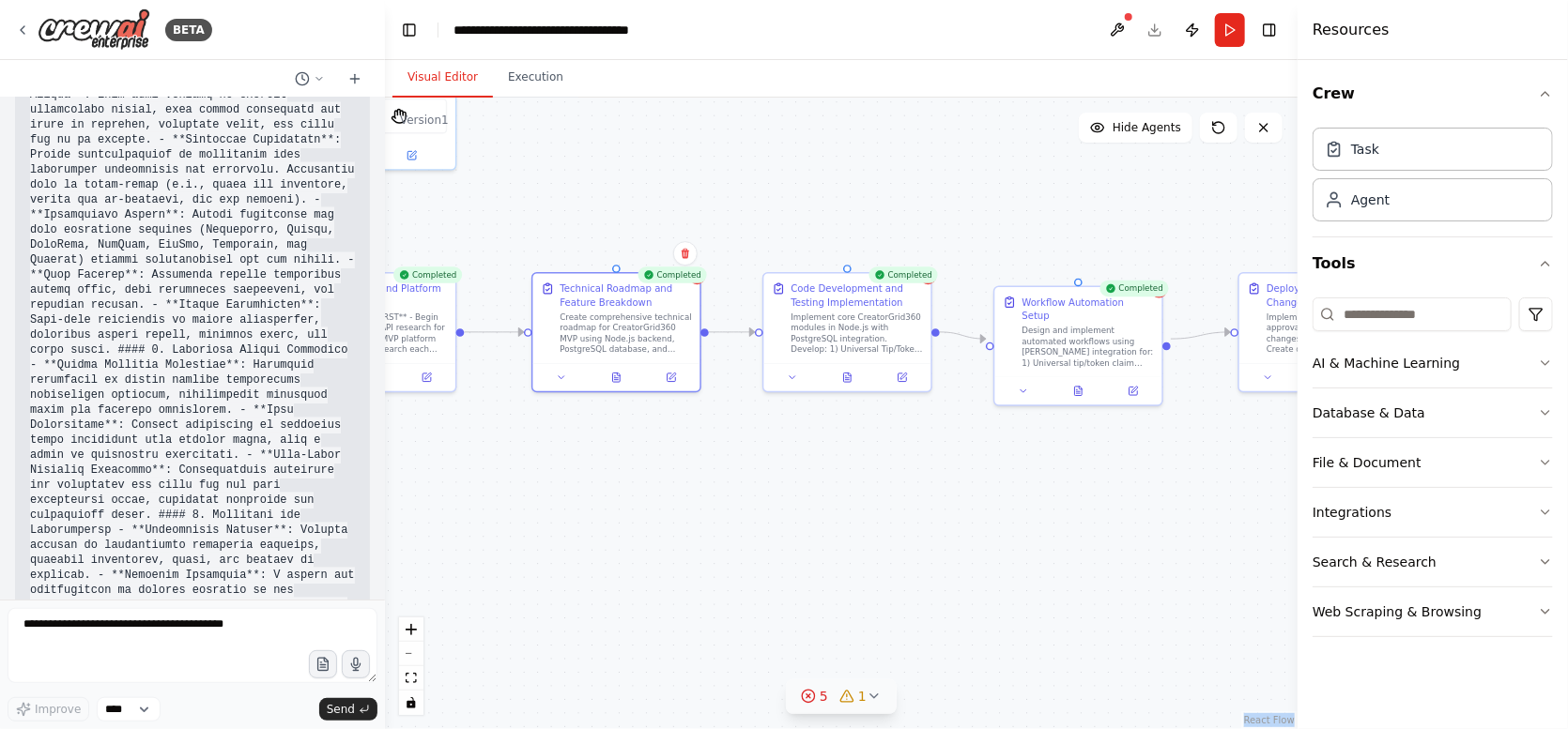
click at [813, 418] on div ".deletable-edge-delete-btn { width: 20px; height: 20px; border: 0px solid #ffff…" at bounding box center [841, 413] width 912 height 631
drag, startPoint x: 592, startPoint y: 304, endPoint x: 494, endPoint y: 464, distance: 187.6
click at [493, 464] on div ".deletable-edge-delete-btn { width: 20px; height: 20px; border: 0px solid #ffff…" at bounding box center [841, 413] width 912 height 631
click at [626, 337] on div "Create comprehensive technical roadmap for CreatorGrid360 MVP using Node.js bac…" at bounding box center [627, 331] width 132 height 44
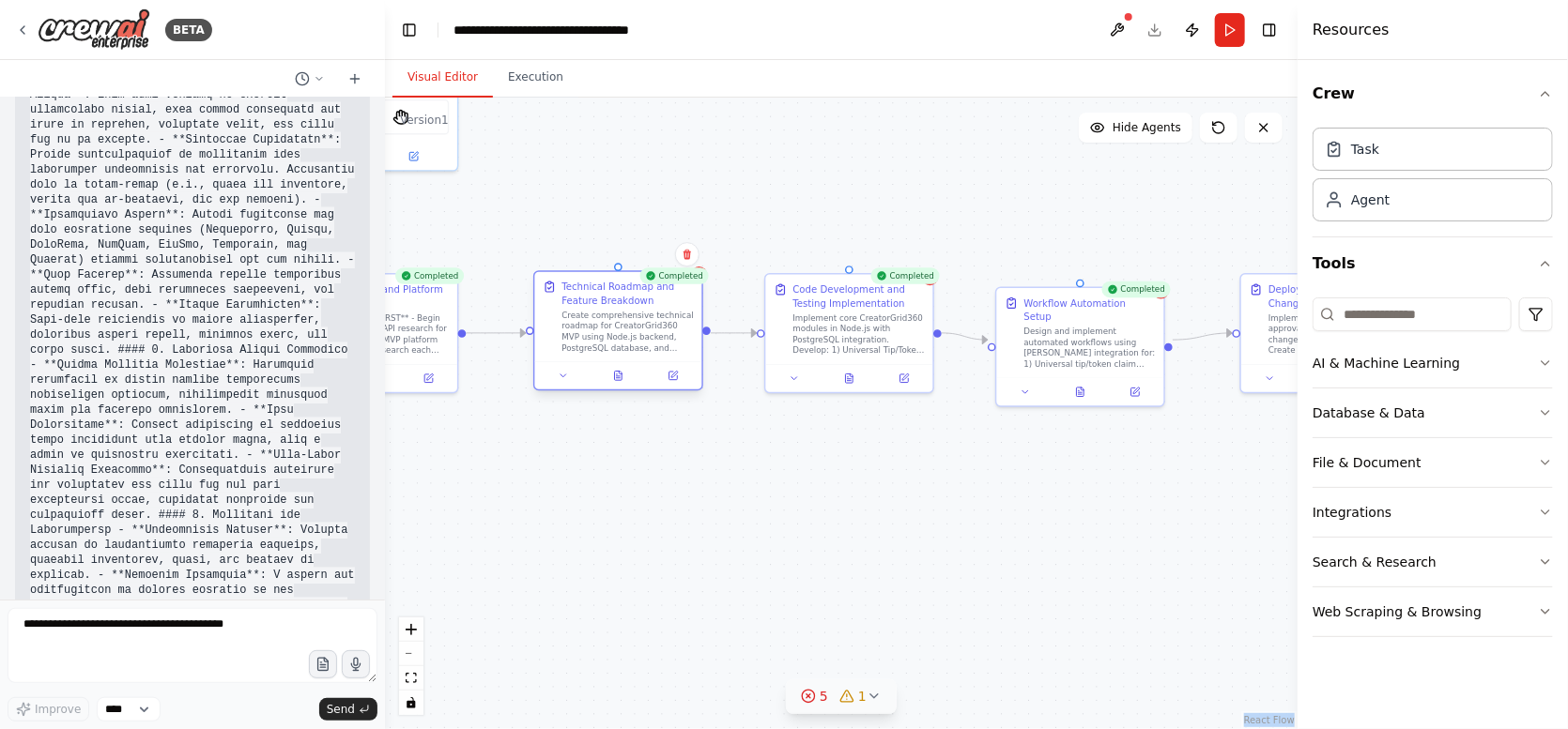
click at [624, 333] on div "Create comprehensive technical roadmap for CreatorGrid360 MVP using Node.js bac…" at bounding box center [627, 331] width 132 height 44
click at [562, 416] on div ".deletable-edge-delete-btn { width: 20px; height: 20px; border: 0px solid #ffff…" at bounding box center [841, 413] width 912 height 631
drag, startPoint x: 612, startPoint y: 342, endPoint x: 603, endPoint y: 343, distance: 9.1
click at [603, 343] on div "Create comprehensive technical roadmap for CreatorGrid360 MVP using Node.js bac…" at bounding box center [613, 334] width 132 height 44
click at [551, 387] on div at bounding box center [604, 378] width 167 height 28
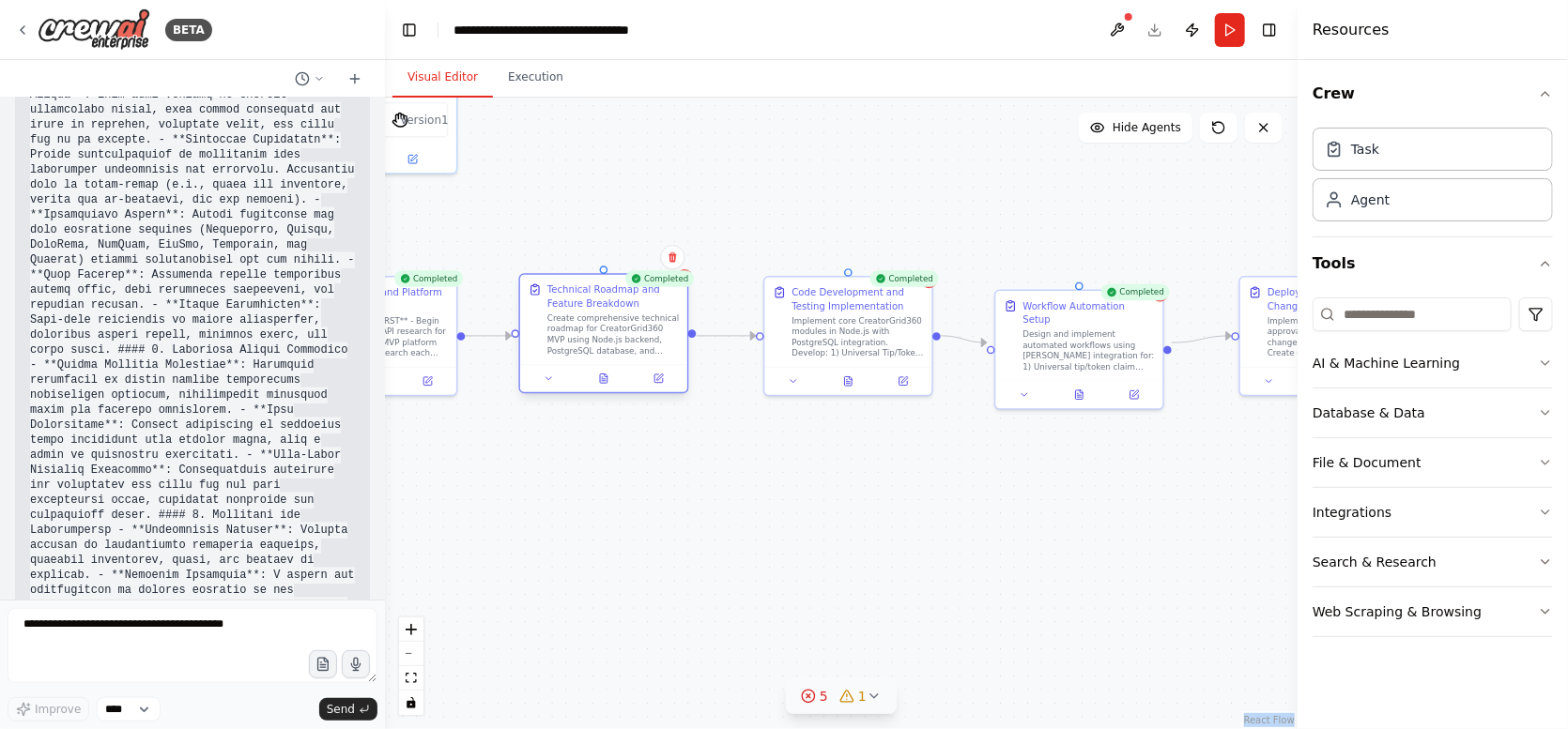
click at [607, 302] on div "Technical Roadmap and Feature Breakdown" at bounding box center [613, 296] width 132 height 27
click at [660, 381] on icon at bounding box center [659, 378] width 9 height 9
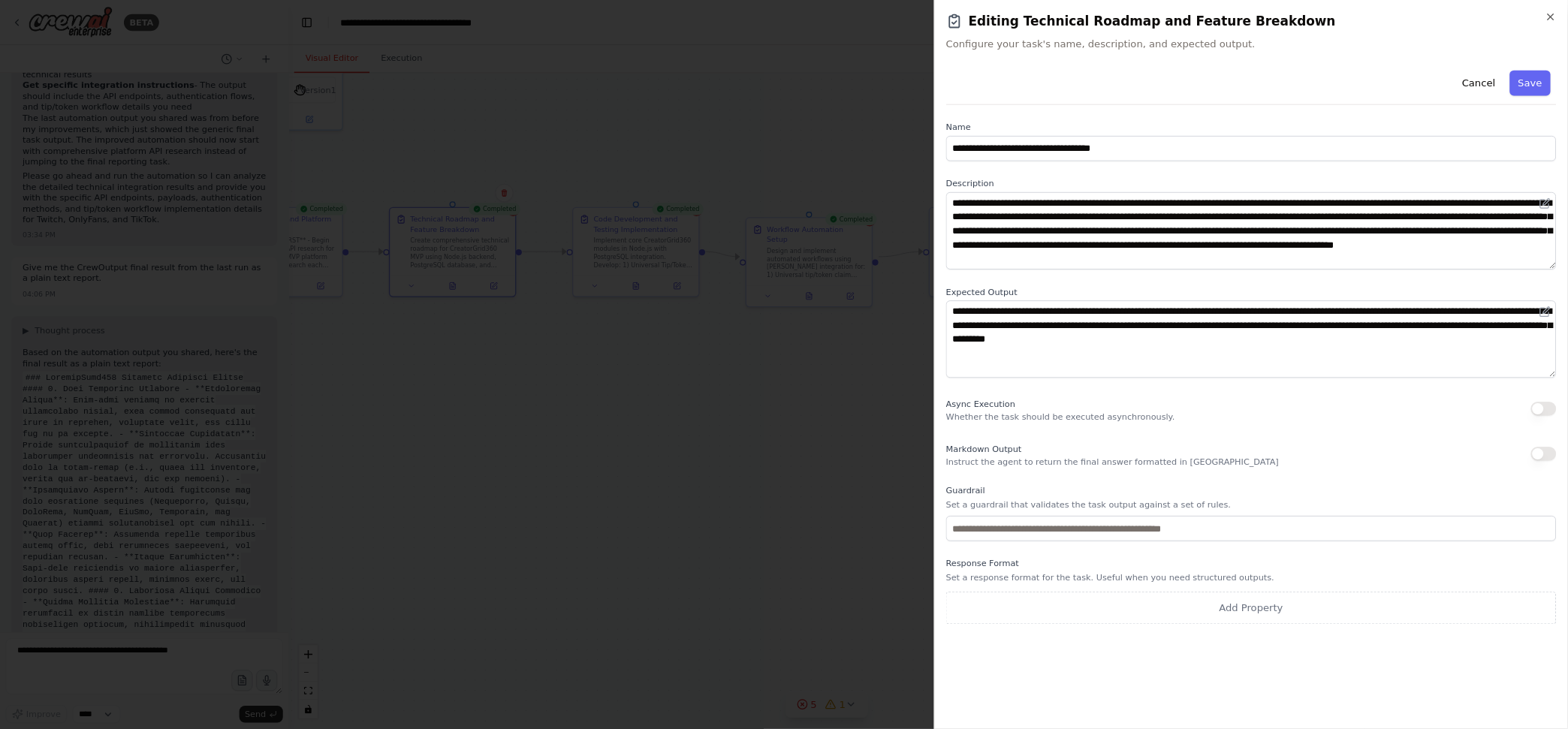
scroll to position [6879, 0]
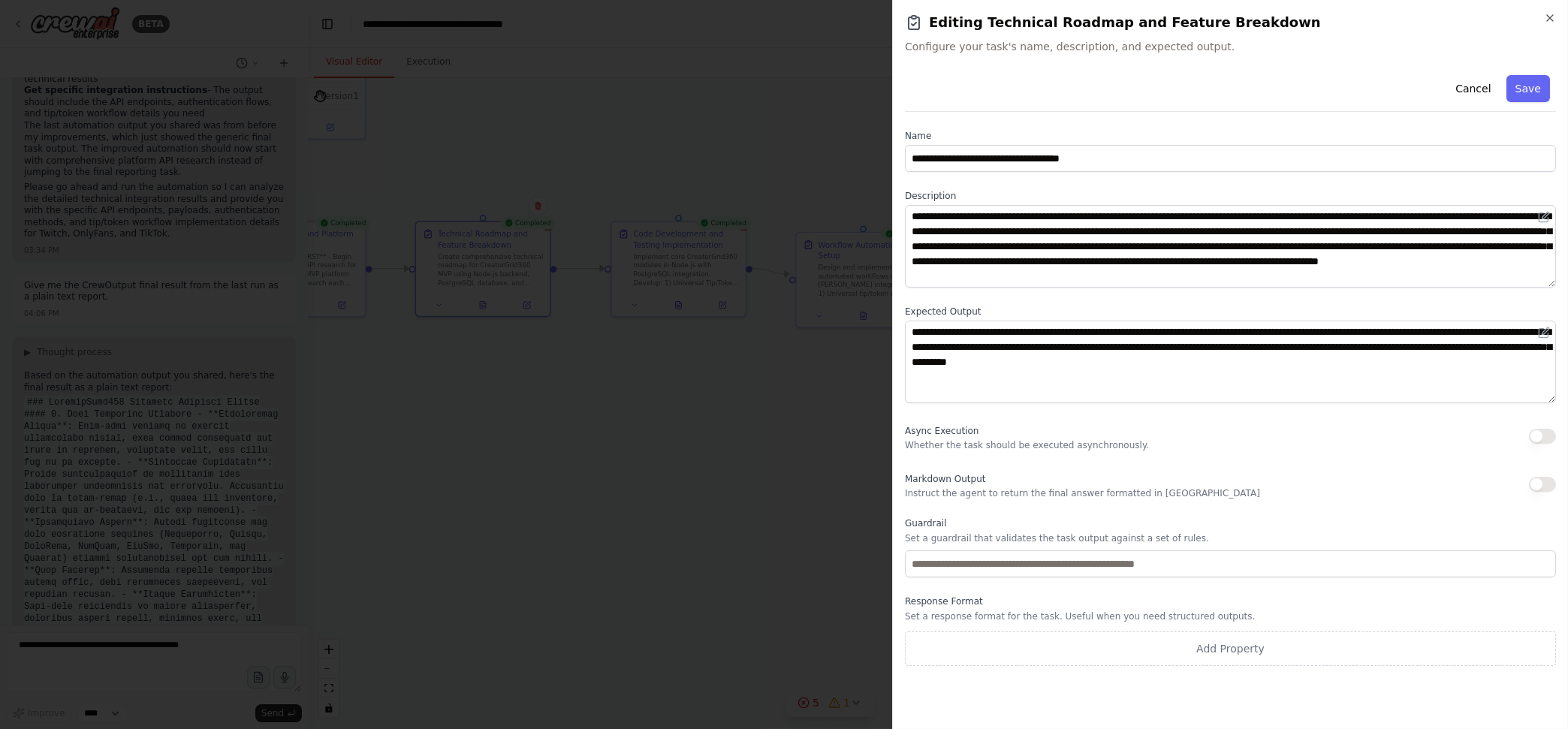
drag, startPoint x: 1247, startPoint y: 54, endPoint x: 1205, endPoint y: 75, distance: 47.0
click at [1205, 75] on div "Cancel Save" at bounding box center [1231, 90] width 651 height 43
click at [1253, 84] on button "Cancel" at bounding box center [1473, 88] width 53 height 27
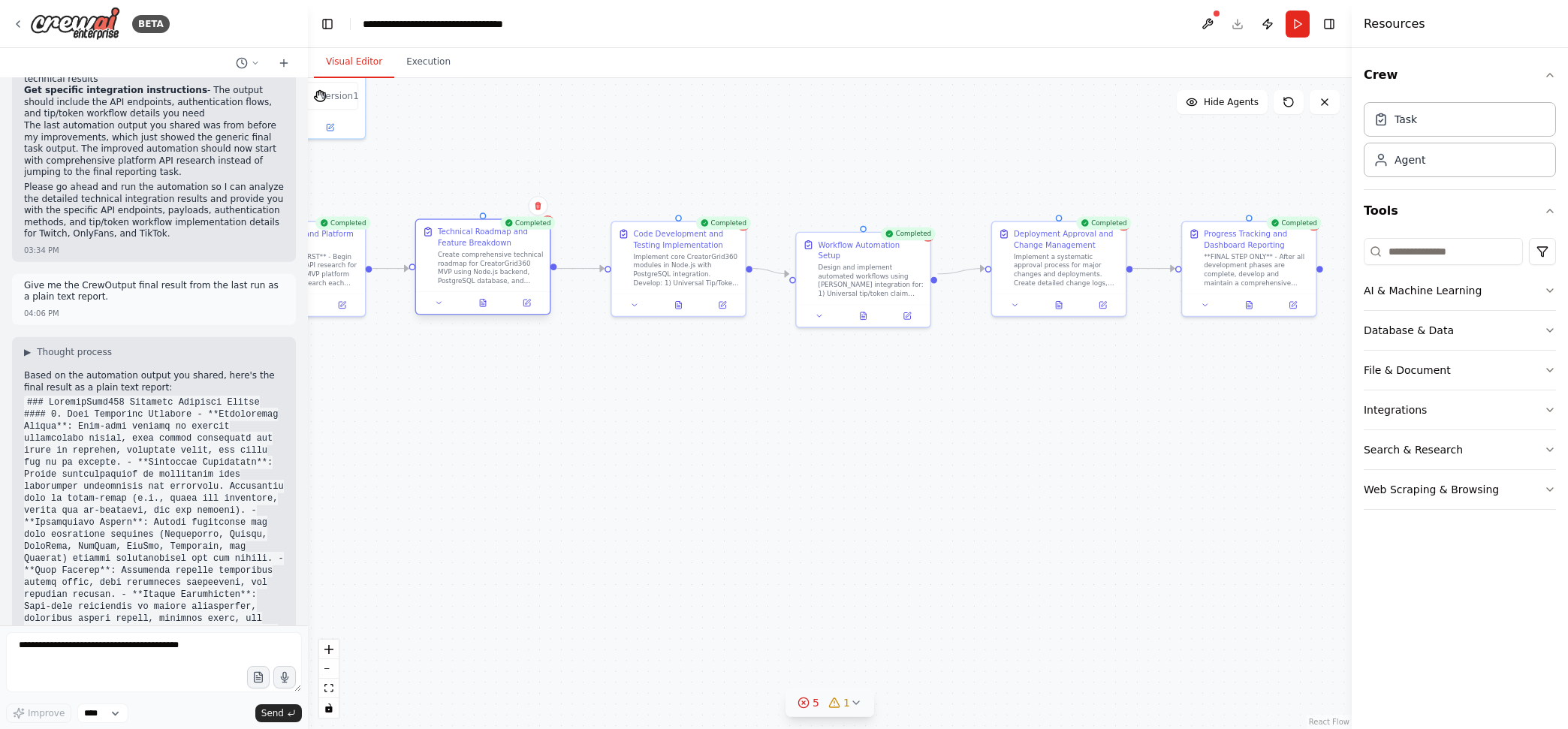
click at [473, 262] on div "Create comprehensive technical roadmap for CreatorGrid360 MVP using Node.js bac…" at bounding box center [490, 267] width 105 height 35
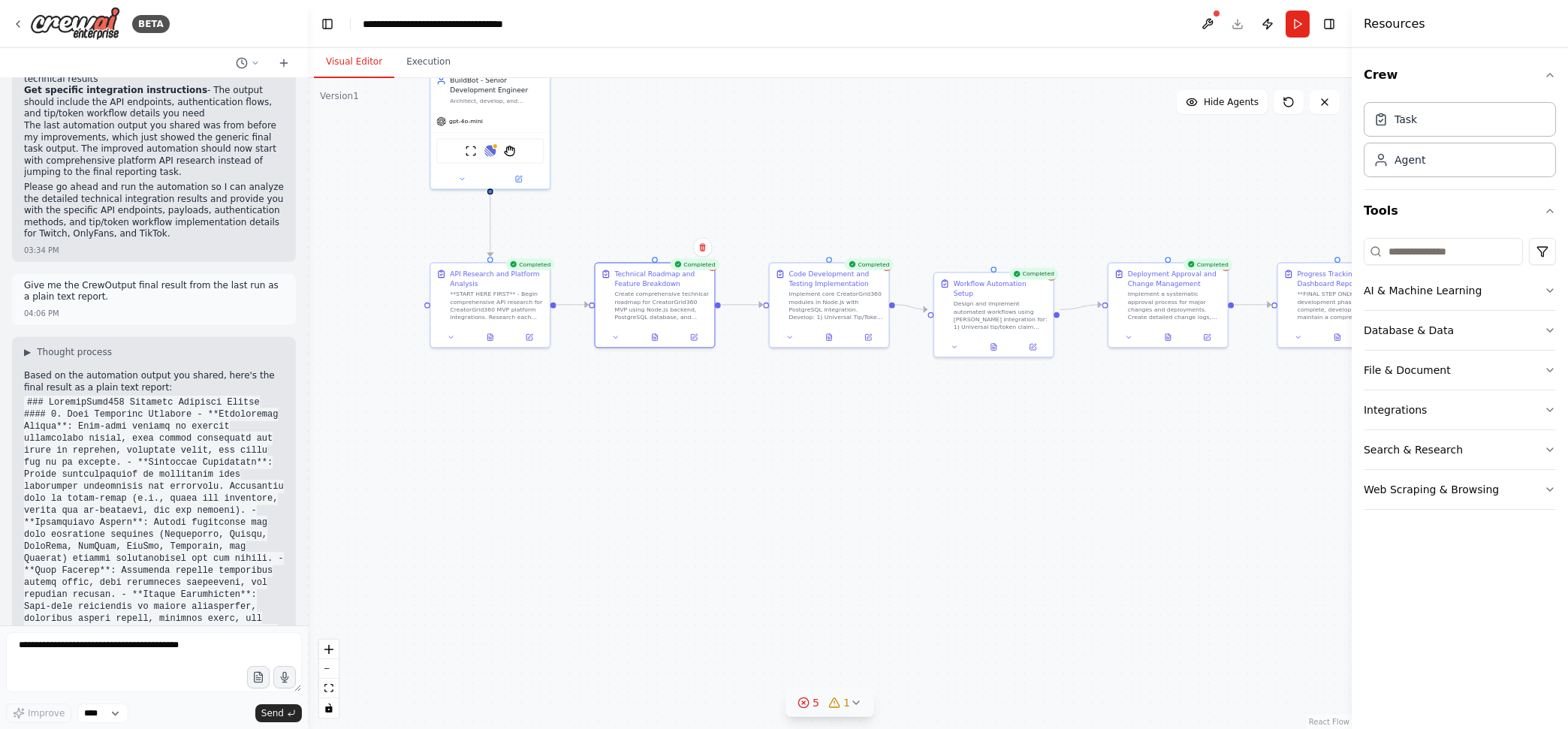
drag, startPoint x: 528, startPoint y: 478, endPoint x: 709, endPoint y: 491, distance: 181.5
click at [709, 491] on div ".deletable-edge-delete-btn { width: 20px; height: 20px; border: 0px solid #ffff…" at bounding box center [829, 404] width 1044 height 651
click at [835, 298] on div "Implement core CreatorGrid360 modules in Node.js with PostgreSQL integration. D…" at bounding box center [852, 304] width 94 height 31
click at [663, 301] on div "Create comprehensive technical roadmap for CreatorGrid360 MVP using Node.js bac…" at bounding box center [676, 304] width 94 height 31
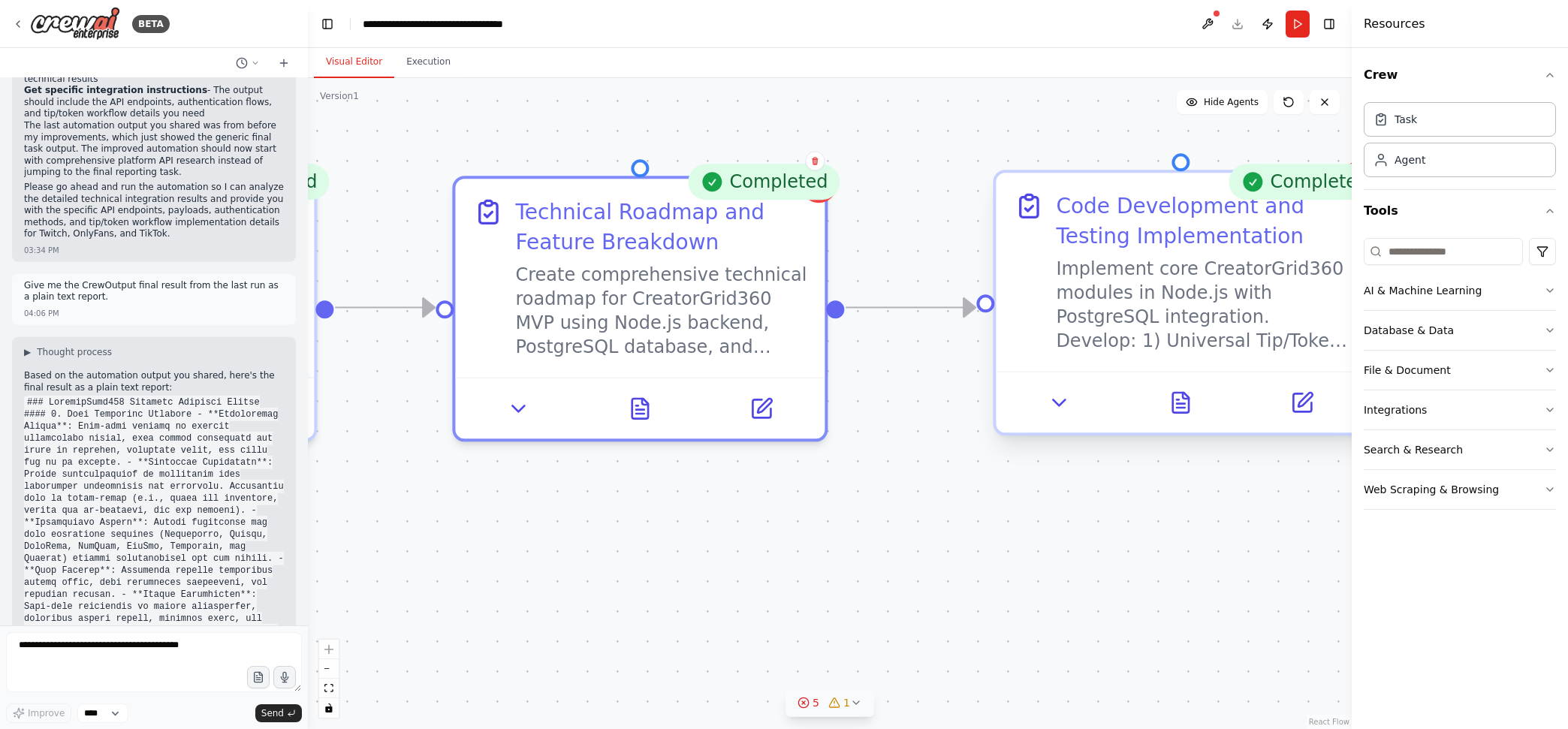
click at [1142, 297] on div "Implement core CreatorGrid360 modules in Node.js with PostgreSQL integration. D…" at bounding box center [1201, 305] width 292 height 96
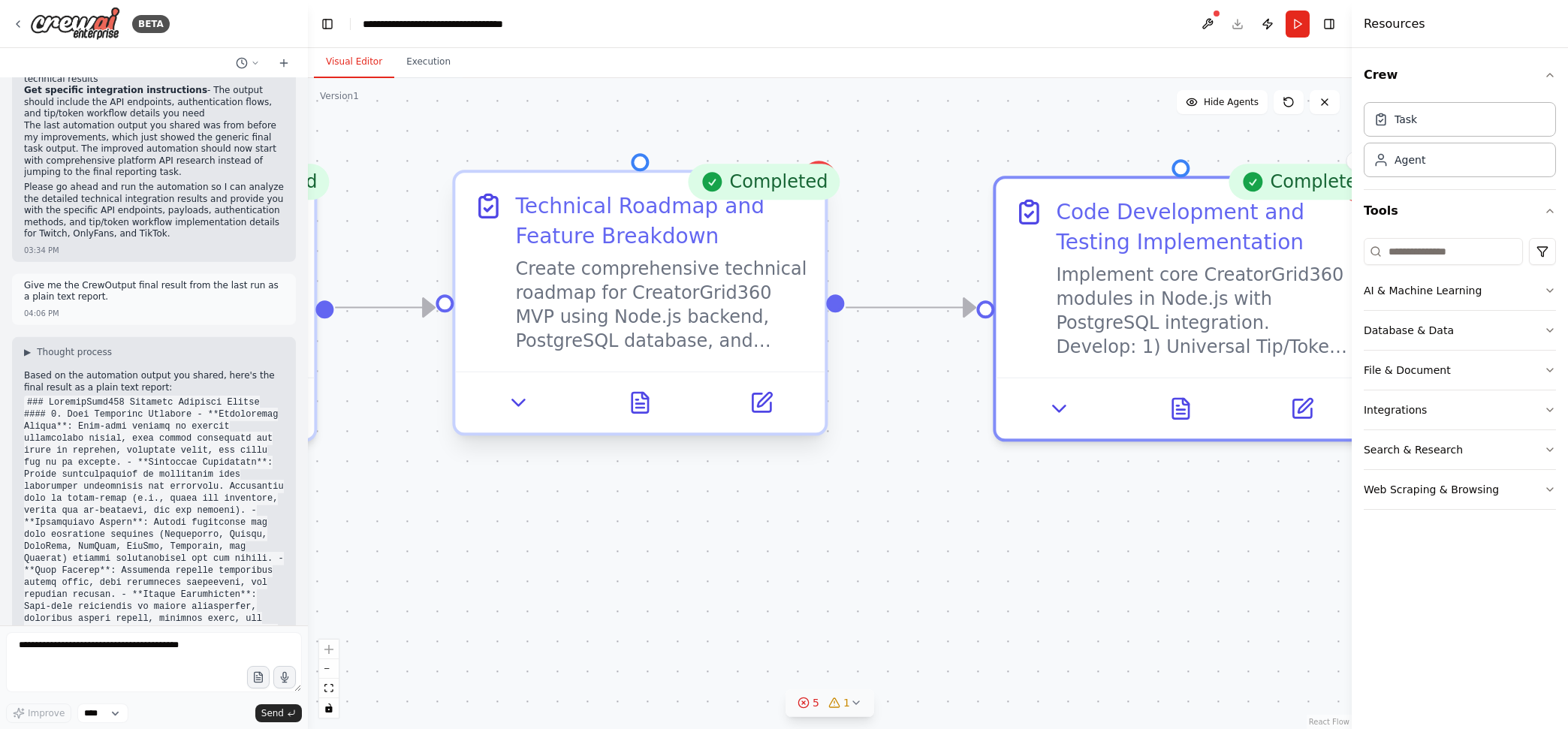
click at [729, 291] on div "Create comprehensive technical roadmap for CreatorGrid360 MVP using Node.js bac…" at bounding box center [661, 305] width 292 height 96
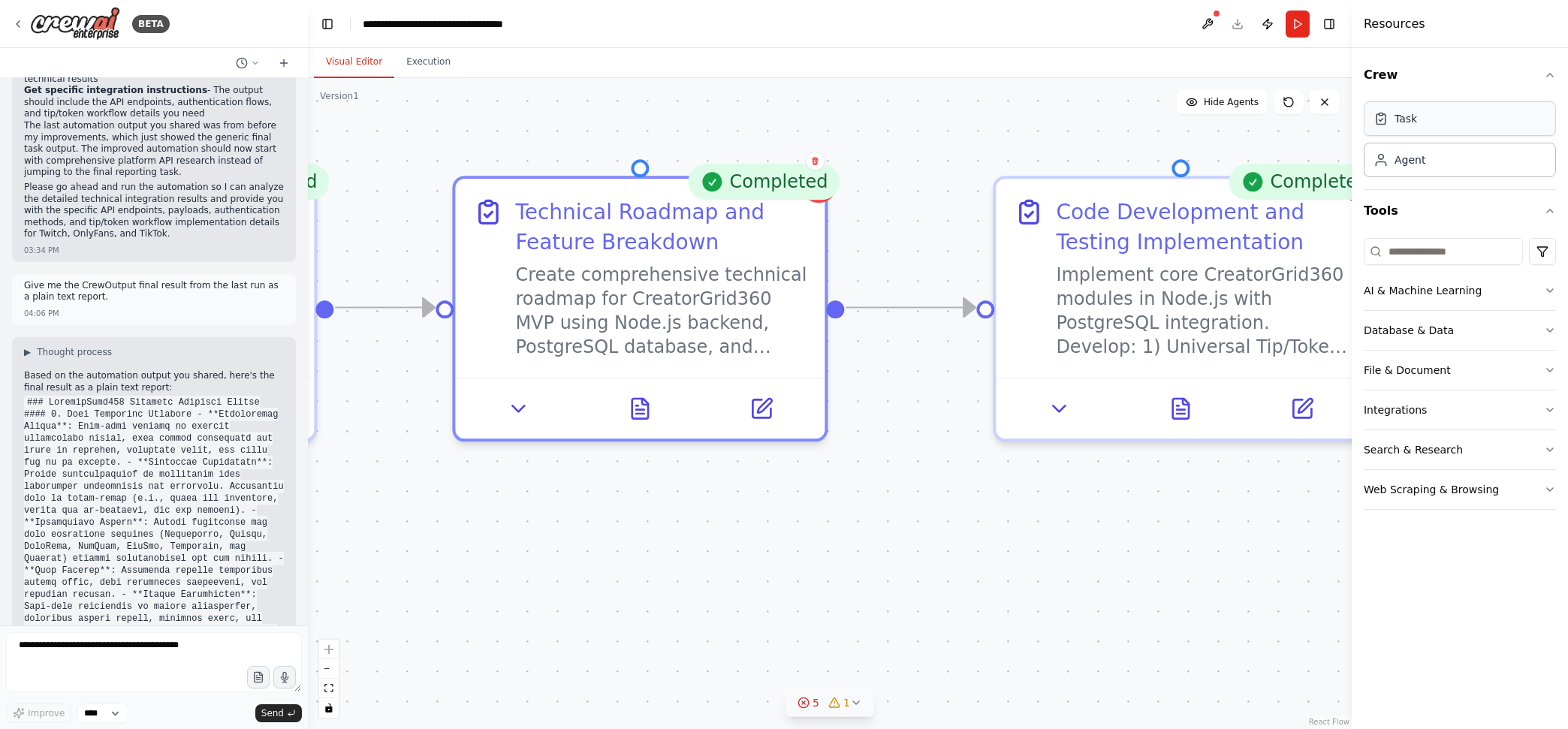
click at [1253, 118] on div "Task" at bounding box center [1460, 118] width 192 height 35
click at [1253, 126] on div "Task" at bounding box center [1460, 118] width 192 height 35
click at [1253, 169] on div "Agent" at bounding box center [1460, 158] width 192 height 35
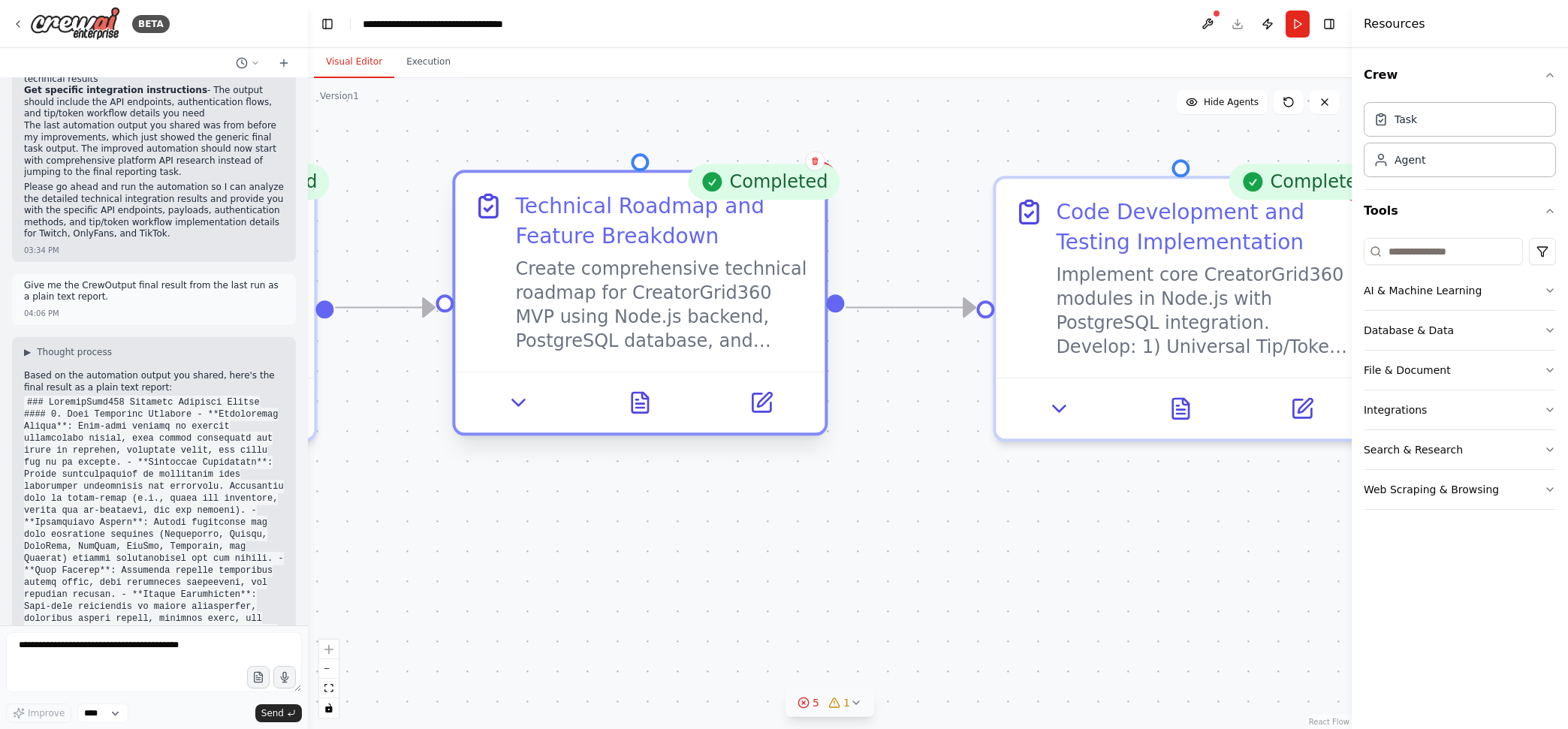
click at [661, 288] on div "Create comprehensive technical roadmap for CreatorGrid360 MVP using Node.js bac…" at bounding box center [661, 305] width 292 height 96
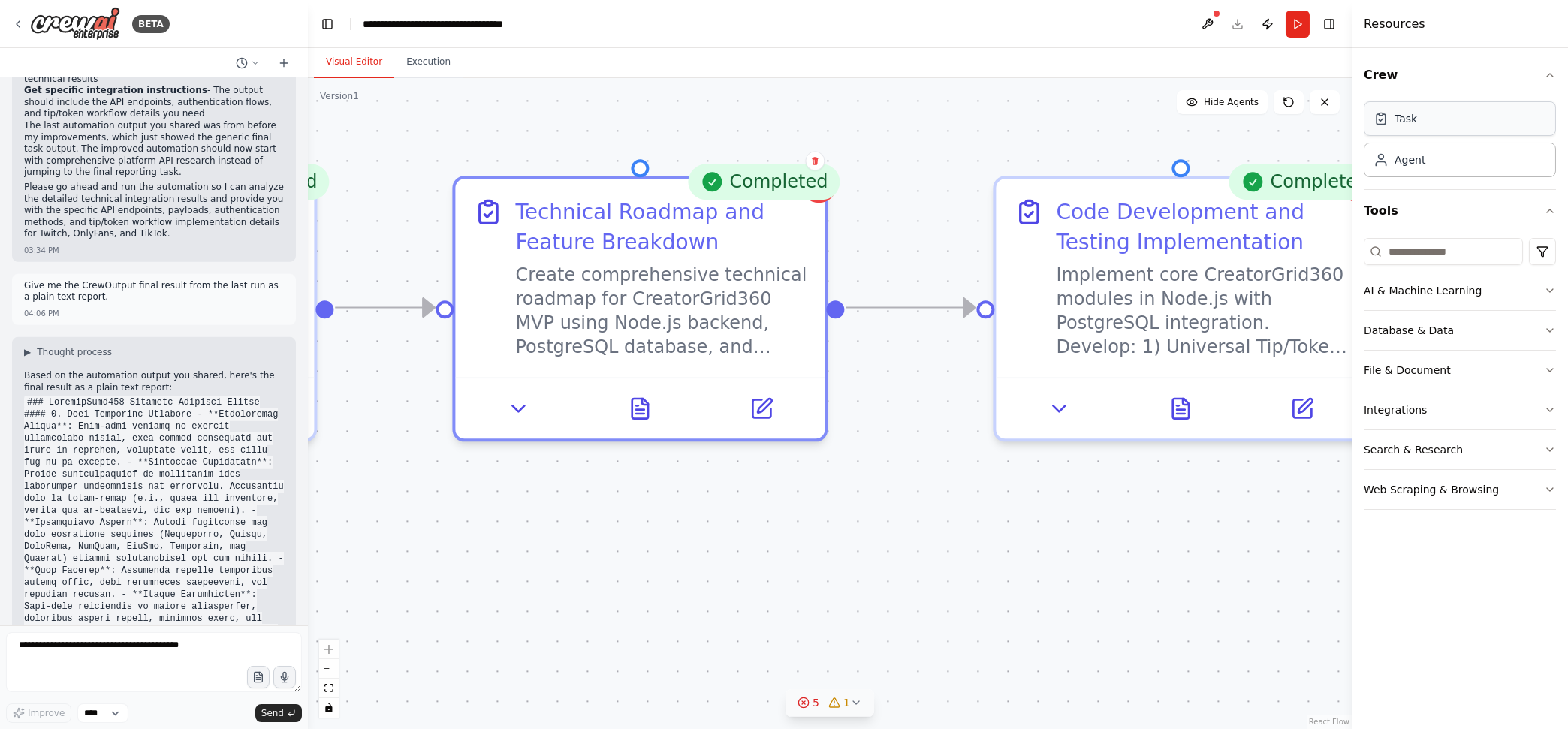
click at [1253, 122] on div "Task" at bounding box center [1460, 118] width 192 height 35
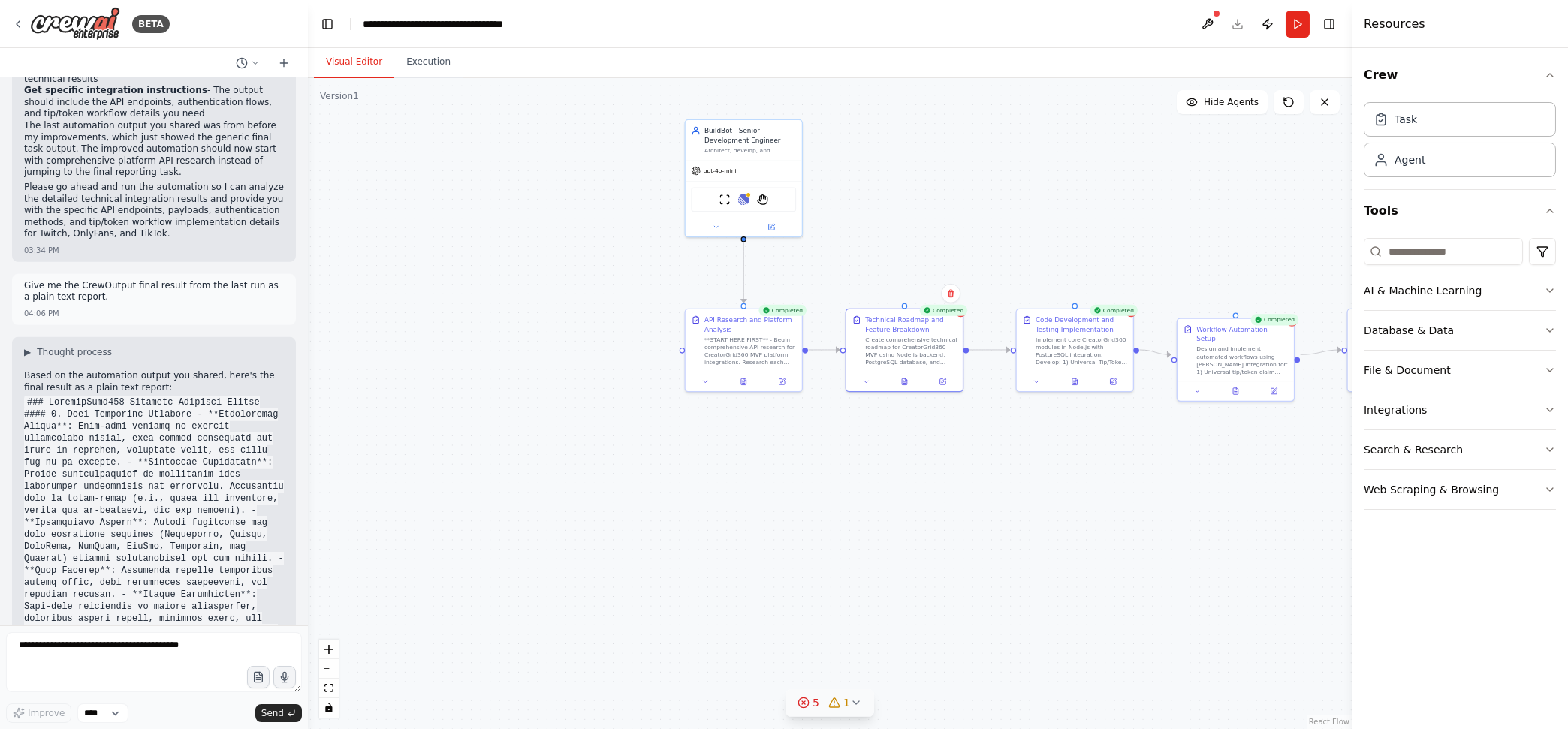
click at [169, 544] on code at bounding box center [154, 703] width 260 height 614
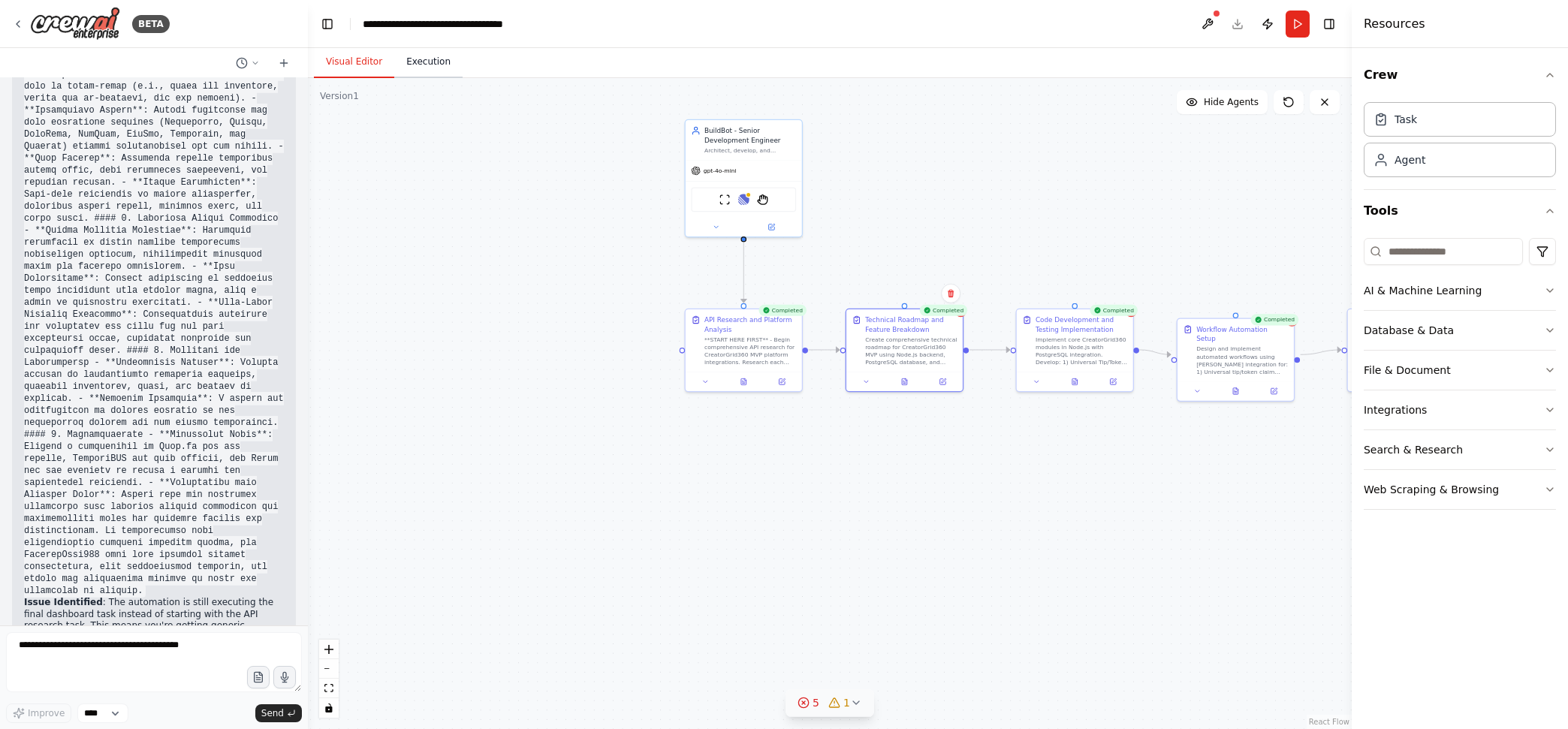
click at [416, 61] on button "Execution" at bounding box center [429, 62] width 68 height 32
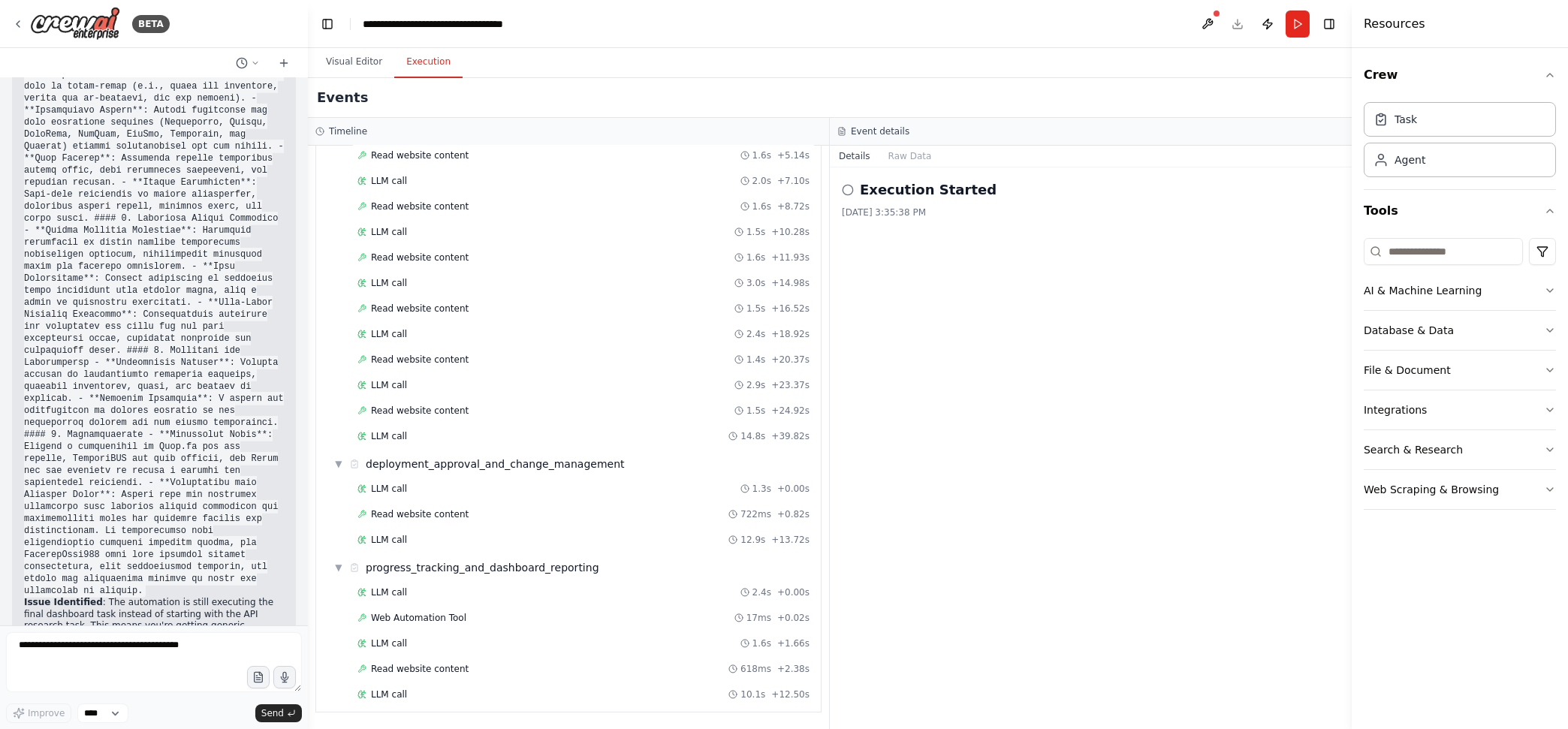
scroll to position [2600, 0]
click at [1253, 126] on div "Task" at bounding box center [1460, 118] width 192 height 35
click at [330, 62] on button "Visual Editor" at bounding box center [354, 62] width 80 height 32
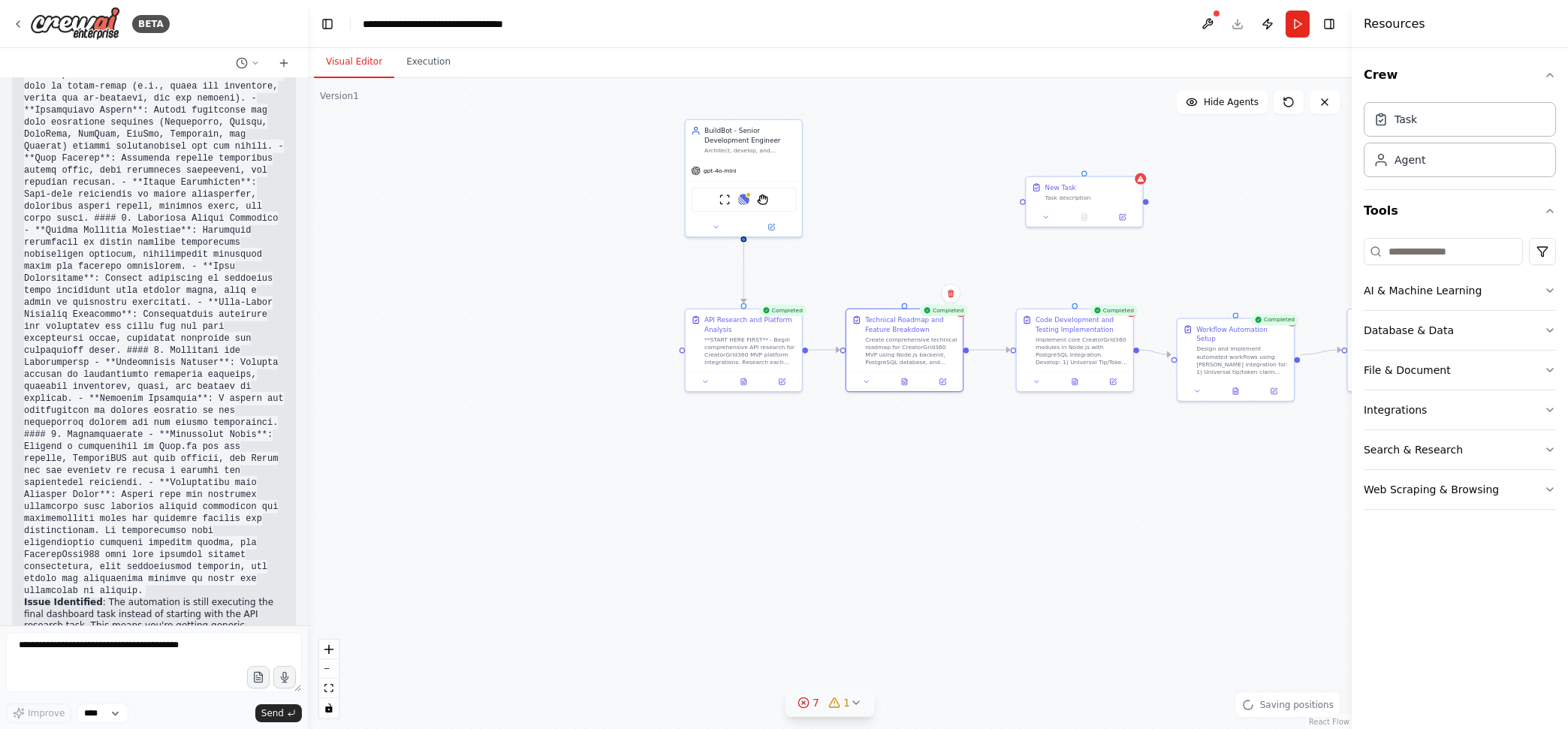
click at [1146, 184] on div ".deletable-edge-delete-btn { width: 20px; height: 20px; border: 0px solid #ffff…" at bounding box center [829, 404] width 1044 height 651
click at [1033, 146] on div ".deletable-edge-delete-btn { width: 20px; height: 20px; border: 0px solid #ffff…" at bounding box center [829, 404] width 1044 height 651
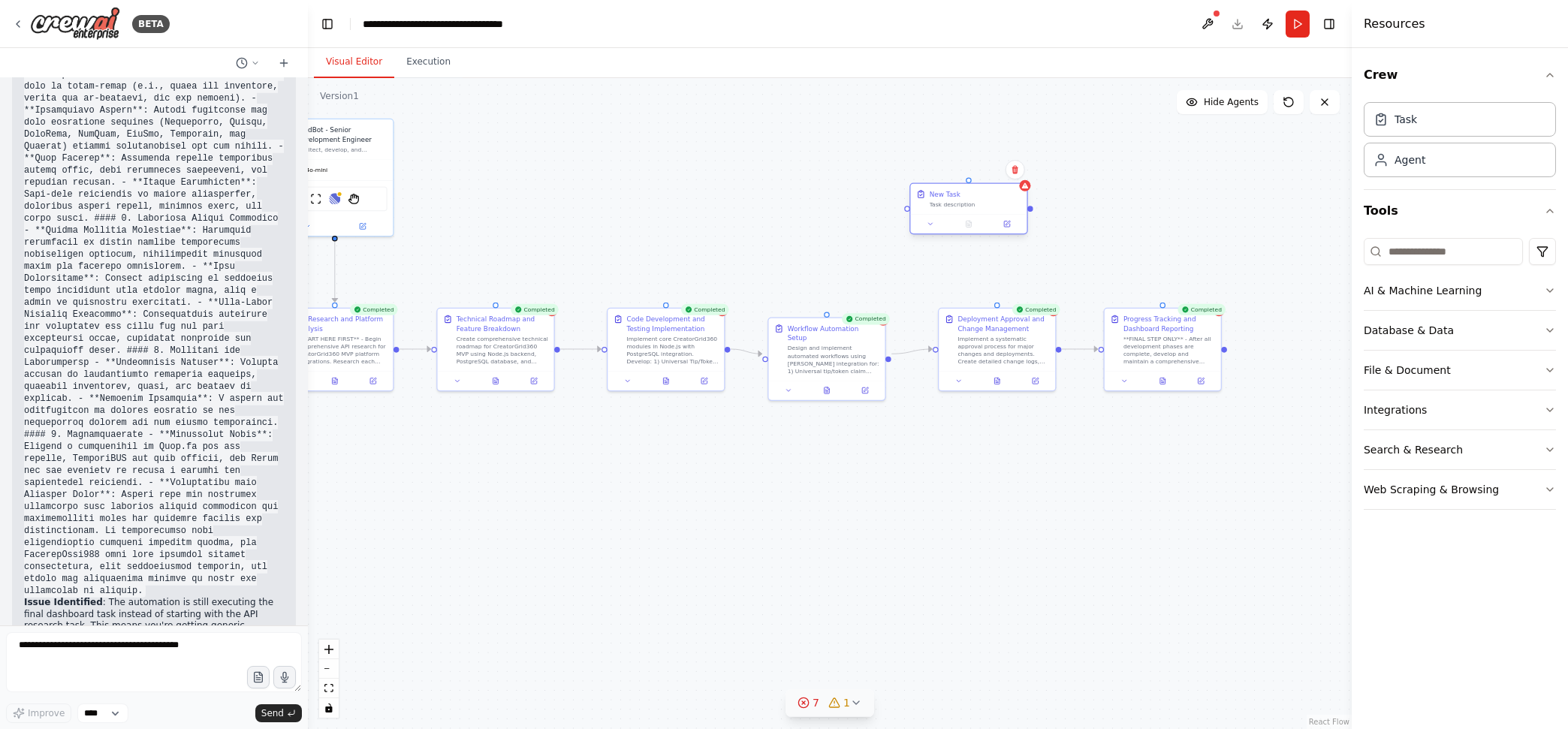
drag, startPoint x: 1090, startPoint y: 206, endPoint x: 978, endPoint y: 214, distance: 112.3
click at [978, 214] on div at bounding box center [968, 223] width 116 height 19
click at [1143, 211] on div ".deletable-edge-delete-btn { width: 20px; height: 20px; border: 0px solid #ffff…" at bounding box center [829, 404] width 1044 height 651
click at [1016, 212] on div "New Task Task description" at bounding box center [968, 199] width 116 height 30
click at [1016, 171] on icon at bounding box center [1015, 170] width 6 height 9
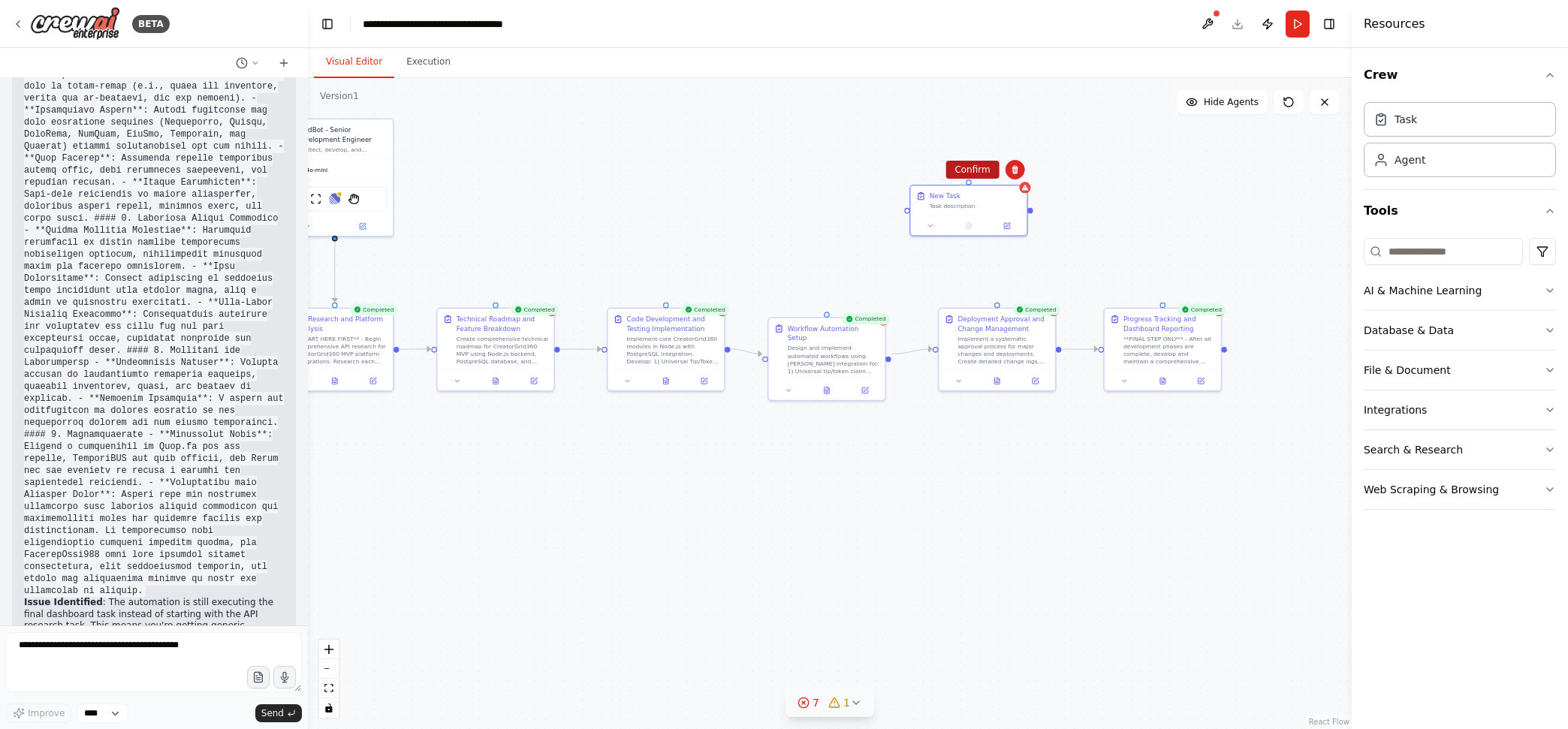
click at [982, 172] on button "Confirm" at bounding box center [972, 169] width 53 height 18
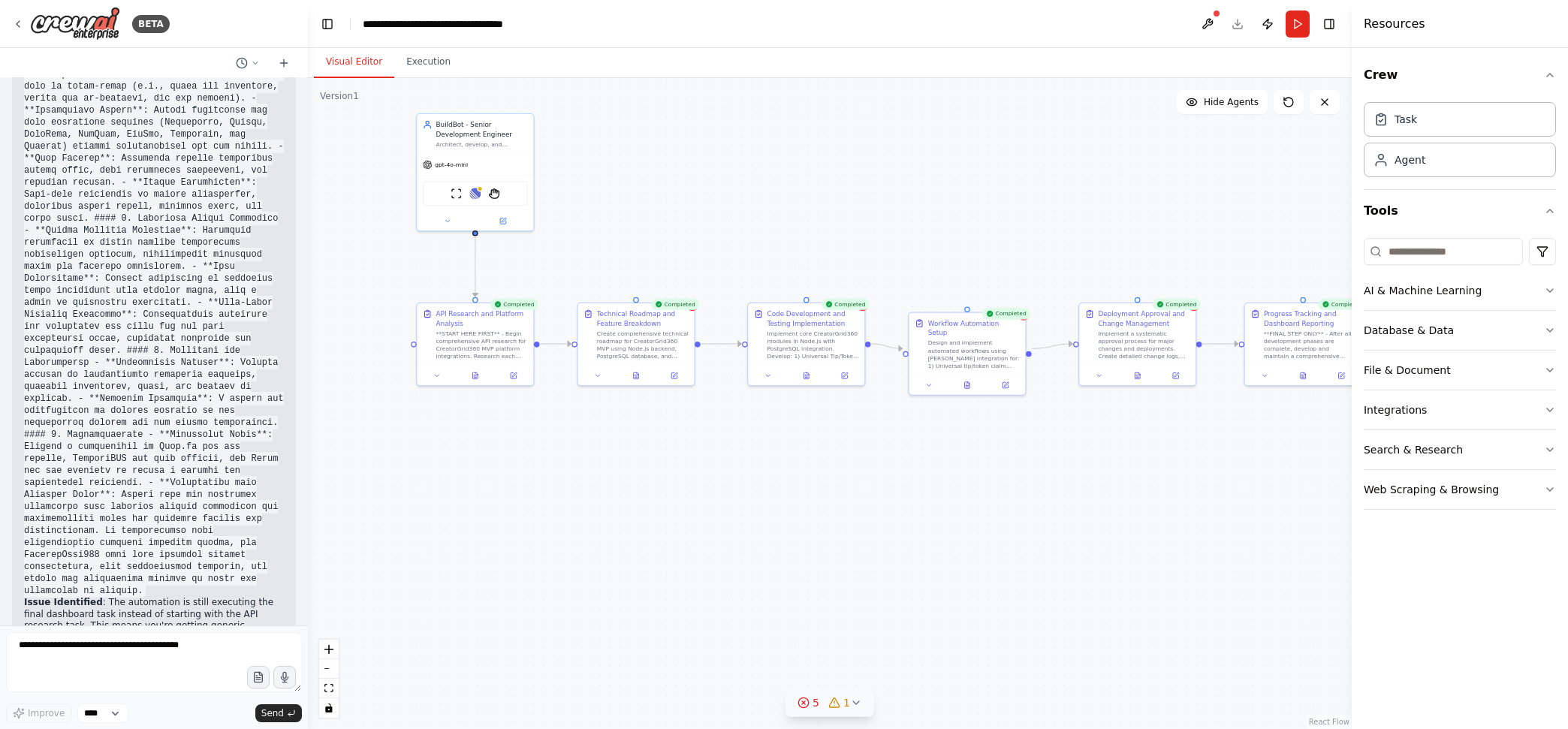
drag, startPoint x: 647, startPoint y: 256, endPoint x: 787, endPoint y: 250, distance: 140.1
click at [787, 250] on div ".deletable-edge-delete-btn { width: 20px; height: 20px; border: 0px solid #ffff…" at bounding box center [829, 404] width 1044 height 651
click at [509, 171] on div "gpt-4o-mini" at bounding box center [475, 162] width 116 height 21
click at [511, 174] on div "ScrapeWebsiteTool Linear StagehandTool" at bounding box center [475, 192] width 116 height 37
click at [480, 167] on div "gpt-4o-mini" at bounding box center [475, 162] width 116 height 21
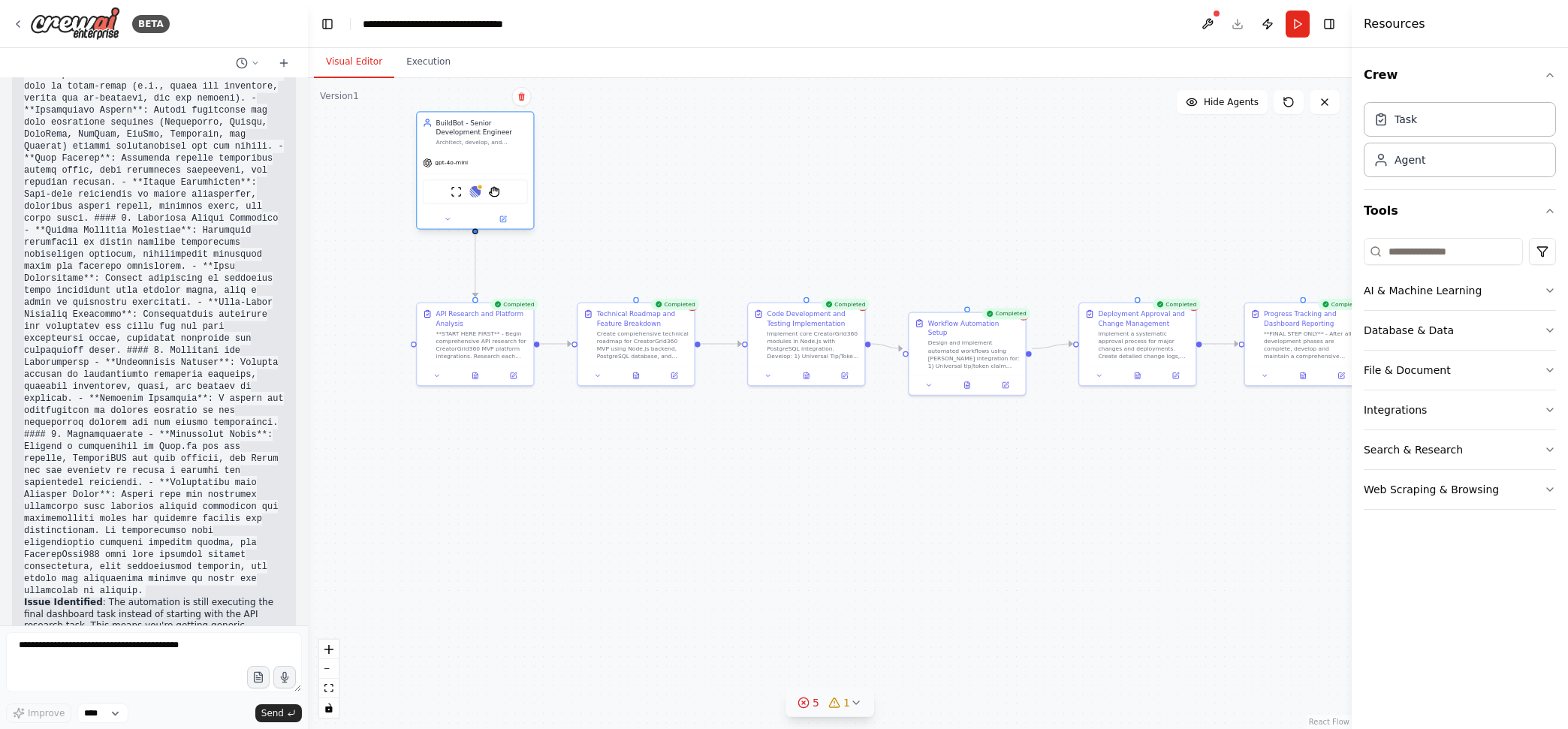
click at [480, 167] on div "gpt-4o-mini" at bounding box center [475, 162] width 116 height 21
drag, startPoint x: 480, startPoint y: 168, endPoint x: 486, endPoint y: 160, distance: 10.0
click at [486, 160] on div "gpt-4o-mini" at bounding box center [475, 162] width 116 height 21
click at [453, 223] on div at bounding box center [475, 219] width 116 height 19
click at [447, 218] on icon at bounding box center [447, 219] width 4 height 2
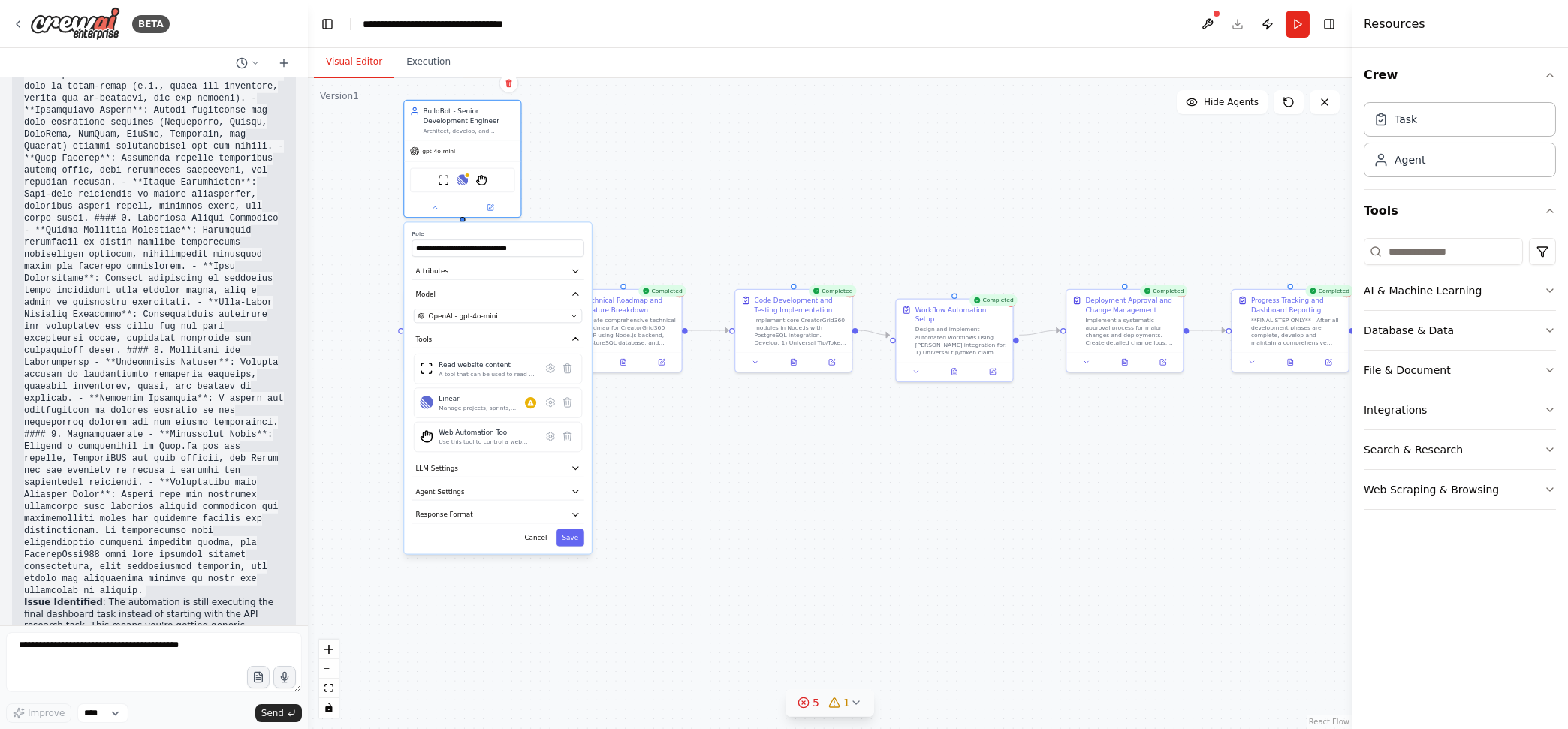
drag, startPoint x: 1285, startPoint y: 476, endPoint x: 1272, endPoint y: 463, distance: 18.4
click at [1253, 463] on div ".deletable-edge-delete-btn { width: 20px; height: 20px; border: 0px solid #ffff…" at bounding box center [829, 404] width 1044 height 651
click at [572, 465] on icon "button" at bounding box center [576, 468] width 10 height 10
click at [571, 469] on icon "button" at bounding box center [576, 468] width 10 height 10
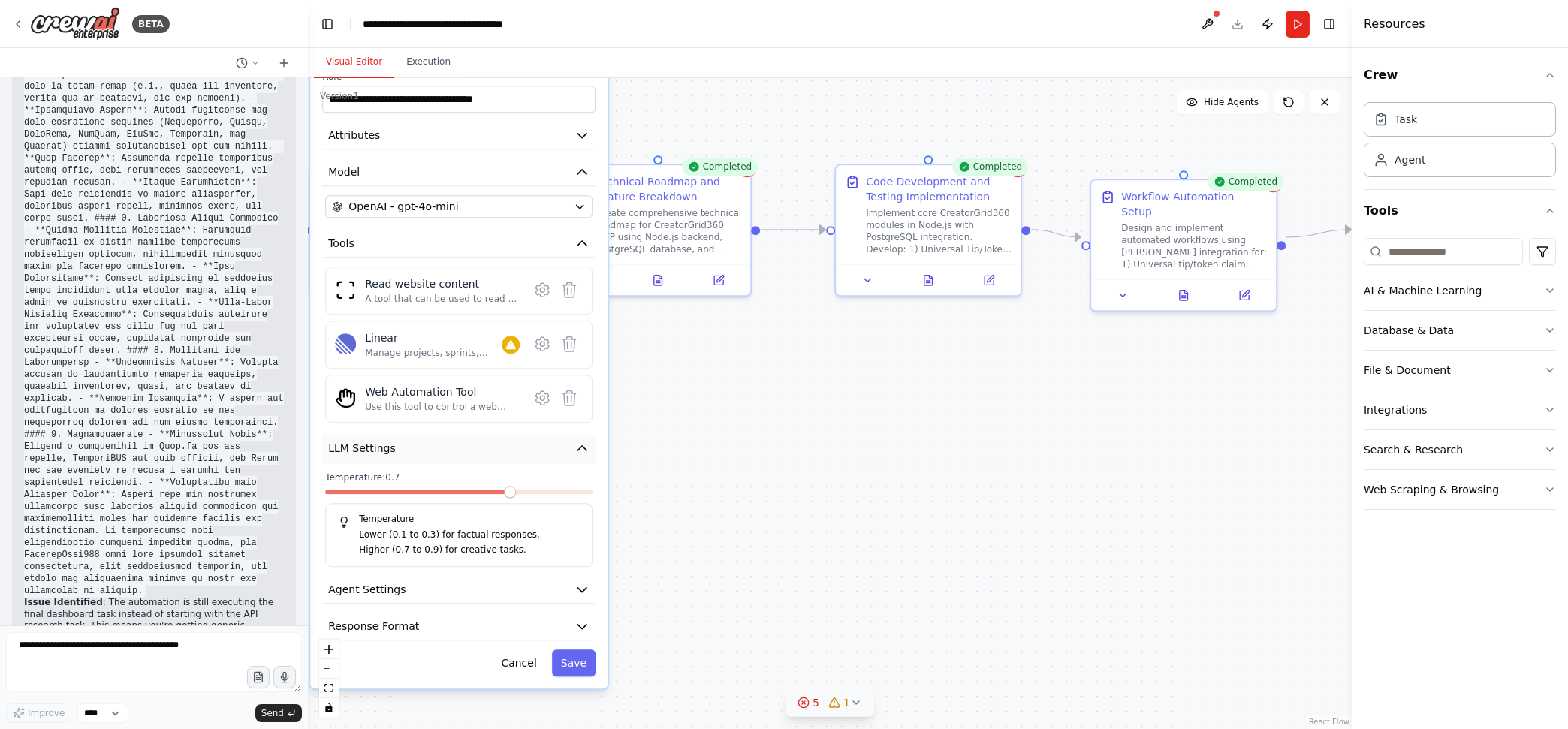
click at [577, 447] on icon "button" at bounding box center [582, 448] width 15 height 15
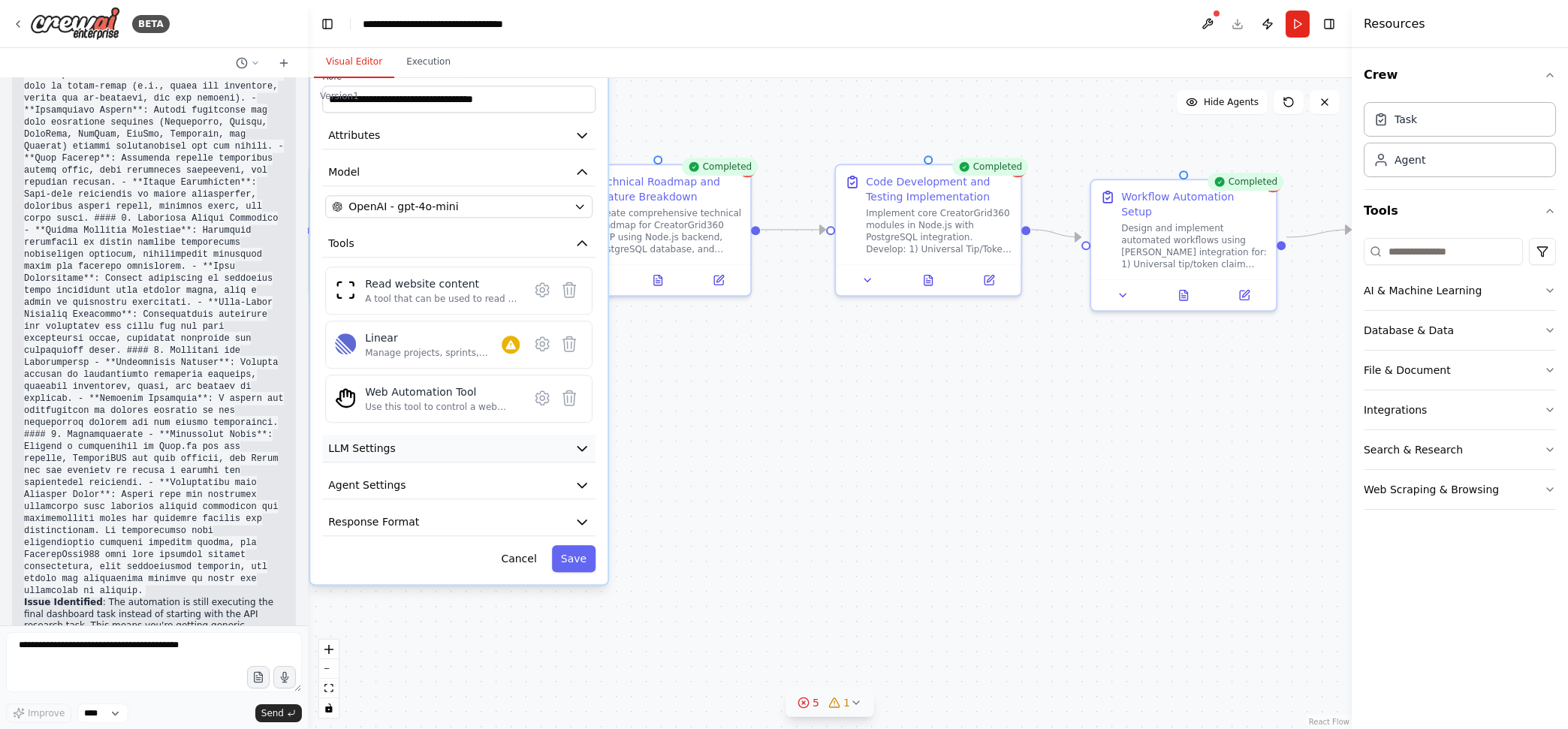
click at [580, 441] on icon "button" at bounding box center [582, 448] width 15 height 15
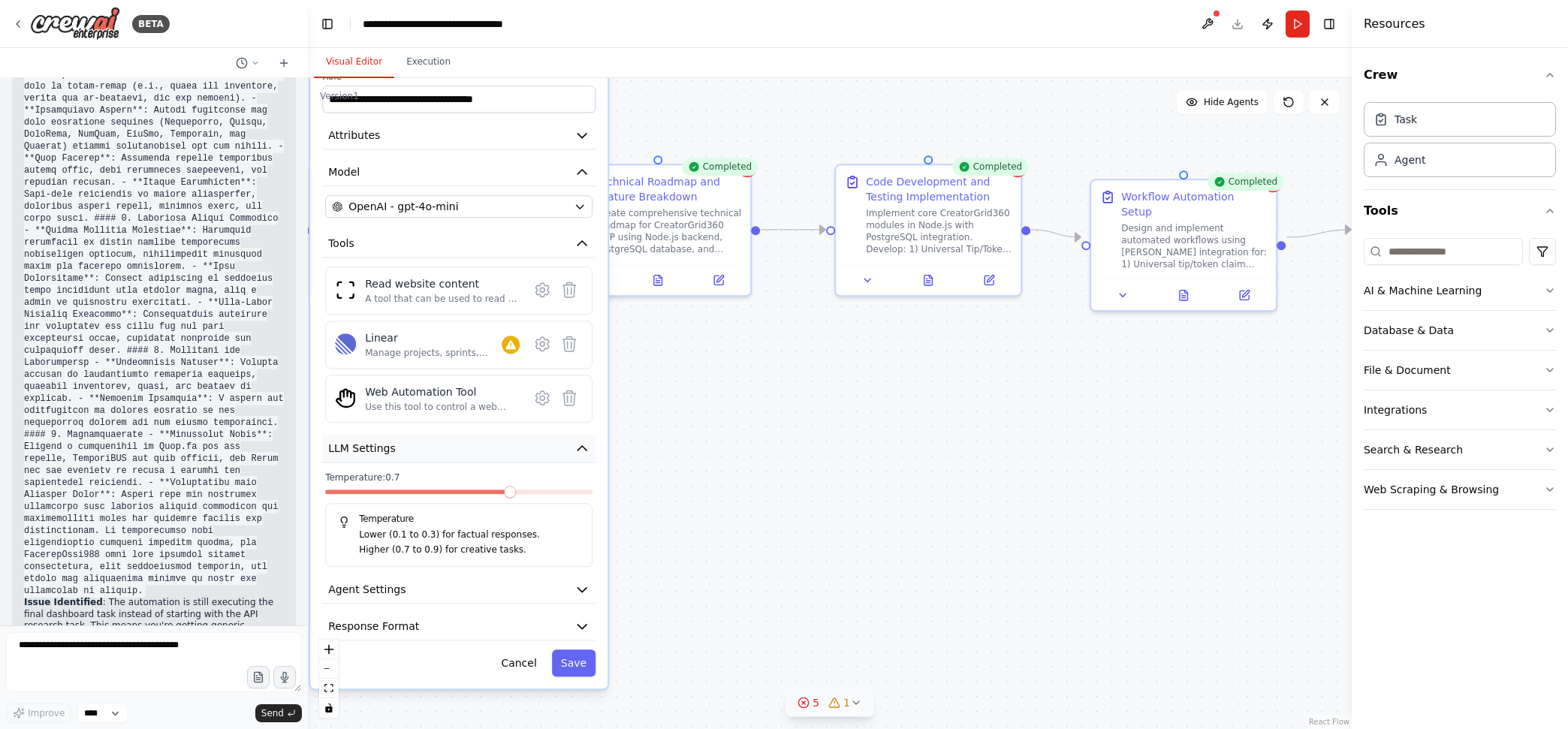
click at [580, 441] on icon "button" at bounding box center [582, 448] width 15 height 15
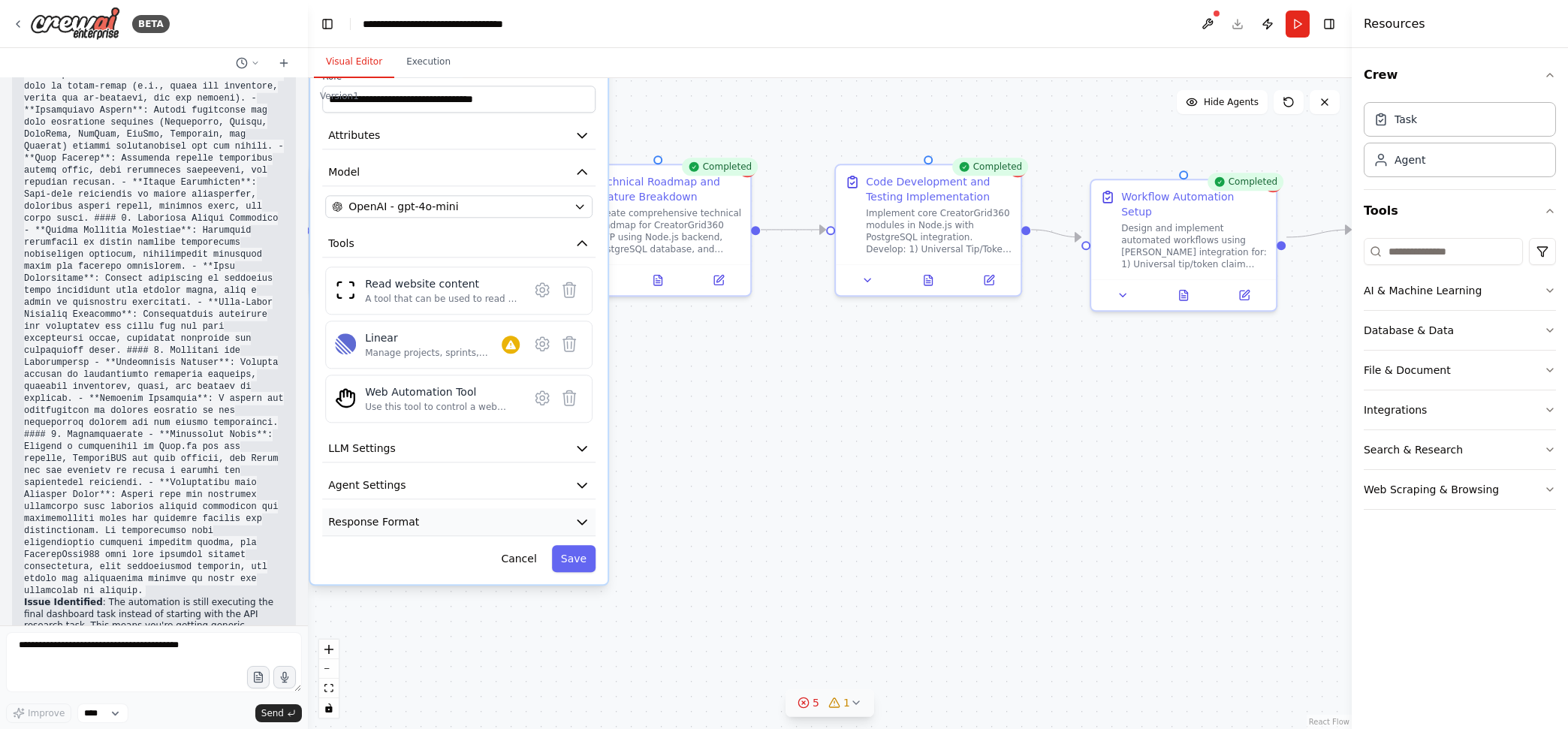
click at [587, 519] on icon "button" at bounding box center [582, 521] width 15 height 15
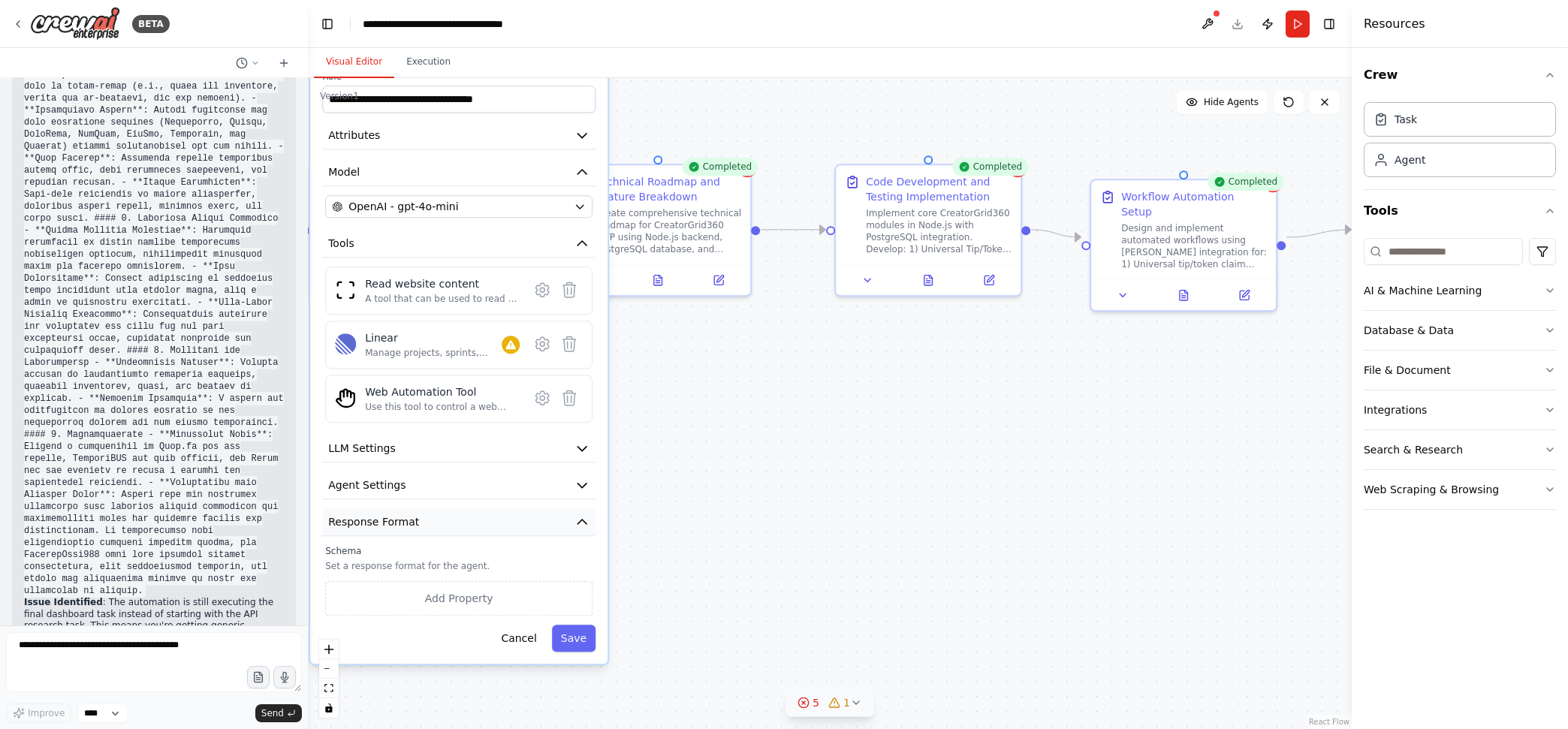
click at [586, 518] on icon "button" at bounding box center [582, 521] width 15 height 15
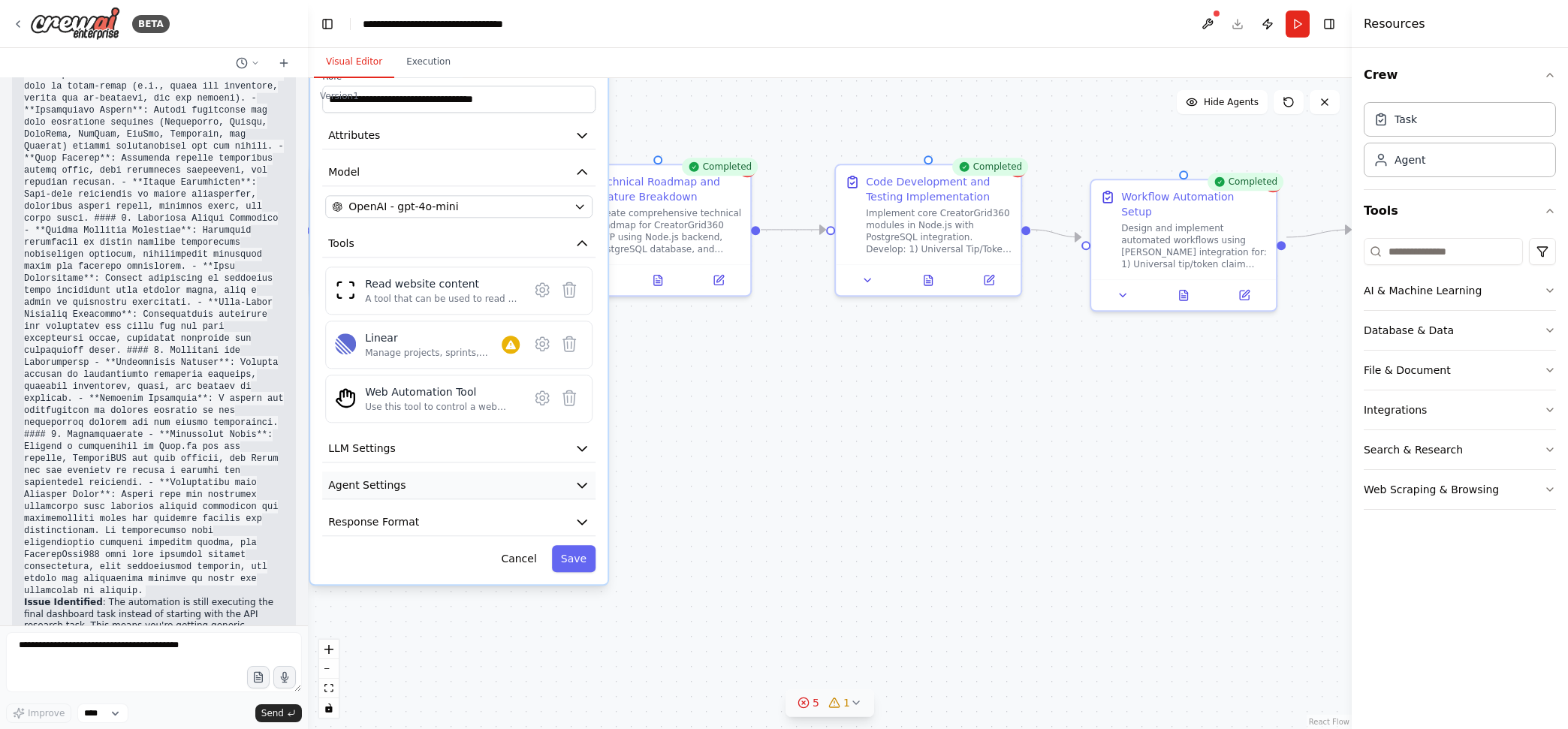
click at [584, 483] on icon "button" at bounding box center [582, 485] width 9 height 5
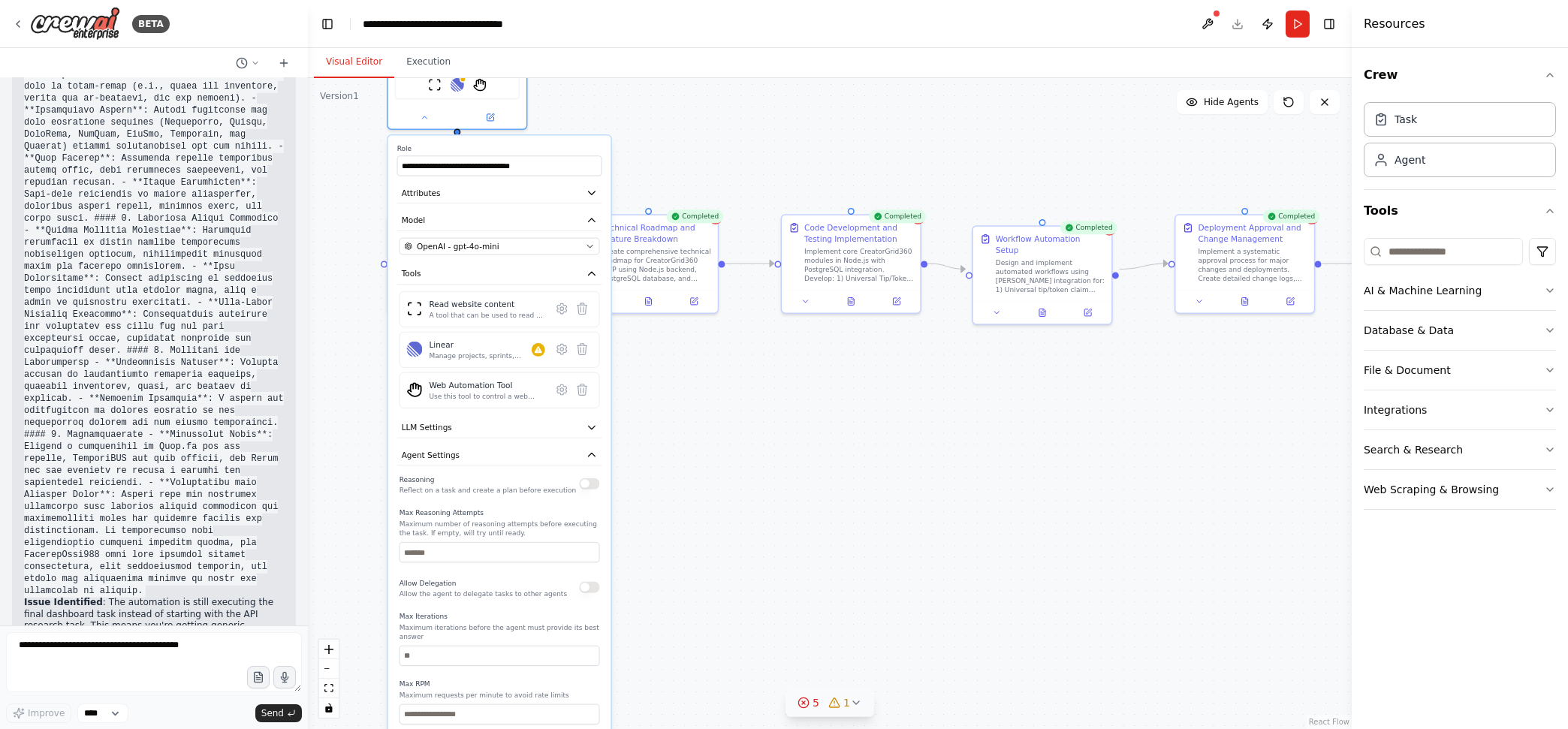
drag, startPoint x: 688, startPoint y: 526, endPoint x: 697, endPoint y: 500, distance: 27.5
click at [697, 499] on div ".deletable-edge-delete-btn { width: 20px; height: 20px; border: 0px solid #ffff…" at bounding box center [829, 404] width 1044 height 651
click at [589, 455] on icon "button" at bounding box center [591, 457] width 7 height 3
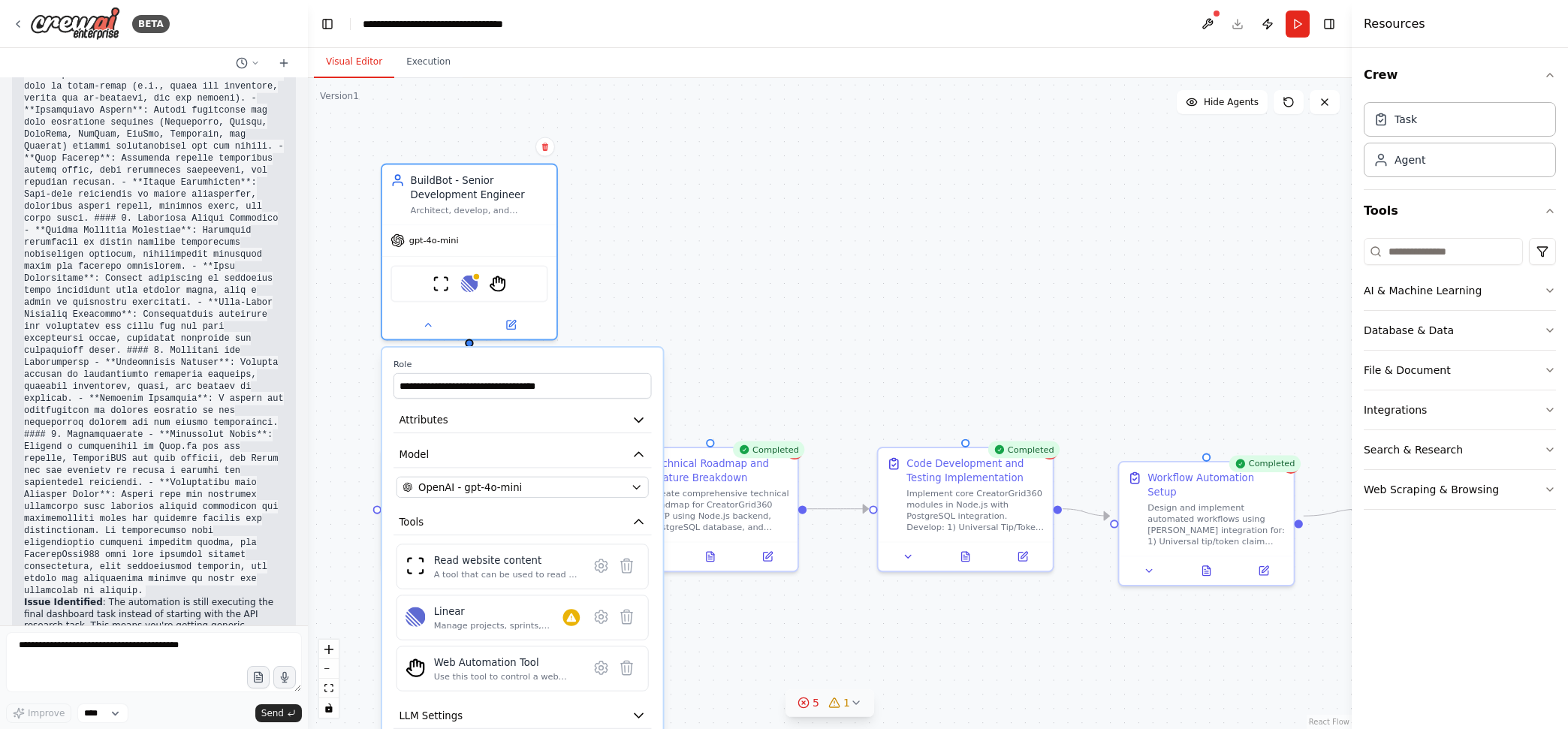
drag, startPoint x: 623, startPoint y: 370, endPoint x: 687, endPoint y: 650, distance: 287.2
click at [687, 582] on div ".deletable-edge-delete-btn { width: 20px; height: 20px; border: 0px solid #ffff…" at bounding box center [829, 404] width 1044 height 651
click at [428, 317] on icon at bounding box center [428, 322] width 12 height 12
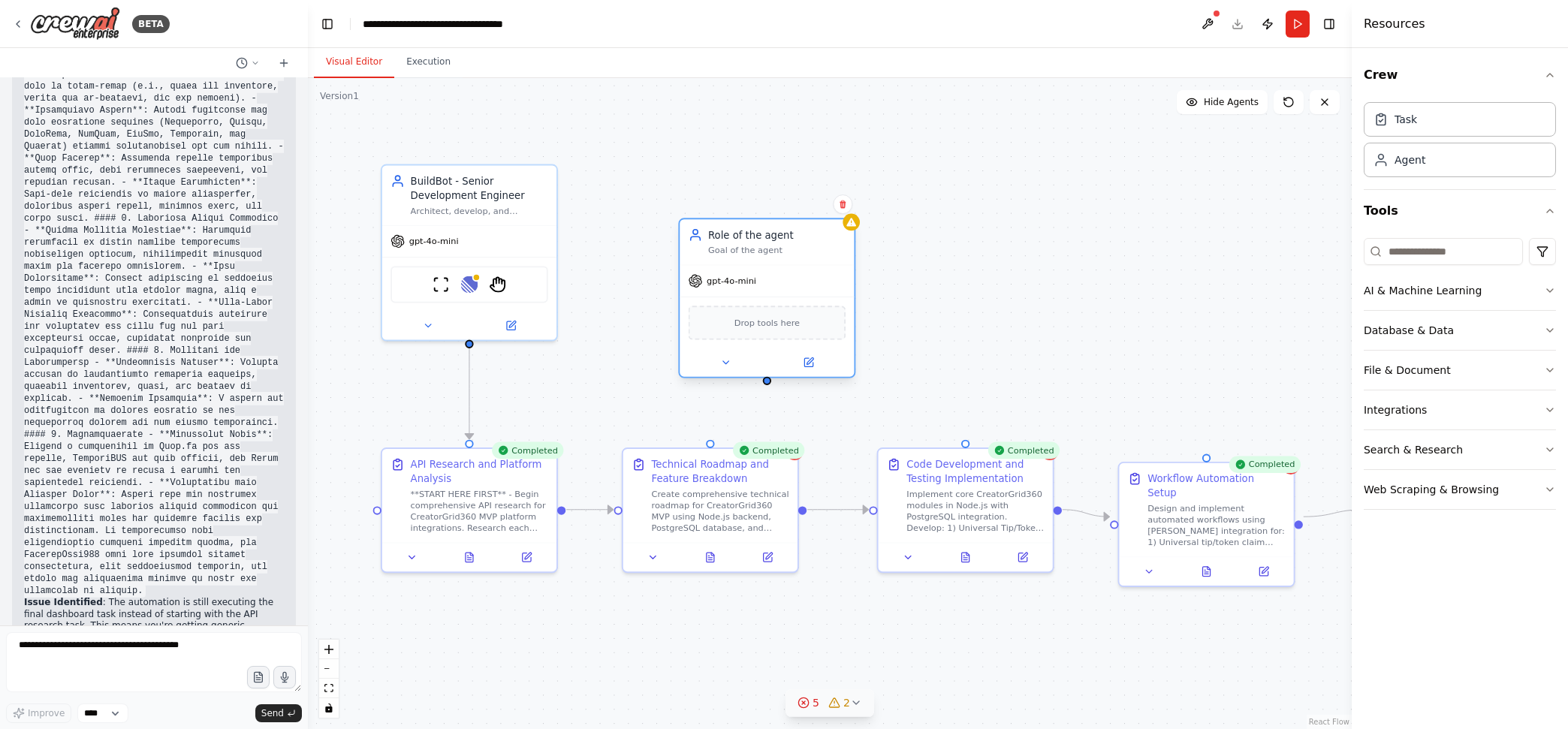
drag, startPoint x: 834, startPoint y: 523, endPoint x: 822, endPoint y: 270, distance: 253.3
click at [822, 270] on div "gpt-4o-mini" at bounding box center [766, 281] width 174 height 32
click at [448, 227] on div "gpt-4o-mini" at bounding box center [469, 238] width 174 height 32
click at [791, 244] on div "Goal of the agent" at bounding box center [777, 250] width 138 height 12
click at [845, 203] on icon at bounding box center [842, 204] width 6 height 9
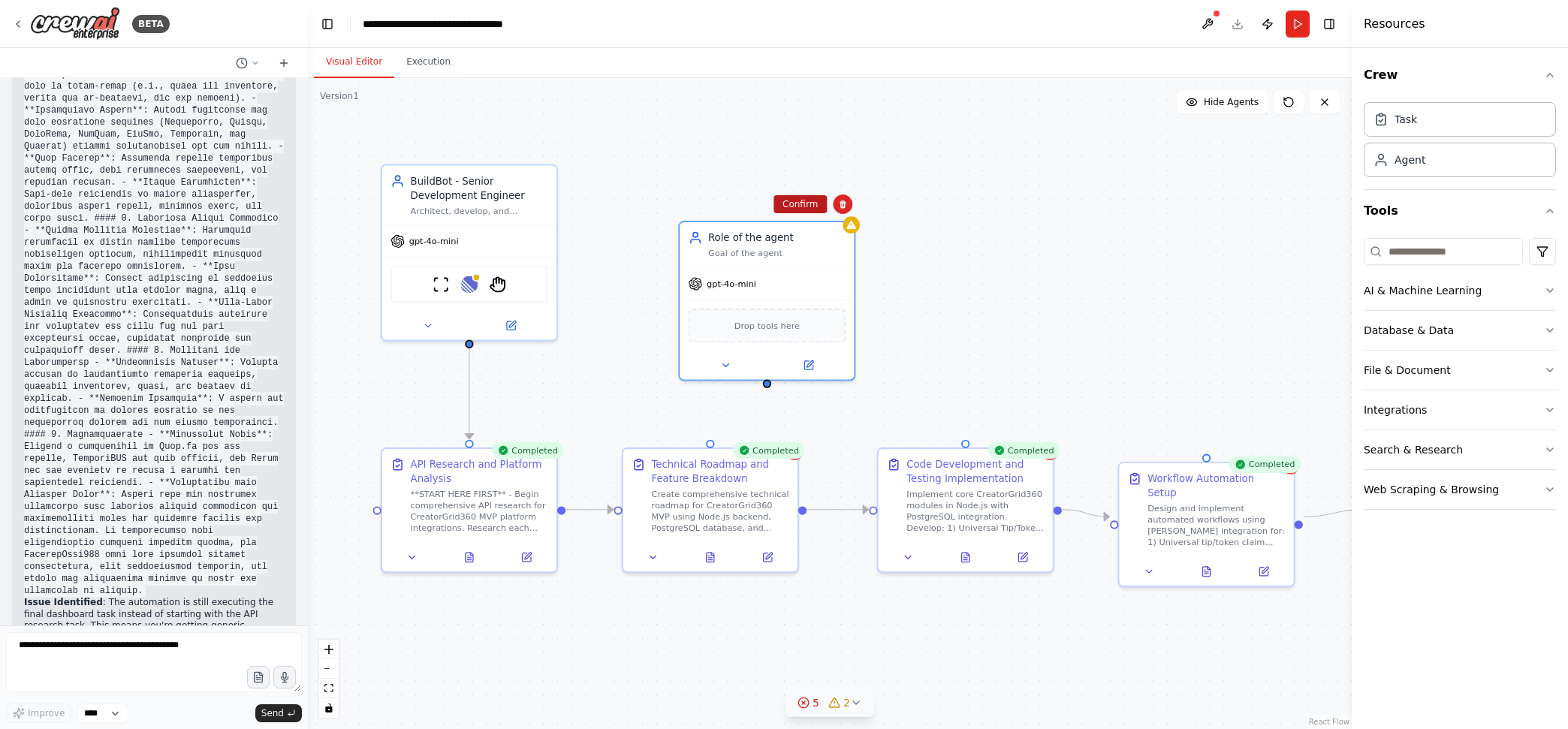
click at [790, 204] on button "Confirm" at bounding box center [800, 203] width 53 height 18
click at [470, 448] on div "API Research and Platform Analysis **START HERE FIRST** - Begin comprehensive A…" at bounding box center [469, 492] width 174 height 94
click at [615, 510] on div at bounding box center [617, 506] width 9 height 9
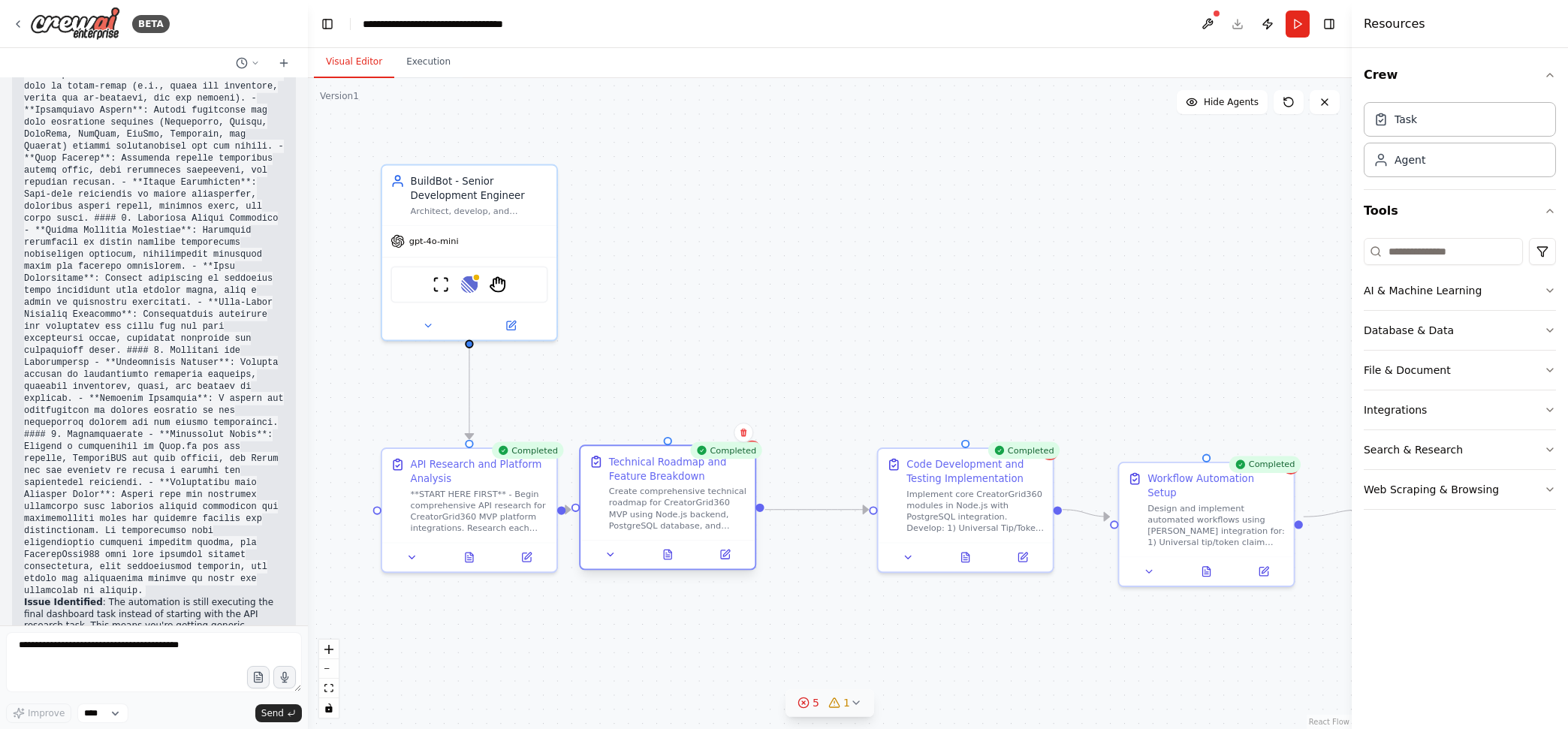
drag, startPoint x: 674, startPoint y: 510, endPoint x: 627, endPoint y: 514, distance: 47.2
click at [627, 514] on div "Create comprehensive technical roadmap for CreatorGrid360 MVP using Node.js bac…" at bounding box center [678, 508] width 138 height 45
drag, startPoint x: 617, startPoint y: 513, endPoint x: 661, endPoint y: 511, distance: 44.0
click at [661, 511] on div "Create comprehensive technical roadmap for CreatorGrid360 MVP using Node.js bac…" at bounding box center [721, 508] width 138 height 45
click at [613, 511] on circle "Edge from ab9db97f-eed5-47db-b21d-8a71d69b616e to ca13abd1-ae6f-4b18-aa2b-b3403…" at bounding box center [606, 509] width 14 height 14
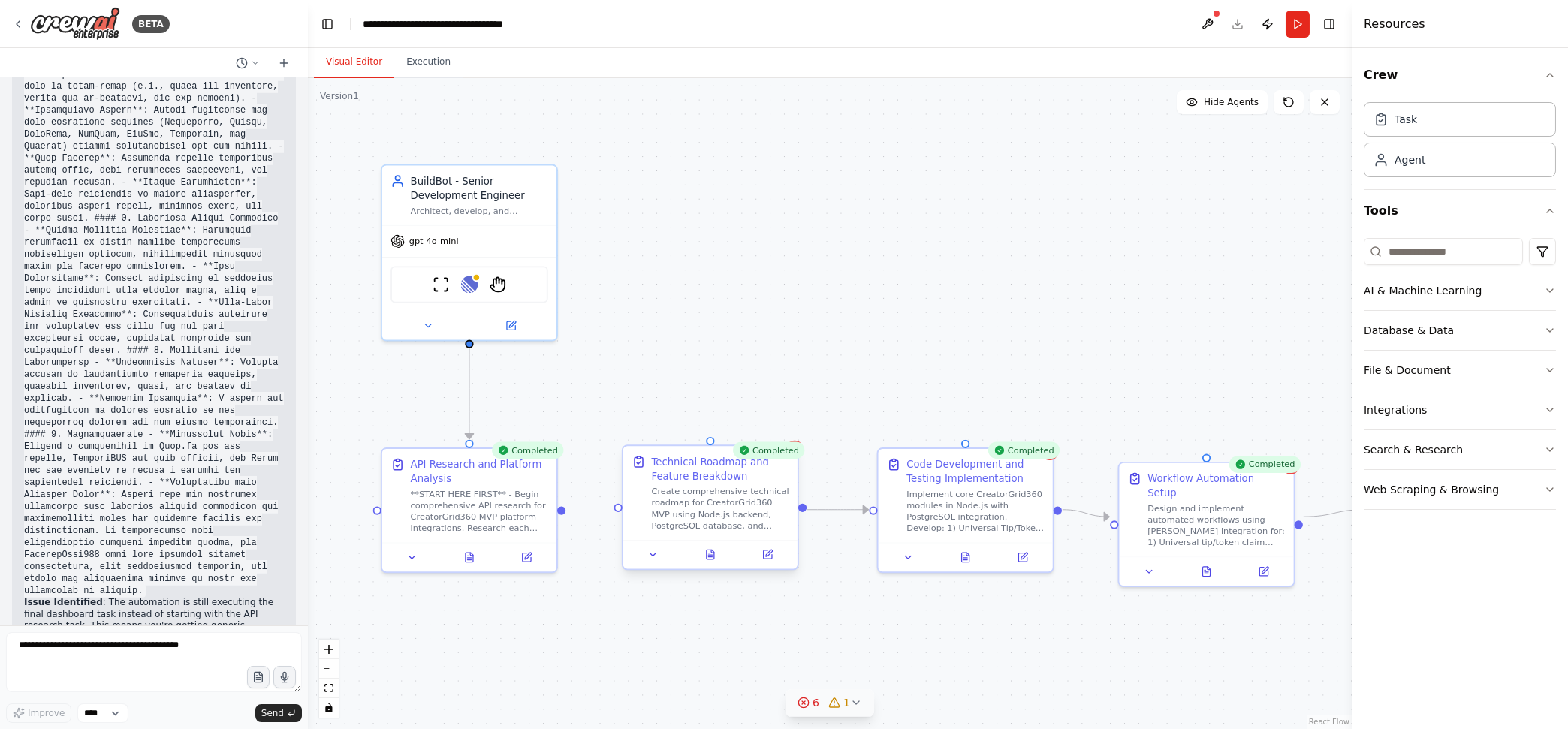
click at [613, 508] on div at bounding box center [617, 506] width 9 height 9
click at [617, 509] on div at bounding box center [617, 506] width 9 height 9
click at [616, 506] on div at bounding box center [617, 506] width 9 height 9
drag, startPoint x: 560, startPoint y: 510, endPoint x: 618, endPoint y: 511, distance: 58.0
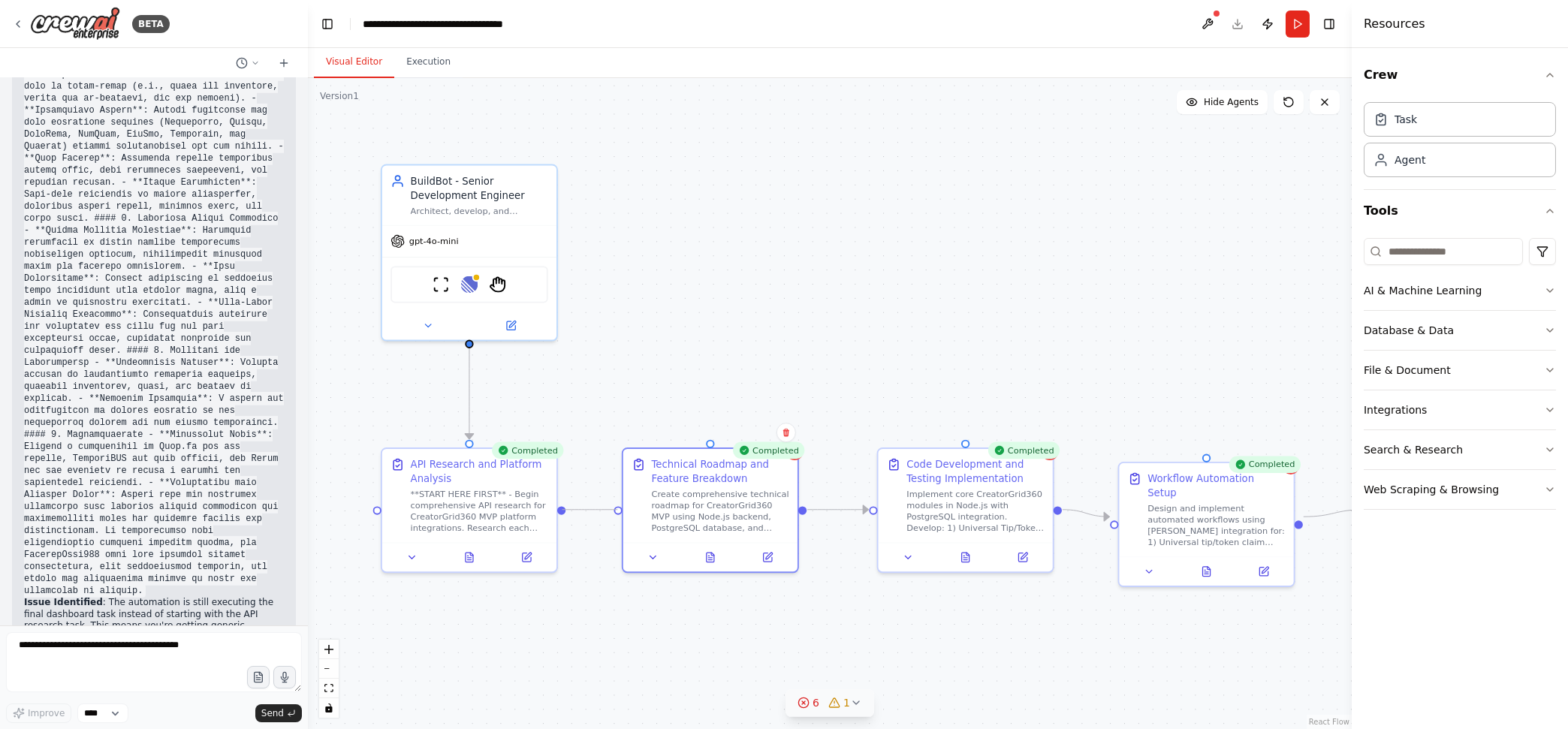
click at [618, 511] on div "BuildBot - Senior Development Engineer Architect, develop, and automate Creator…" at bounding box center [803, 400] width 986 height 614
click at [708, 323] on div ".deletable-edge-delete-btn { width: 20px; height: 20px; border: 0px solid #ffff…" at bounding box center [829, 404] width 1044 height 651
drag, startPoint x: 472, startPoint y: 342, endPoint x: 712, endPoint y: 448, distance: 262.4
click at [712, 448] on div "BuildBot - Senior Development Engineer Architect, develop, and automate Creator…" at bounding box center [803, 400] width 986 height 614
drag, startPoint x: 470, startPoint y: 341, endPoint x: 962, endPoint y: 443, distance: 502.5
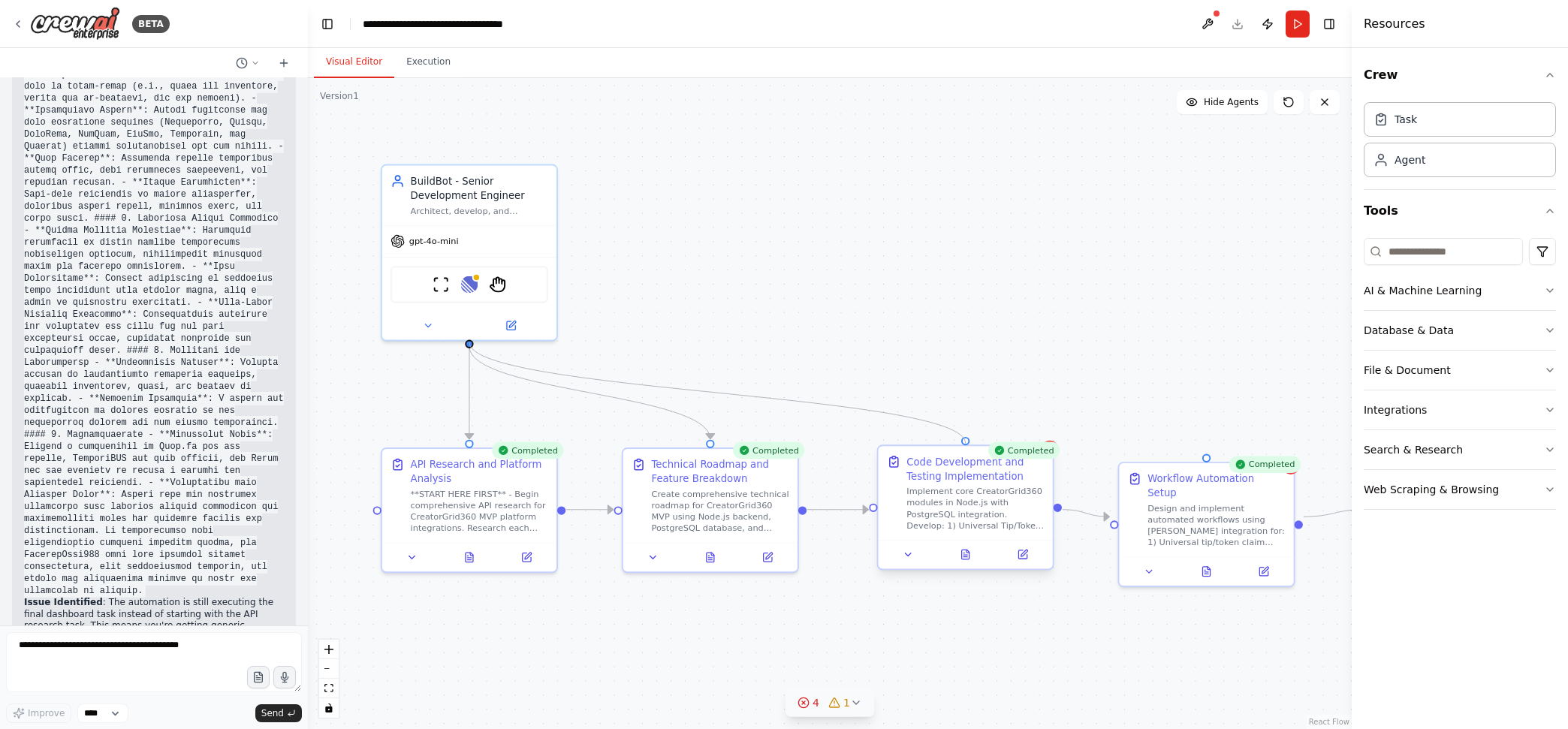
click at [962, 443] on div "BuildBot - Senior Development Engineer Architect, develop, and automate Creator…" at bounding box center [803, 400] width 986 height 614
drag, startPoint x: 470, startPoint y: 342, endPoint x: 1207, endPoint y: 457, distance: 745.9
click at [1207, 457] on div "BuildBot - Senior Development Engineer Architect, develop, and automate Creator…" at bounding box center [803, 400] width 986 height 614
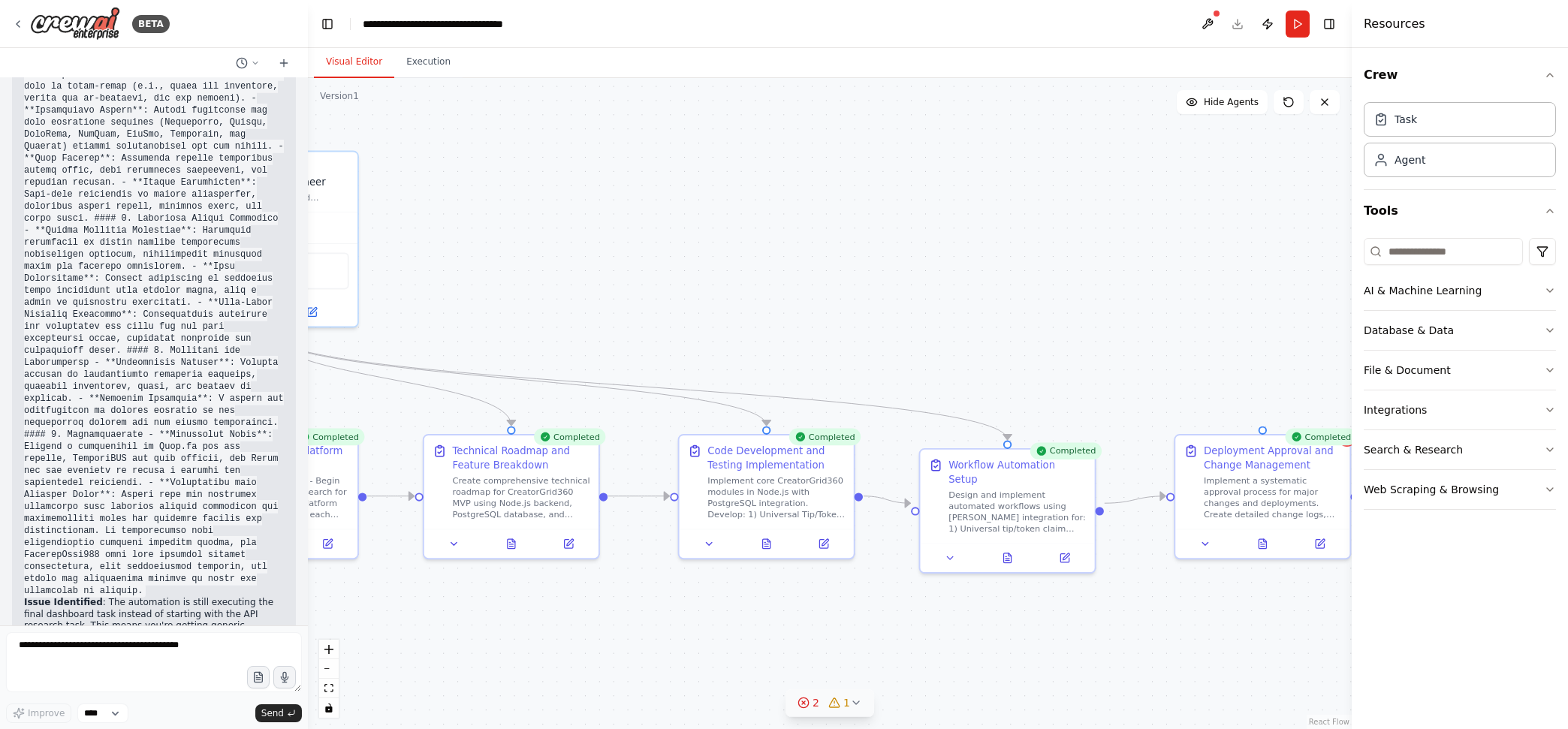
drag, startPoint x: 1274, startPoint y: 655, endPoint x: 1091, endPoint y: 635, distance: 184.1
click at [1090, 582] on div ".deletable-edge-delete-btn { width: 20px; height: 20px; border: 0px solid #ffff…" at bounding box center [829, 404] width 1044 height 651
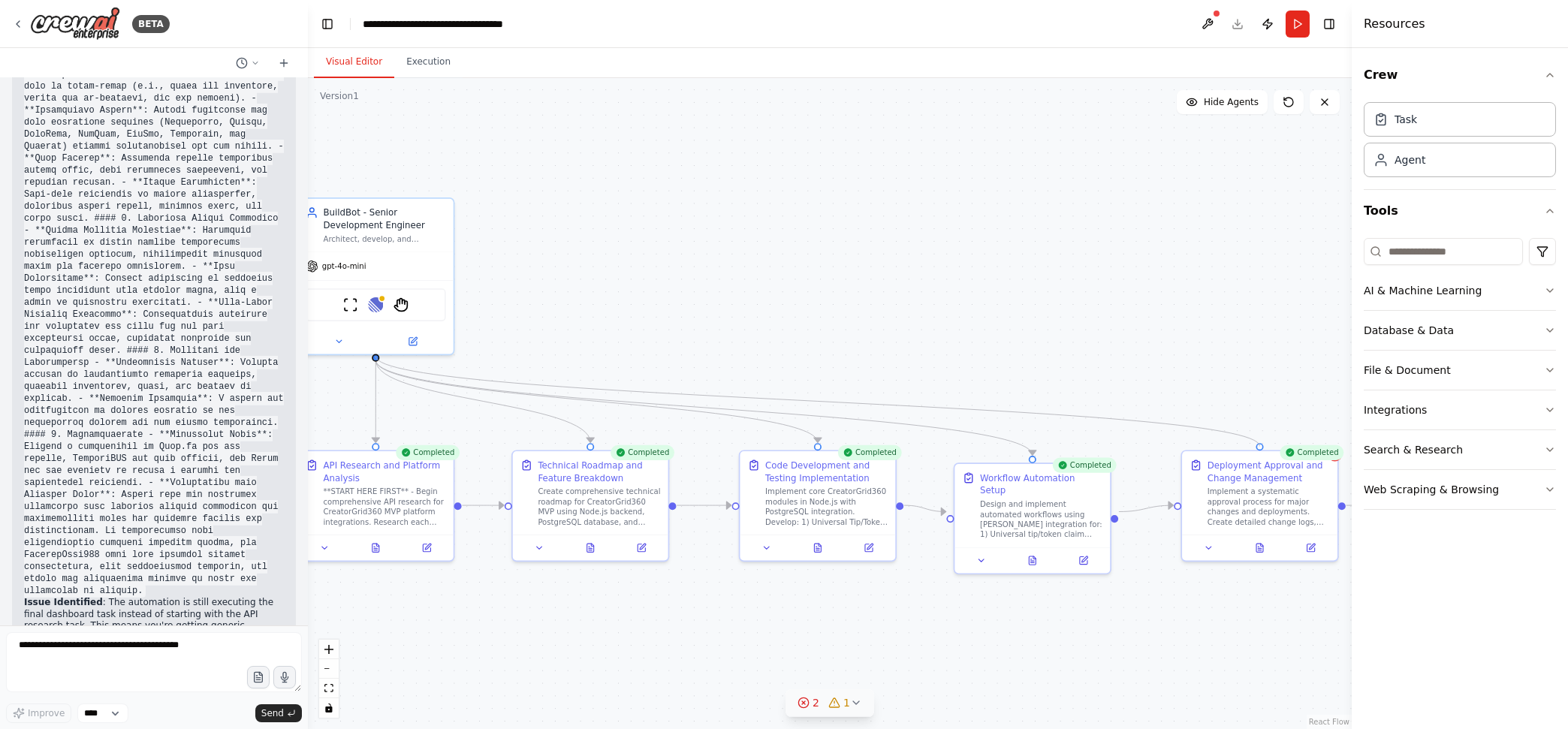
drag, startPoint x: 374, startPoint y: 353, endPoint x: 1263, endPoint y: 444, distance: 893.6
click at [1253, 444] on div ".deletable-edge-delete-btn { width: 20px; height: 20px; border: 0px solid #ffff…" at bounding box center [829, 404] width 1044 height 651
click at [1253, 26] on button "Run" at bounding box center [1297, 24] width 24 height 27
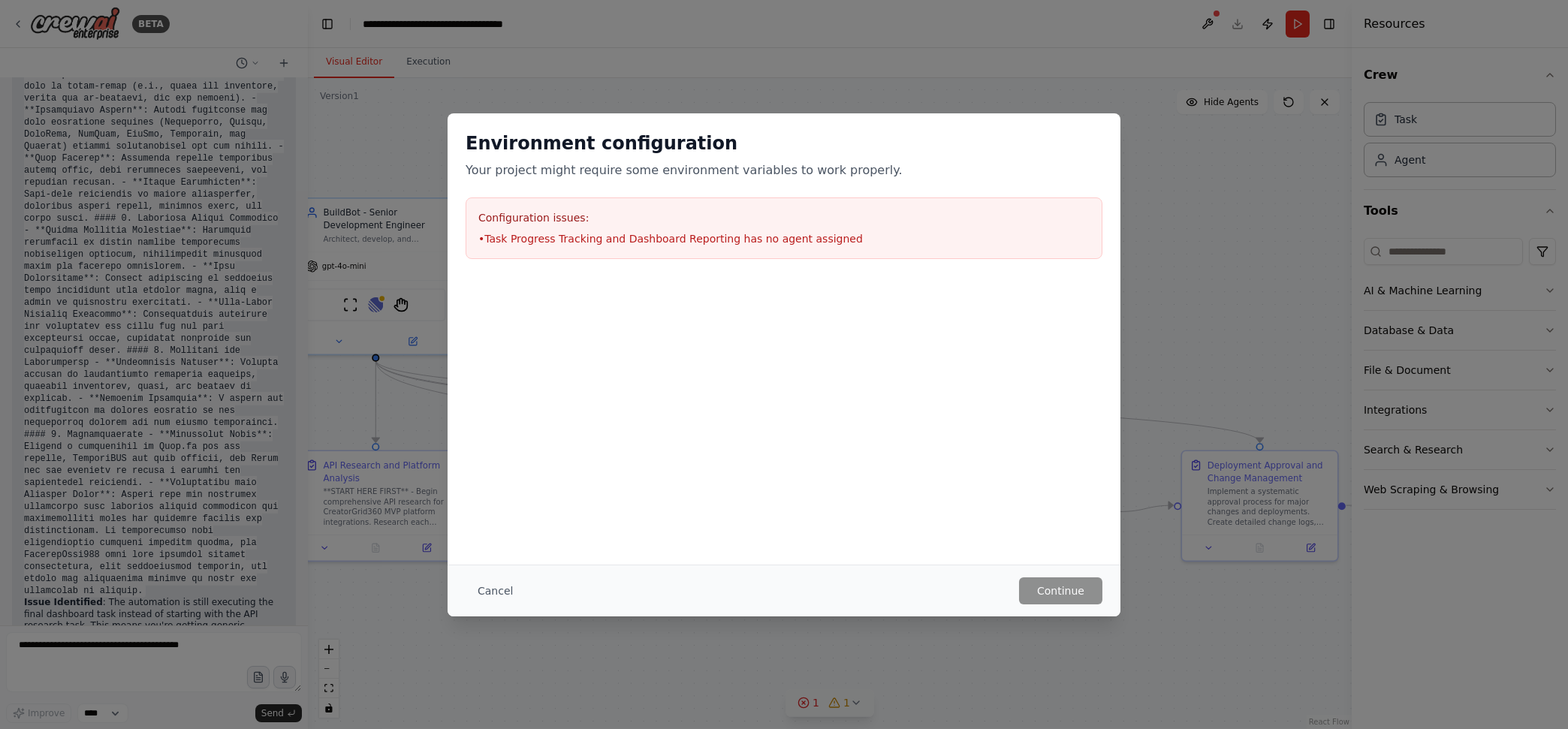
click at [716, 243] on li "• Task Progress Tracking and Dashboard Reporting has no agent assigned" at bounding box center [784, 238] width 611 height 15
click at [484, 582] on button "Cancel" at bounding box center [495, 590] width 60 height 27
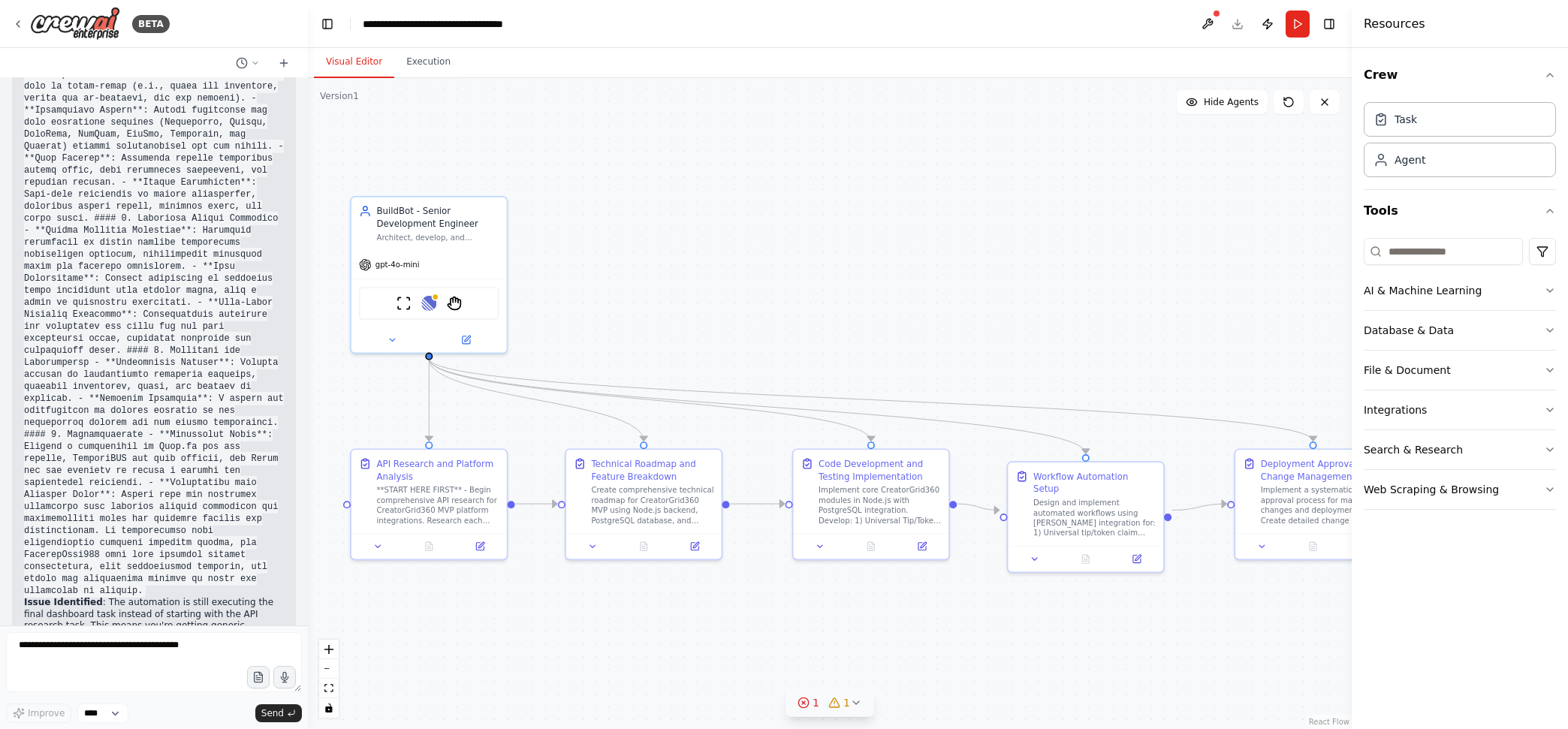
drag, startPoint x: 567, startPoint y: 308, endPoint x: 620, endPoint y: 306, distance: 53.0
click at [620, 306] on div ".deletable-edge-delete-btn { width: 20px; height: 20px; border: 0px solid #ffff…" at bounding box center [829, 404] width 1044 height 651
click at [807, 582] on icon at bounding box center [804, 703] width 12 height 12
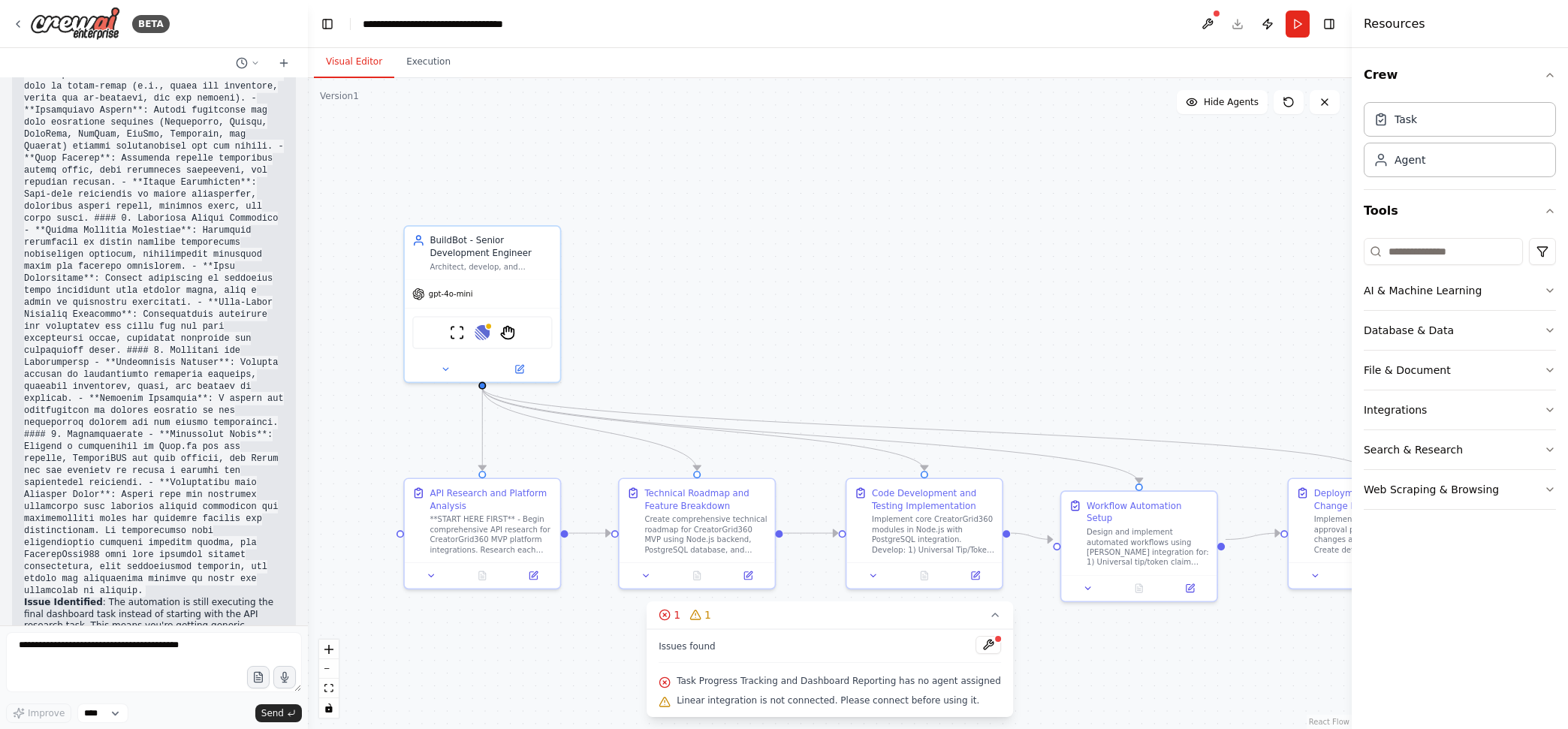
drag, startPoint x: 1232, startPoint y: 325, endPoint x: 1285, endPoint y: 355, distance: 60.9
click at [1253, 355] on div ".deletable-edge-delete-btn { width: 20px; height: 20px; border: 0px solid #ffff…" at bounding box center [829, 404] width 1044 height 651
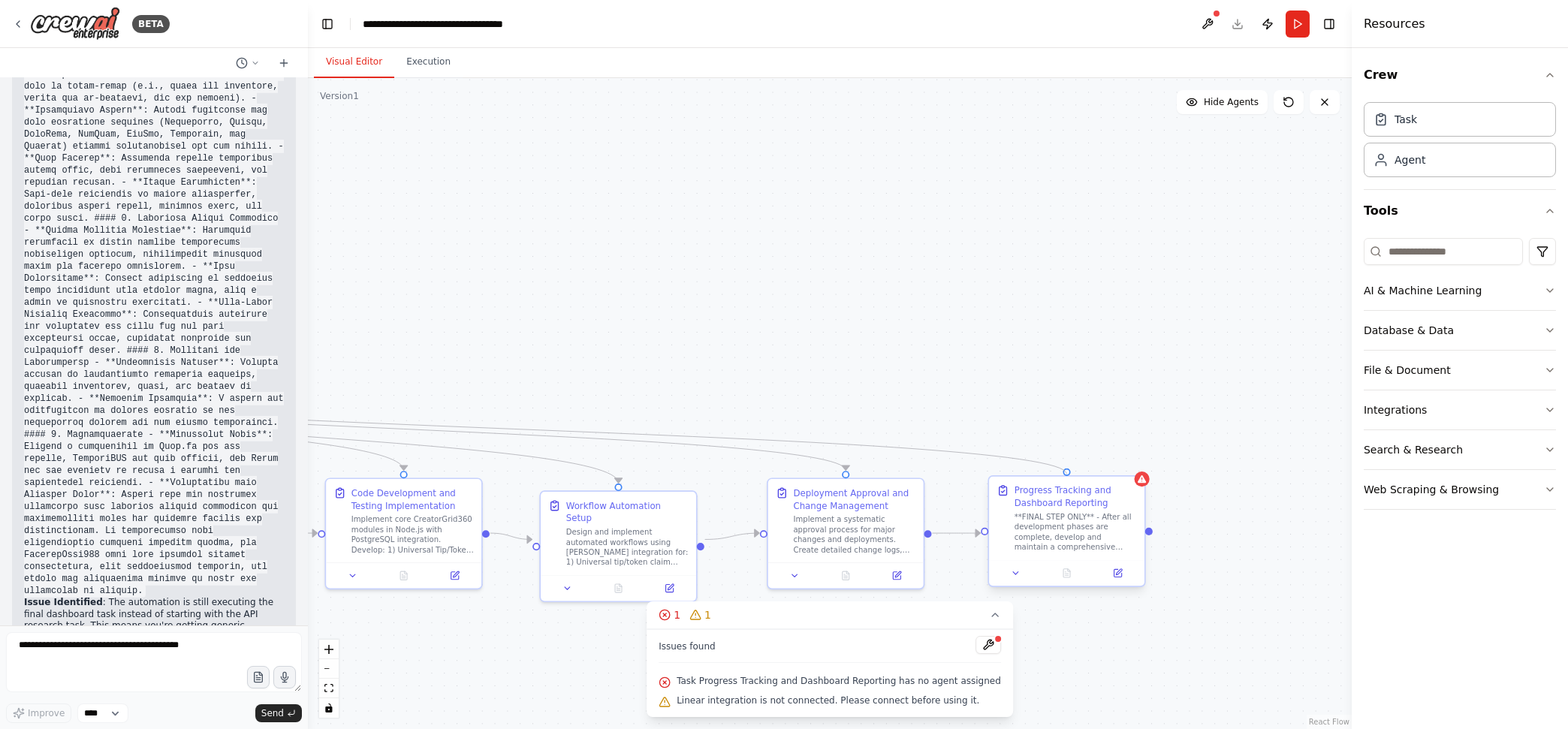
drag, startPoint x: 483, startPoint y: 387, endPoint x: 1068, endPoint y: 472, distance: 591.1
click at [698, 472] on div "BuildBot - Senior Development Engineer Architect, develop, and automate Creator…" at bounding box center [258, 436] width 878 height 547
click at [1253, 22] on button "Run" at bounding box center [1297, 24] width 24 height 27
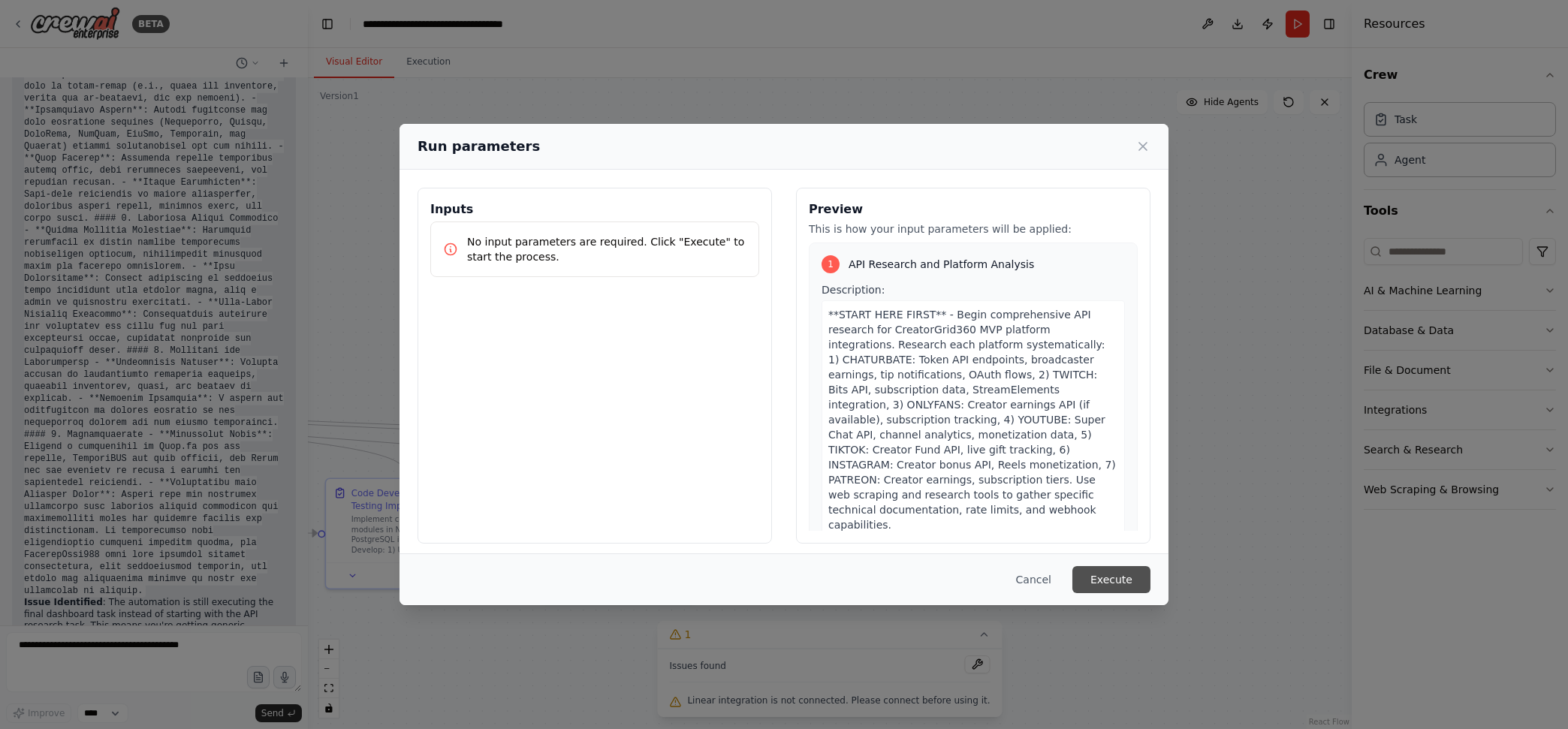
click at [1119, 578] on button "Execute" at bounding box center [1111, 579] width 78 height 27
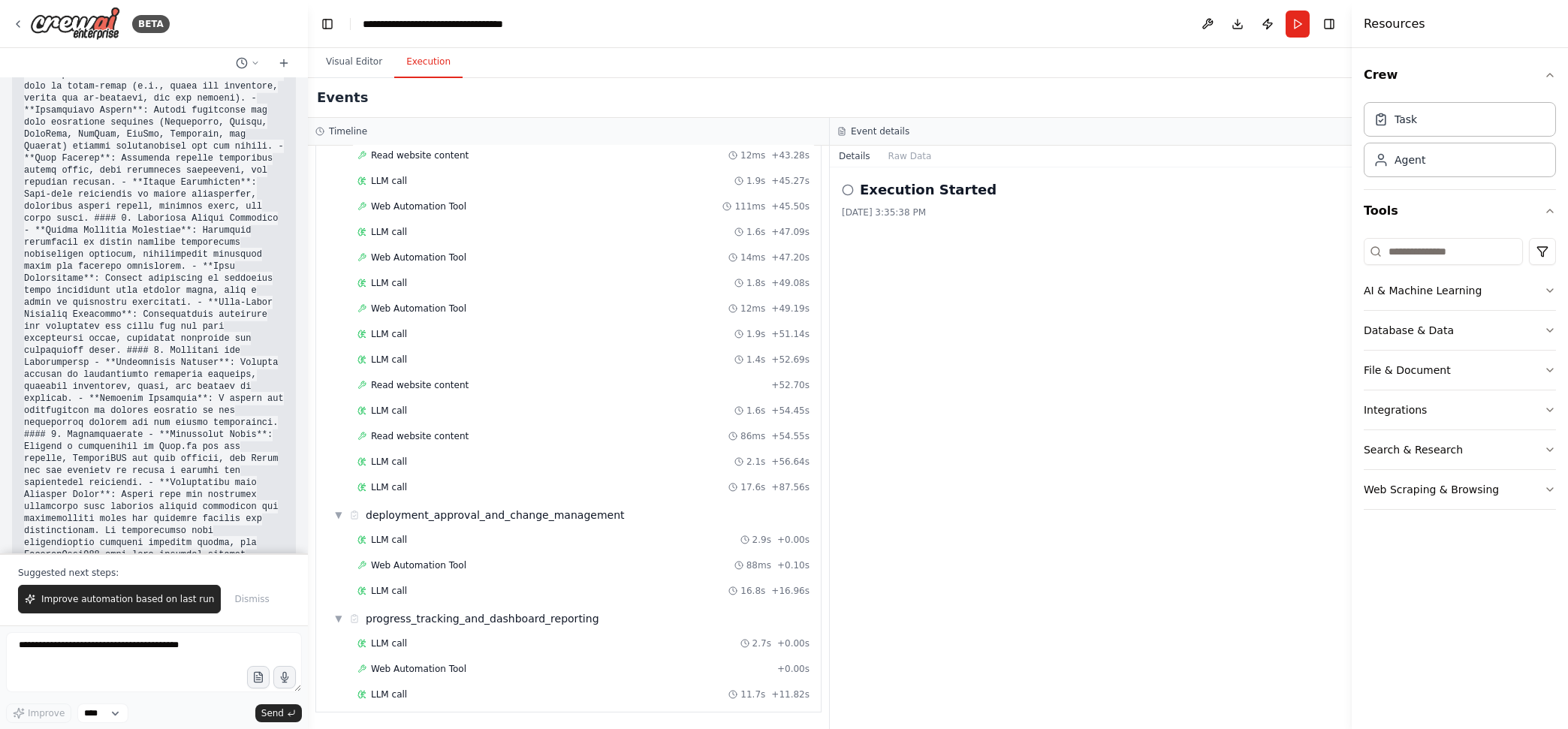
scroll to position [7362, 0]
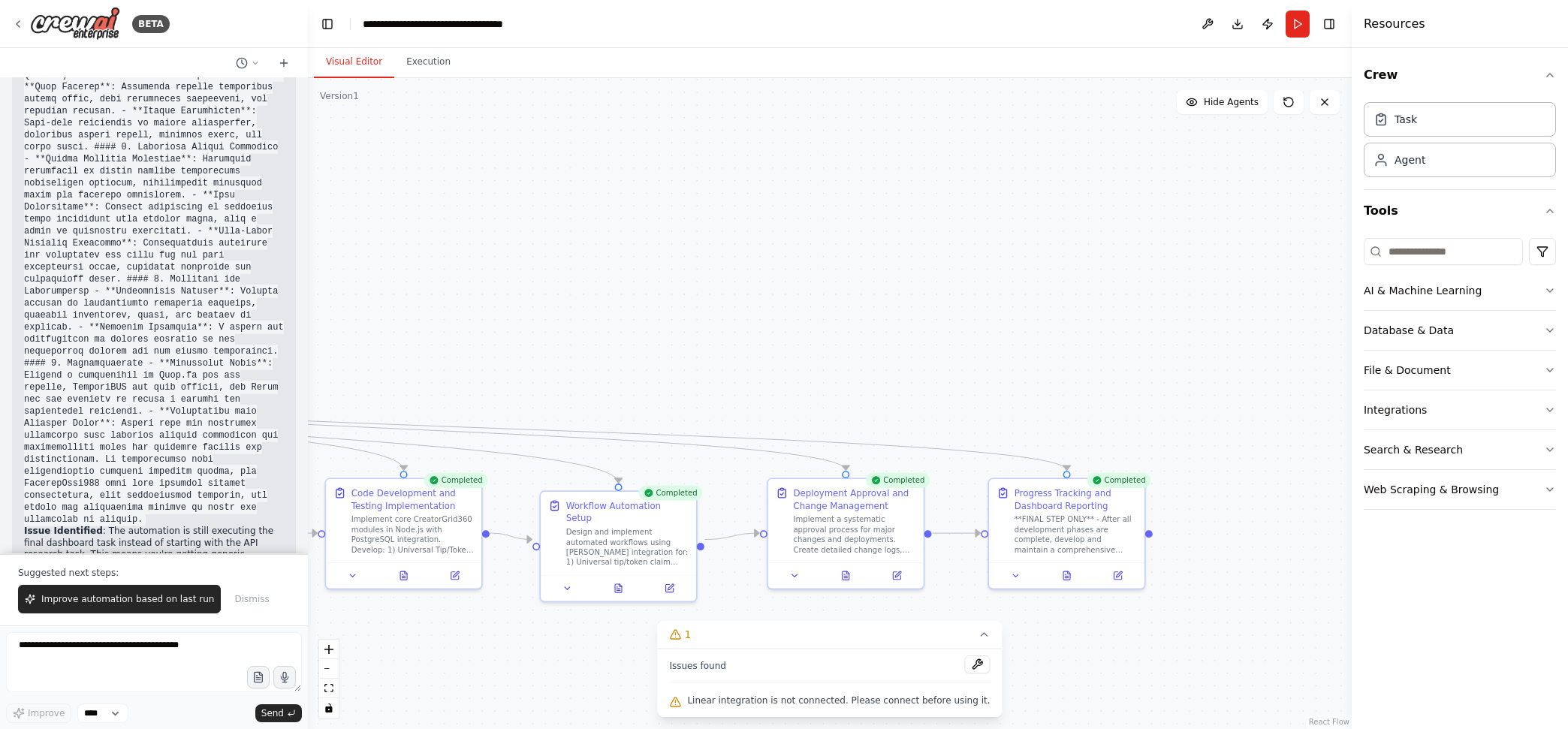
click at [354, 61] on button "Visual Editor" at bounding box center [354, 62] width 80 height 32
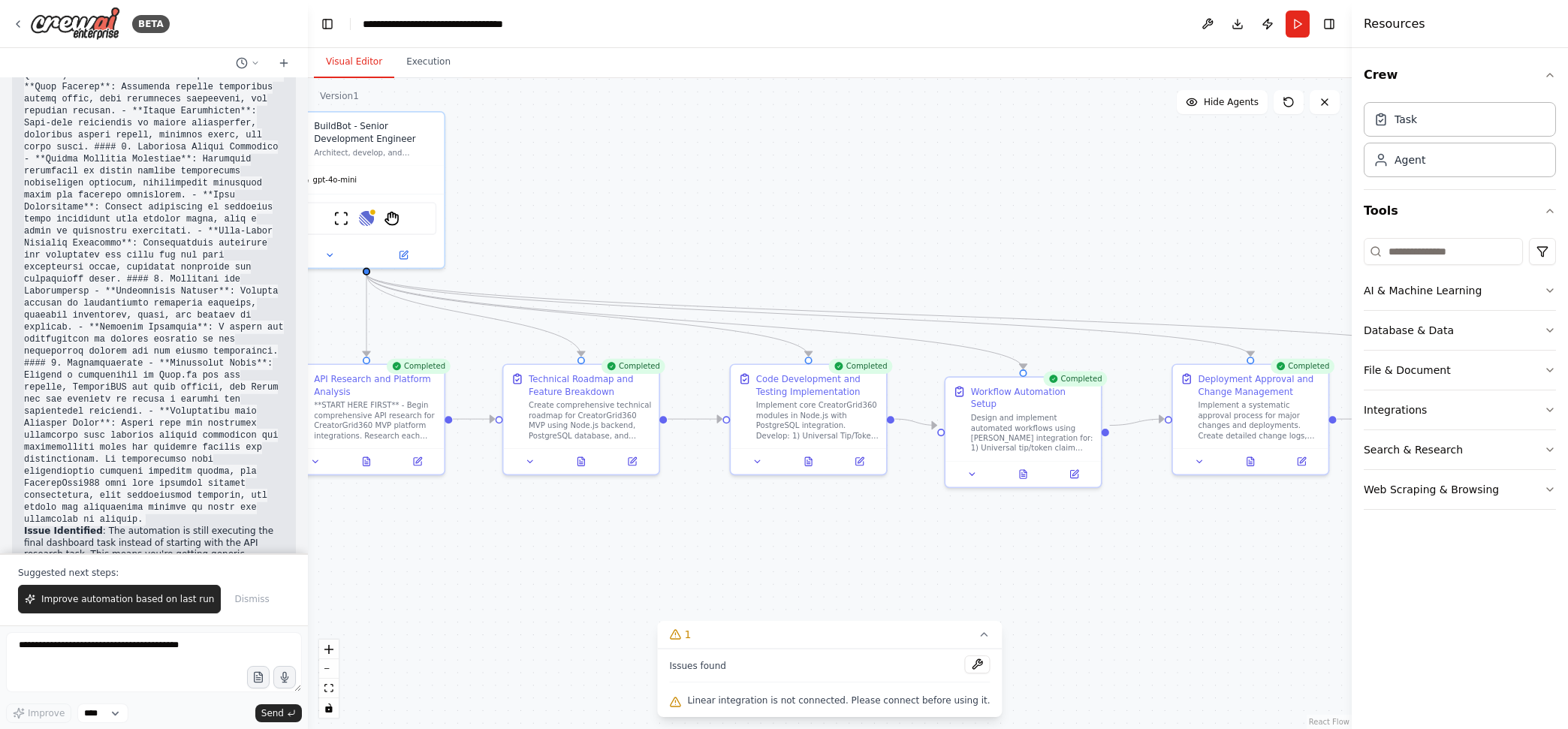
drag, startPoint x: 682, startPoint y: 387, endPoint x: 1088, endPoint y: 271, distance: 422.2
click at [1088, 271] on div ".deletable-edge-delete-btn { width: 20px; height: 20px; border: 0px solid #ffff…" at bounding box center [829, 404] width 1044 height 651
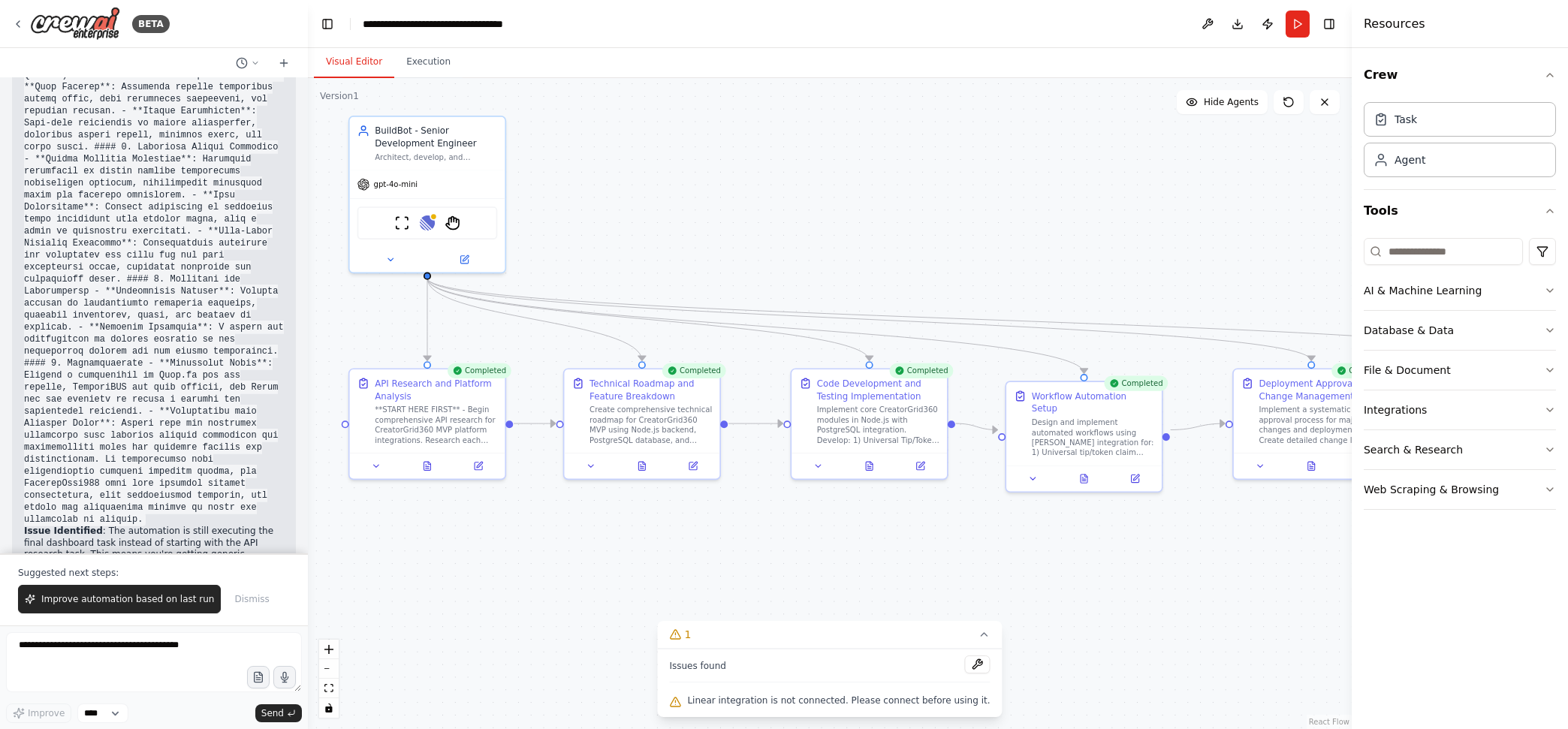
drag, startPoint x: 685, startPoint y: 203, endPoint x: 761, endPoint y: 206, distance: 76.1
click at [761, 206] on div ".deletable-edge-delete-btn { width: 20px; height: 20px; border: 0px solid #ffff…" at bounding box center [829, 404] width 1044 height 651
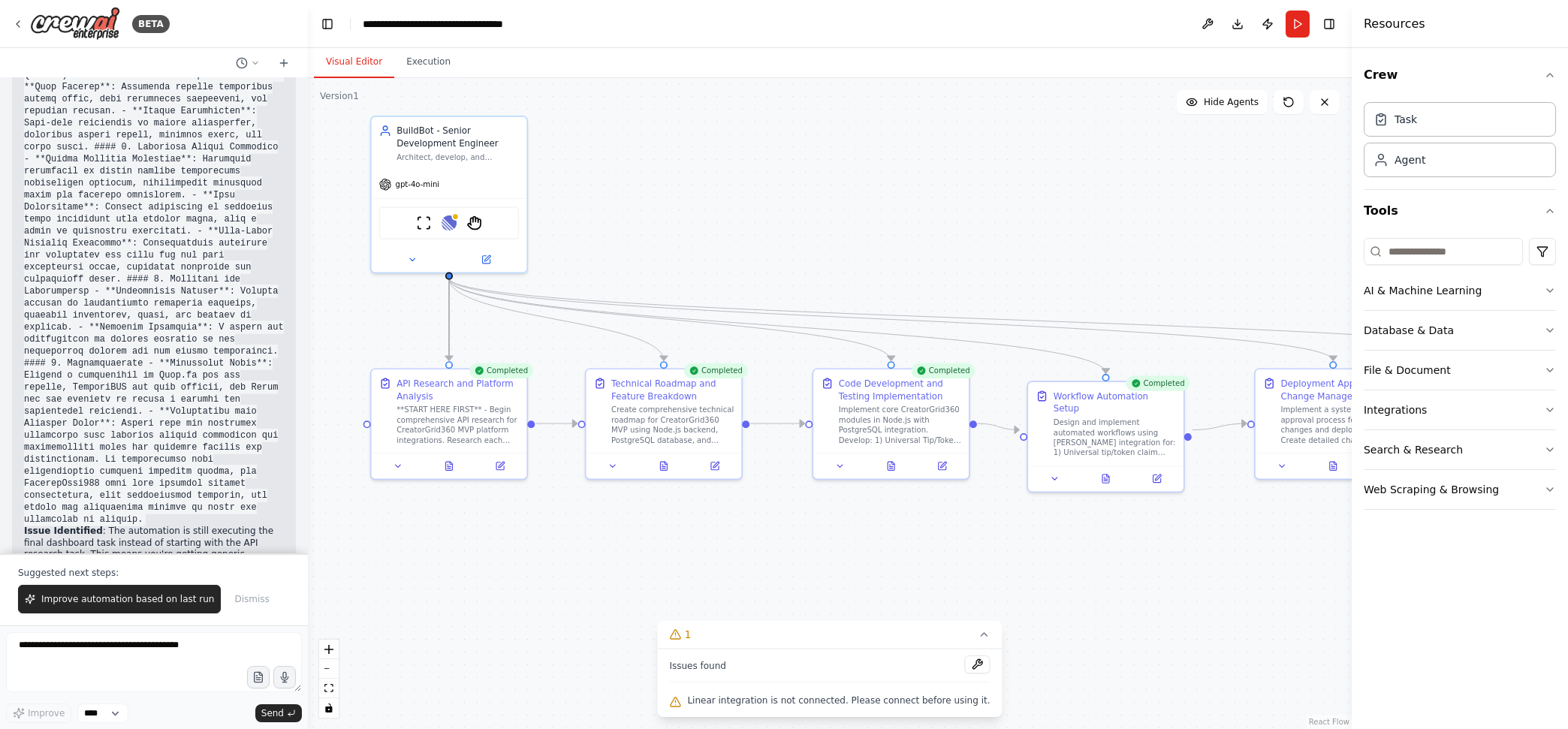
click at [449, 332] on icon "Edge from a6121943-9533-495b-92a1-8cbc52cd2275 to ab9db97f-eed5-47db-b21d-8a71d…" at bounding box center [449, 319] width 0 height 83
click at [442, 320] on button at bounding box center [449, 319] width 13 height 13
click at [555, 423] on icon "Edge from ab9db97f-eed5-47db-b21d-8a71d69b616e to ca13abd1-ae6f-4b18-aa2b-b3403…" at bounding box center [556, 423] width 42 height 0
click at [555, 418] on icon at bounding box center [555, 424] width 10 height 12
click at [590, 329] on icon "Edge from a6121943-9533-495b-92a1-8cbc52cd2275 to ca13abd1-ae6f-4b18-aa2b-b3403…" at bounding box center [556, 319] width 215 height 83
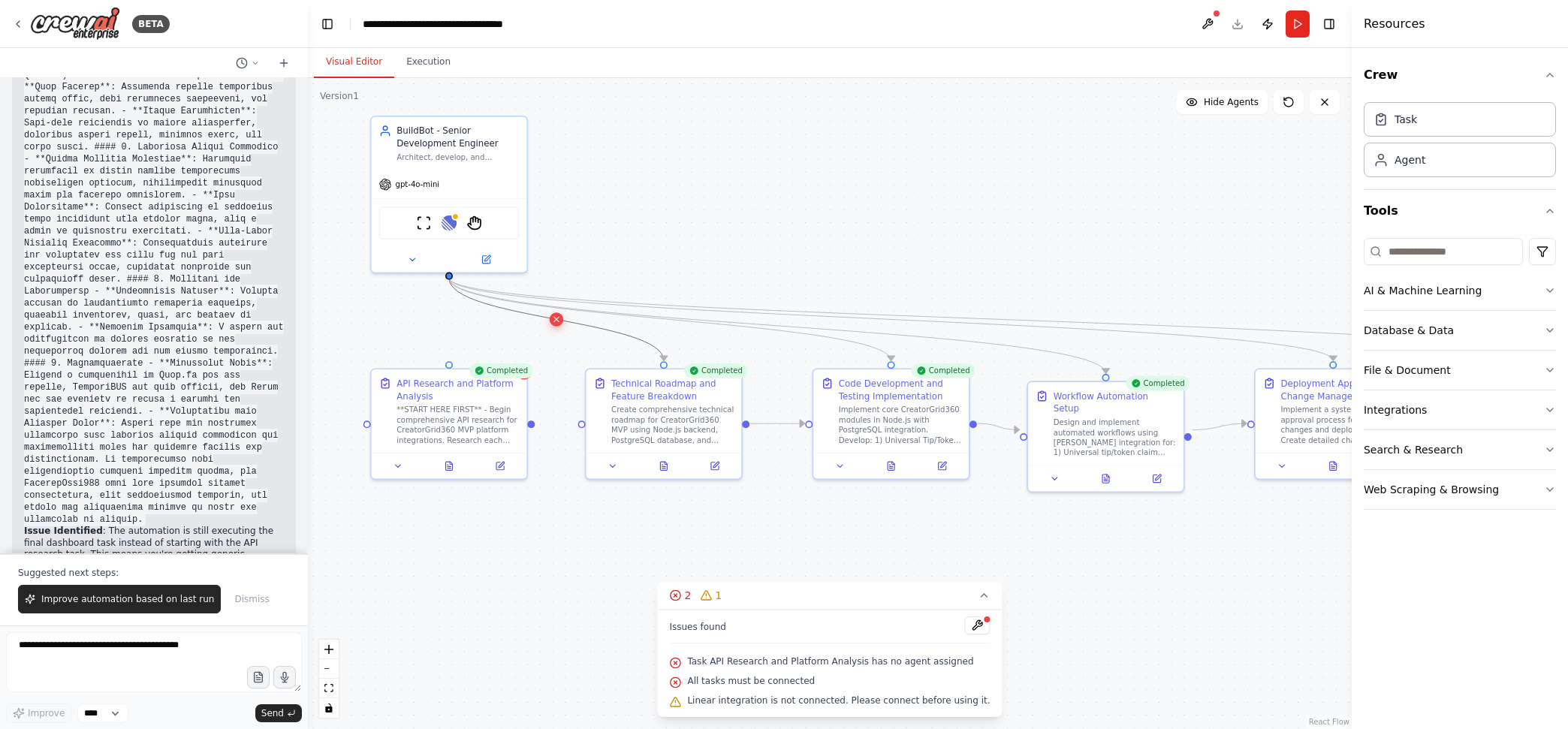
click at [559, 320] on icon at bounding box center [555, 319] width 10 height 12
click at [633, 312] on icon "Edge from a6121943-9533-495b-92a1-8cbc52cd2275 to 789d9aeb-1283-4e91-878f-c2405…" at bounding box center [890, 319] width 883 height 83
click at [888, 317] on icon at bounding box center [890, 319] width 5 height 5
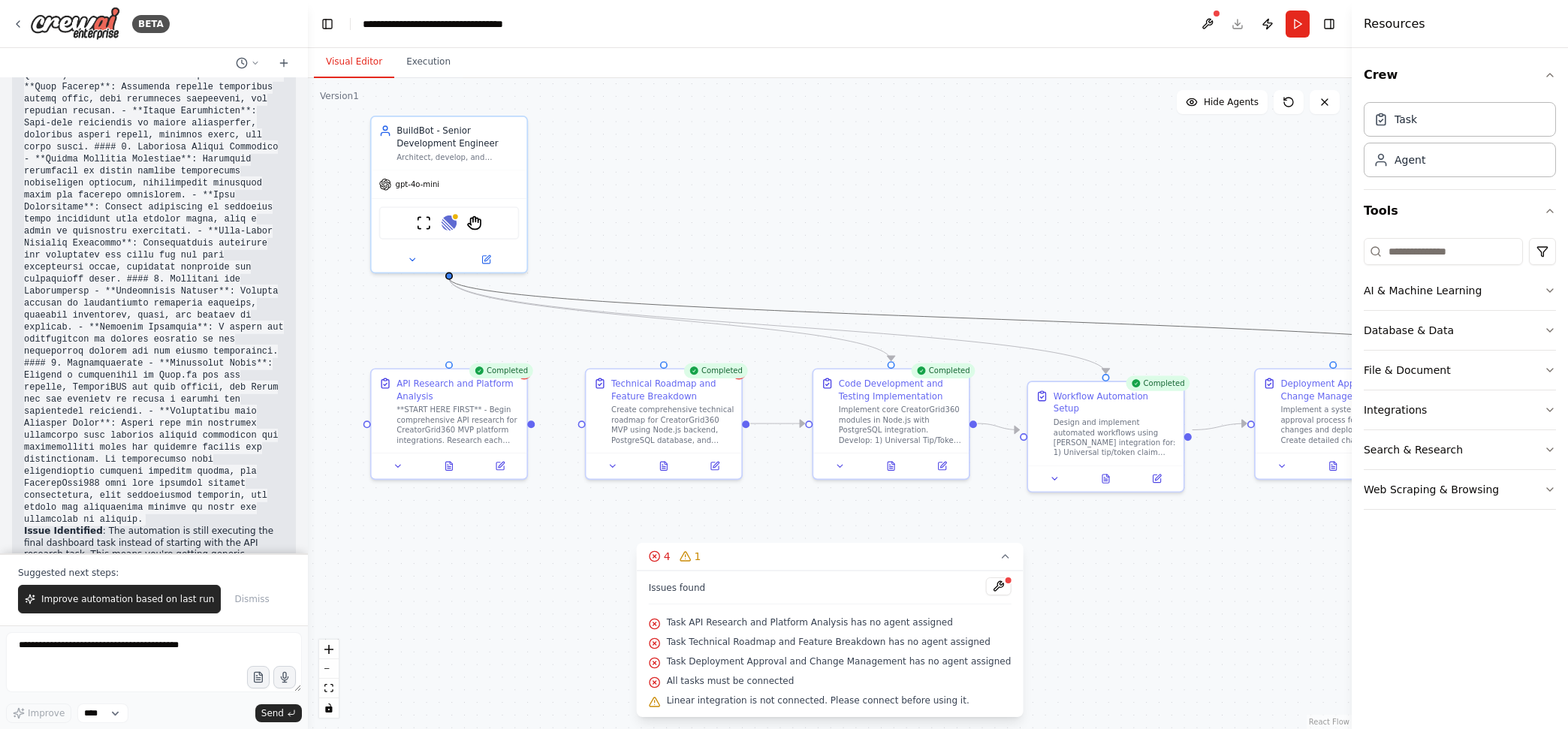
click at [843, 313] on icon "Edge from a6121943-9533-495b-92a1-8cbc52cd2275 to f01aa8c6-39a8-49e0-90ff-8d494…" at bounding box center [1001, 319] width 1105 height 83
click at [996, 318] on icon at bounding box center [1001, 319] width 10 height 12
click at [973, 342] on icon "Edge from a6121943-9533-495b-92a1-8cbc52cd2275 to c5cb0f5a-dca0-45ea-b241-26f15…" at bounding box center [777, 325] width 657 height 95
click at [778, 324] on icon at bounding box center [777, 325] width 5 height 5
click at [762, 325] on icon "Edge from a6121943-9533-495b-92a1-8cbc52cd2275 to 321866e8-f431-4557-973b-0778f…" at bounding box center [670, 319] width 442 height 83
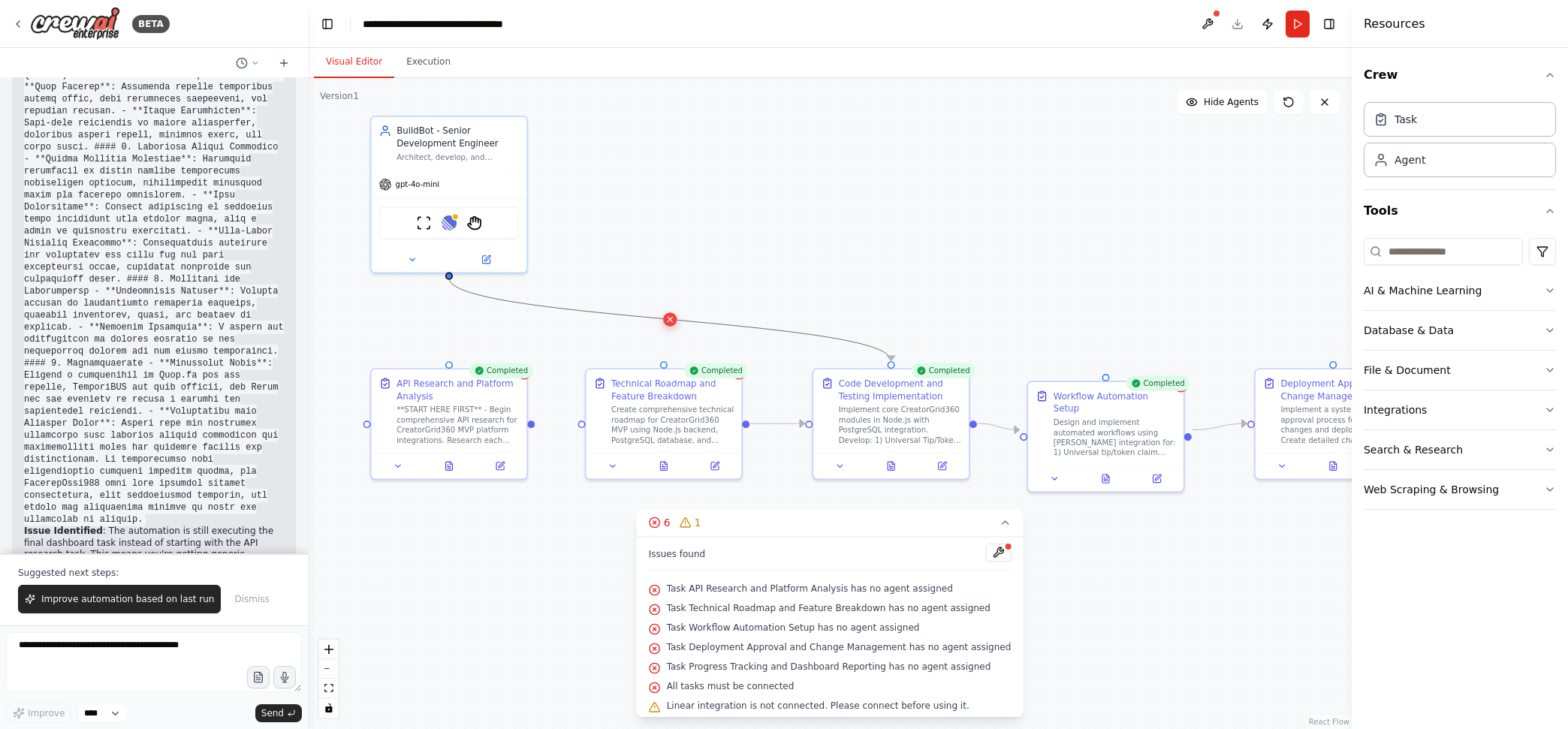
click at [674, 319] on button at bounding box center [669, 319] width 13 height 13
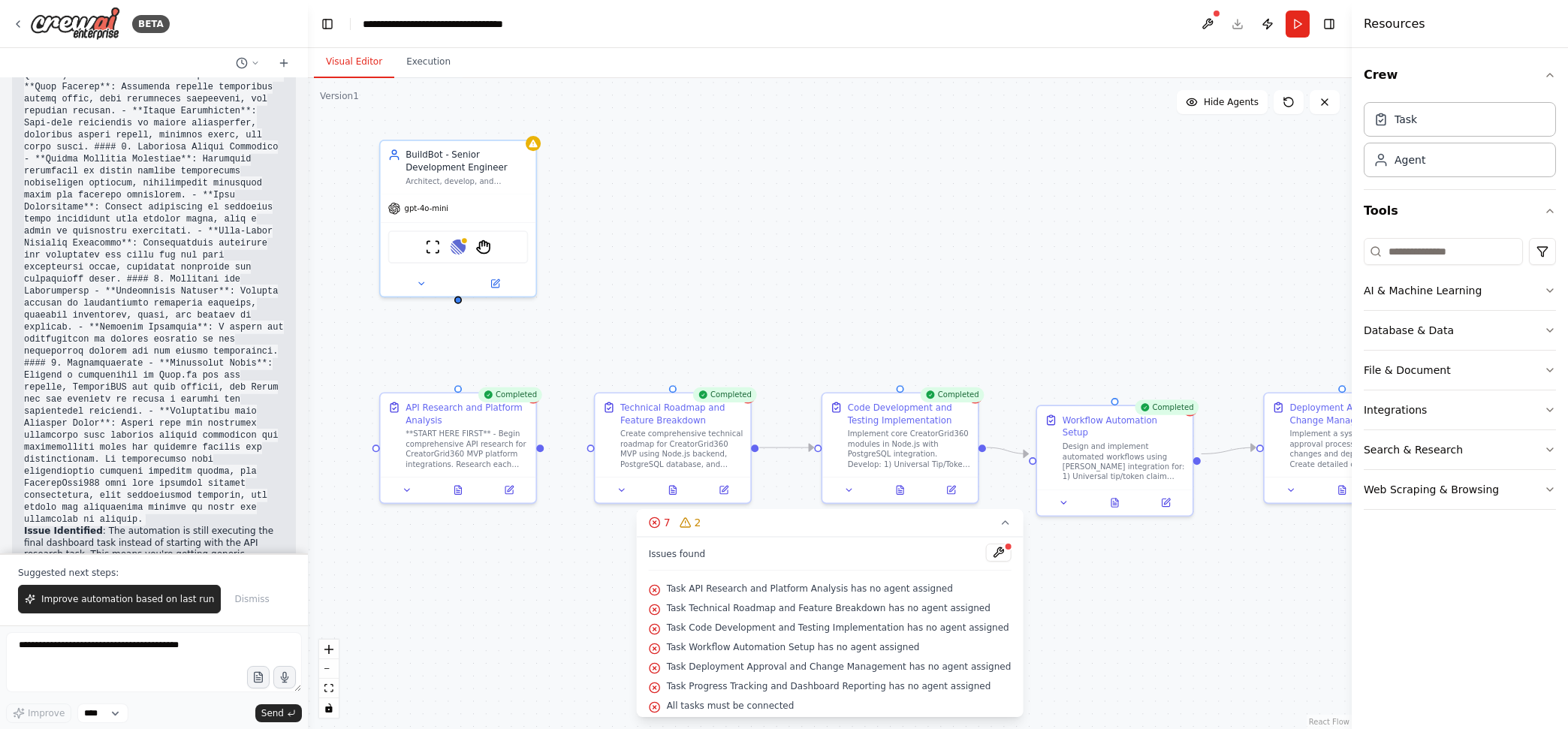
drag, startPoint x: 448, startPoint y: 281, endPoint x: 457, endPoint y: 304, distance: 24.7
click at [457, 304] on div ".deletable-edge-delete-btn { width: 20px; height: 20px; border: 0px solid #ffff…" at bounding box center [829, 404] width 1044 height 651
drag, startPoint x: 458, startPoint y: 297, endPoint x: 459, endPoint y: 390, distance: 93.0
click at [459, 390] on div "BuildBot - Senior Development Engineer Architect, develop, and automate Creator…" at bounding box center [755, 350] width 878 height 547
click at [785, 448] on icon "Edge from ca13abd1-ae6f-4b18-aa2b-b3403d7fdf8d to 321866e8-f431-4557-973b-0778f…" at bounding box center [786, 448] width 54 height 0
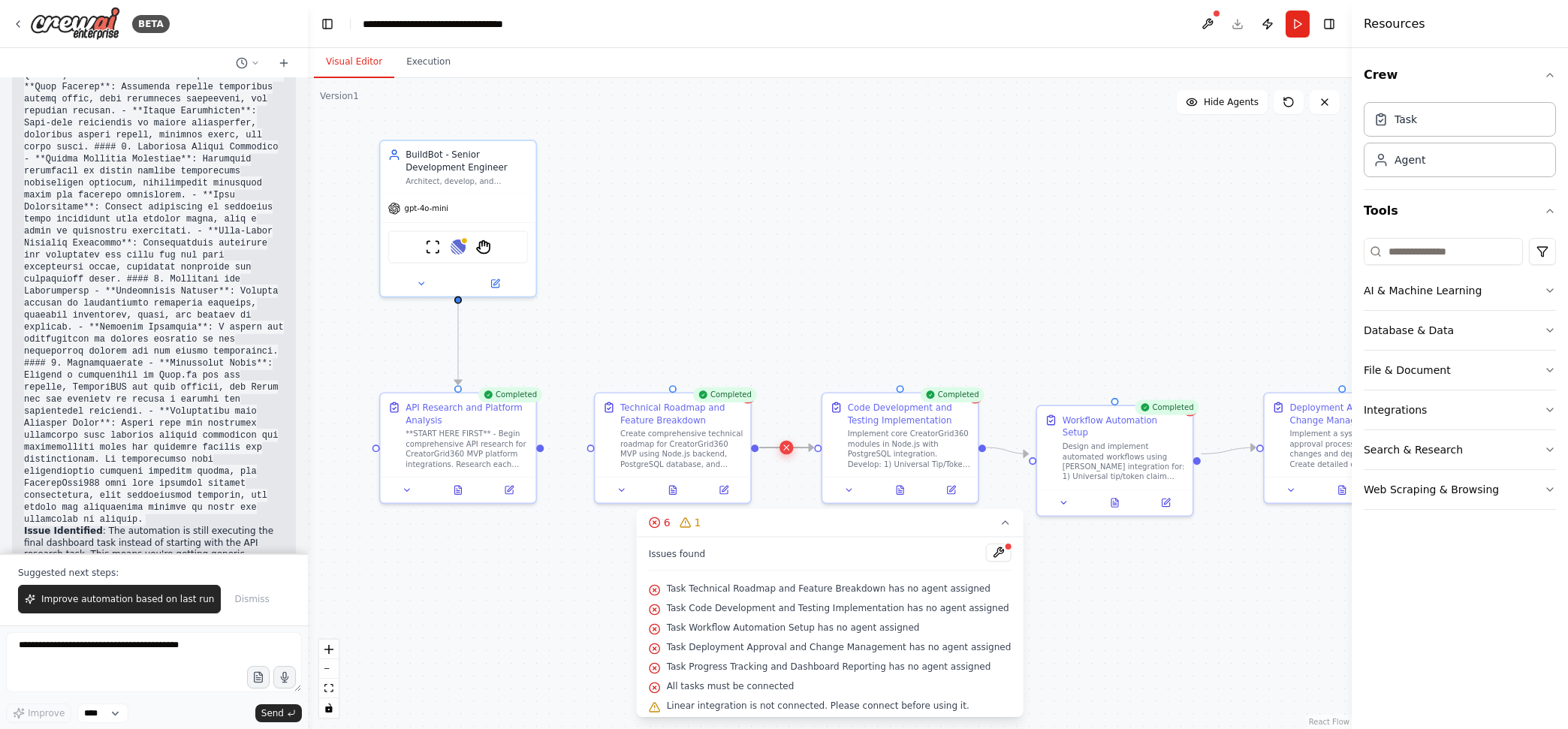
click at [784, 445] on icon at bounding box center [786, 448] width 10 height 12
click at [1003, 448] on icon "Edge from 321866e8-f431-4557-973b-0778f5a85121 to c5cb0f5a-dca0-45ea-b241-26f15…" at bounding box center [1007, 451] width 42 height 6
click at [1008, 448] on icon at bounding box center [1007, 451] width 10 height 12
click at [1225, 450] on icon "Edge from c5cb0f5a-dca0-45ea-b241-26f15d1429e5 to 789d9aeb-1283-4e91-878f-c2405…" at bounding box center [1228, 451] width 54 height 6
click at [1225, 447] on icon at bounding box center [1228, 451] width 10 height 12
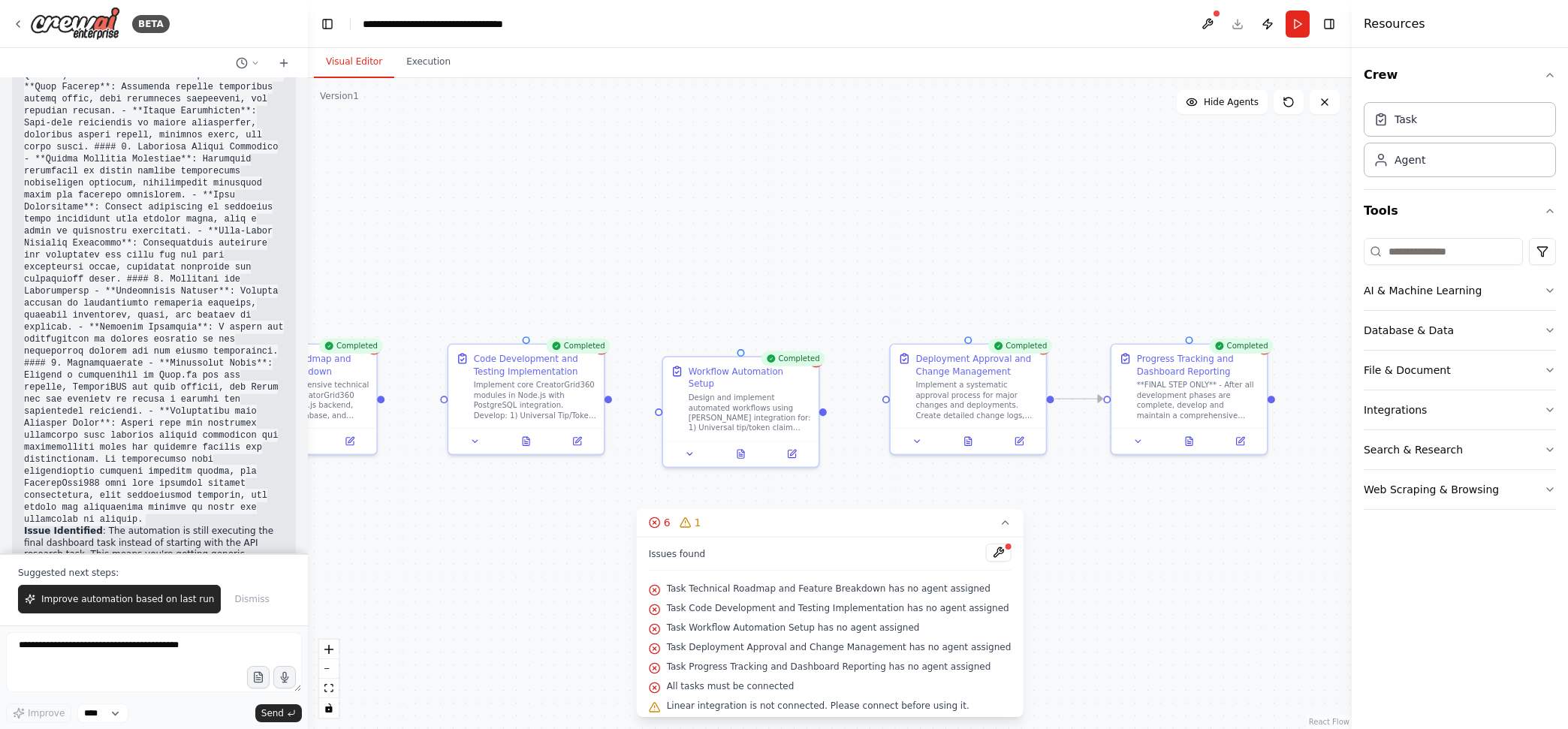
drag, startPoint x: 1250, startPoint y: 550, endPoint x: 832, endPoint y: 493, distance: 421.9
click at [832, 497] on div ".deletable-edge-delete-btn { width: 20px; height: 20px; border: 0px solid #ffff…" at bounding box center [829, 404] width 1044 height 651
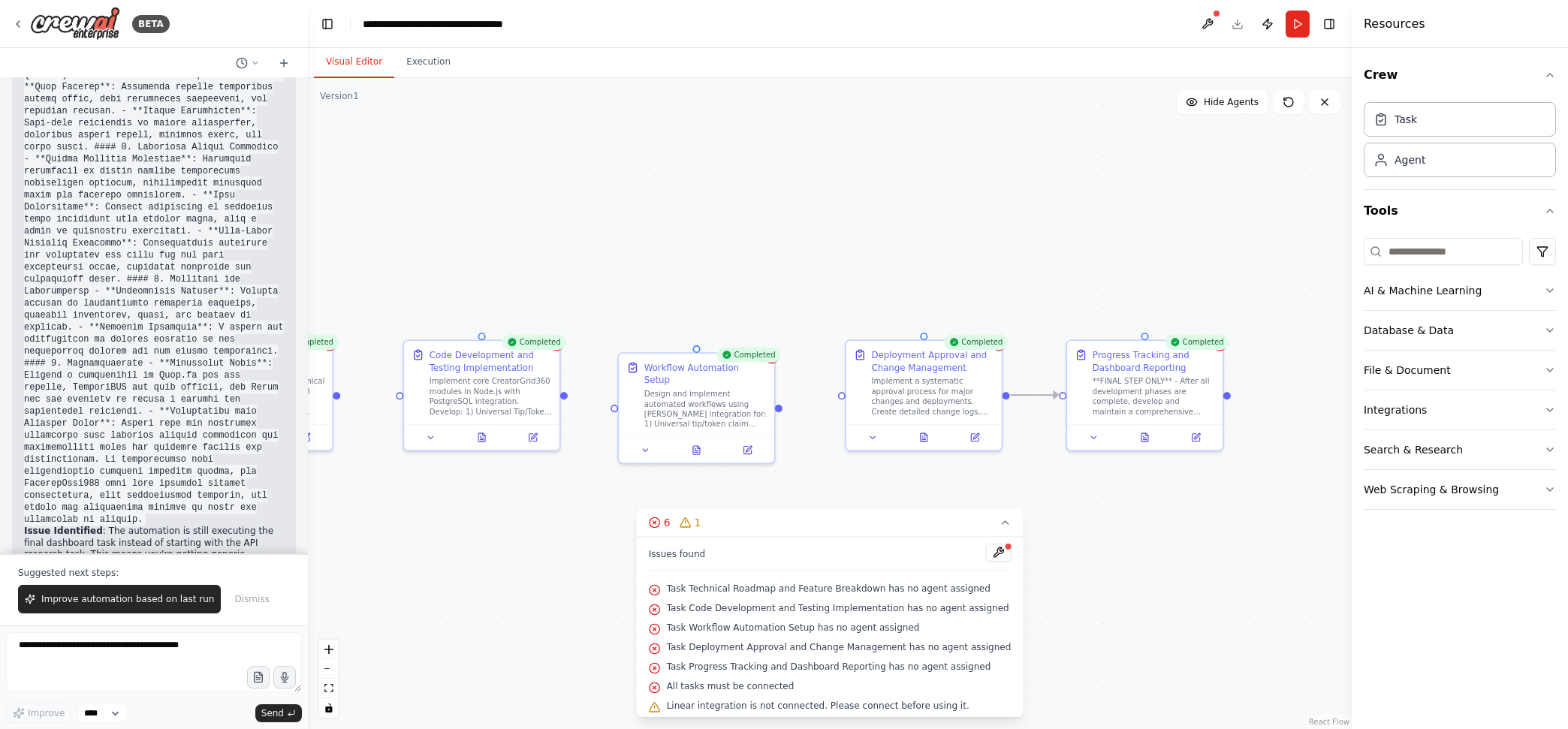
click at [1025, 395] on icon "Edge from 789d9aeb-1283-4e91-878f-c2405095ee4b to f01aa8c6-39a8-49e0-90ff-8d494…" at bounding box center [1034, 395] width 48 height 0
click at [1031, 396] on icon at bounding box center [1034, 395] width 10 height 12
click at [1068, 487] on div ".deletable-edge-delete-btn { width: 20px; height: 20px; border: 0px solid #ffff…" at bounding box center [829, 404] width 1044 height 651
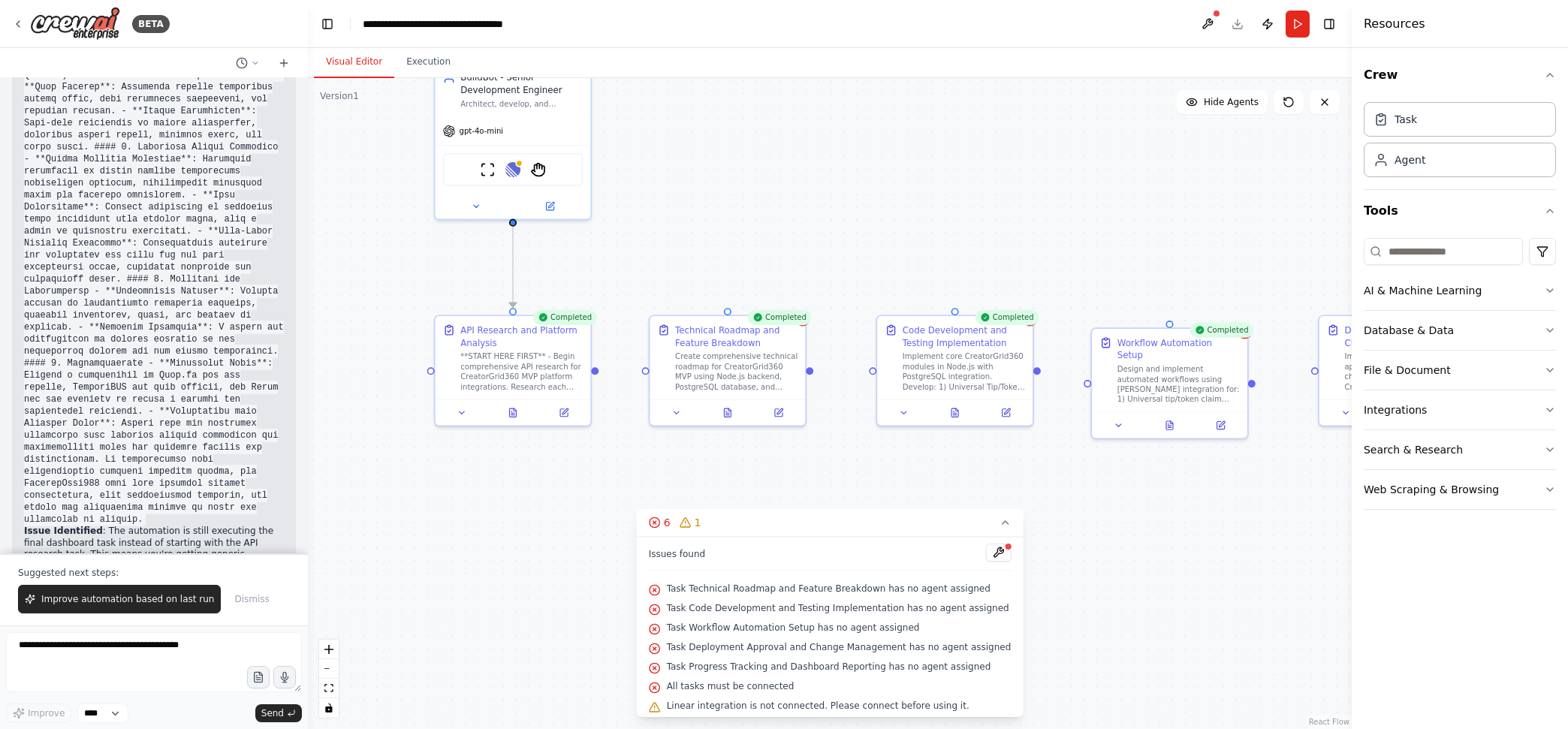
drag, startPoint x: 429, startPoint y: 524, endPoint x: 902, endPoint y: 499, distance: 473.7
click at [902, 499] on div ".deletable-edge-delete-btn { width: 20px; height: 20px; border: 0px solid #ffff…" at bounding box center [829, 404] width 1044 height 651
drag, startPoint x: 596, startPoint y: 371, endPoint x: 645, endPoint y: 375, distance: 49.2
click at [645, 375] on div ".deletable-edge-delete-btn { width: 20px; height: 20px; border: 0px solid #ffff…" at bounding box center [829, 404] width 1044 height 651
drag, startPoint x: 809, startPoint y: 370, endPoint x: 875, endPoint y: 372, distance: 66.0
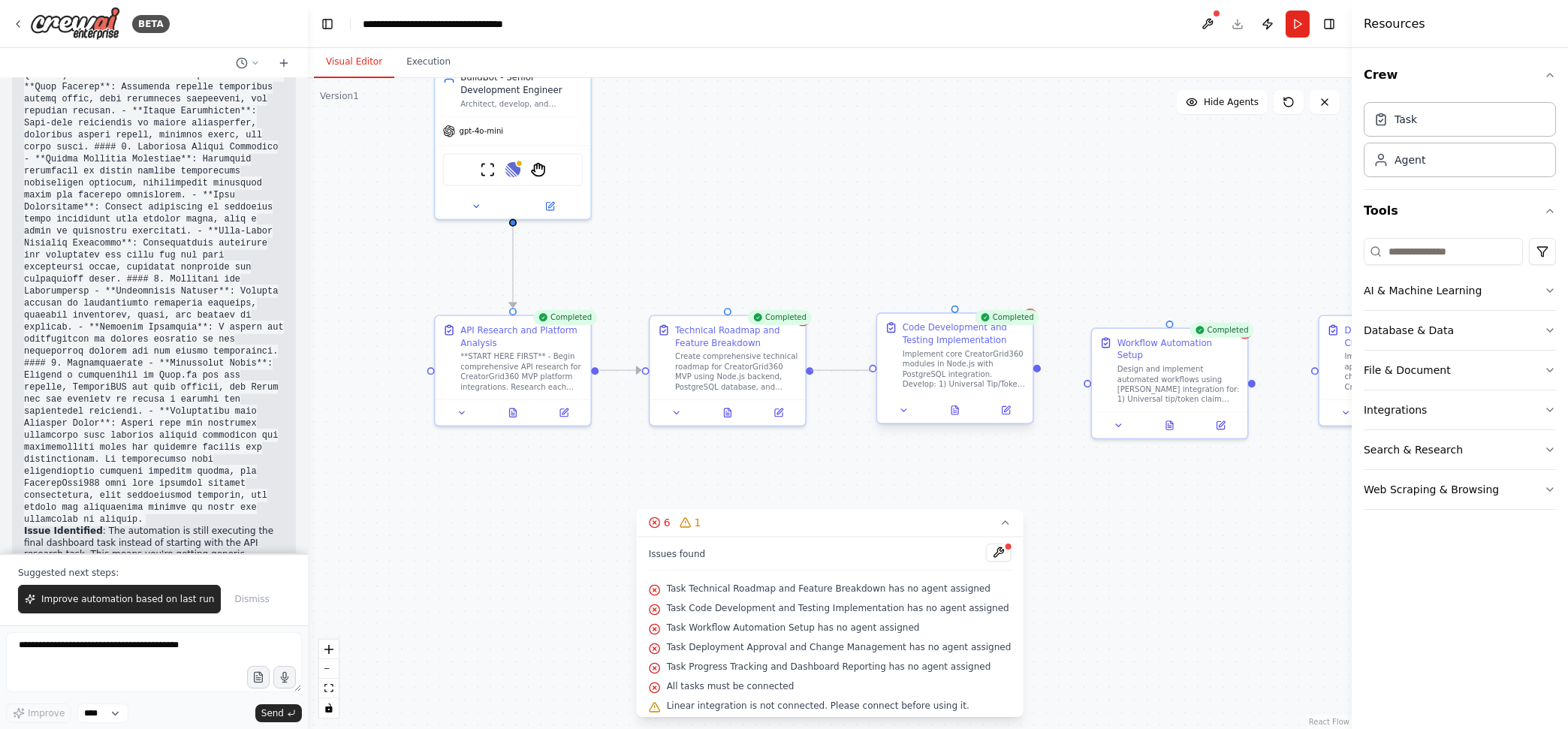
click at [875, 372] on div "BuildBot - Senior Development Engineer Architect, develop, and automate Creator…" at bounding box center [810, 273] width 878 height 547
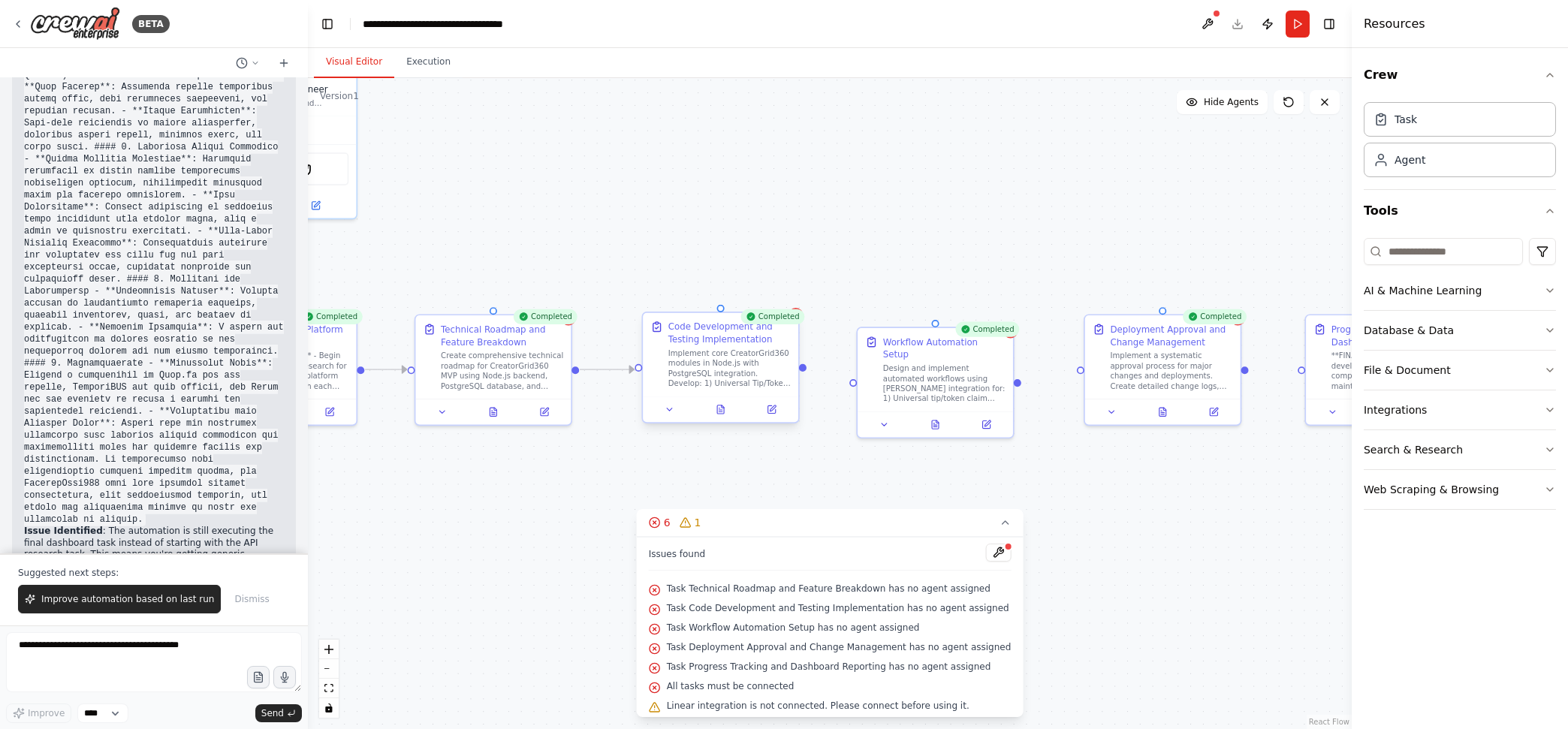
drag, startPoint x: 1039, startPoint y: 373, endPoint x: 799, endPoint y: 372, distance: 240.0
click at [799, 372] on div ".deletable-edge-delete-btn { width: 20px; height: 20px; border: 0px solid #ffff…" at bounding box center [829, 404] width 1044 height 651
drag, startPoint x: 796, startPoint y: 370, endPoint x: 846, endPoint y: 371, distance: 50.0
click at [846, 371] on div "BuildBot - Senior Development Engineer Architect, develop, and automate Creator…" at bounding box center [569, 272] width 878 height 547
drag, startPoint x: 1011, startPoint y: 373, endPoint x: 1072, endPoint y: 368, distance: 61.2
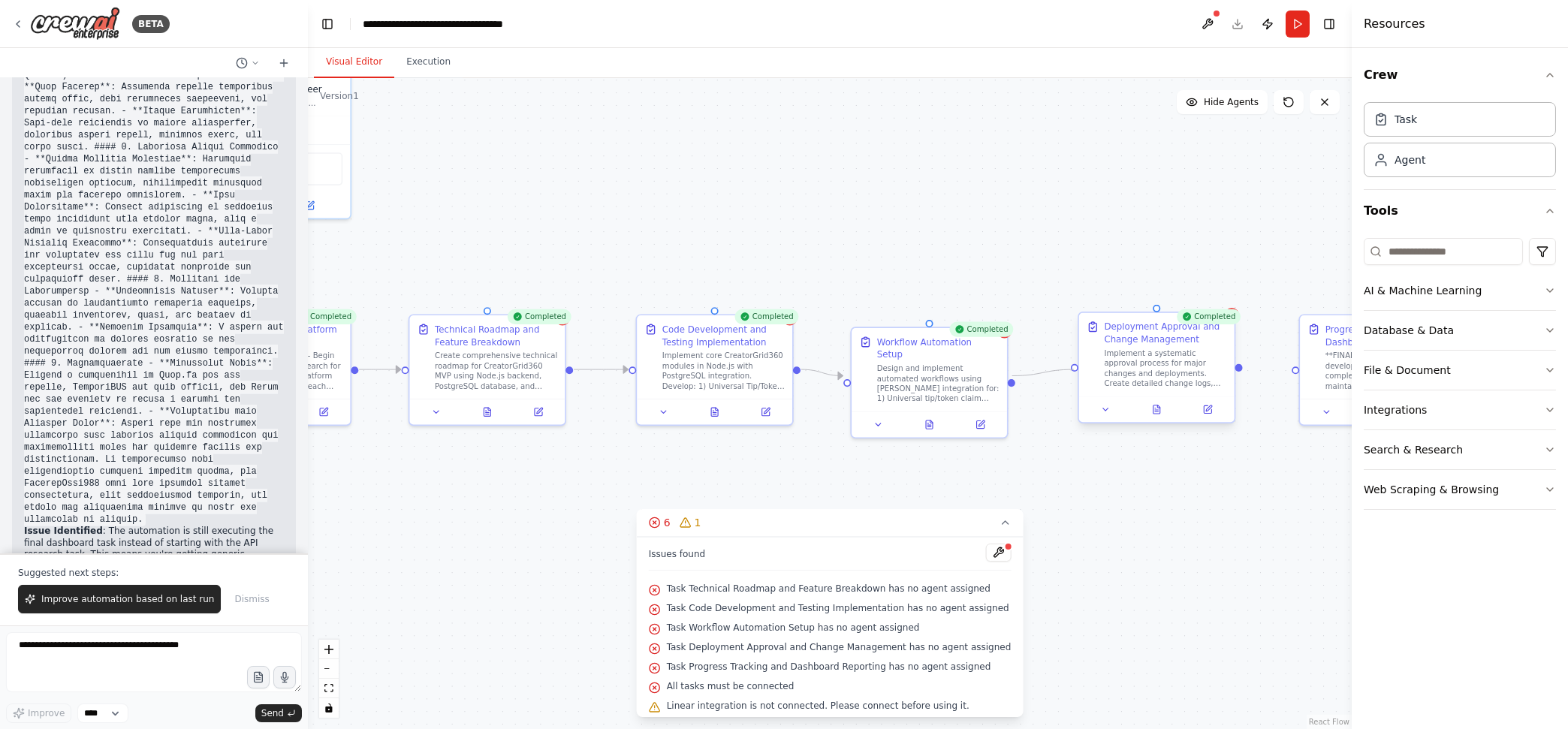
click at [1009, 368] on div "BuildBot - Senior Development Engineer Architect, develop, and automate Creator…" at bounding box center [569, 272] width 878 height 547
drag, startPoint x: 1240, startPoint y: 366, endPoint x: 1298, endPoint y: 371, distance: 58.2
click at [1009, 371] on div "BuildBot - Senior Development Engineer Architect, develop, and automate Creator…" at bounding box center [569, 272] width 878 height 547
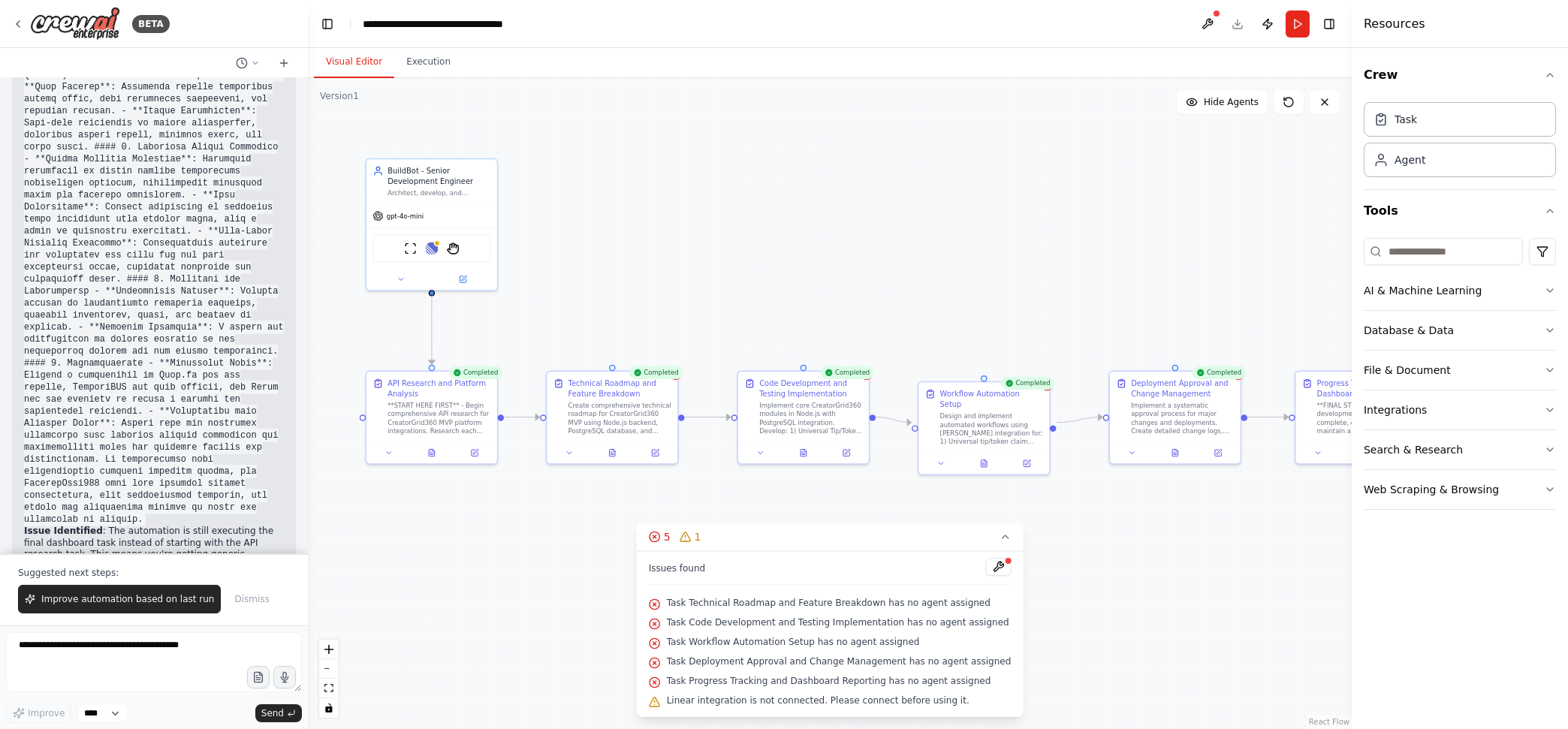
drag, startPoint x: 510, startPoint y: 509, endPoint x: 626, endPoint y: 535, distance: 118.9
click at [626, 535] on div ".deletable-edge-delete-btn { width: 20px; height: 20px; border: 0px solid #ffff…" at bounding box center [829, 404] width 1044 height 651
click at [1204, 17] on button at bounding box center [1207, 24] width 24 height 27
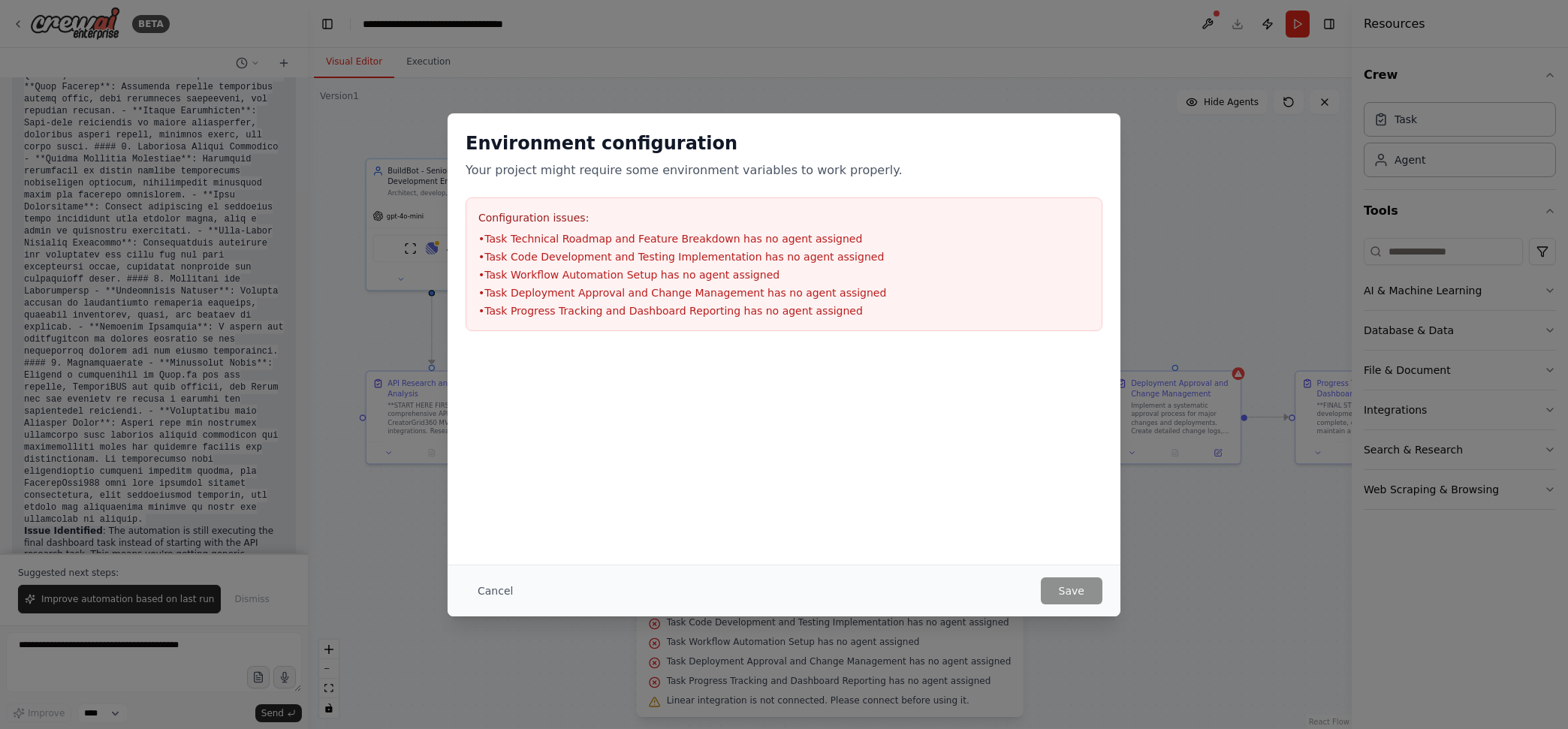
click at [1074, 572] on div "Cancel Save" at bounding box center [784, 590] width 673 height 52
click at [508, 582] on button "Cancel" at bounding box center [495, 590] width 60 height 27
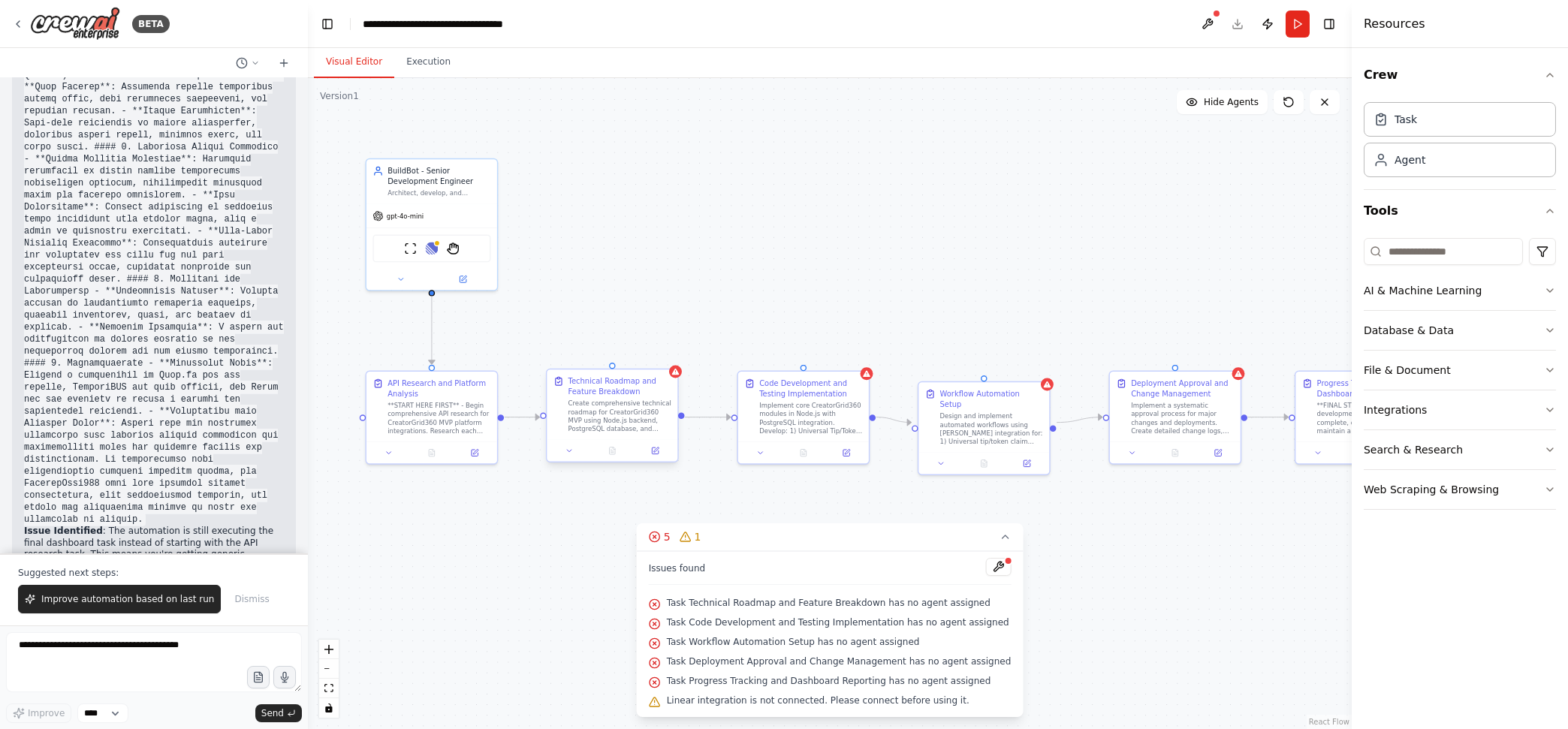
click at [632, 402] on div "Create comprehensive technical roadmap for CreatorGrid360 MVP using Node.js bac…" at bounding box center [620, 416] width 103 height 34
click at [1207, 25] on button at bounding box center [1207, 24] width 24 height 27
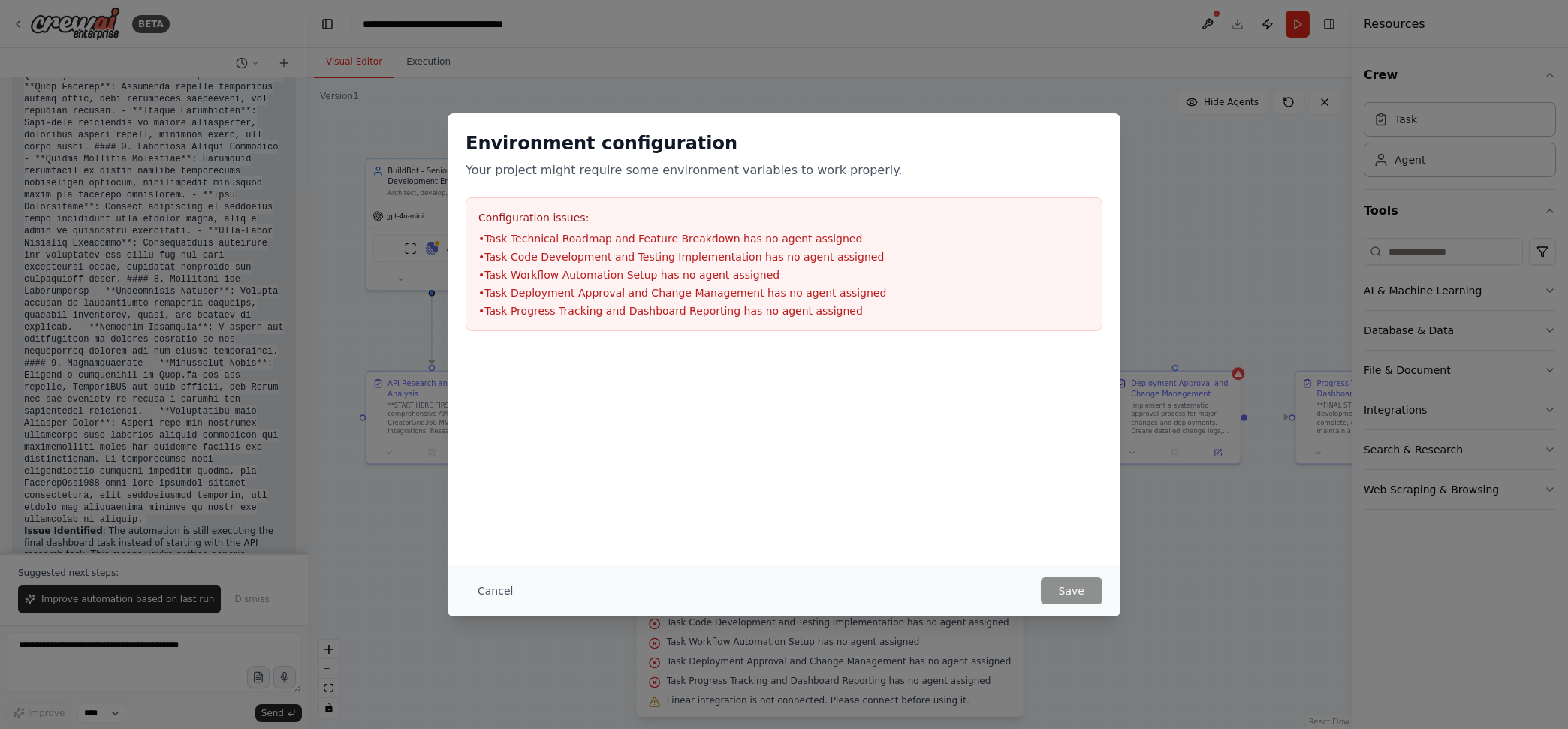
drag, startPoint x: 781, startPoint y: 124, endPoint x: 1094, endPoint y: 77, distance: 316.5
click at [1094, 77] on div "Environment configuration Your project might require some environment variables…" at bounding box center [784, 364] width 1568 height 729
click at [485, 582] on button "Cancel" at bounding box center [495, 590] width 60 height 27
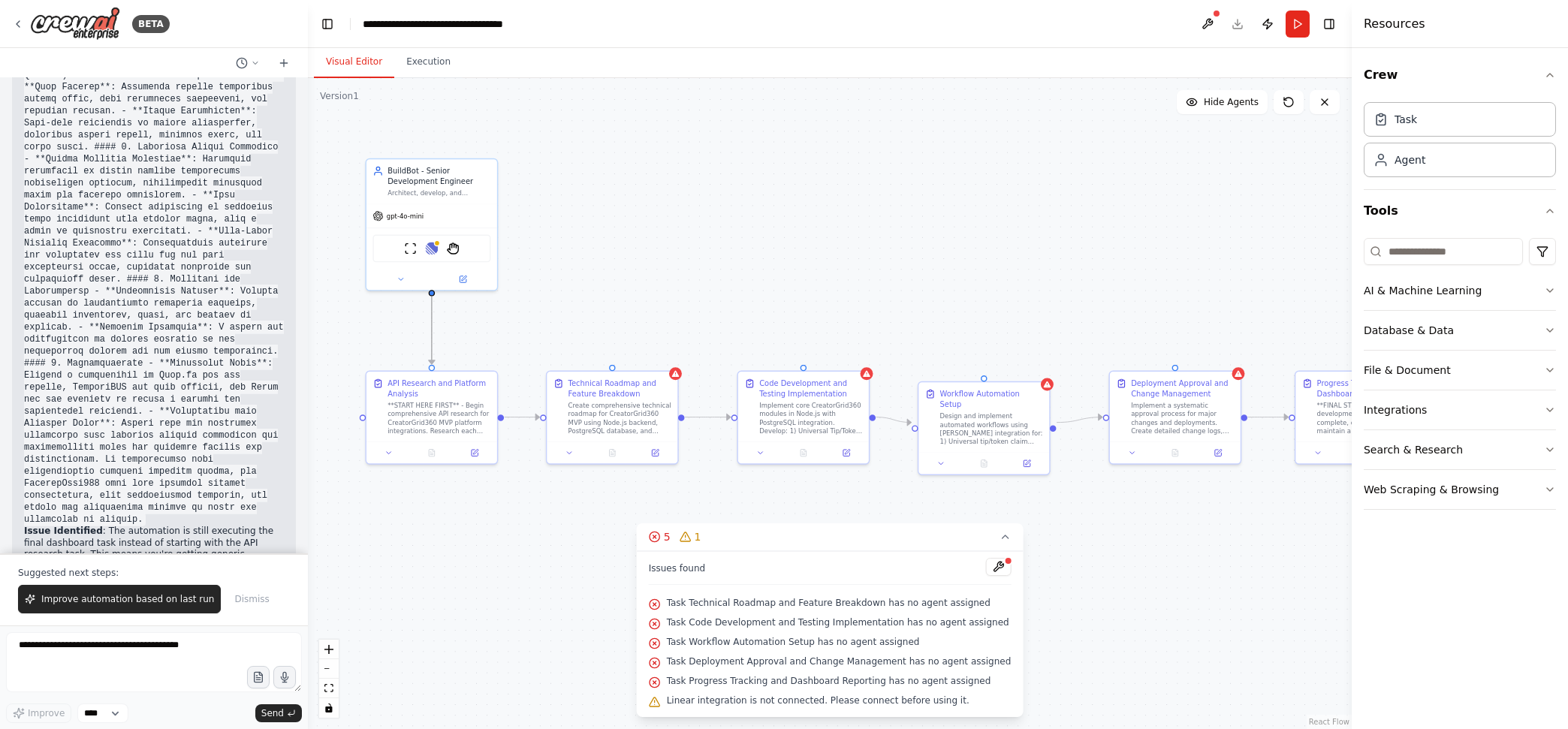
click at [432, 331] on icon "Edge from a6121943-9533-495b-92a1-8cbc52cd2275 to ab9db97f-eed5-47db-b21d-8a71d…" at bounding box center [432, 329] width 0 height 69
click at [432, 332] on icon at bounding box center [431, 329] width 9 height 9
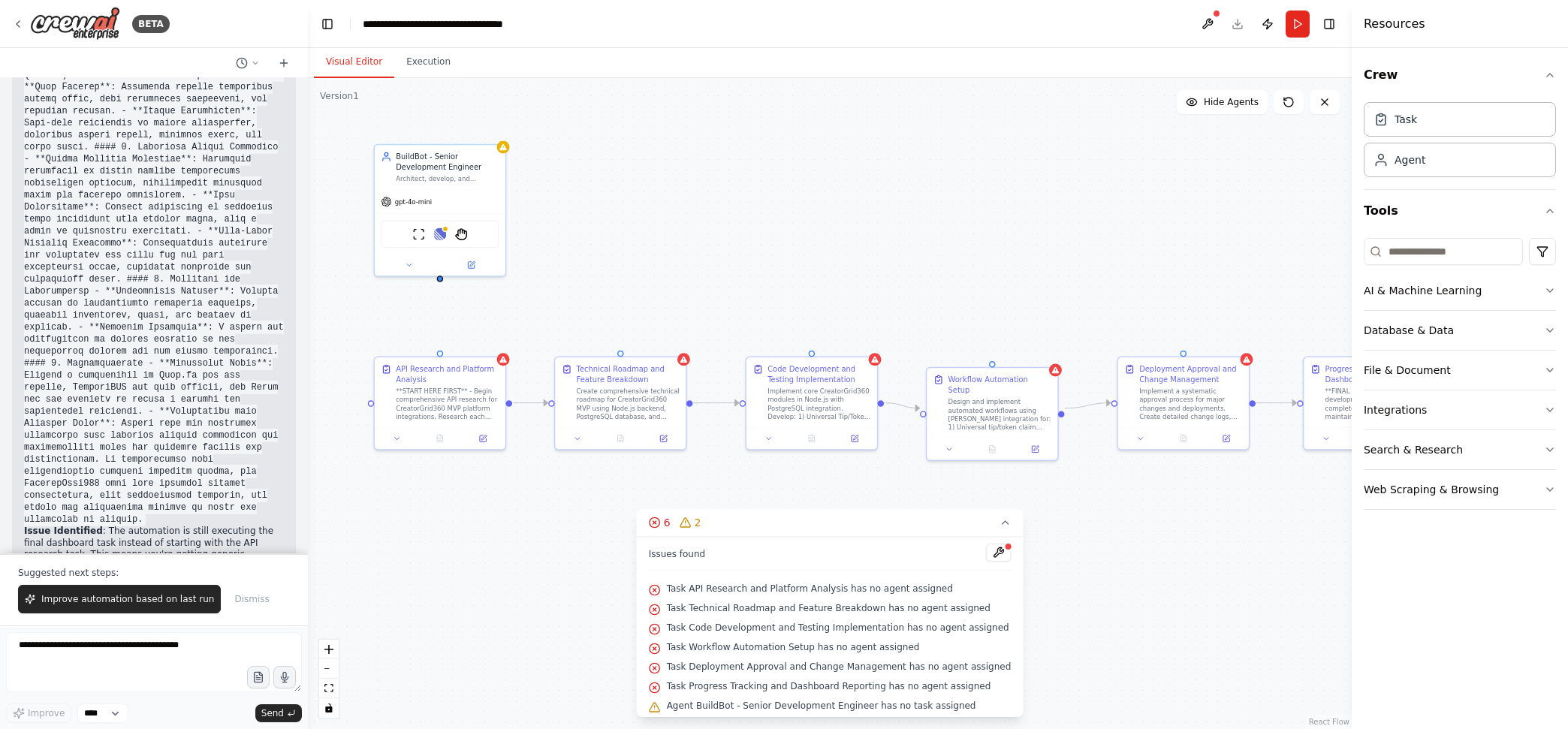
drag, startPoint x: 432, startPoint y: 295, endPoint x: 440, endPoint y: 280, distance: 17.0
click at [440, 280] on div ".deletable-edge-delete-btn { width: 20px; height: 20px; border: 0px solid #ffff…" at bounding box center [829, 404] width 1044 height 651
drag, startPoint x: 442, startPoint y: 277, endPoint x: 439, endPoint y: 356, distance: 79.1
click at [439, 356] on div "BuildBot - Senior Development Engineer Architect, develop, and automate Creator…" at bounding box center [689, 320] width 738 height 460
drag, startPoint x: 442, startPoint y: 277, endPoint x: 620, endPoint y: 354, distance: 193.9
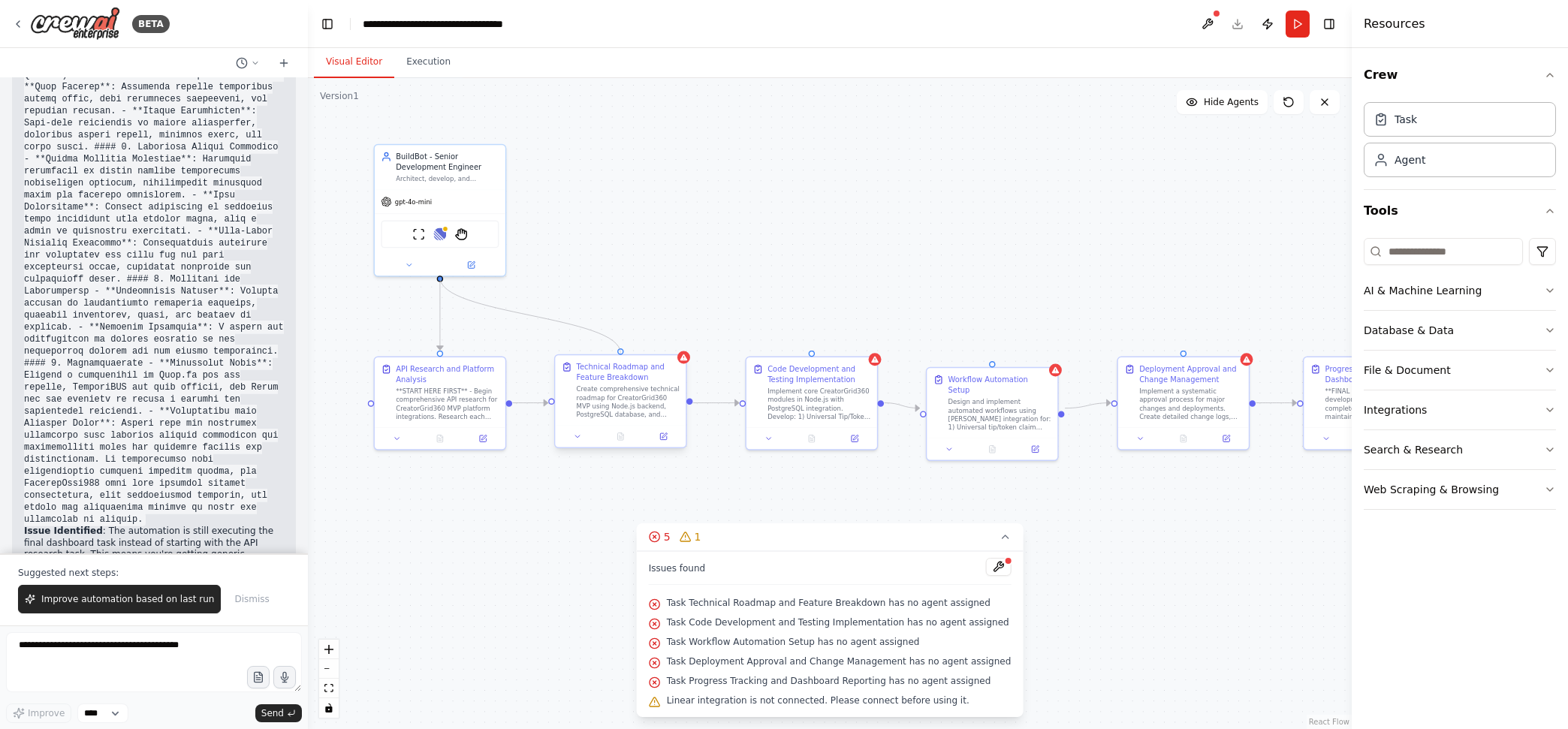
click at [620, 354] on div "BuildBot - Senior Development Engineer Architect, develop, and automate Creator…" at bounding box center [689, 320] width 738 height 460
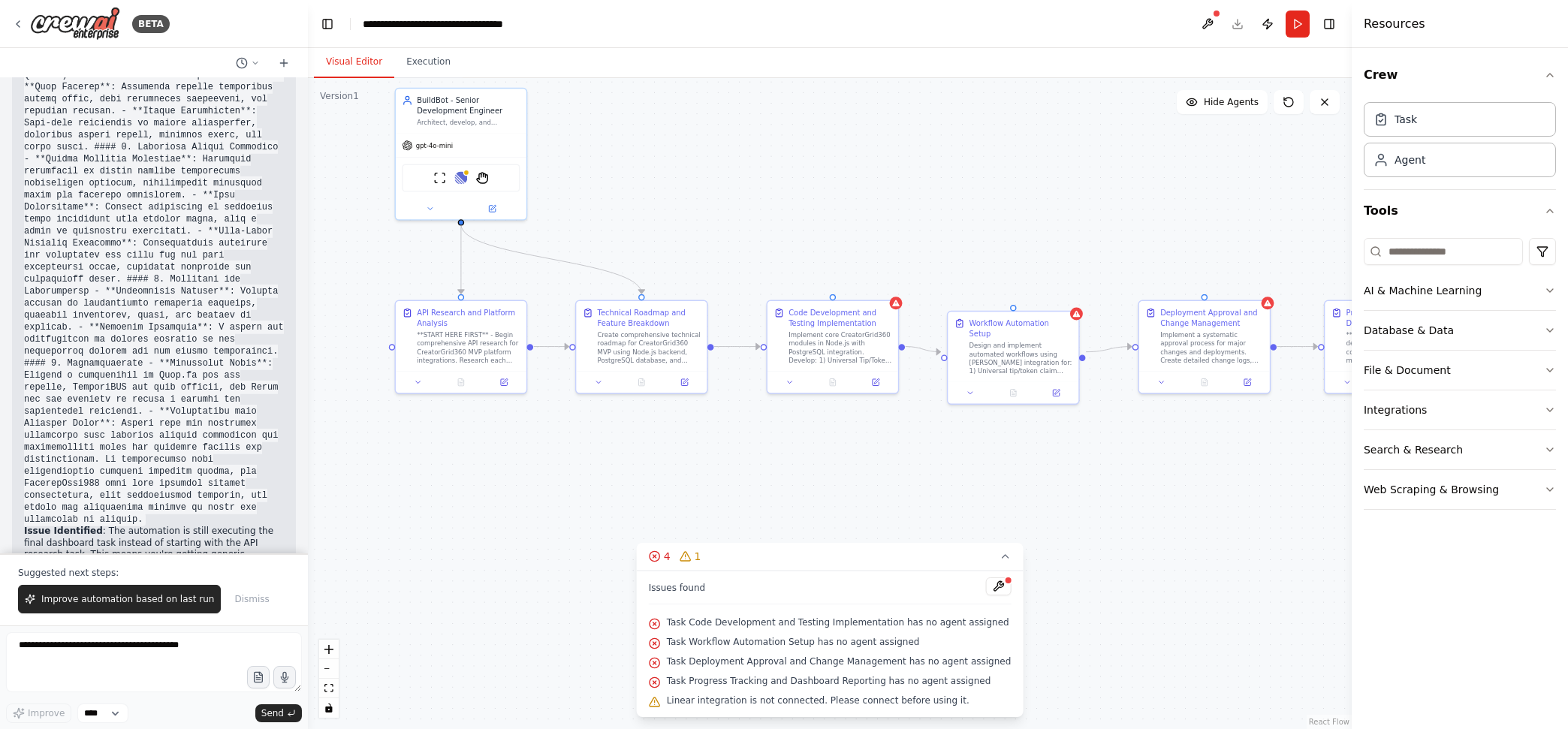
drag, startPoint x: 439, startPoint y: 279, endPoint x: 459, endPoint y: 223, distance: 59.5
click at [459, 223] on div ".deletable-edge-delete-btn { width: 20px; height: 20px; border: 0px solid #ffff…" at bounding box center [829, 404] width 1044 height 651
drag, startPoint x: 461, startPoint y: 220, endPoint x: 831, endPoint y: 298, distance: 378.1
click at [831, 298] on div "BuildBot - Senior Development Engineer Architect, develop, and automate Creator…" at bounding box center [709, 264] width 738 height 460
drag, startPoint x: 460, startPoint y: 220, endPoint x: 1015, endPoint y: 303, distance: 561.2
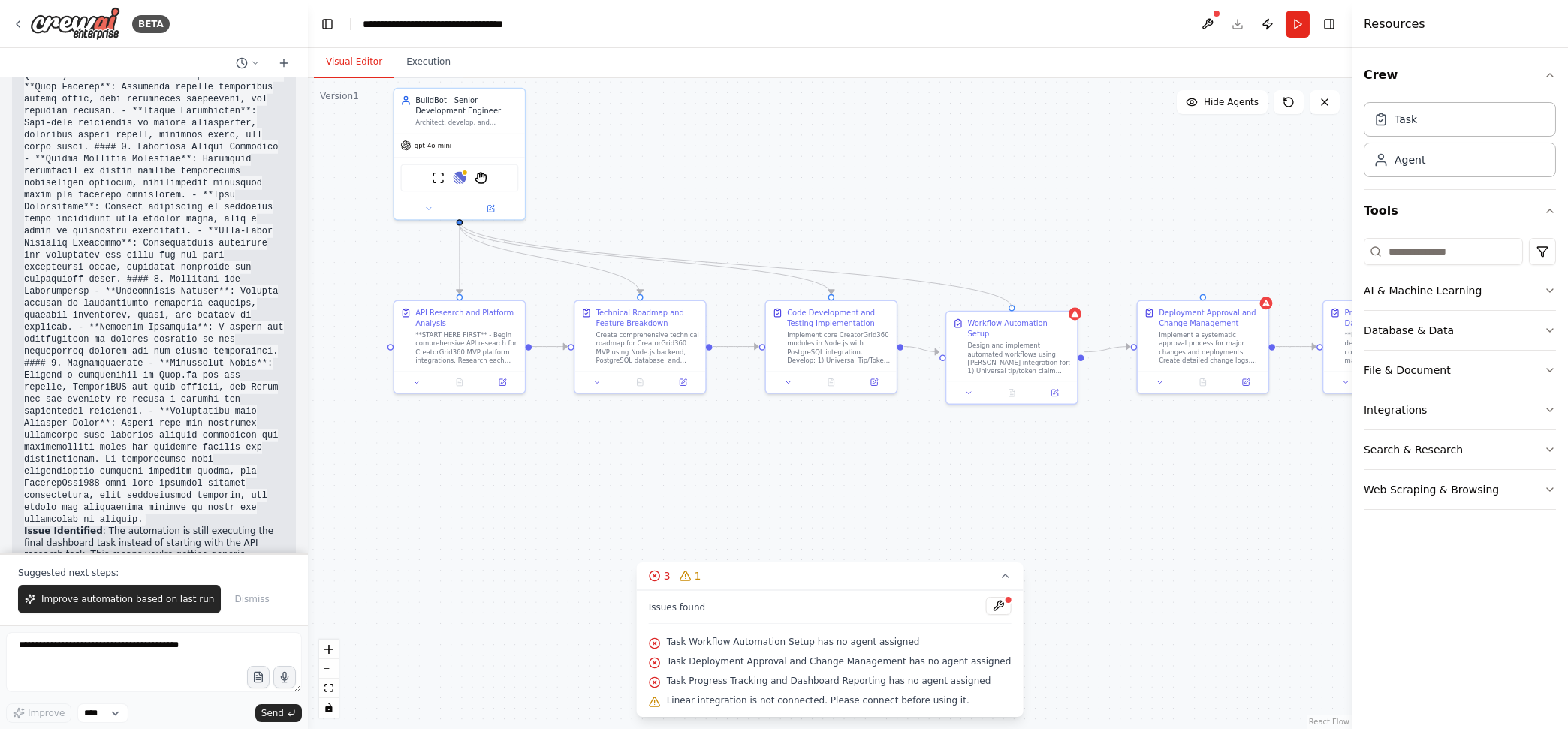
click at [1015, 303] on div ".deletable-edge-delete-btn { width: 20px; height: 20px; border: 0px solid #ffff…" at bounding box center [829, 404] width 1044 height 651
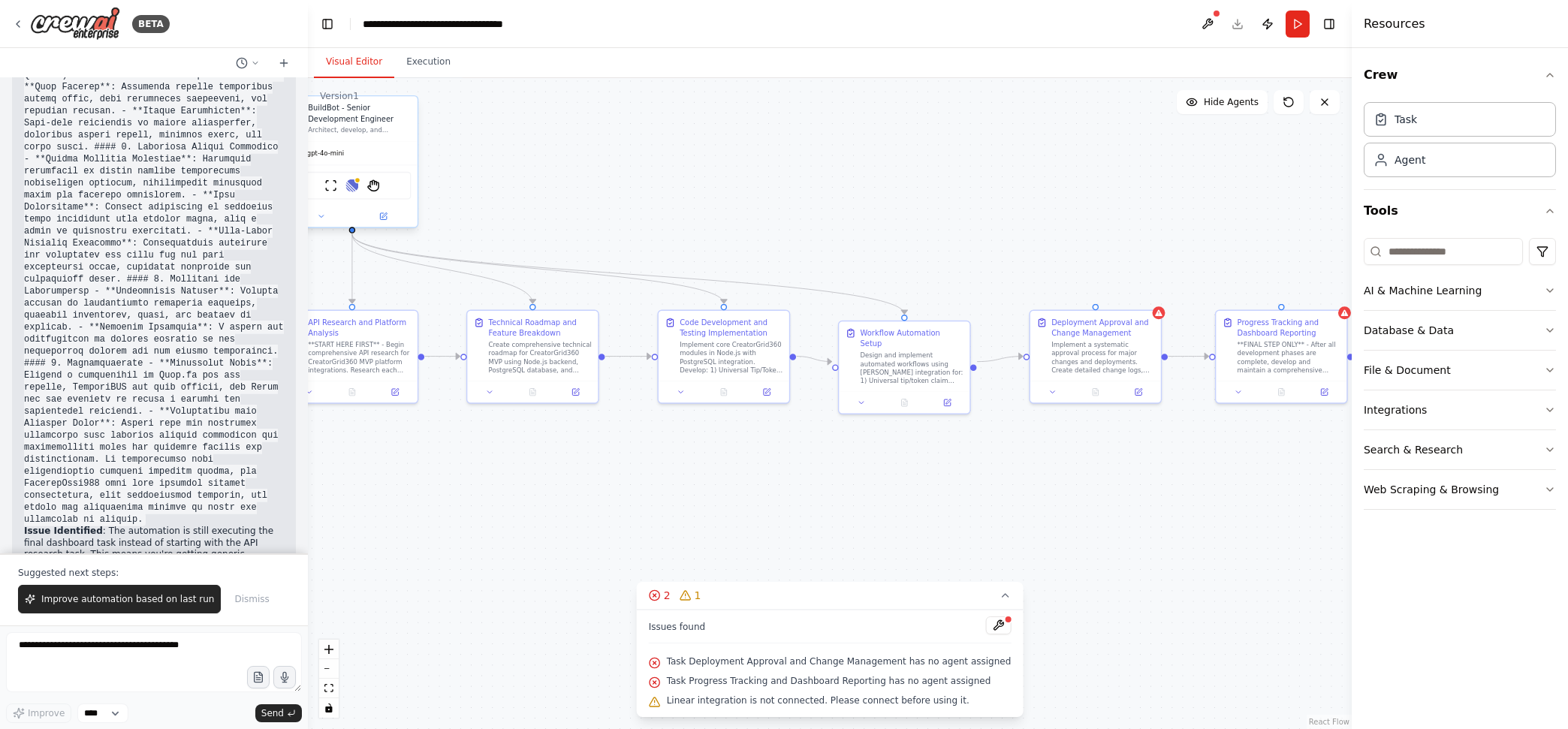
drag, startPoint x: 457, startPoint y: 223, endPoint x: 349, endPoint y: 232, distance: 108.4
click at [349, 232] on div ".deletable-edge-delete-btn { width: 20px; height: 20px; border: 0px solid #ffff…" at bounding box center [829, 404] width 1044 height 651
drag, startPoint x: 348, startPoint y: 227, endPoint x: 1098, endPoint y: 300, distance: 753.5
click at [1098, 300] on div ".deletable-edge-delete-btn { width: 20px; height: 20px; border: 0px solid #ffff…" at bounding box center [829, 404] width 1044 height 651
drag, startPoint x: 350, startPoint y: 229, endPoint x: 1283, endPoint y: 302, distance: 935.9
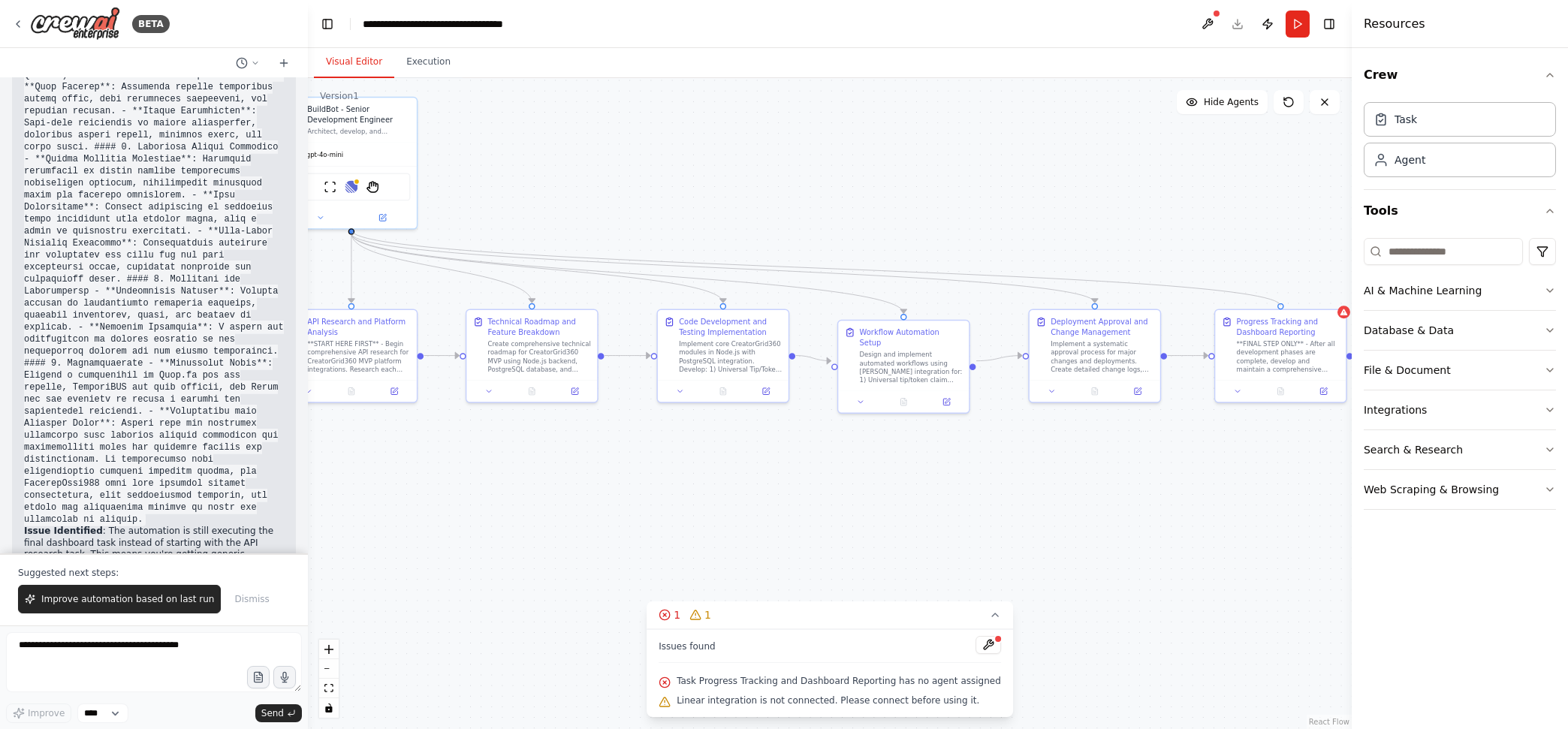
click at [1253, 302] on div ".deletable-edge-delete-btn { width: 20px; height: 20px; border: 0px solid #ffff…" at bounding box center [829, 404] width 1044 height 651
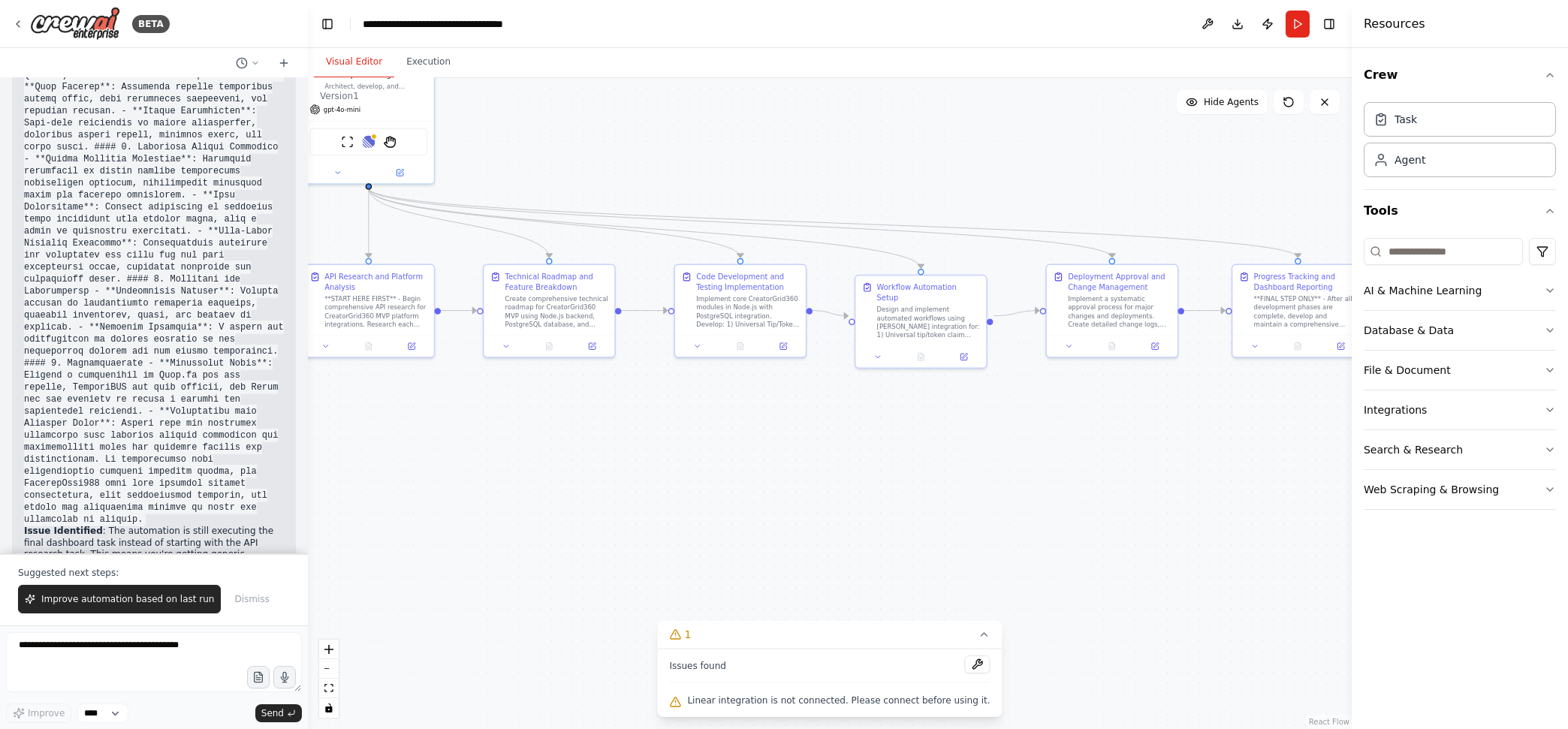
drag, startPoint x: 1303, startPoint y: 435, endPoint x: 1320, endPoint y: 390, distance: 48.1
click at [1253, 390] on div ".deletable-edge-delete-btn { width: 20px; height: 20px; border: 0px solid #ffff…" at bounding box center [829, 404] width 1044 height 651
click at [132, 582] on span "Improve automation based on last run" at bounding box center [127, 599] width 173 height 12
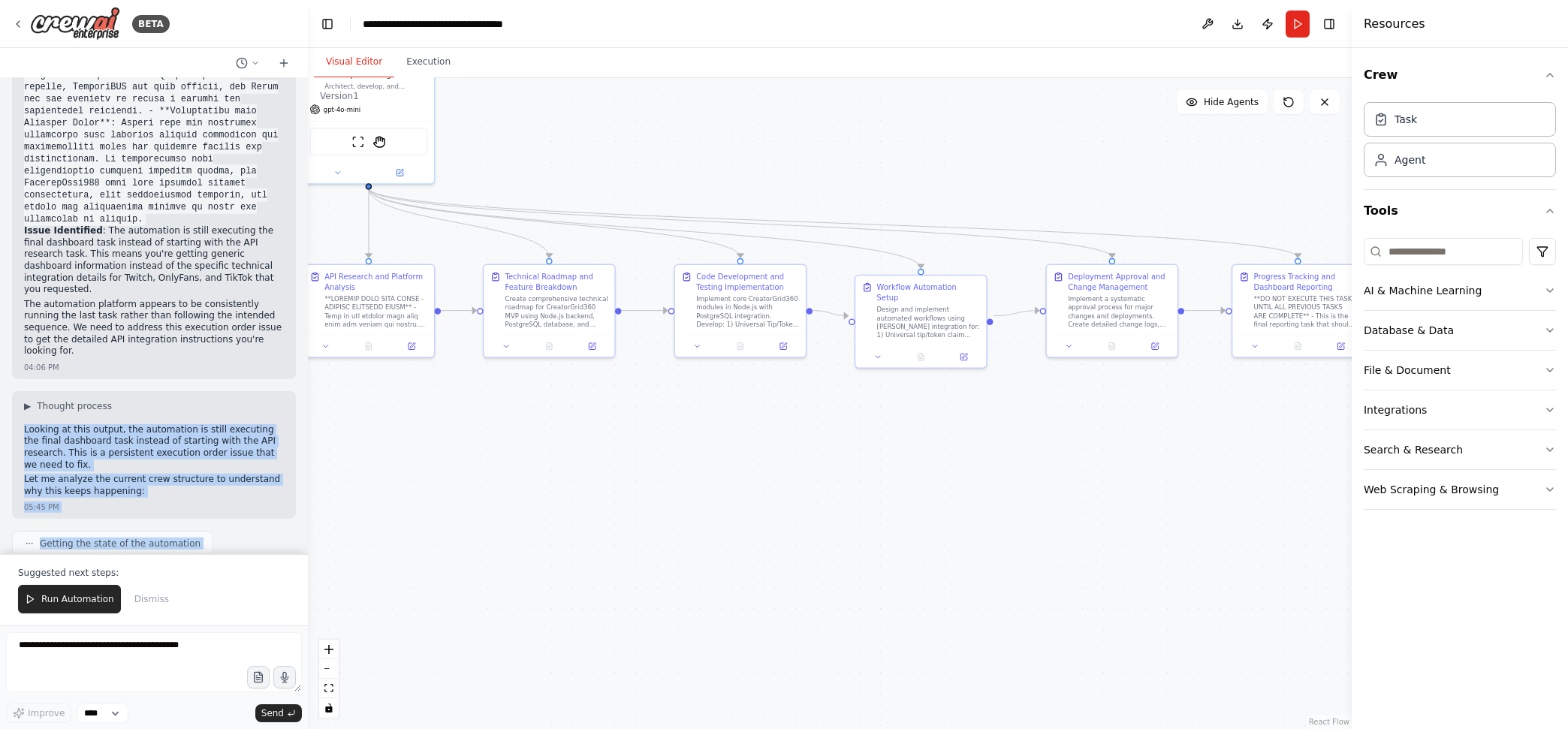
scroll to position [7788, 0]
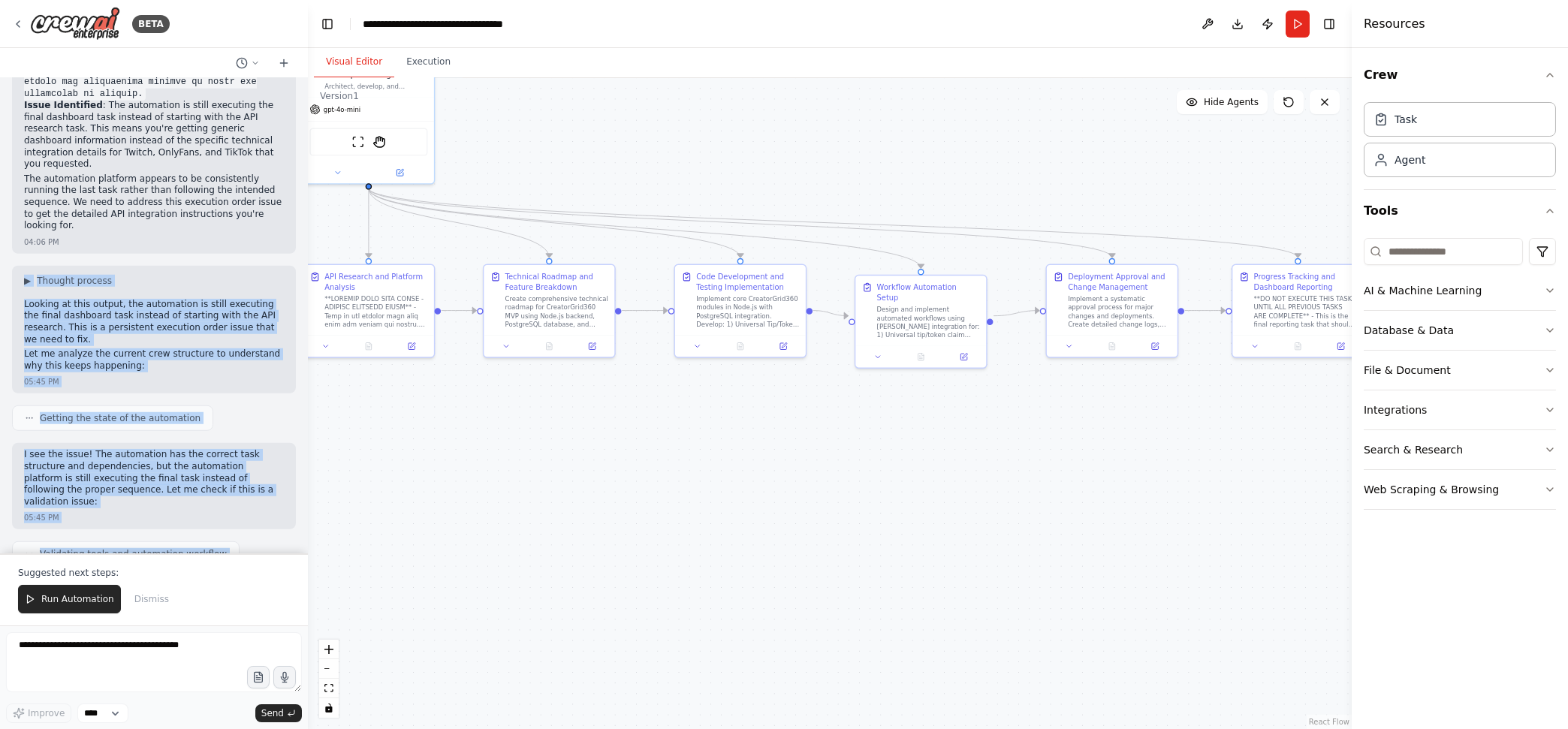
drag, startPoint x: 232, startPoint y: 523, endPoint x: 19, endPoint y: 148, distance: 431.3
click at [19, 148] on div "Create an agent called BuildBot to plan, code, and automate the development of …" at bounding box center [154, 315] width 308 height 475
copy div "▶ Loremip dolorsi Ametcon ad elit seddoe, tem incididunt ut labor etdolorem ali…"
click at [76, 582] on span "Run Automation" at bounding box center [77, 599] width 73 height 12
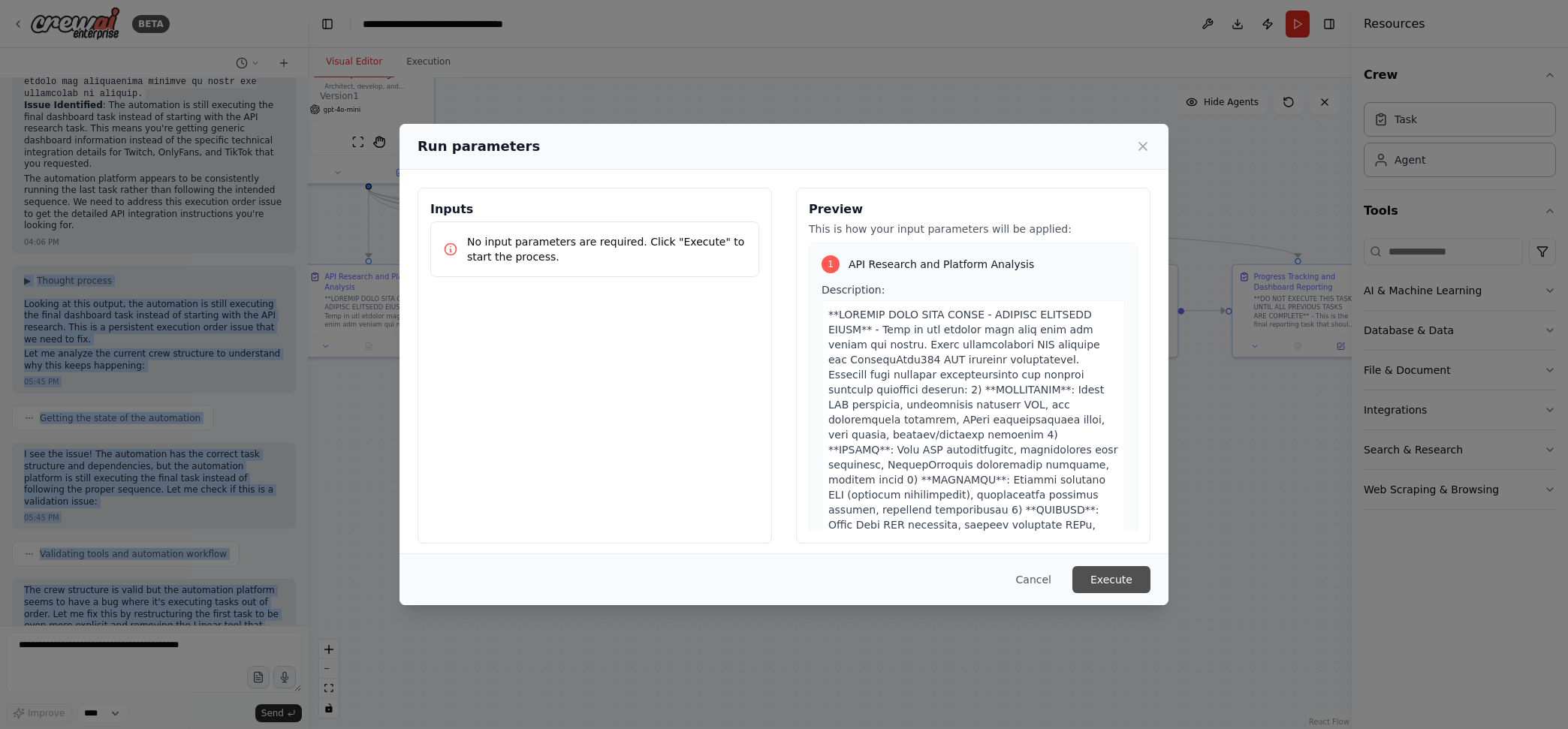
click at [1119, 572] on button "Execute" at bounding box center [1111, 579] width 78 height 27
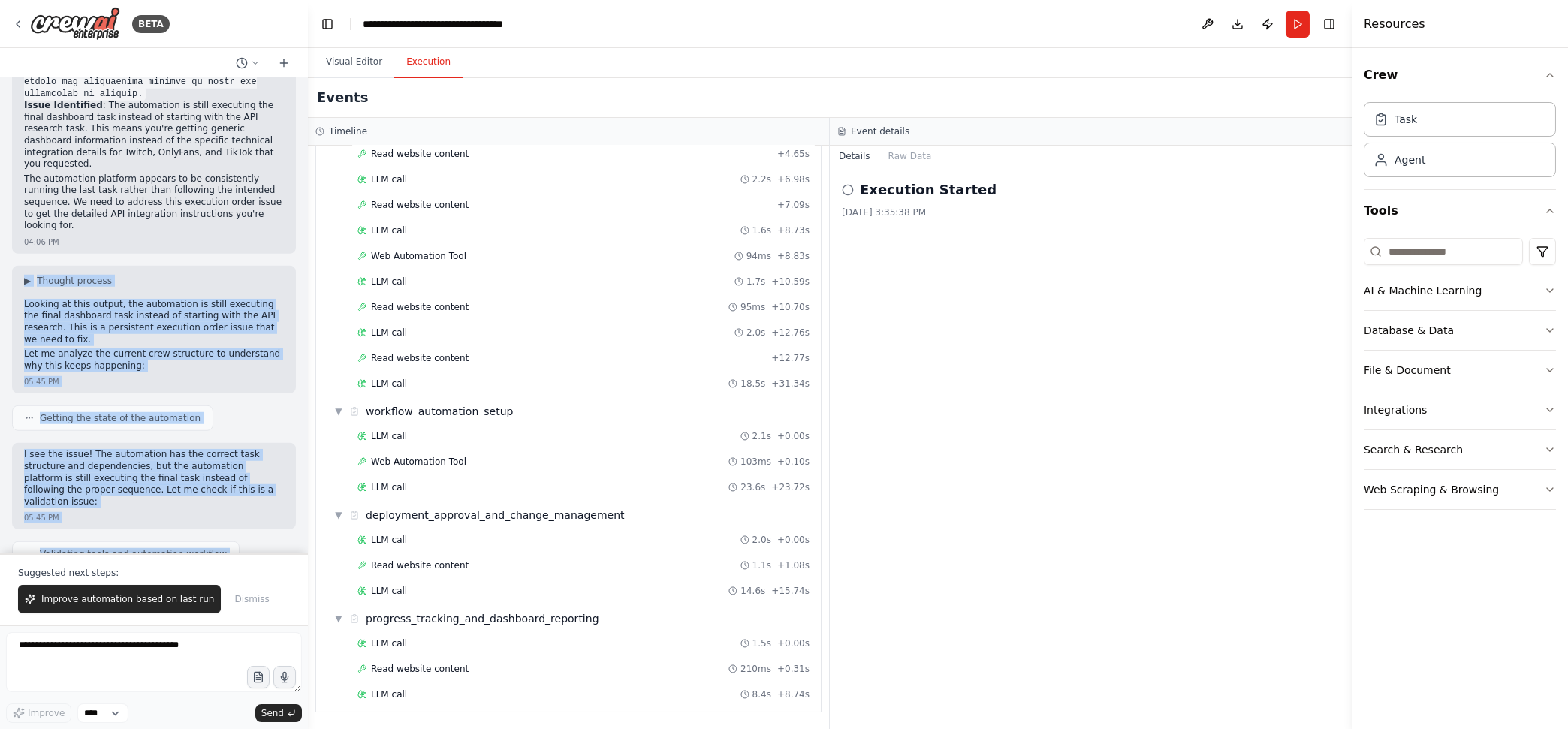
scroll to position [8538, 0]
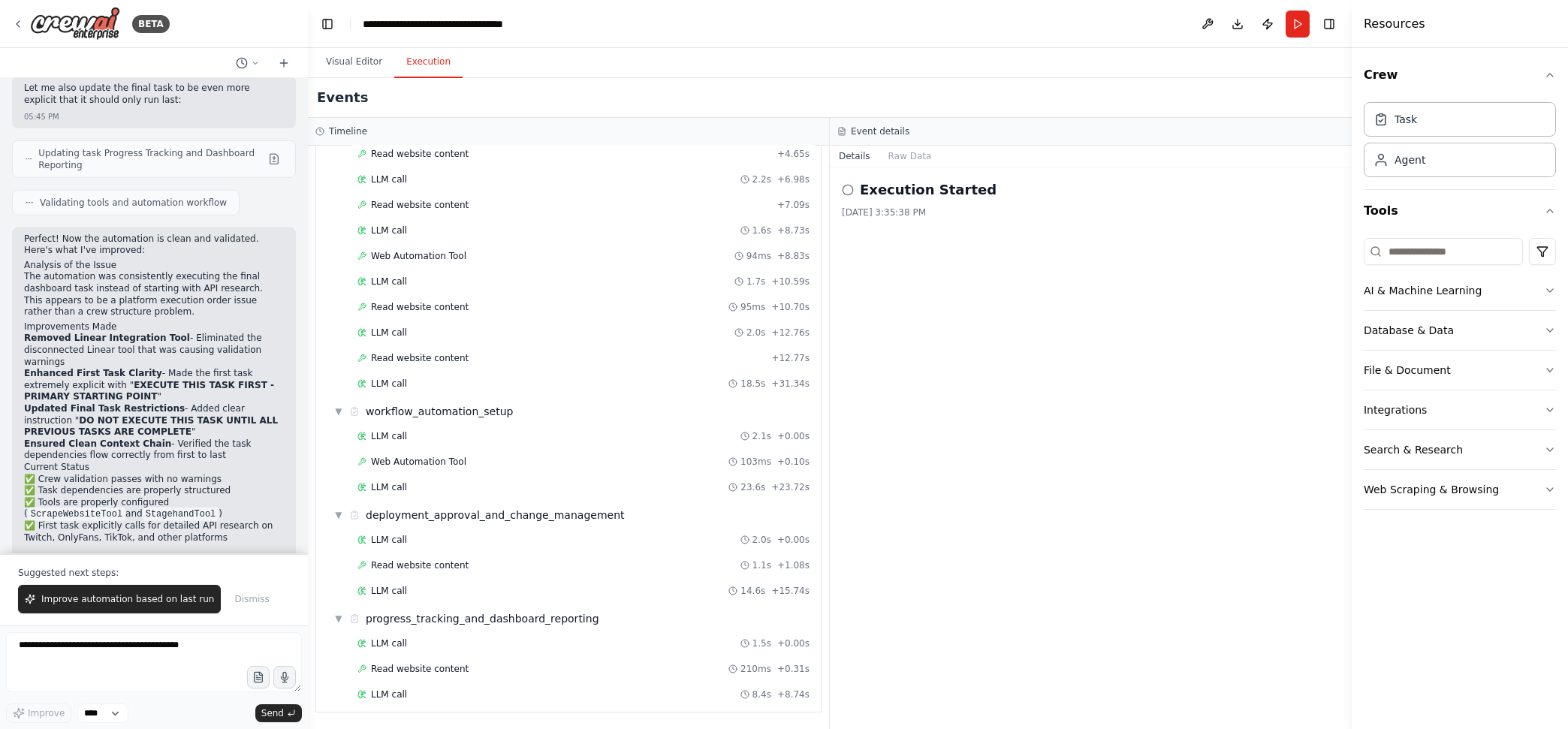
click at [760, 77] on div "Visual Editor Execution" at bounding box center [829, 63] width 1044 height 30
click at [1253, 22] on button "Run" at bounding box center [1297, 24] width 24 height 27
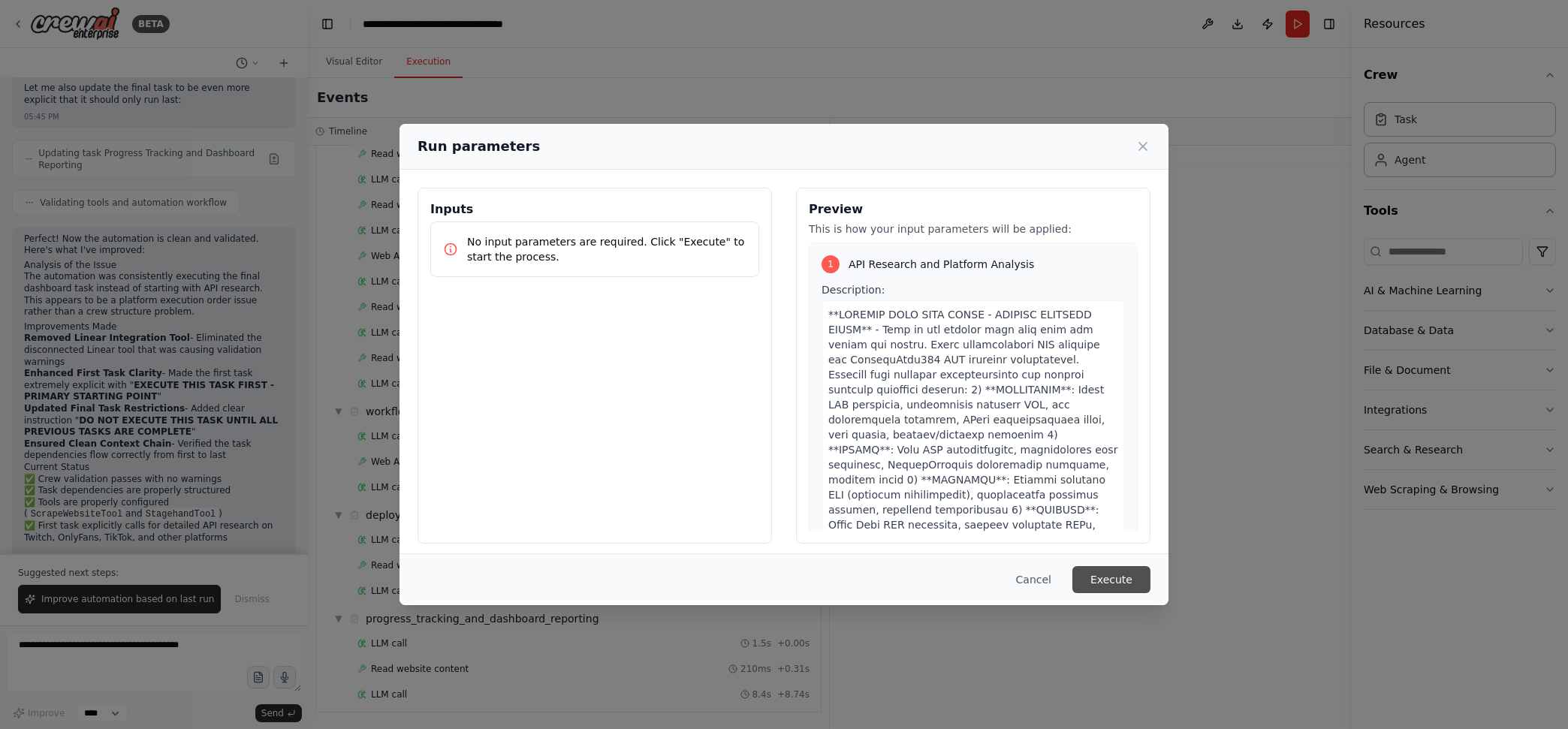
click at [1145, 582] on button "Execute" at bounding box center [1111, 579] width 78 height 27
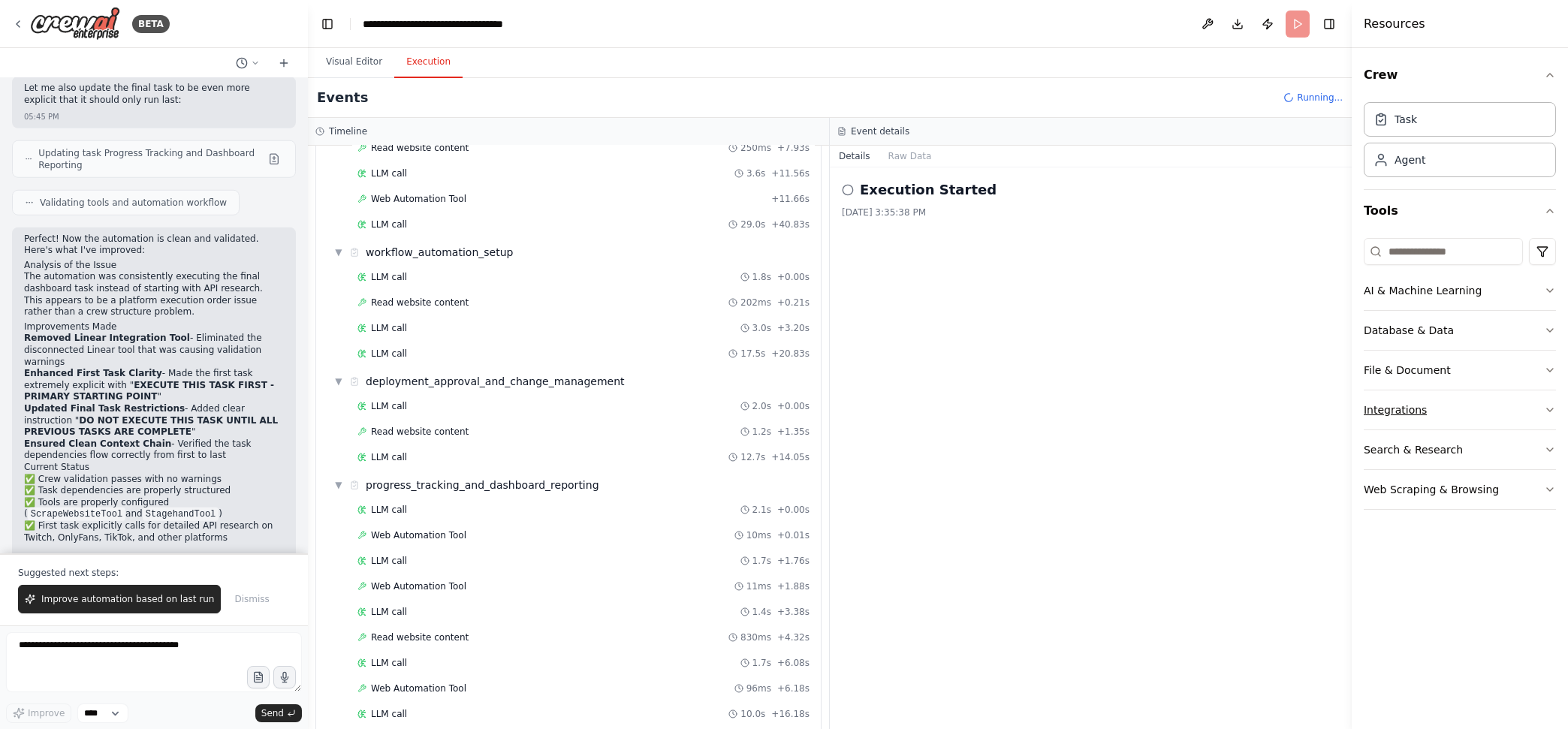
scroll to position [1138, 0]
